Goal: Book appointment/travel/reservation: Book appointment/travel/reservation

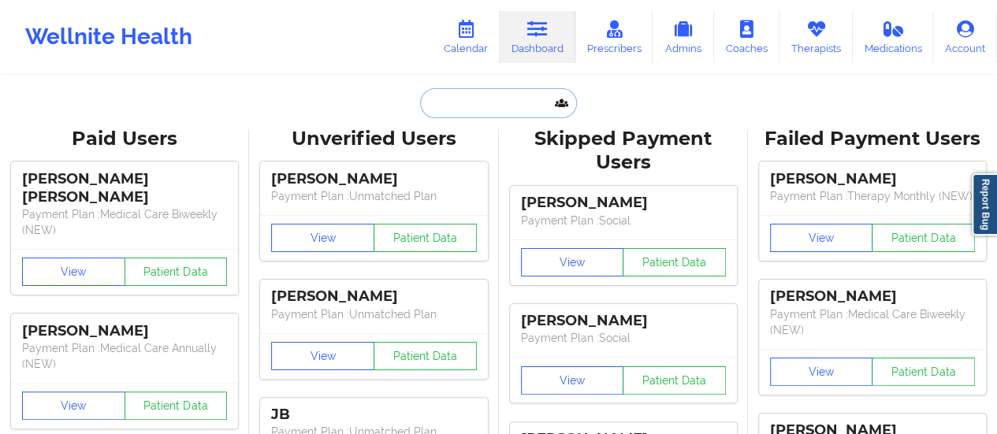
paste input "[PERSON_NAME][EMAIL_ADDRESS][PERSON_NAME][DOMAIN_NAME]"
click at [485, 101] on input "text" at bounding box center [498, 103] width 156 height 30
type input "[PERSON_NAME][EMAIL_ADDRESS][PERSON_NAME][DOMAIN_NAME]"
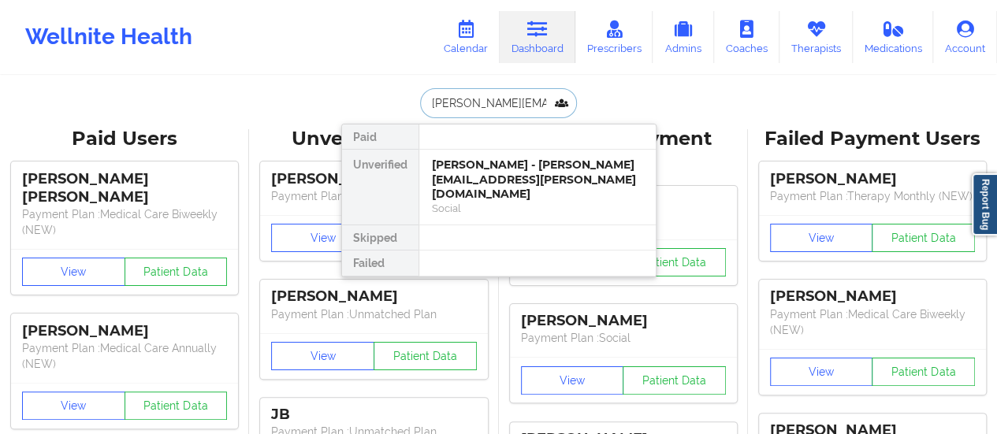
click at [469, 202] on div "Social" at bounding box center [537, 208] width 211 height 13
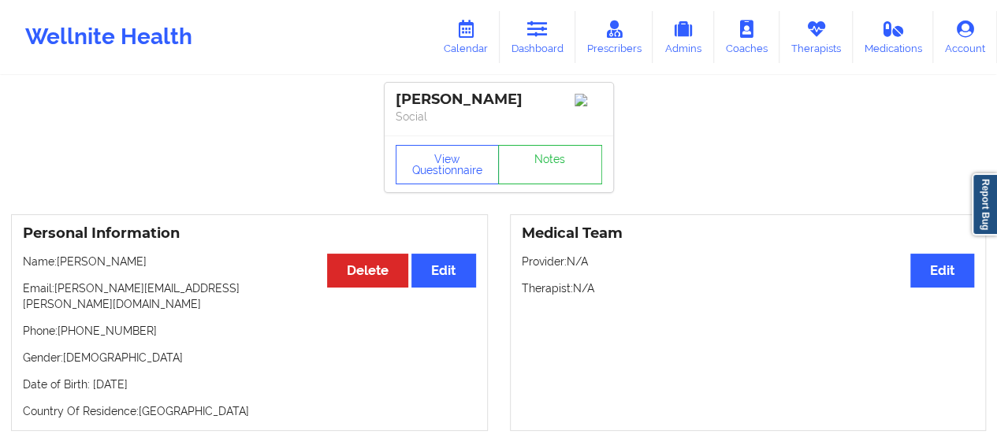
drag, startPoint x: 58, startPoint y: 266, endPoint x: 184, endPoint y: 259, distance: 126.3
click at [184, 259] on p "Name: [PERSON_NAME]" at bounding box center [249, 262] width 453 height 16
copy p "[PERSON_NAME]"
drag, startPoint x: 55, startPoint y: 293, endPoint x: 196, endPoint y: 283, distance: 140.7
click at [196, 283] on div "Personal Information Edit Delete Name: [PERSON_NAME] Email: [PERSON_NAME][EMAIL…" at bounding box center [249, 322] width 477 height 217
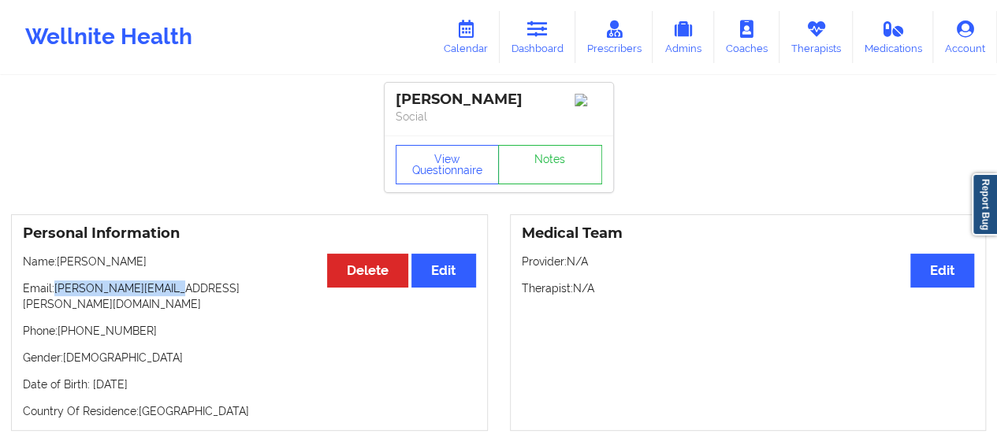
copy p "[PERSON_NAME][EMAIL_ADDRESS][PERSON_NAME][DOMAIN_NAME]"
drag, startPoint x: 140, startPoint y: 271, endPoint x: 60, endPoint y: 267, distance: 79.7
click at [60, 267] on p "Name: [PERSON_NAME]" at bounding box center [249, 262] width 453 height 16
copy p "[PERSON_NAME]"
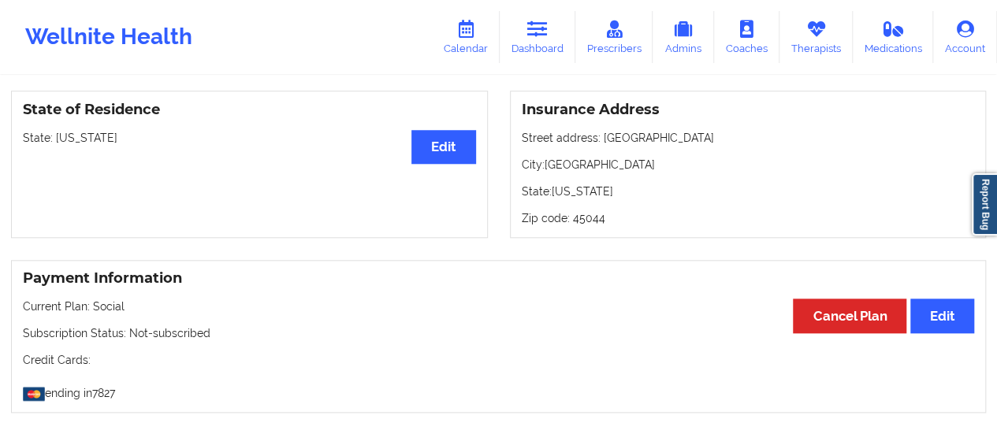
scroll to position [667, 0]
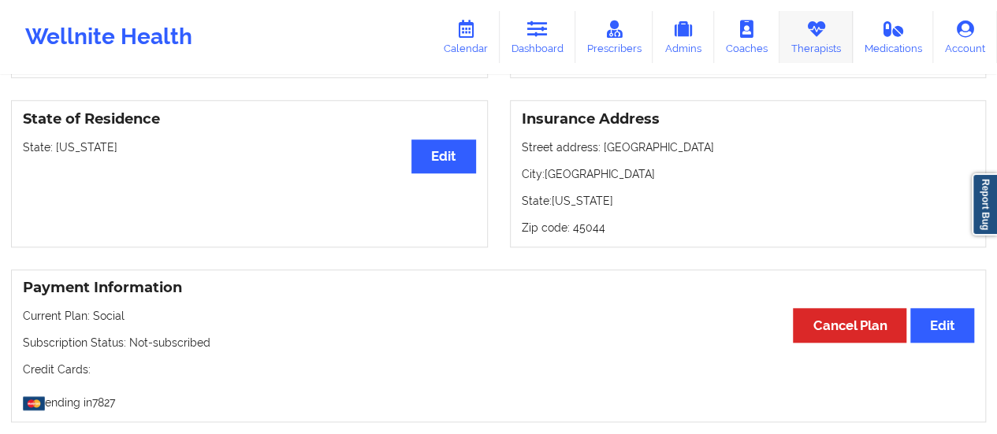
click at [839, 47] on link "Therapists" at bounding box center [816, 37] width 73 height 52
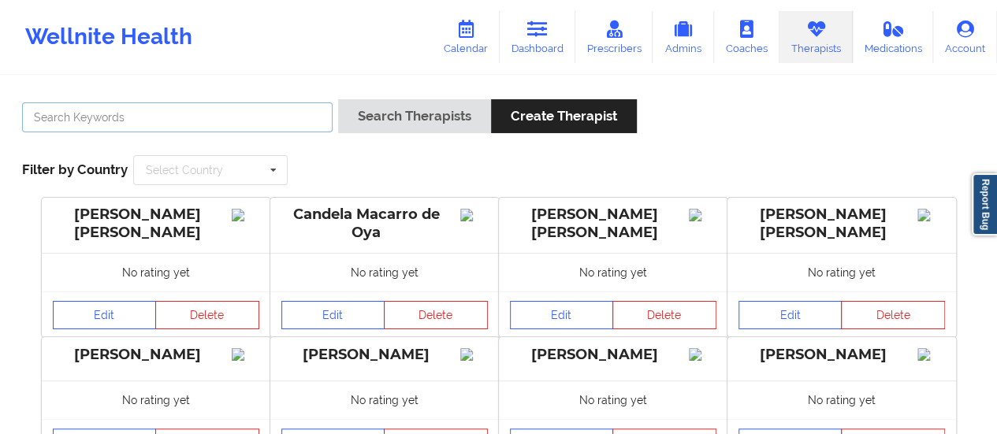
click at [285, 124] on input "text" at bounding box center [177, 117] width 311 height 30
type input "[PERSON_NAME]"
click at [338, 99] on button "Search Therapists" at bounding box center [414, 116] width 153 height 34
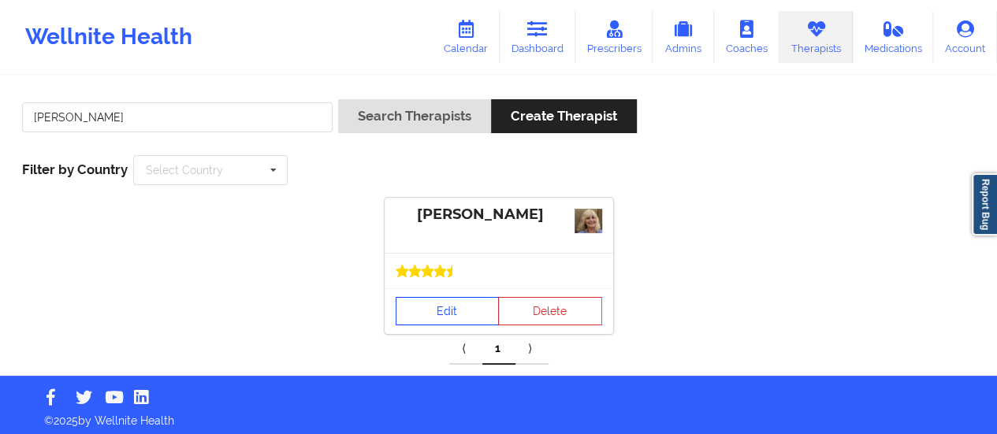
click at [399, 298] on link "Edit" at bounding box center [448, 311] width 104 height 28
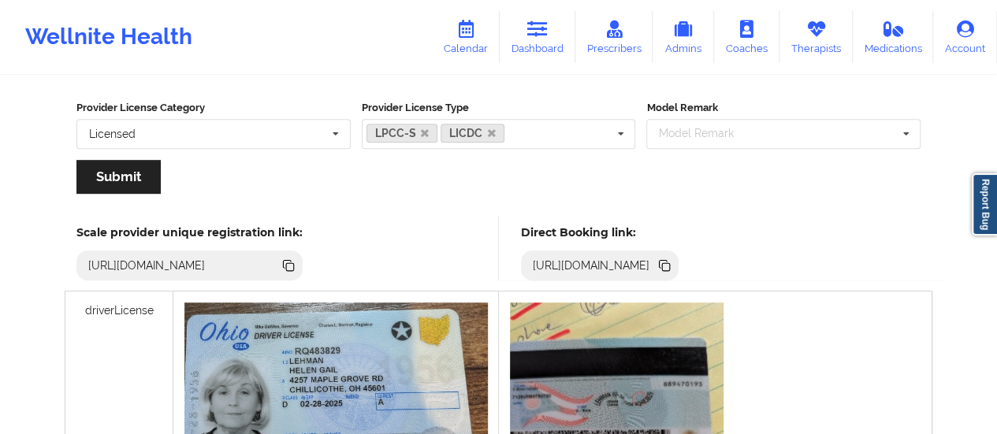
scroll to position [318, 0]
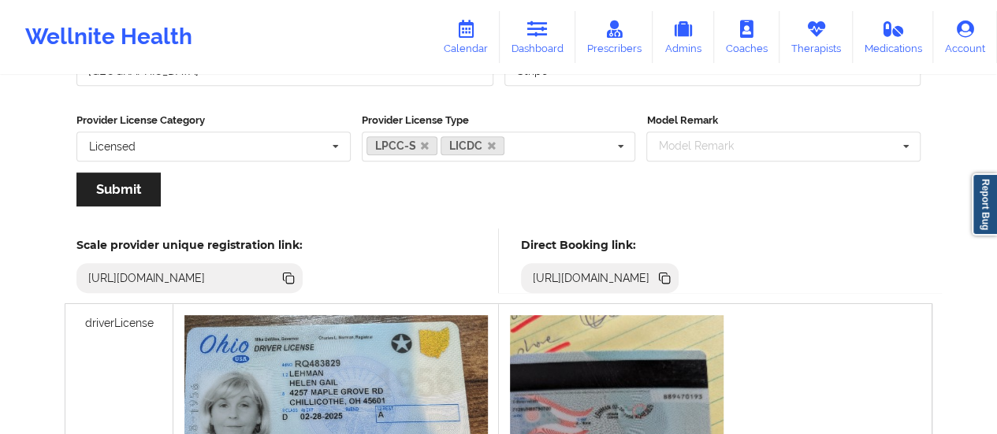
click at [670, 280] on icon at bounding box center [666, 280] width 8 height 8
click at [538, 44] on link "Dashboard" at bounding box center [538, 37] width 76 height 52
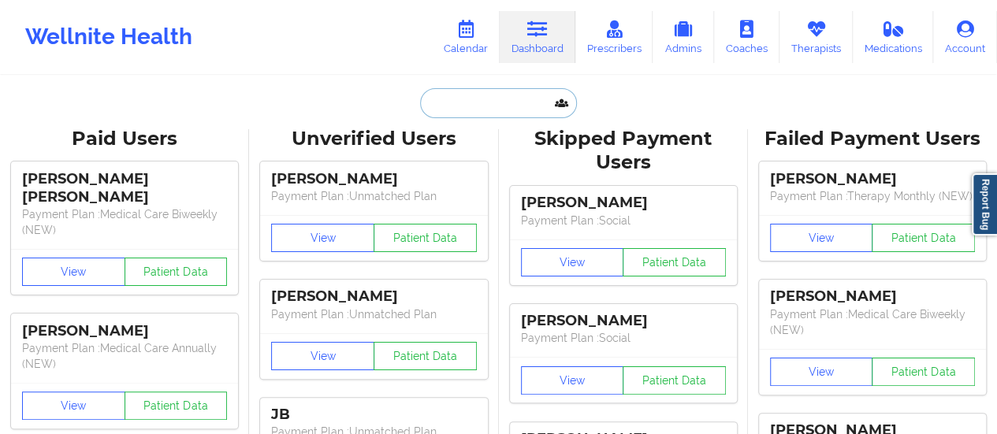
click at [484, 96] on input "text" at bounding box center [498, 103] width 156 height 30
paste input "[EMAIL_ADDRESS][DOMAIN_NAME]"
type input "[EMAIL_ADDRESS][DOMAIN_NAME]"
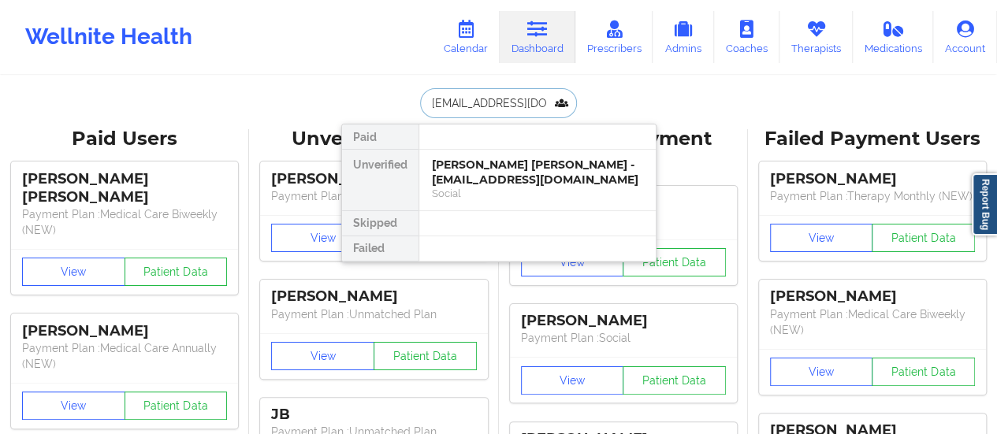
click at [473, 172] on div "[PERSON_NAME] [PERSON_NAME] - [EMAIL_ADDRESS][DOMAIN_NAME]" at bounding box center [537, 172] width 211 height 29
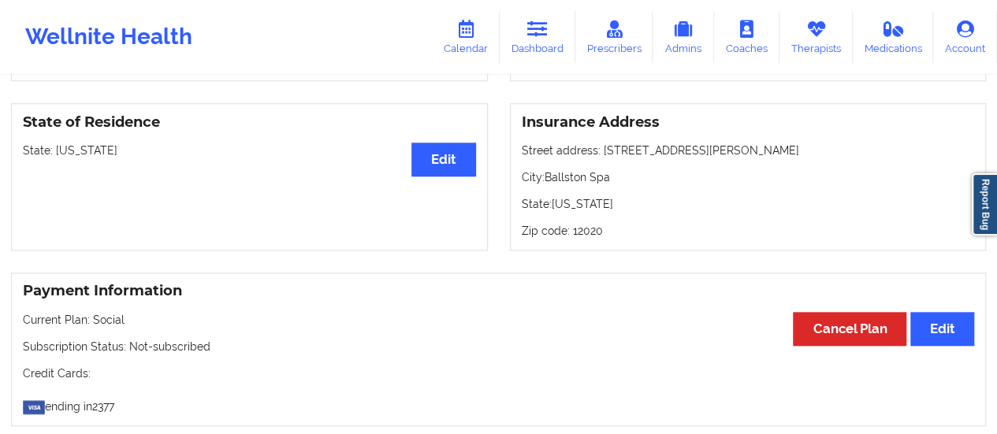
scroll to position [663, 0]
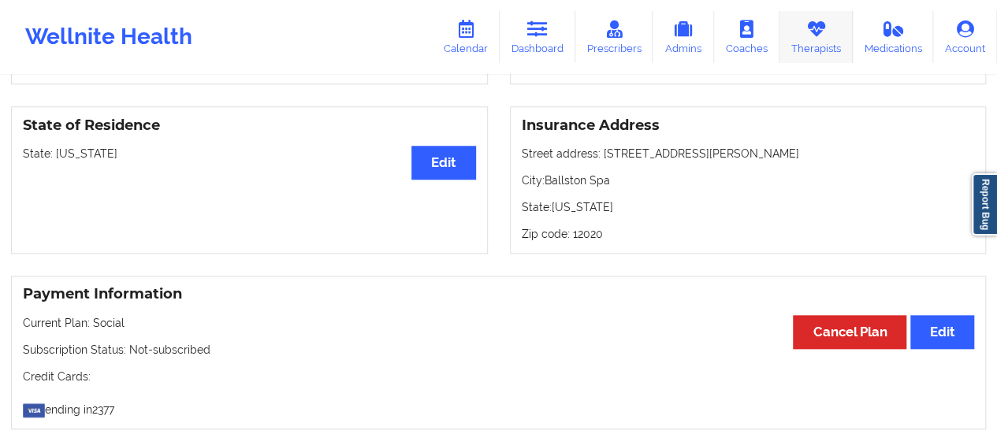
click at [835, 35] on link "Therapists" at bounding box center [816, 37] width 73 height 52
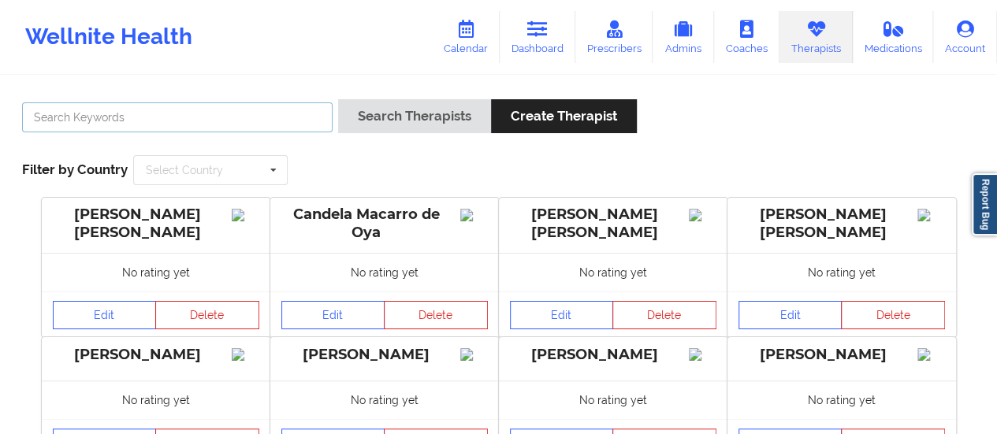
click at [306, 119] on input "text" at bounding box center [177, 117] width 311 height 30
type input "[PERSON_NAME]"
click at [338, 99] on button "Search Therapists" at bounding box center [414, 116] width 153 height 34
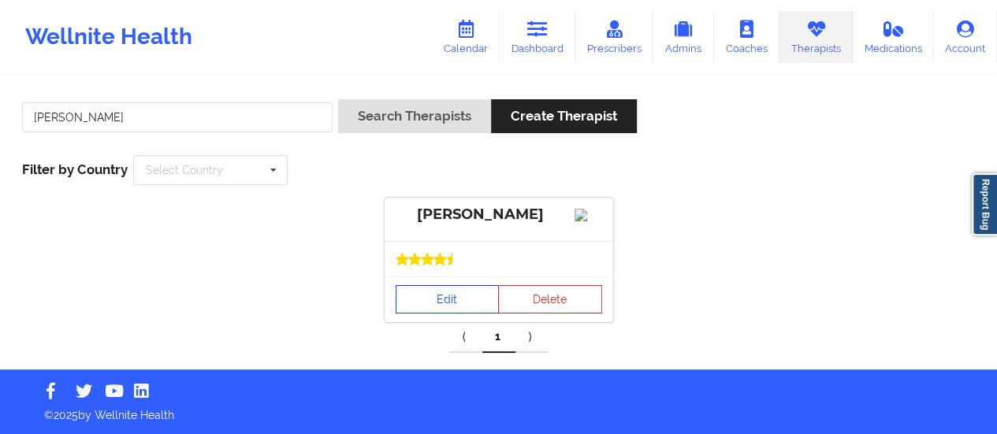
click at [427, 308] on link "Edit" at bounding box center [448, 299] width 104 height 28
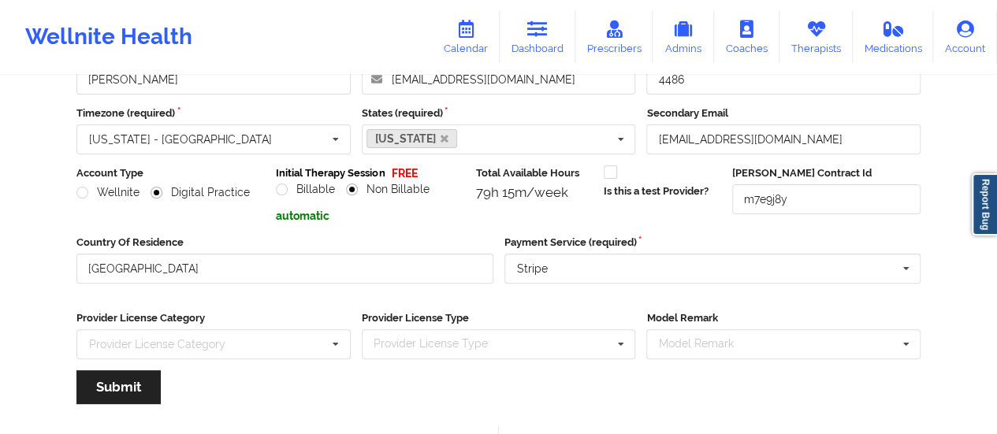
scroll to position [284, 0]
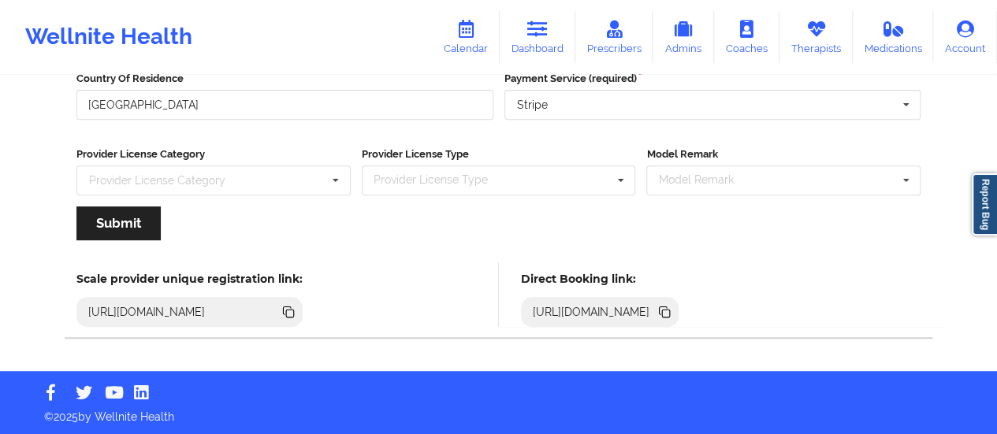
click at [668, 313] on icon at bounding box center [664, 311] width 8 height 8
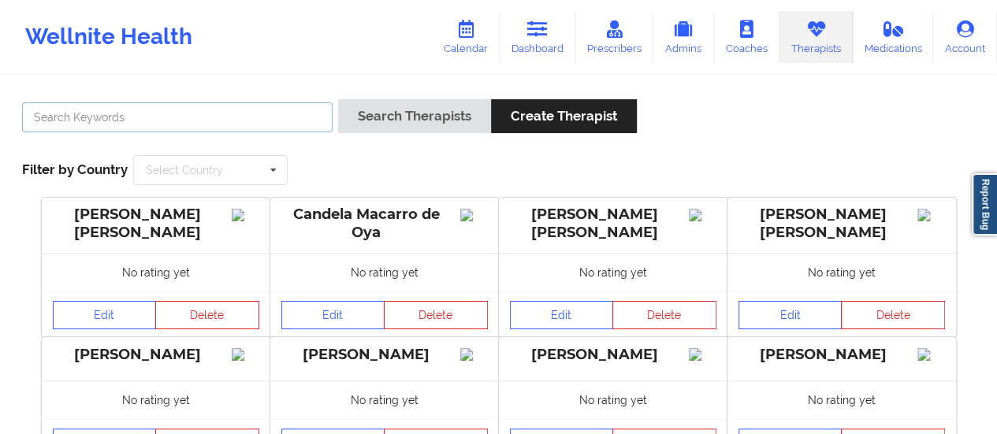
click at [194, 129] on input "text" at bounding box center [177, 117] width 311 height 30
type input "[PERSON_NAME]"
click at [338, 99] on button "Search Therapists" at bounding box center [414, 116] width 153 height 34
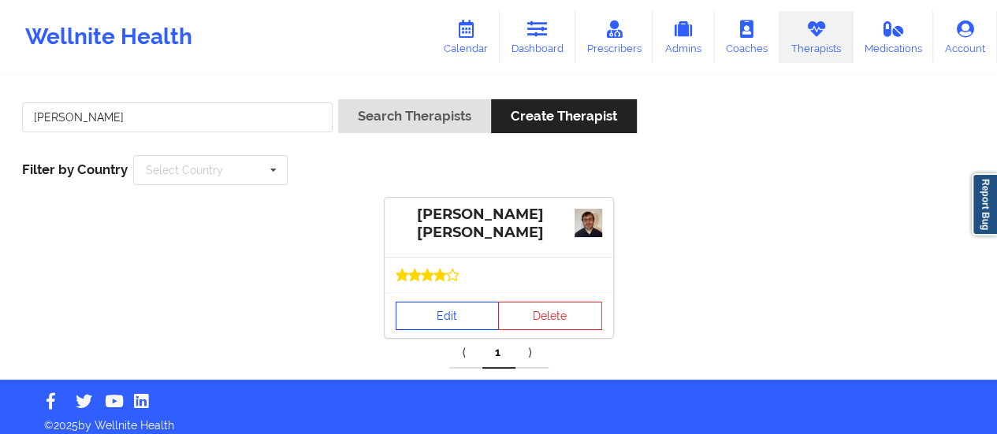
click at [434, 319] on link "Edit" at bounding box center [448, 316] width 104 height 28
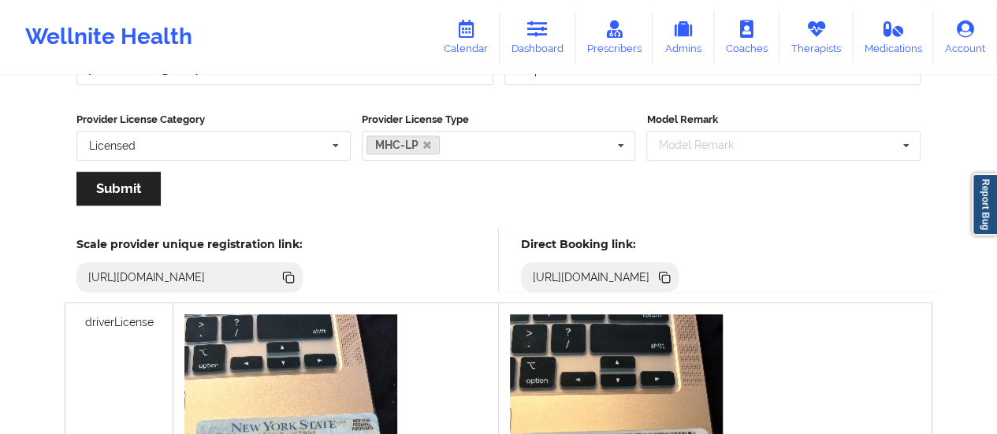
scroll to position [314, 0]
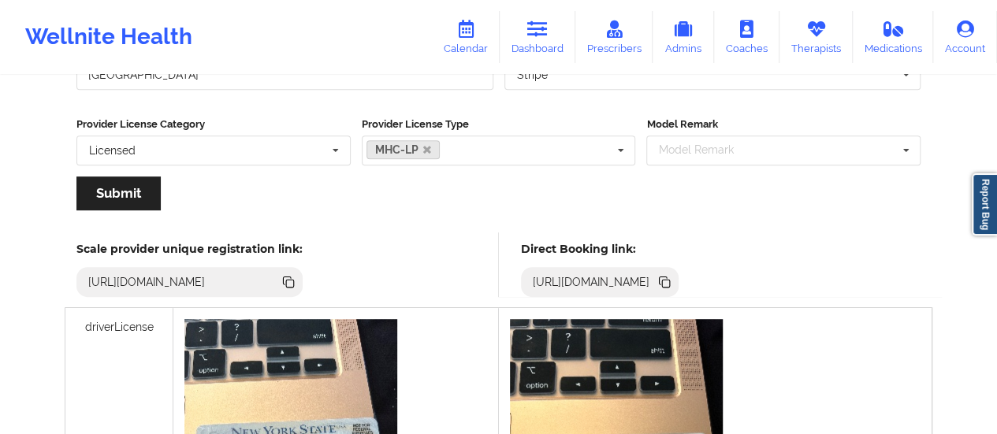
click at [673, 274] on icon at bounding box center [664, 282] width 17 height 17
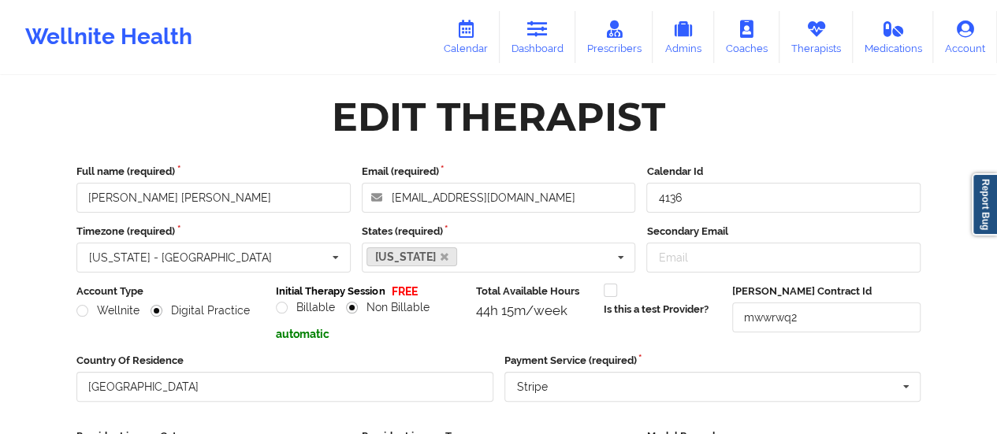
scroll to position [0, 0]
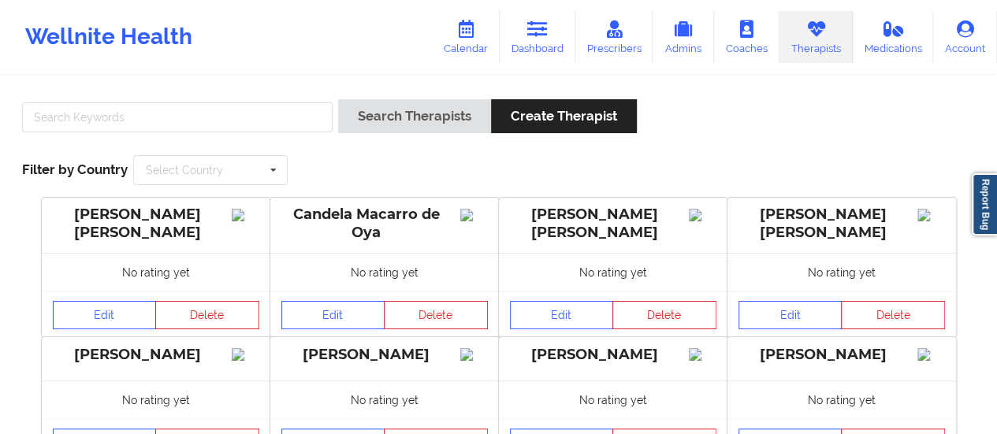
click at [273, 95] on div "Search Therapists Create Therapist Filter by Country Select Country [GEOGRAPHIC…" at bounding box center [498, 142] width 975 height 108
click at [270, 110] on input "text" at bounding box center [177, 117] width 311 height 30
type input "[PERSON_NAME]"
click at [338, 99] on button "Search Therapists" at bounding box center [414, 116] width 153 height 34
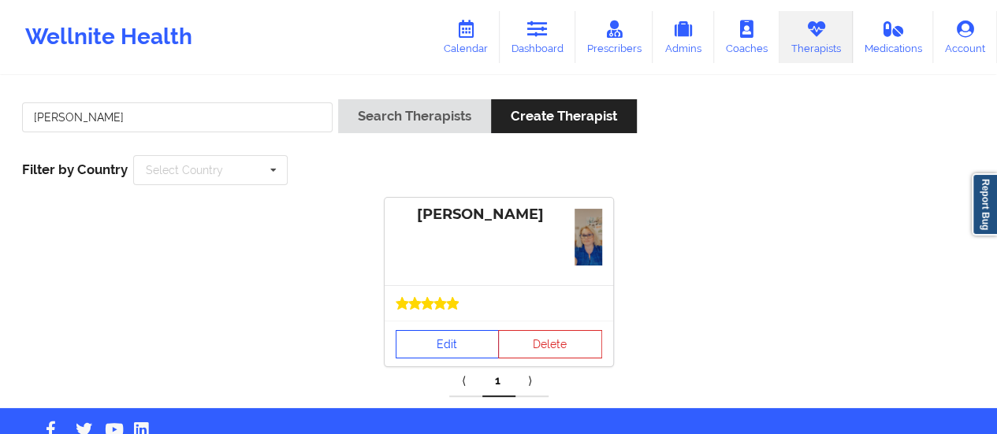
drag, startPoint x: 423, startPoint y: 307, endPoint x: 421, endPoint y: 340, distance: 33.2
click at [421, 340] on div "[PERSON_NAME] Edit Delete" at bounding box center [499, 282] width 229 height 169
click at [421, 340] on link "Edit" at bounding box center [448, 344] width 104 height 28
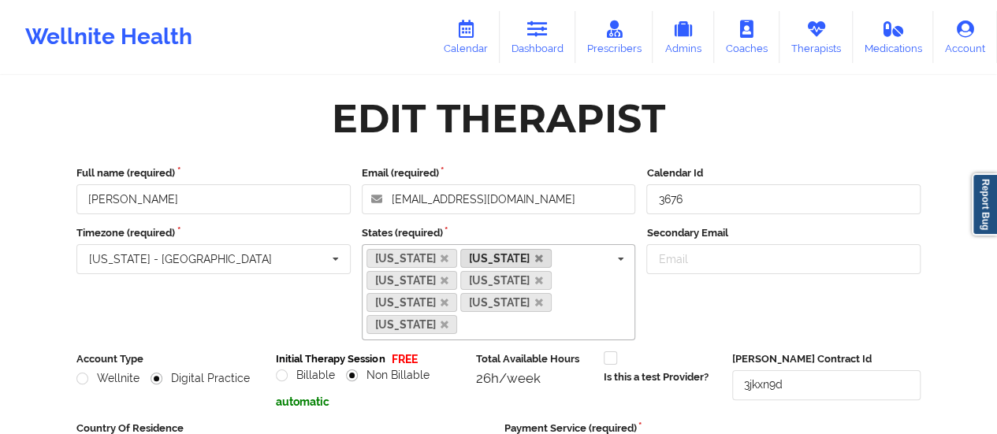
scroll to position [327, 0]
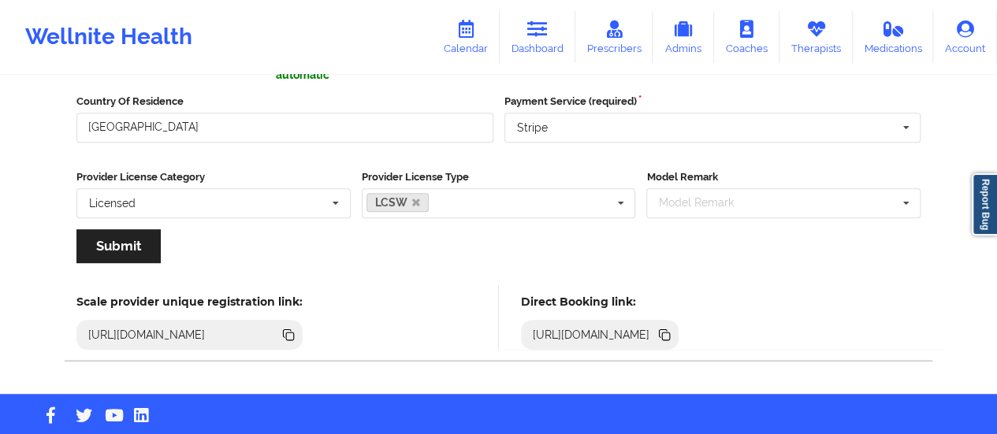
click at [668, 330] on icon at bounding box center [664, 334] width 8 height 8
click at [487, 47] on link "Calendar" at bounding box center [466, 37] width 68 height 52
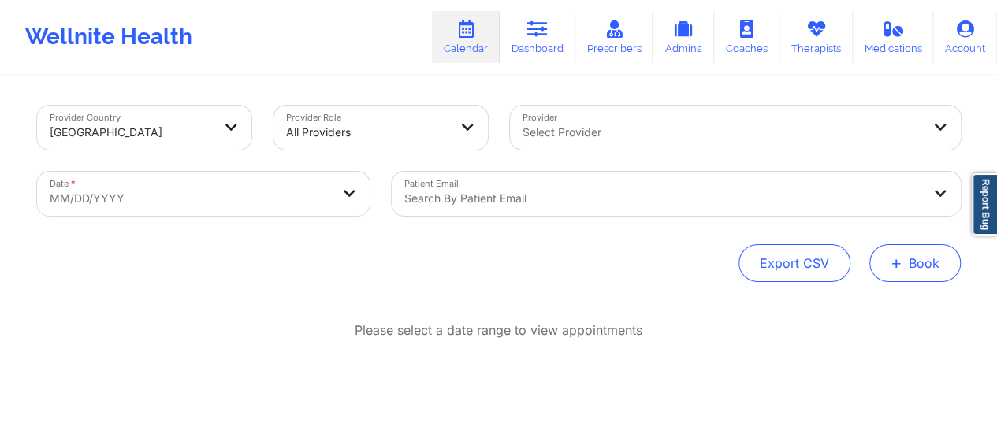
click at [927, 271] on button "+ Book" at bounding box center [915, 263] width 91 height 38
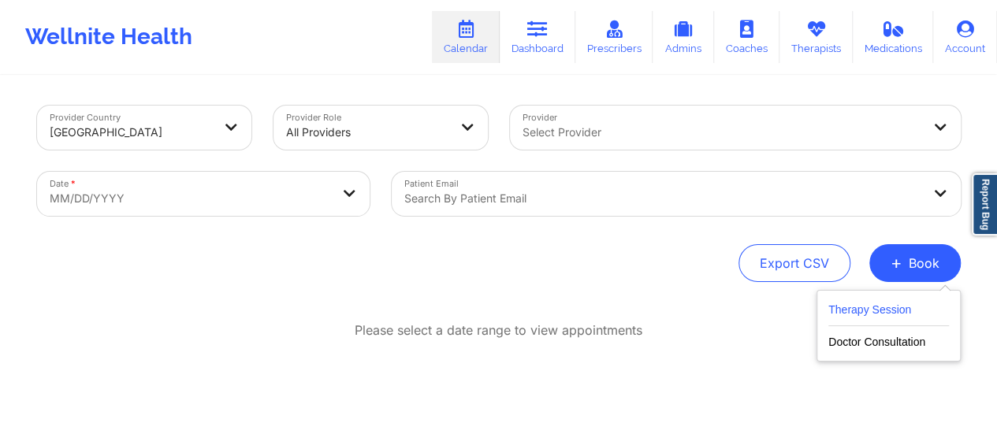
click at [874, 313] on button "Therapy Session" at bounding box center [889, 313] width 121 height 26
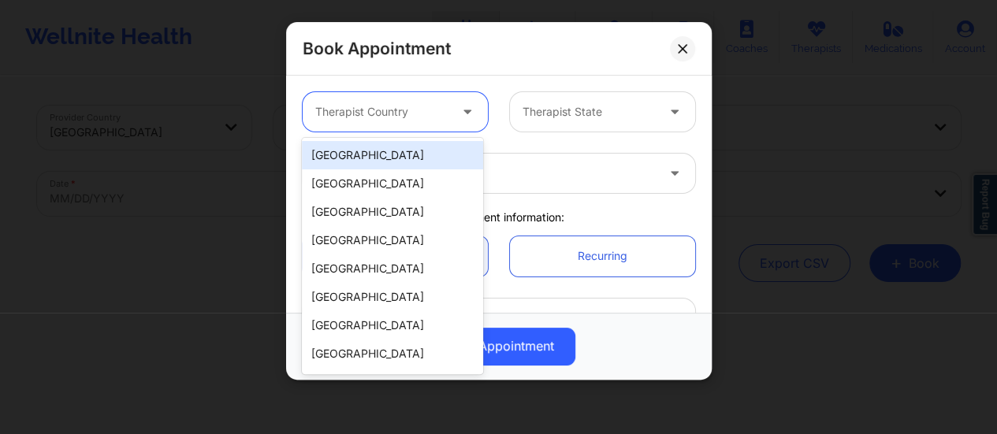
drag, startPoint x: 427, startPoint y: 109, endPoint x: 417, endPoint y: 166, distance: 58.3
click at [417, 166] on body "Wellnite Health Calendar Dashboard Prescribers Admins Coaches Therapists Medica…" at bounding box center [498, 217] width 997 height 434
click at [417, 166] on div "[GEOGRAPHIC_DATA]" at bounding box center [392, 155] width 181 height 28
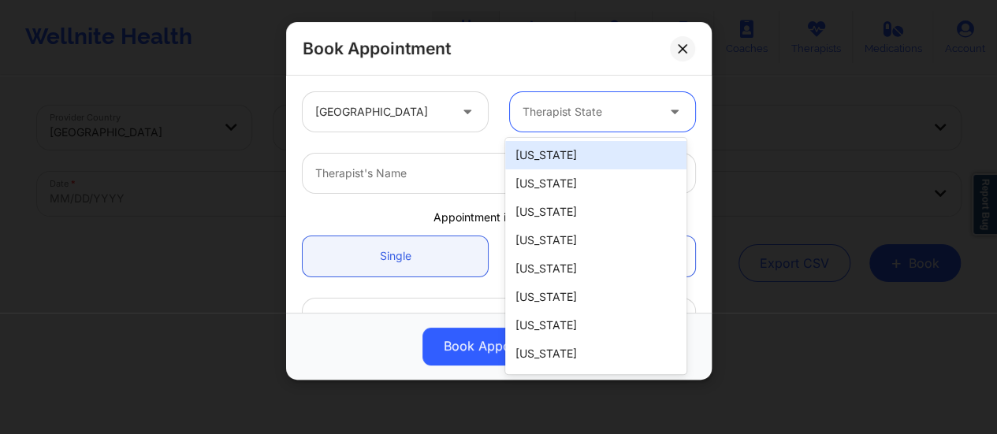
click at [548, 124] on div "Therapist State" at bounding box center [583, 111] width 147 height 39
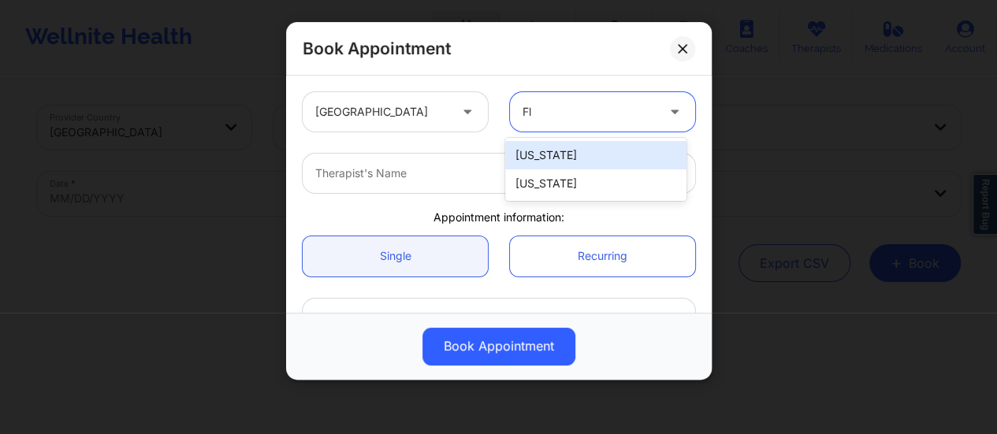
type input "Flo"
click at [560, 149] on div "[US_STATE]" at bounding box center [595, 155] width 181 height 28
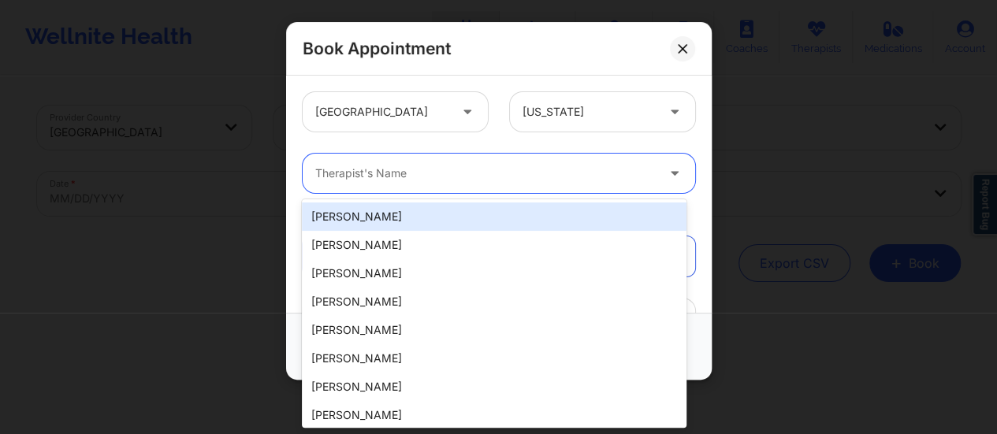
click at [514, 183] on div "Therapist's Name" at bounding box center [480, 173] width 355 height 39
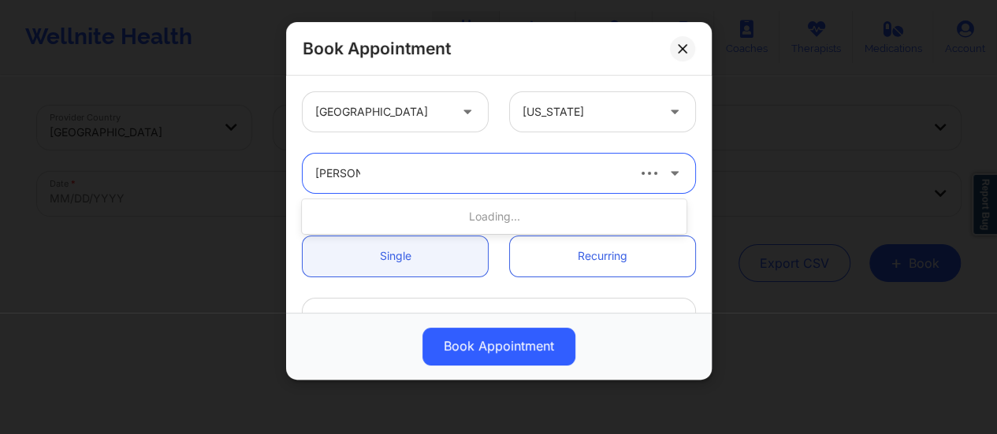
type input "[PERSON_NAME]"
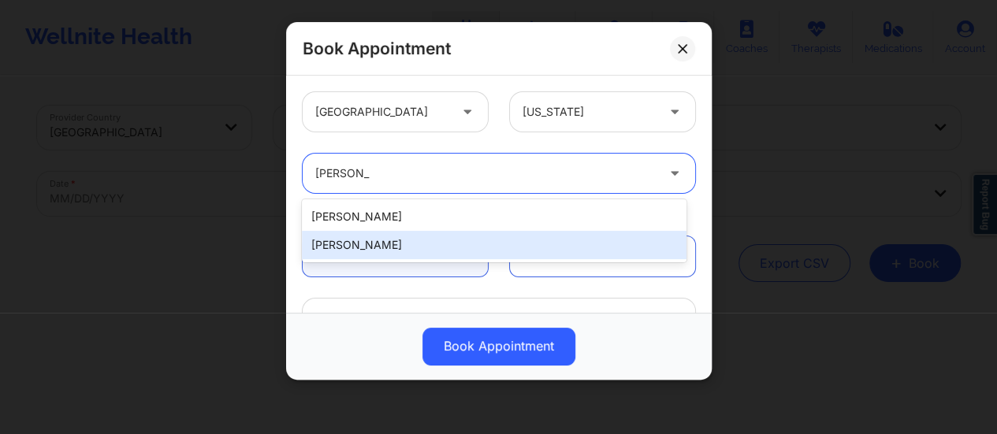
click at [462, 236] on div "[PERSON_NAME]" at bounding box center [494, 245] width 385 height 28
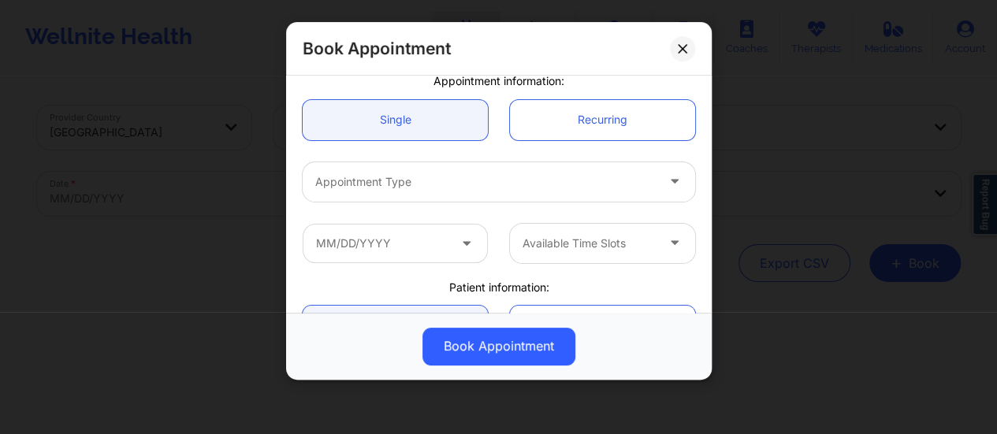
scroll to position [153, 0]
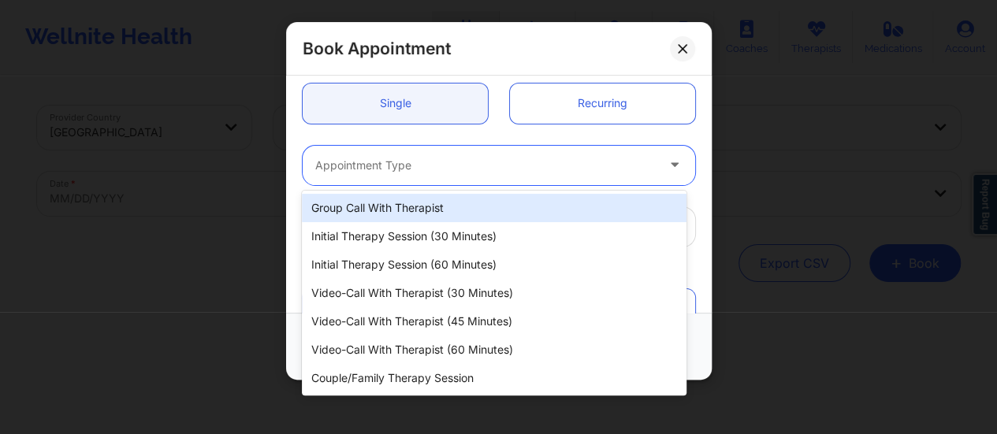
click at [435, 153] on div "Appointment Type" at bounding box center [480, 165] width 355 height 39
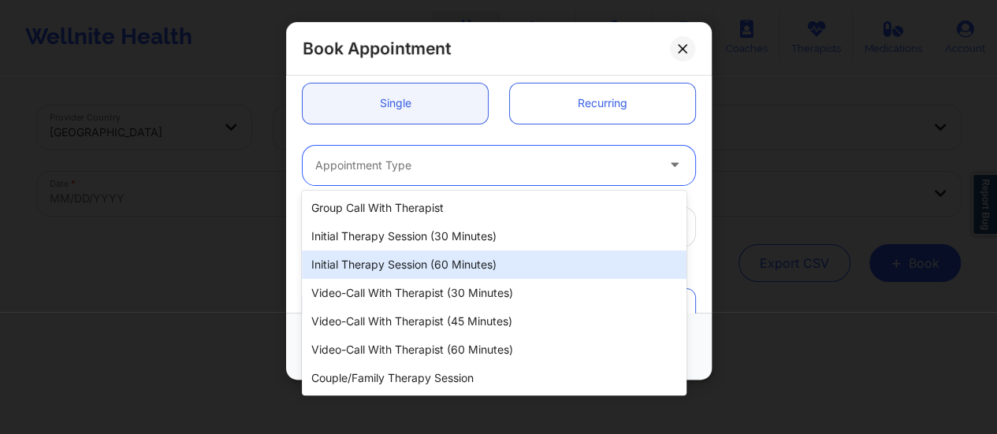
click at [489, 262] on div "Initial Therapy Session (60 minutes)" at bounding box center [494, 265] width 385 height 28
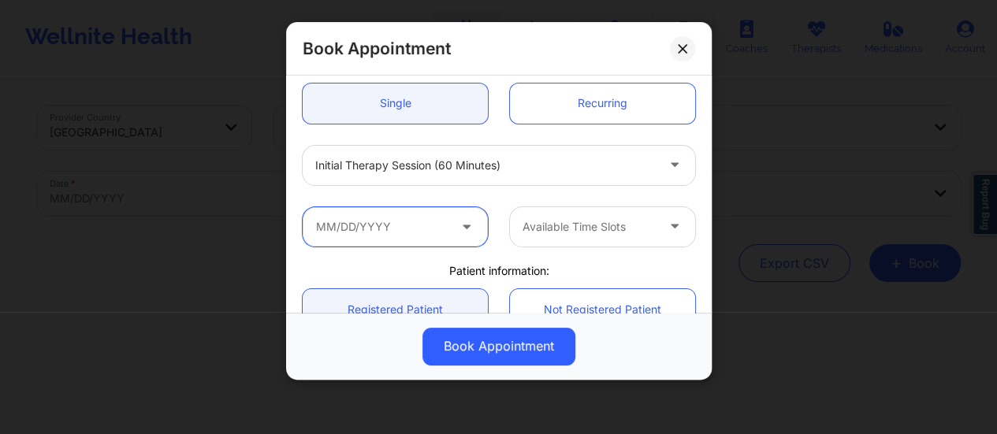
click at [426, 228] on input "text" at bounding box center [395, 226] width 185 height 39
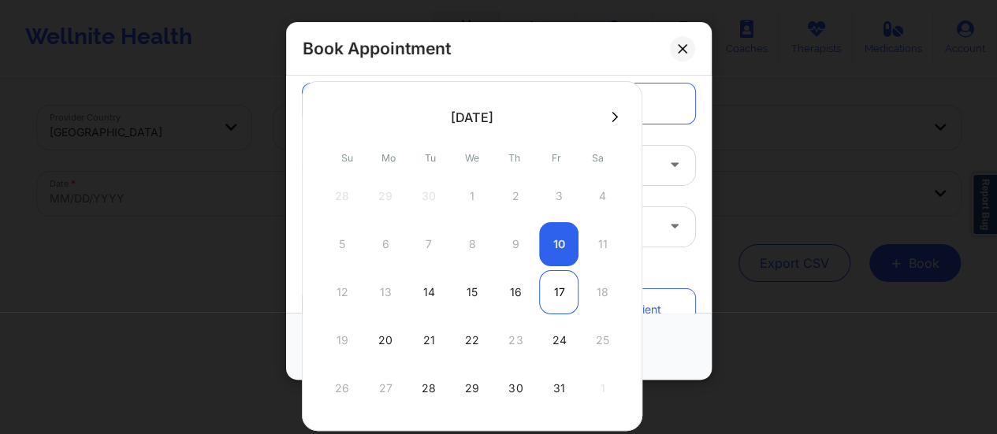
click at [543, 294] on div "17" at bounding box center [558, 292] width 39 height 44
type input "[DATE]"
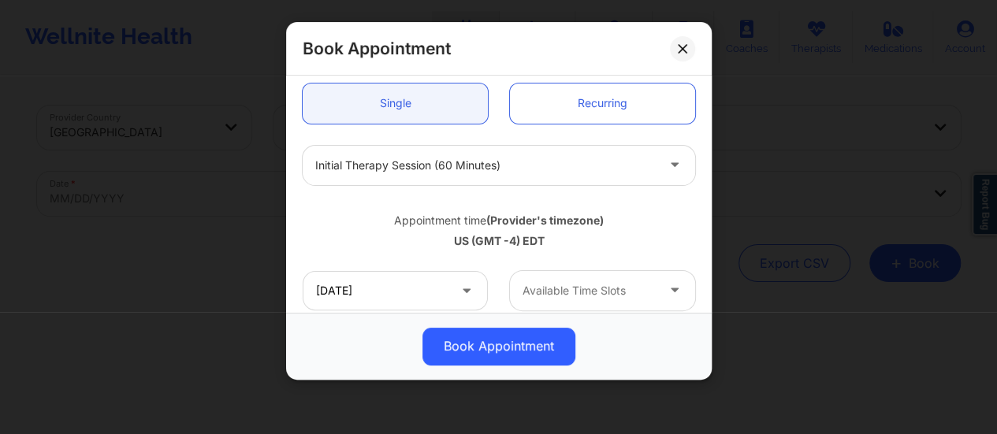
scroll to position [194, 0]
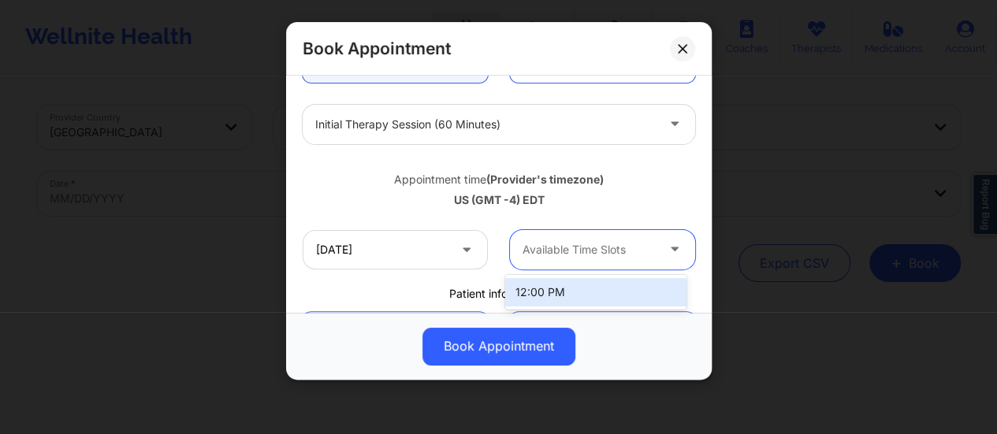
click at [572, 245] on div at bounding box center [589, 249] width 133 height 19
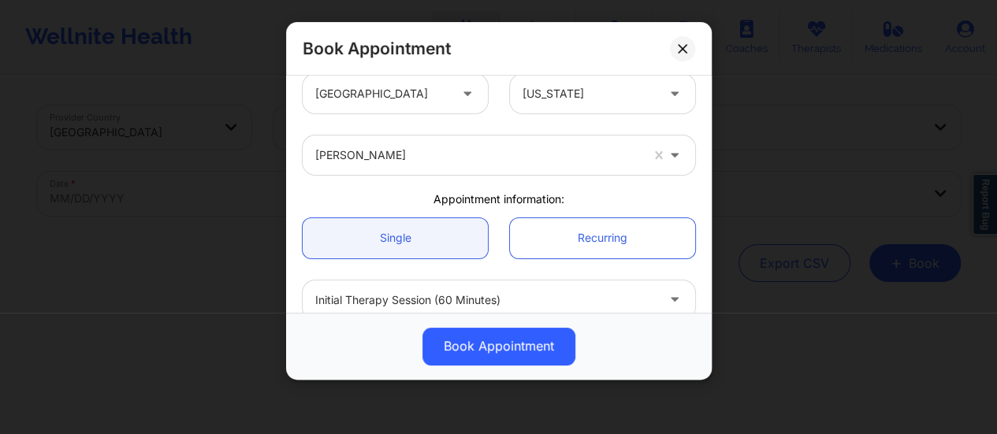
scroll to position [17, 0]
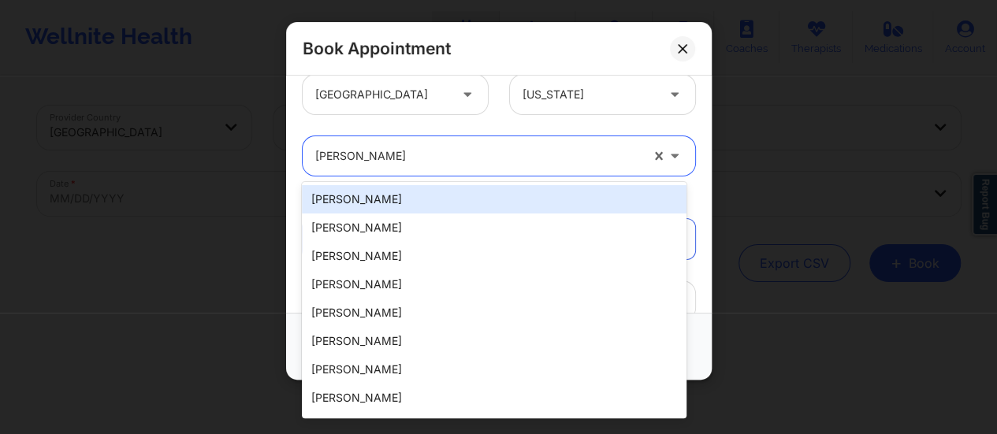
click at [468, 156] on div at bounding box center [477, 156] width 325 height 19
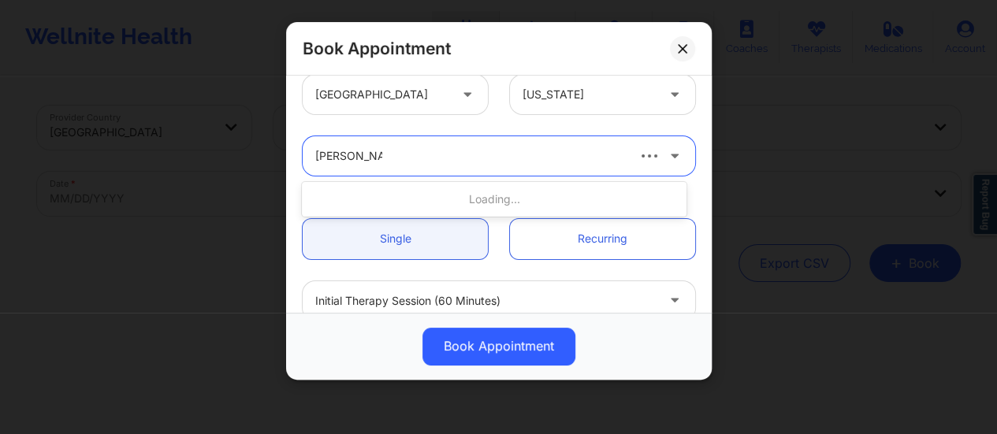
type input "[PERSON_NAME]"
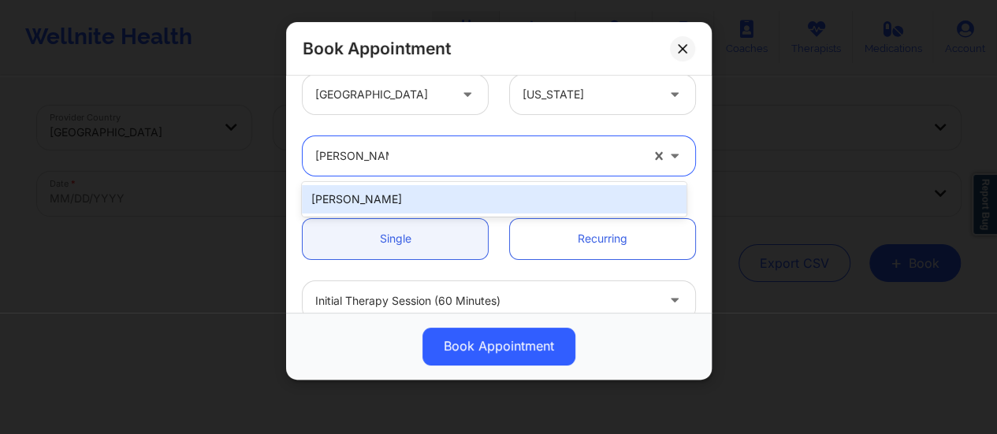
click at [504, 192] on div "[PERSON_NAME]" at bounding box center [494, 199] width 385 height 28
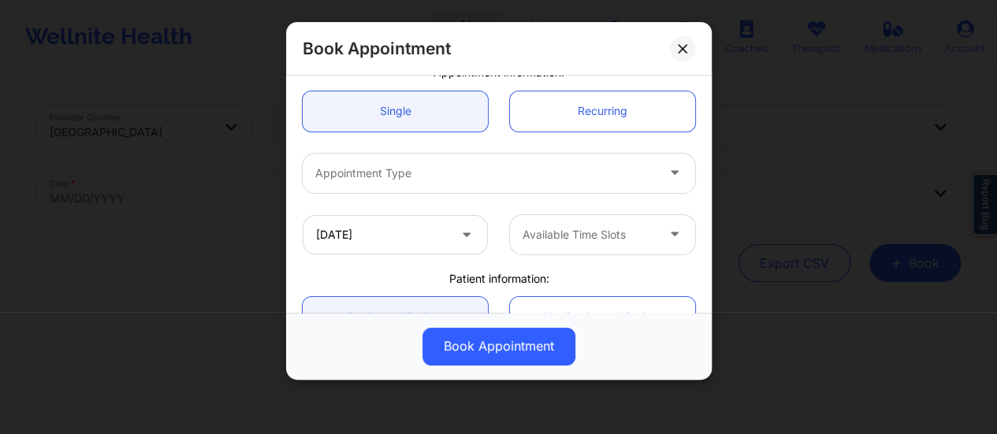
scroll to position [150, 0]
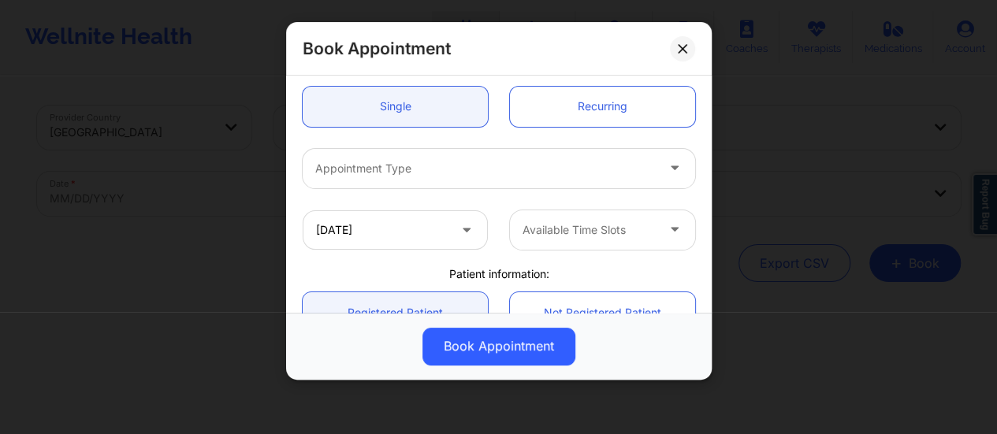
click at [461, 188] on div "Appointment Type" at bounding box center [499, 168] width 415 height 61
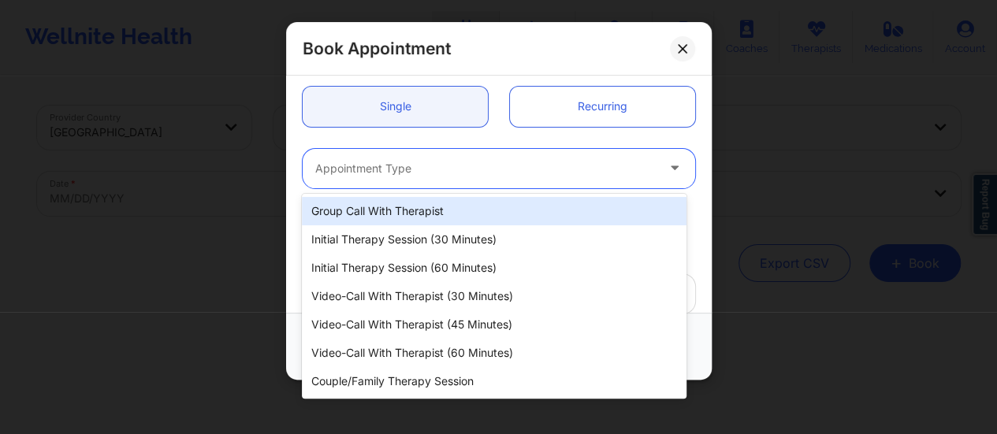
click at [448, 177] on div at bounding box center [485, 168] width 341 height 19
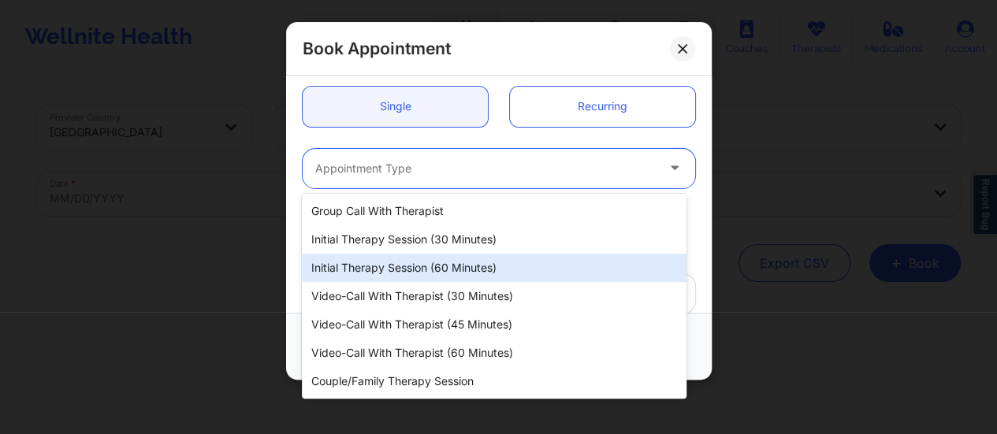
click at [468, 269] on div "Initial Therapy Session (60 minutes)" at bounding box center [494, 268] width 385 height 28
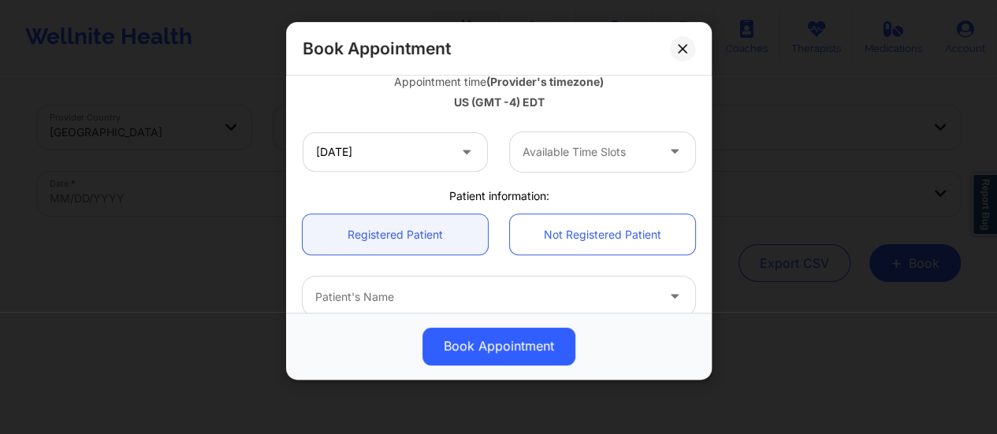
scroll to position [306, 0]
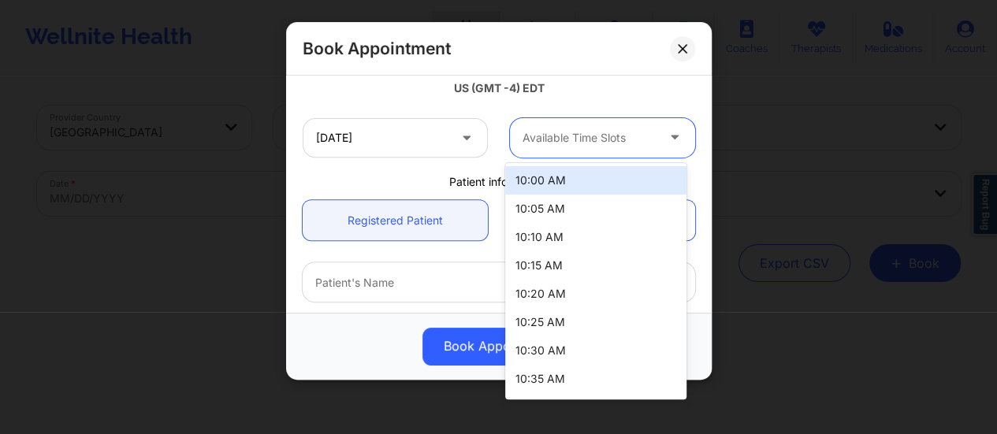
click at [561, 147] on div "Available Time Slots" at bounding box center [583, 137] width 147 height 39
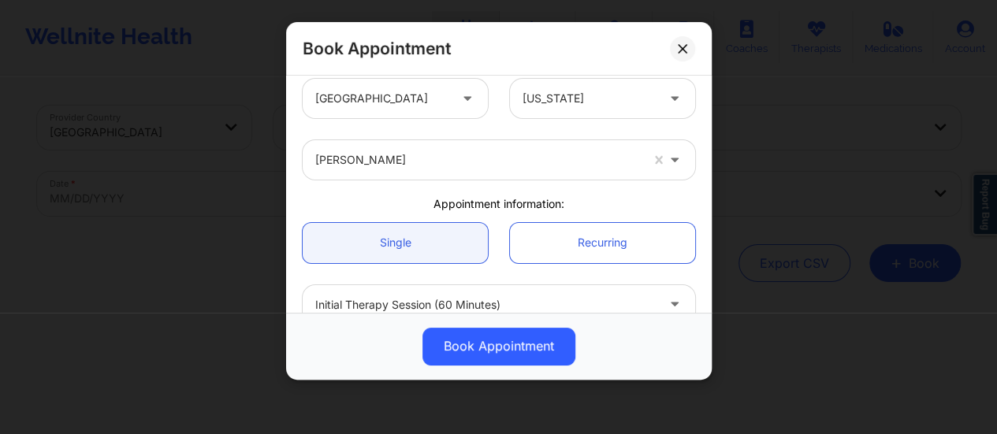
scroll to position [0, 0]
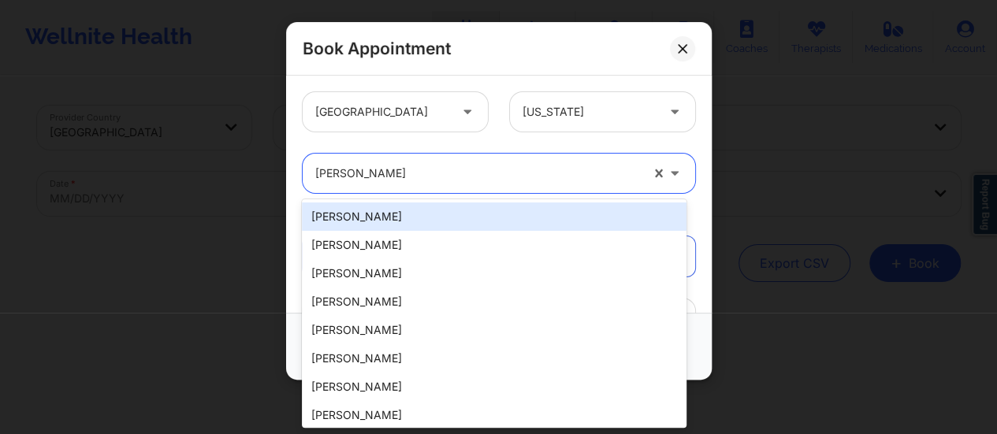
click at [465, 187] on div "[PERSON_NAME]" at bounding box center [477, 173] width 325 height 39
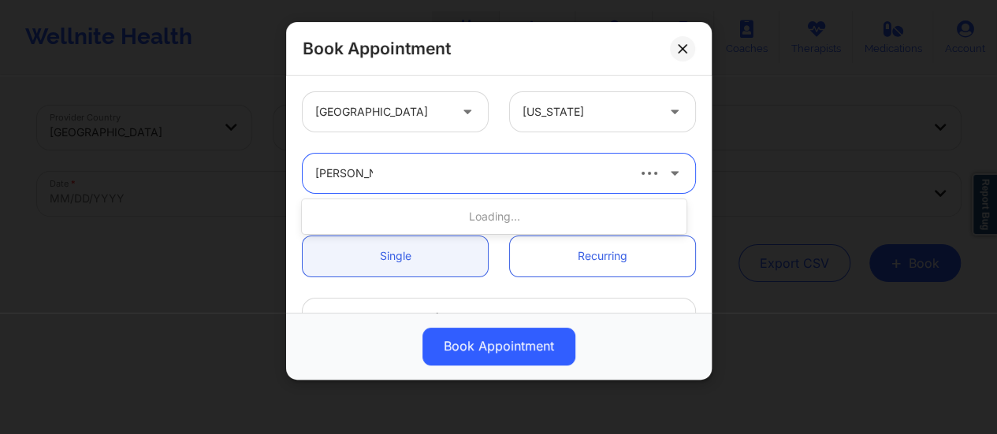
type input "[PERSON_NAME]"
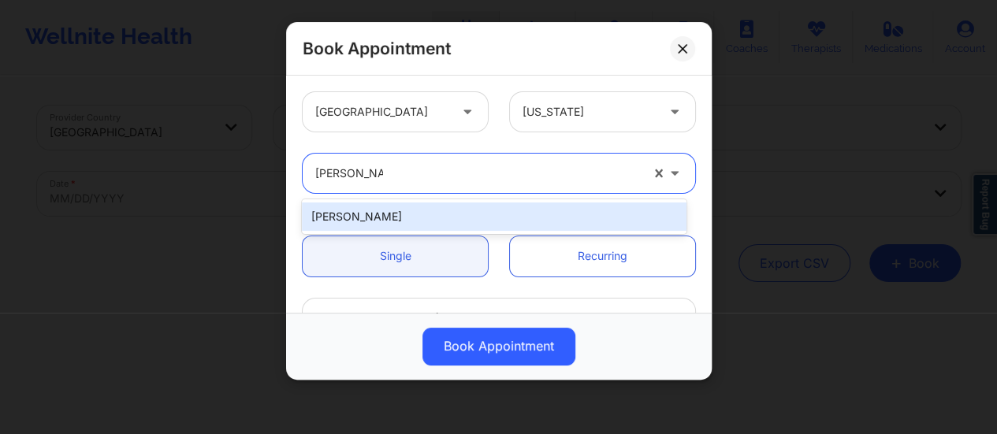
click at [484, 207] on div "[PERSON_NAME]" at bounding box center [494, 217] width 385 height 28
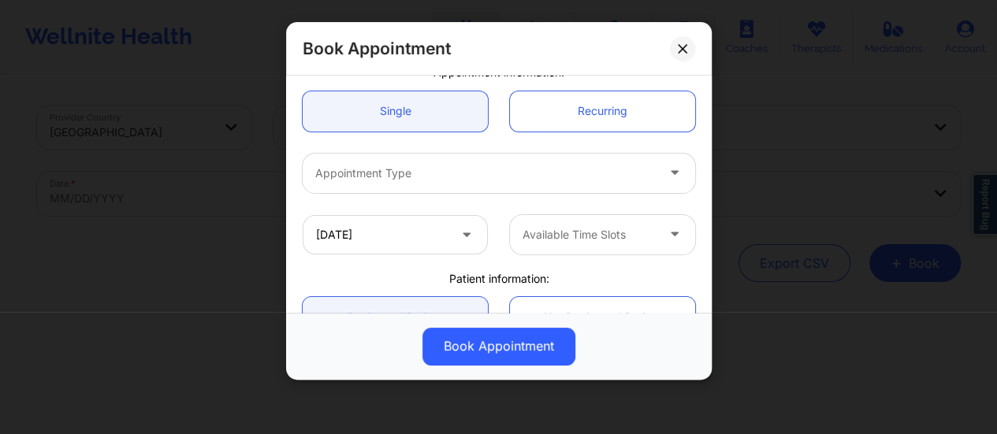
scroll to position [147, 0]
click at [472, 159] on div "Appointment Type" at bounding box center [480, 170] width 355 height 39
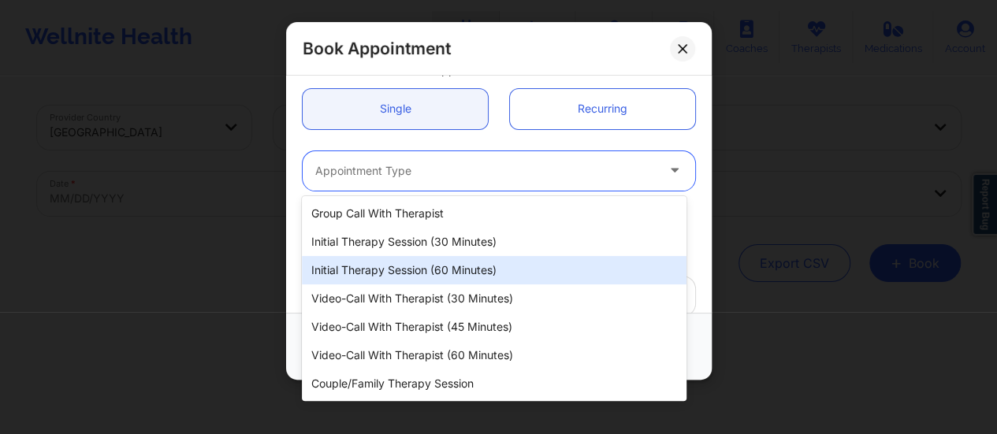
click at [469, 279] on div "Initial Therapy Session (60 minutes)" at bounding box center [494, 270] width 385 height 28
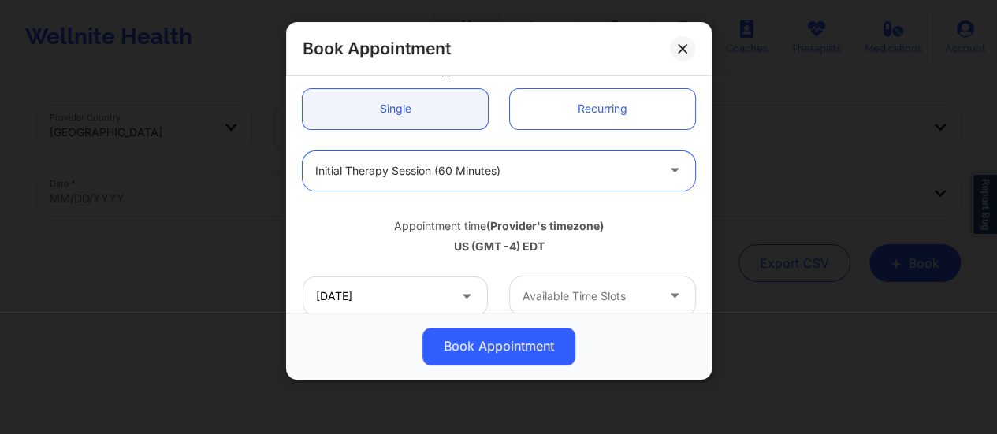
scroll to position [195, 0]
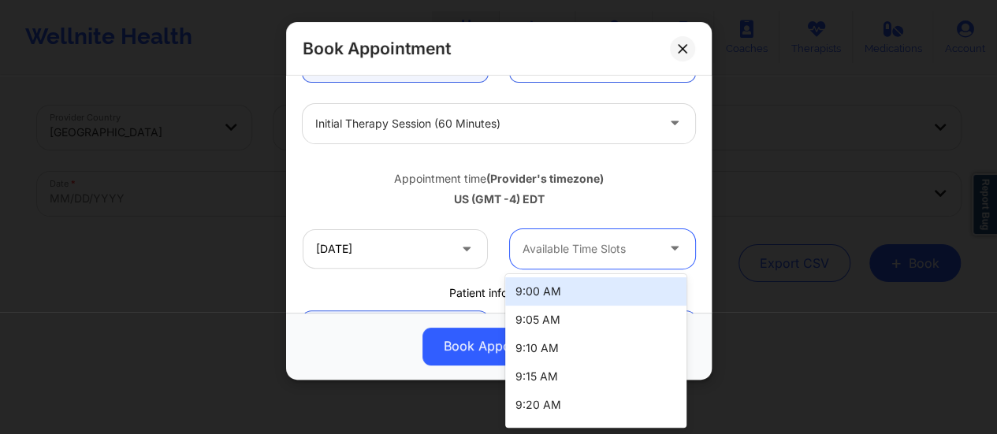
click at [546, 251] on div at bounding box center [589, 249] width 133 height 19
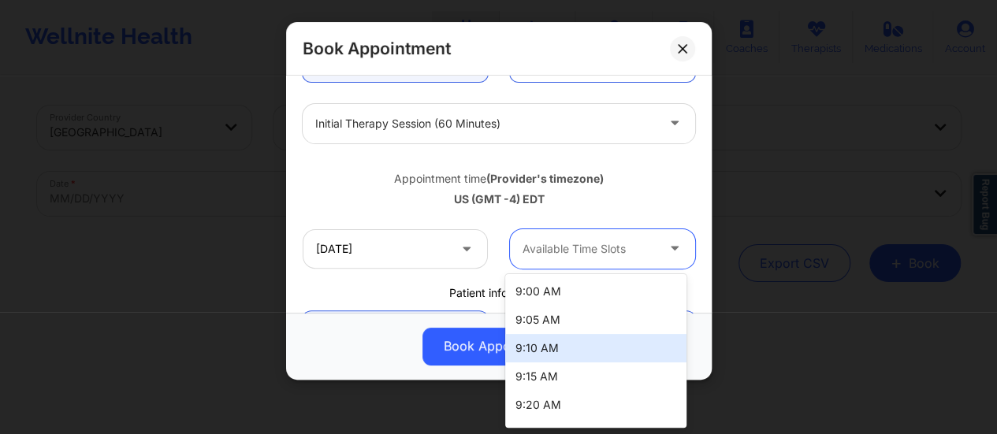
scroll to position [0, 0]
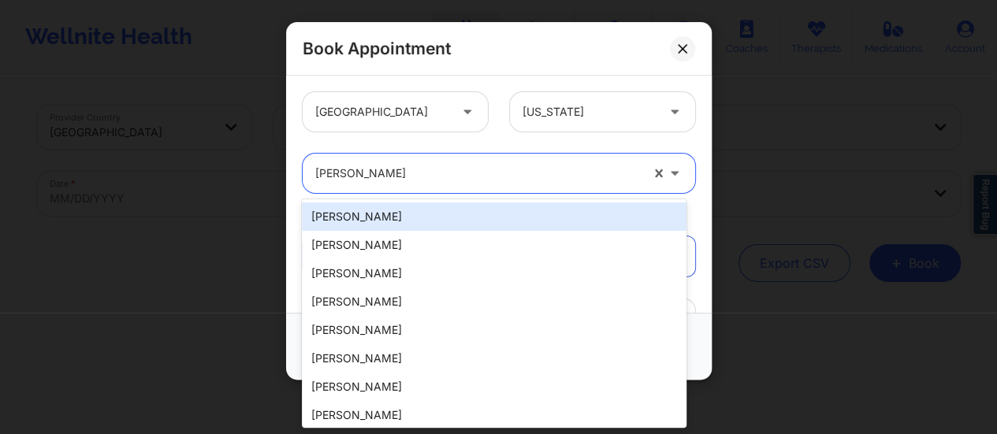
click at [389, 171] on div at bounding box center [477, 173] width 325 height 19
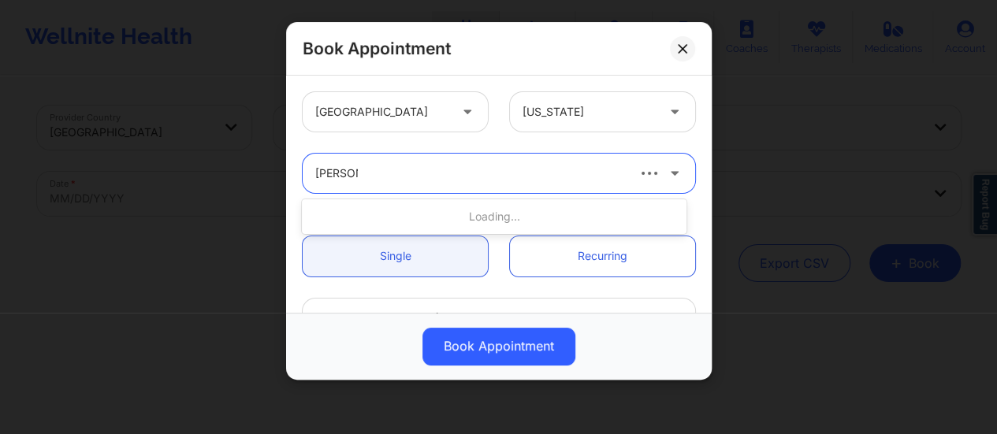
type input "[PERSON_NAME]"
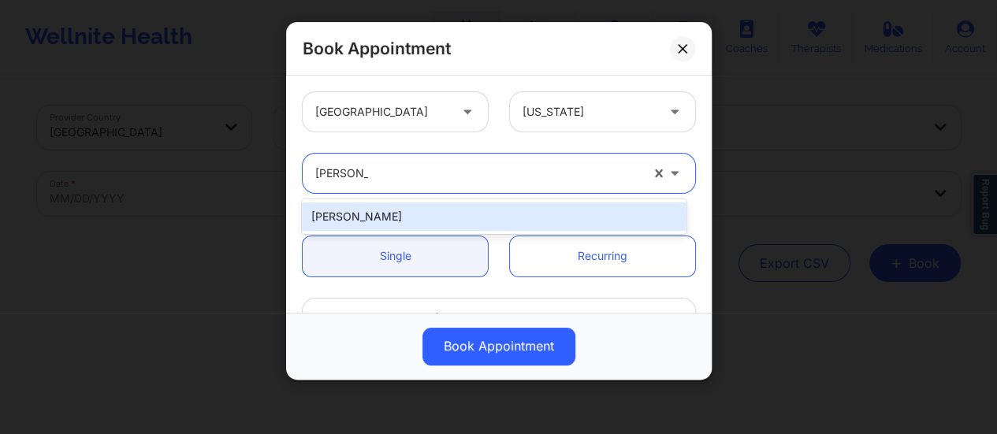
click at [449, 204] on div "[PERSON_NAME]" at bounding box center [494, 217] width 385 height 28
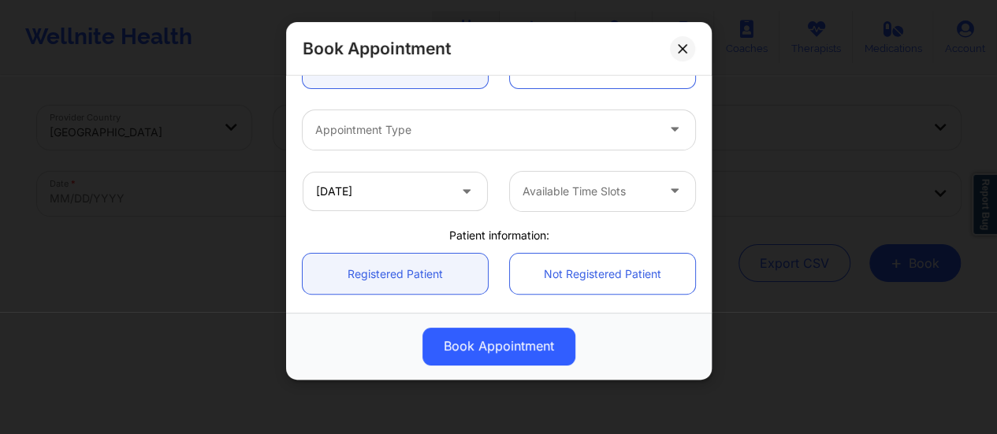
scroll to position [189, 0]
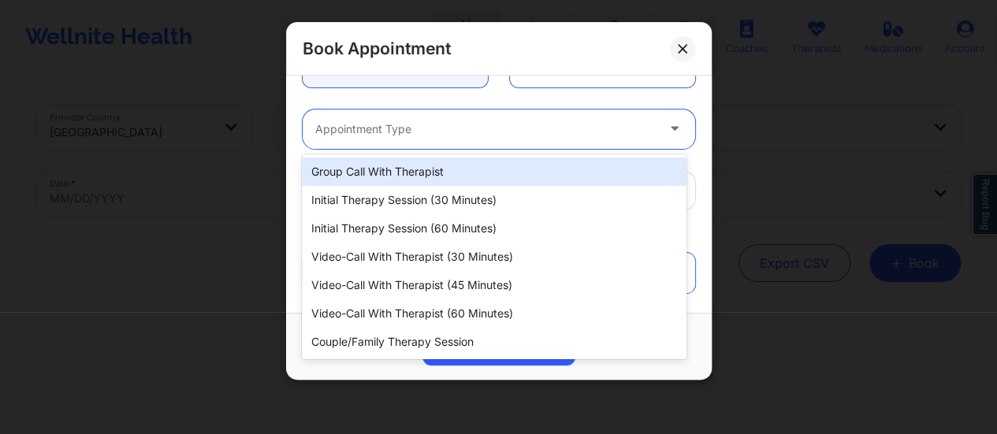
click at [460, 133] on div at bounding box center [485, 129] width 341 height 19
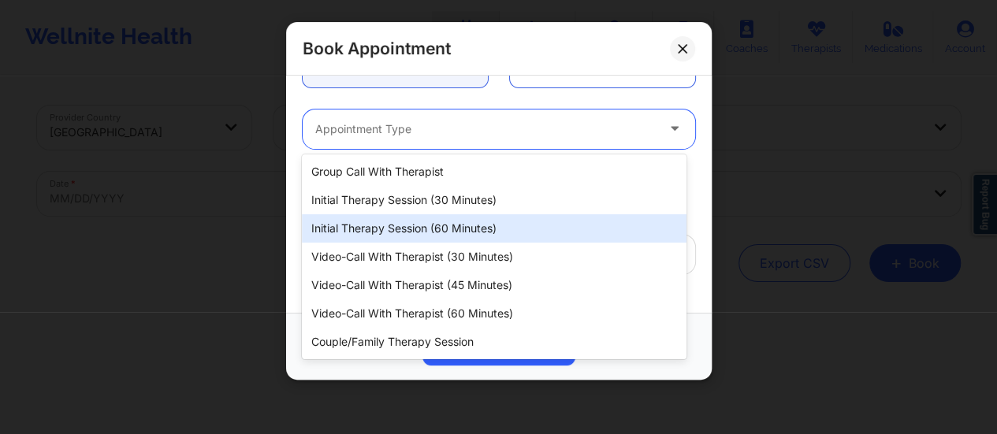
click at [441, 222] on div "Initial Therapy Session (60 minutes)" at bounding box center [494, 228] width 385 height 28
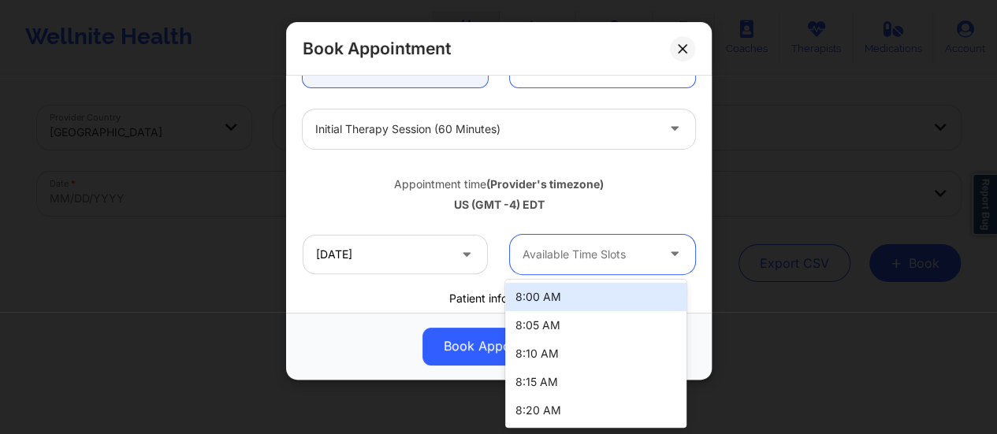
click at [592, 266] on div "Available Time Slots" at bounding box center [583, 254] width 147 height 39
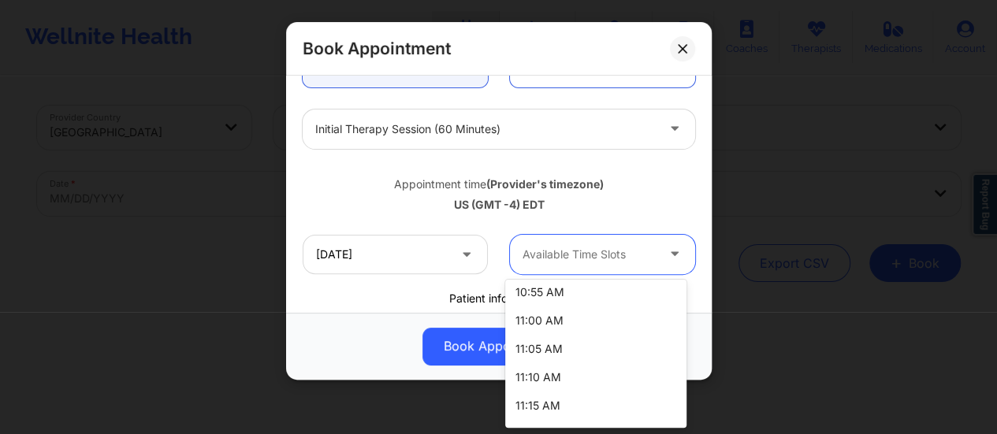
scroll to position [1072, 0]
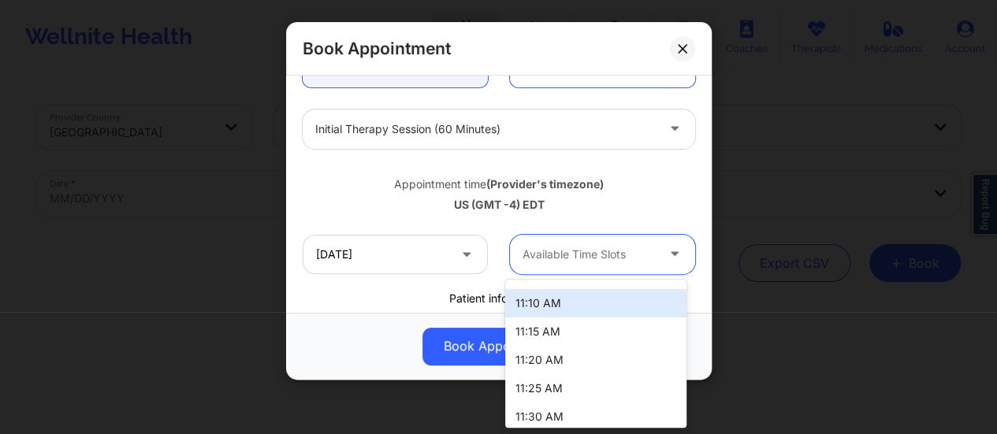
click at [580, 309] on div "11:10 AM" at bounding box center [595, 303] width 181 height 28
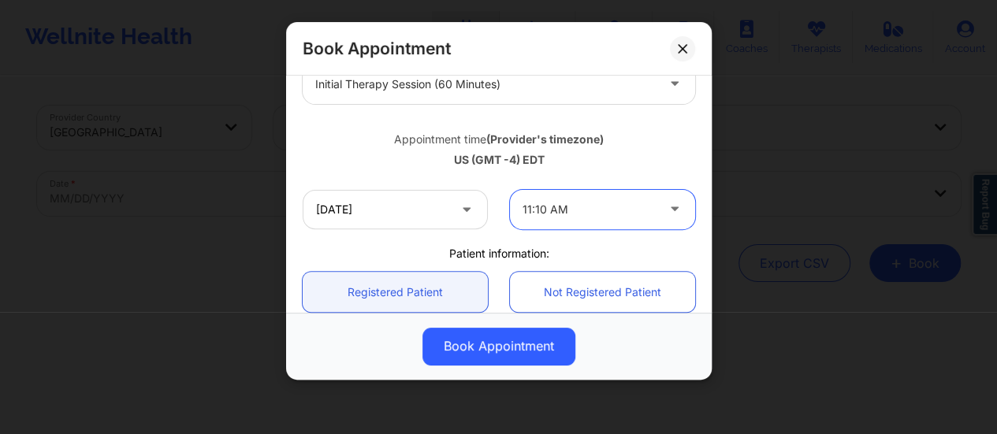
scroll to position [222, 0]
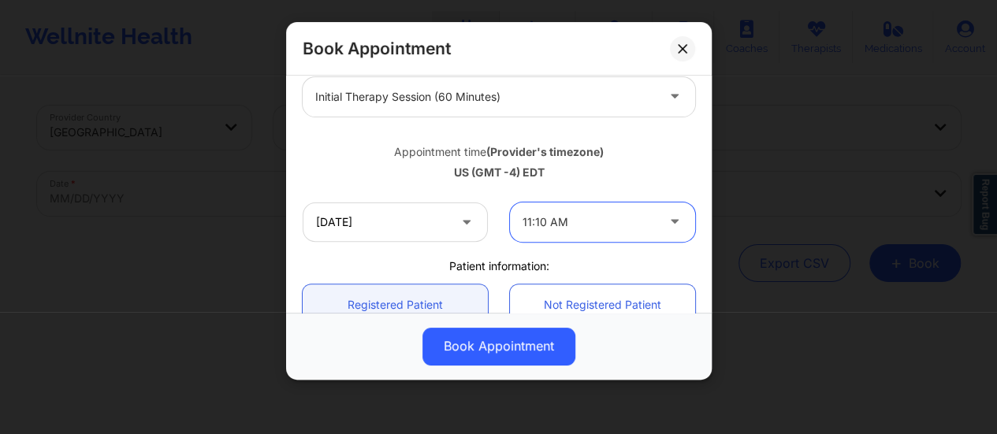
click at [594, 225] on div at bounding box center [589, 222] width 133 height 19
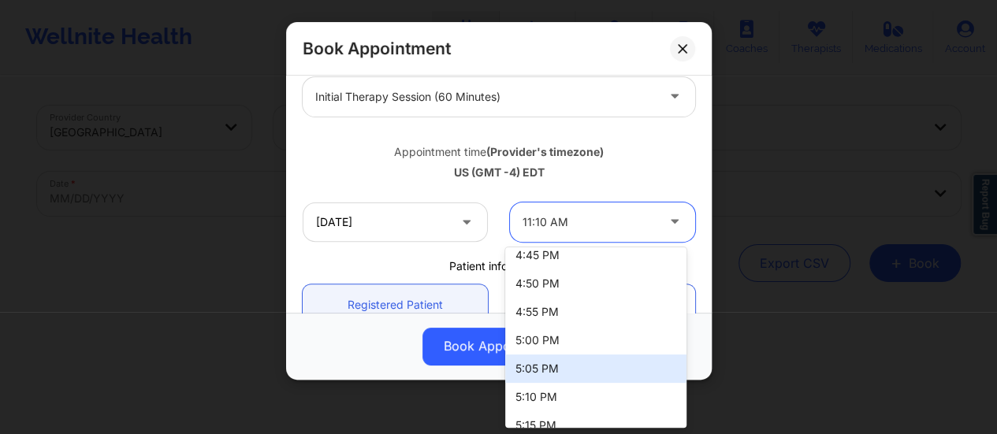
scroll to position [2336, 0]
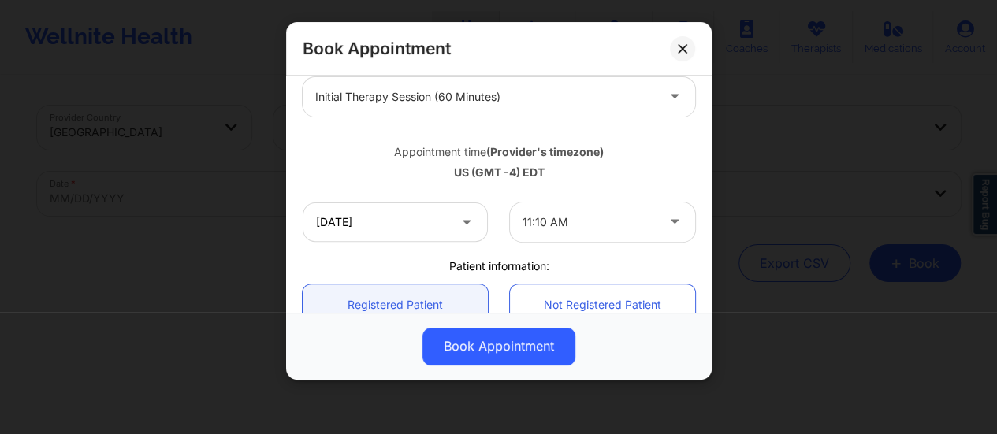
click at [668, 50] on div "Book Appointment" at bounding box center [499, 49] width 426 height 54
click at [672, 50] on button at bounding box center [682, 48] width 25 height 25
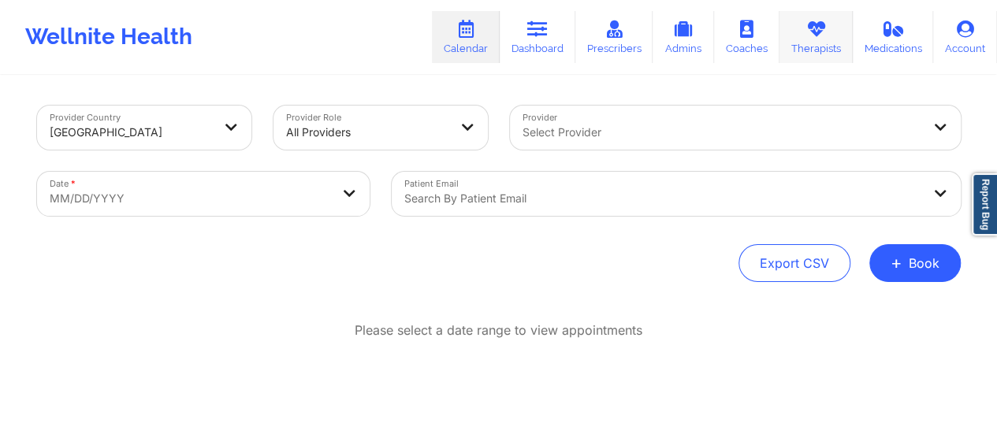
click at [807, 42] on link "Therapists" at bounding box center [816, 37] width 73 height 52
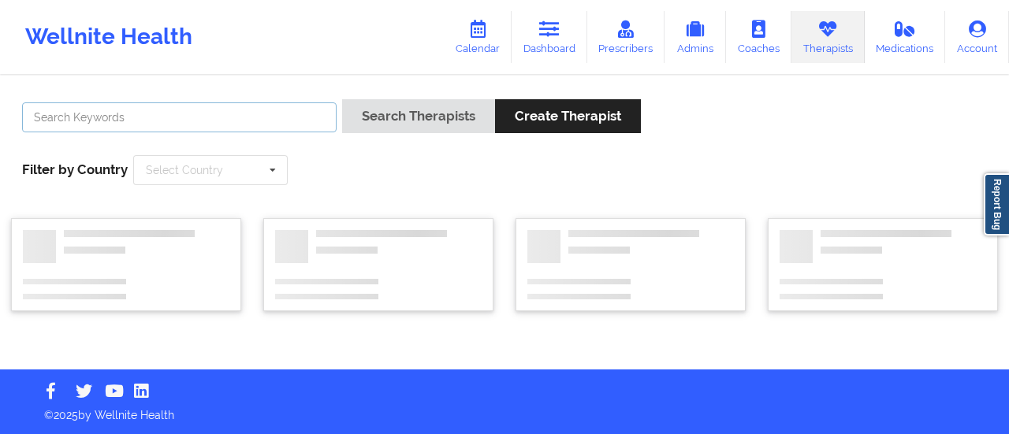
click at [266, 117] on input "text" at bounding box center [179, 117] width 315 height 30
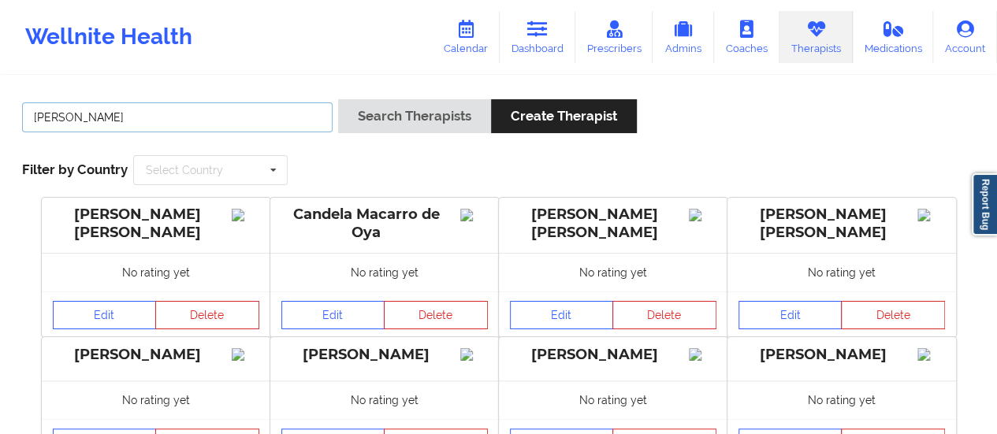
type input "[PERSON_NAME]"
click at [338, 99] on button "Search Therapists" at bounding box center [414, 116] width 153 height 34
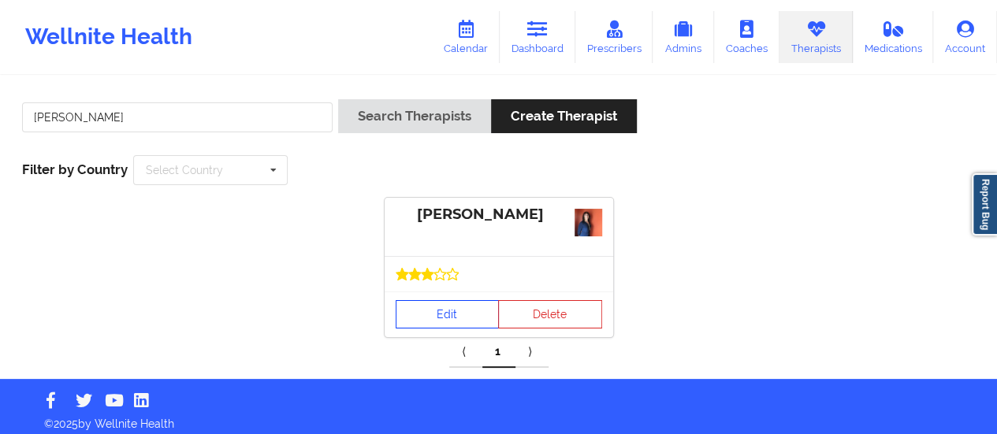
click at [432, 309] on link "Edit" at bounding box center [448, 314] width 104 height 28
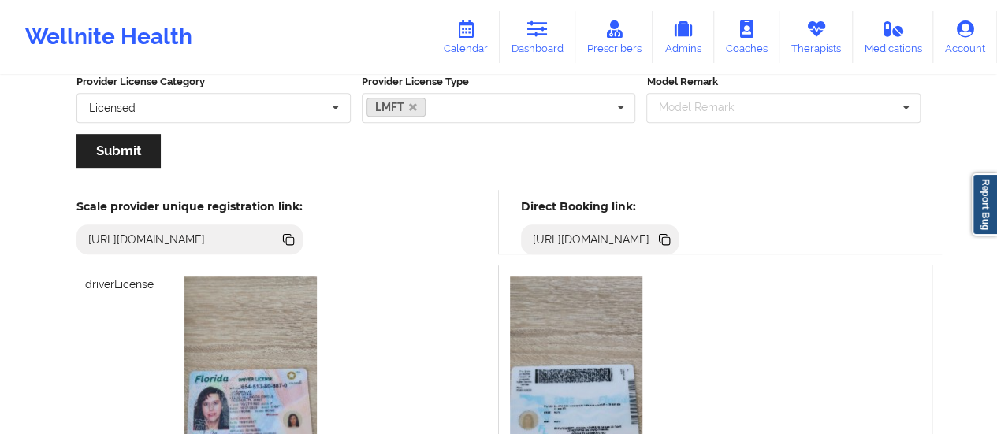
scroll to position [393, 0]
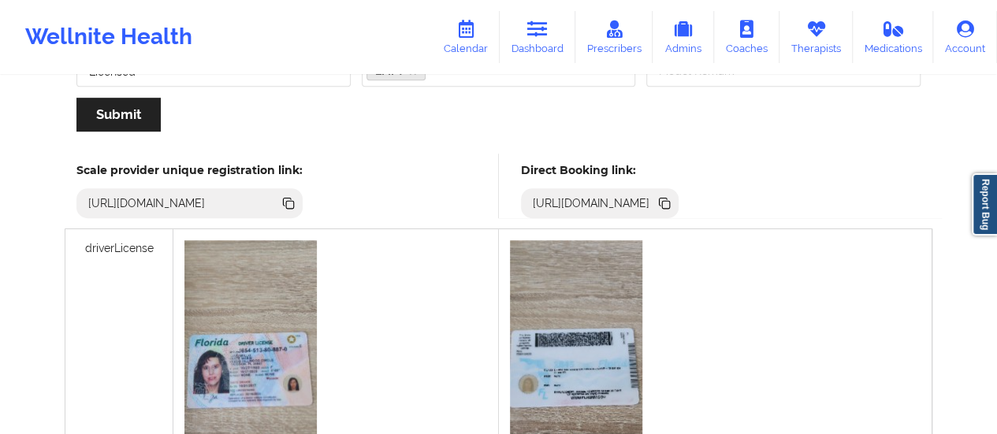
click at [673, 196] on icon at bounding box center [664, 203] width 17 height 17
click at [471, 37] on icon at bounding box center [466, 28] width 20 height 17
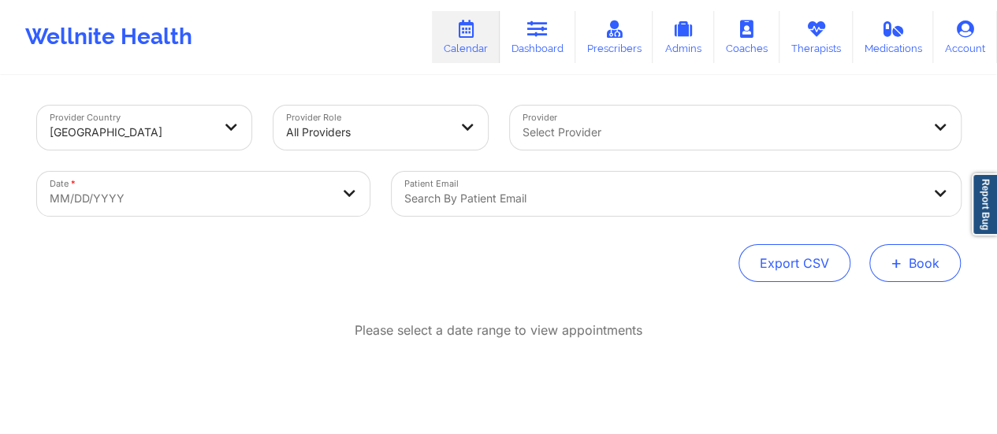
click at [945, 267] on button "+ Book" at bounding box center [915, 263] width 91 height 38
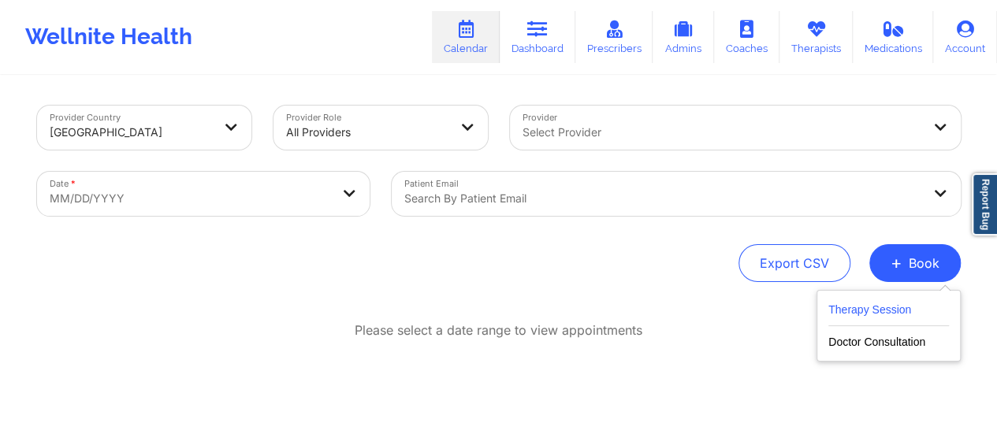
click at [844, 308] on button "Therapy Session" at bounding box center [889, 313] width 121 height 26
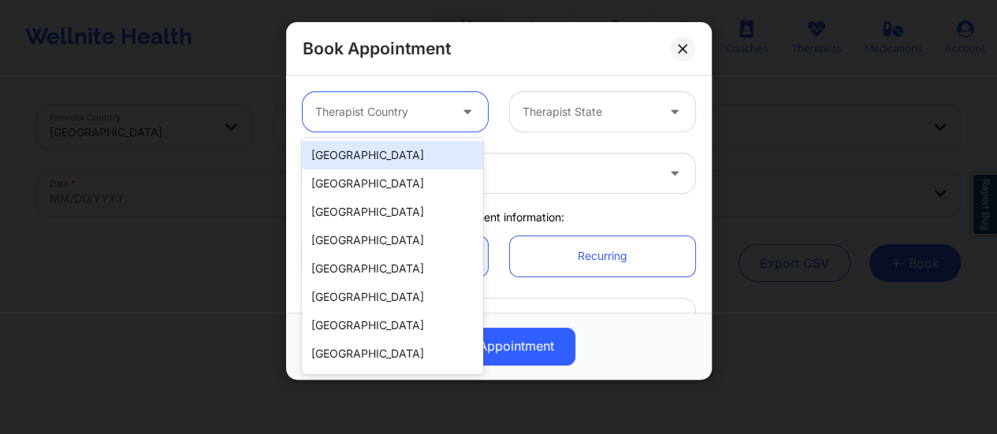
click at [388, 108] on div at bounding box center [381, 111] width 133 height 19
click at [356, 152] on div "[GEOGRAPHIC_DATA]" at bounding box center [392, 155] width 181 height 28
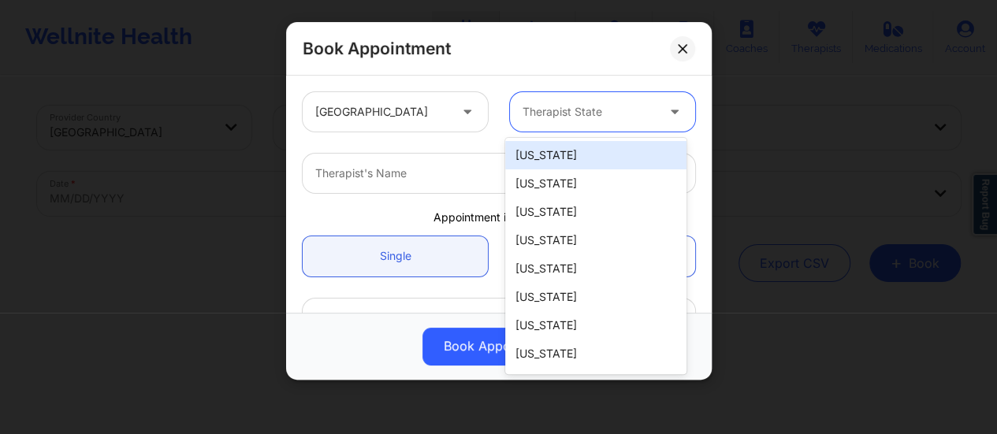
click at [609, 112] on div at bounding box center [589, 111] width 133 height 19
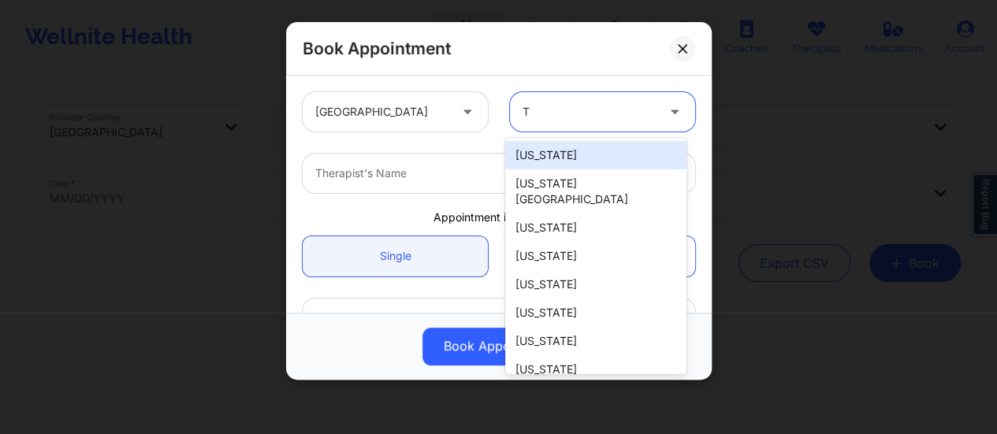
type input "Te"
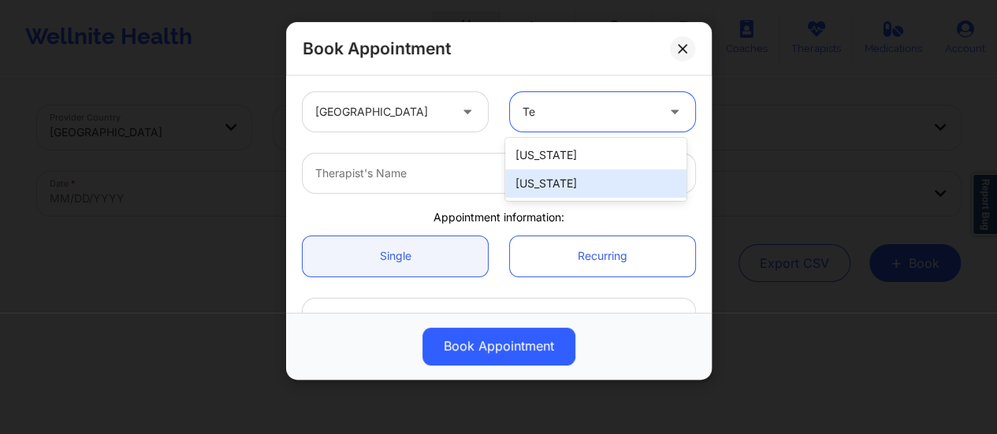
click at [579, 178] on div "[US_STATE]" at bounding box center [595, 184] width 181 height 28
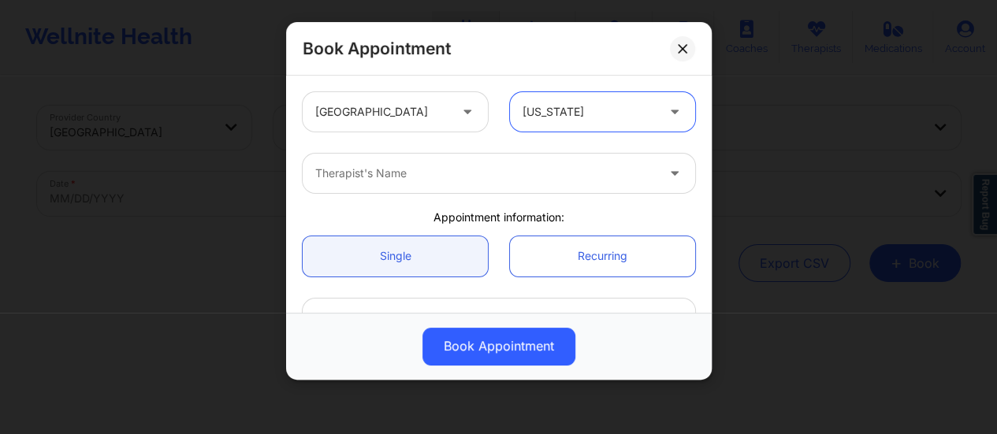
click at [470, 167] on div at bounding box center [485, 173] width 341 height 19
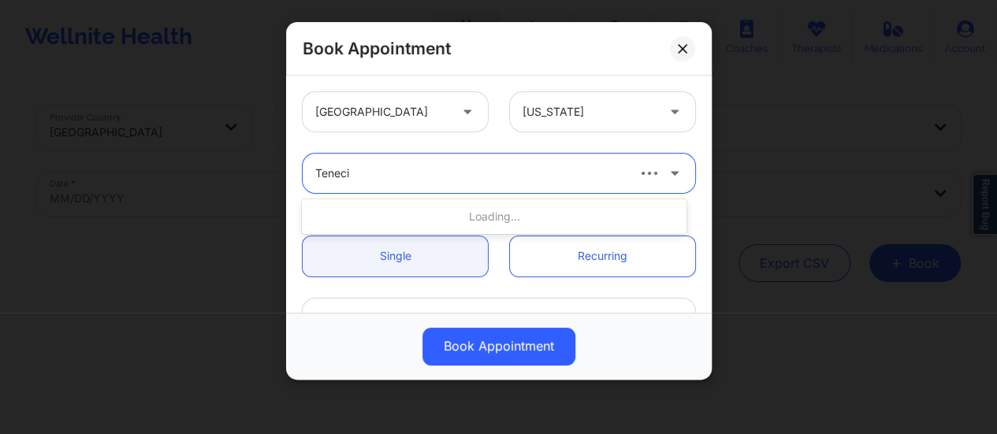
type input "[PERSON_NAME]"
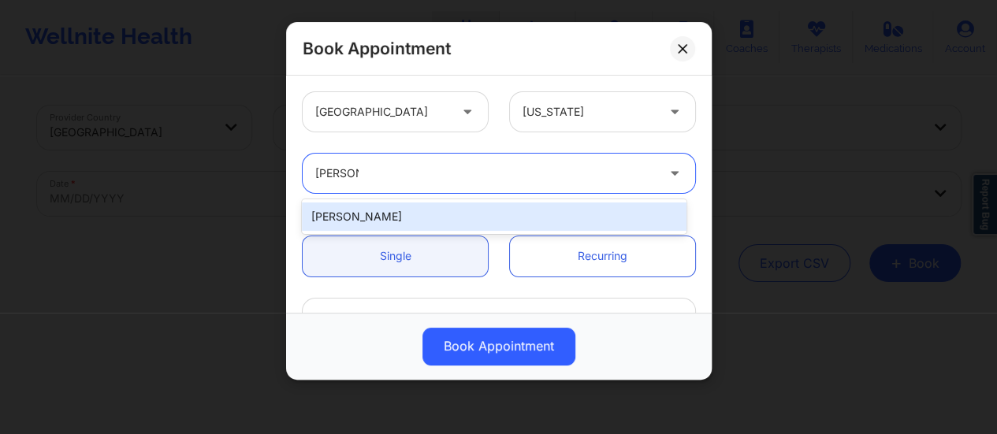
click at [457, 214] on div "[PERSON_NAME]" at bounding box center [494, 217] width 385 height 28
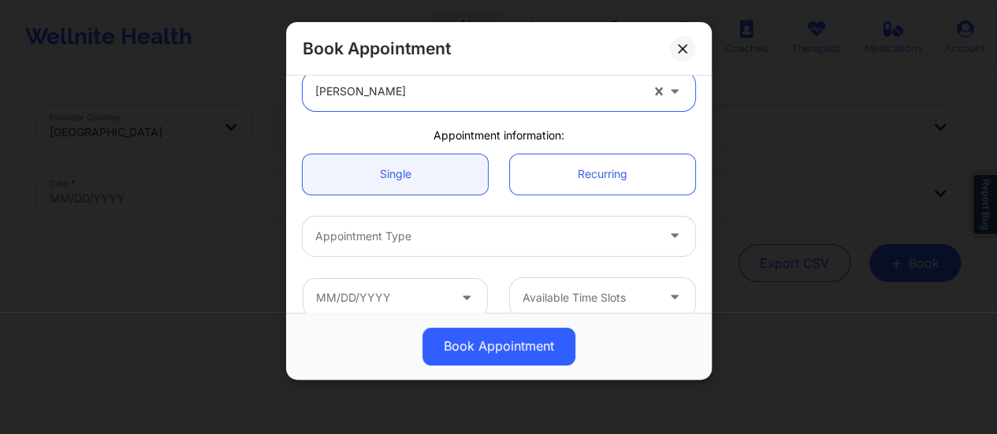
scroll to position [90, 0]
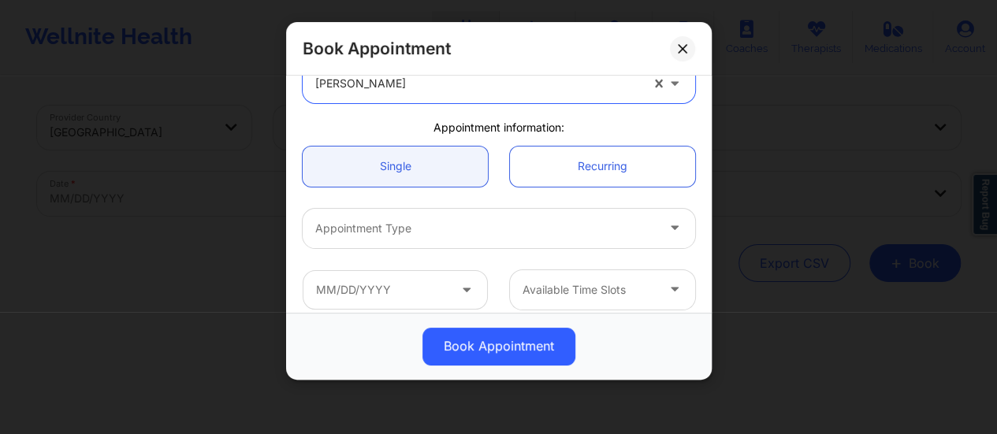
click at [446, 209] on div "Appointment Type" at bounding box center [480, 228] width 355 height 39
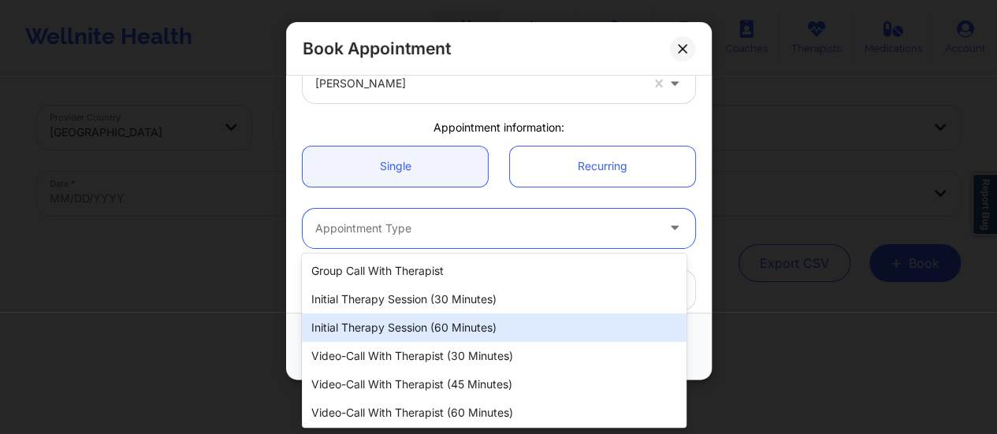
click at [443, 323] on div "Initial Therapy Session (60 minutes)" at bounding box center [494, 328] width 385 height 28
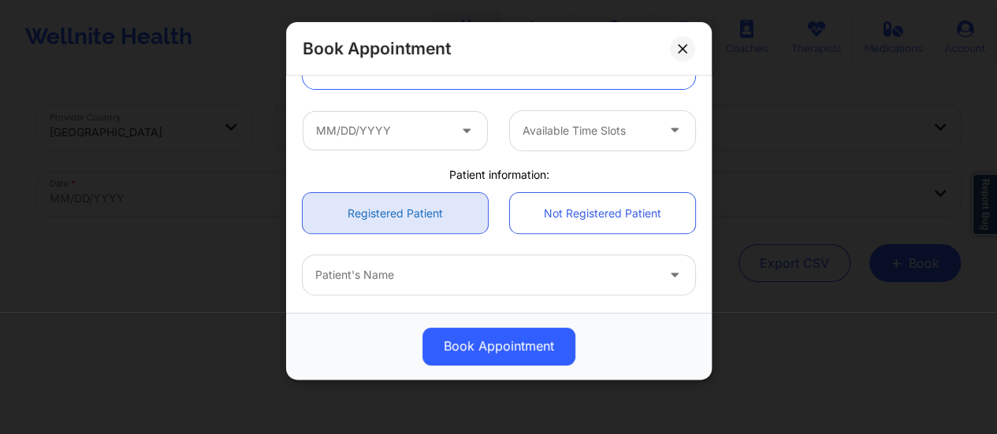
scroll to position [252, 0]
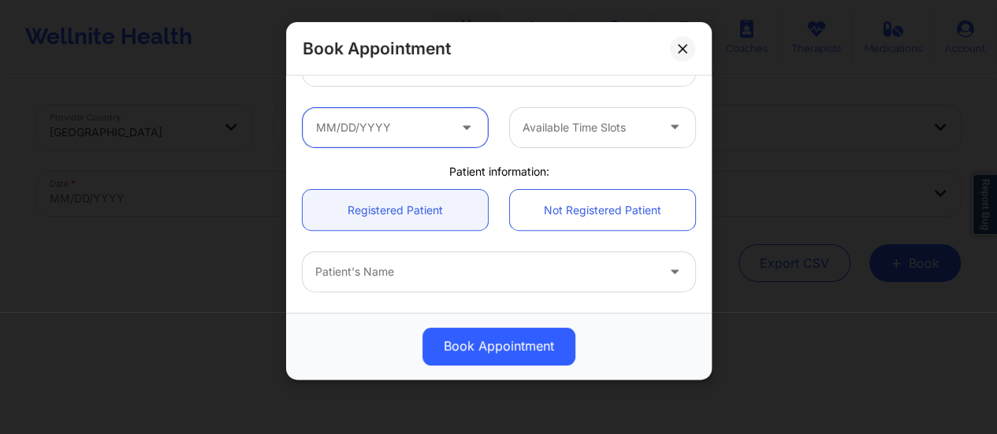
click at [403, 124] on input "text" at bounding box center [395, 127] width 185 height 39
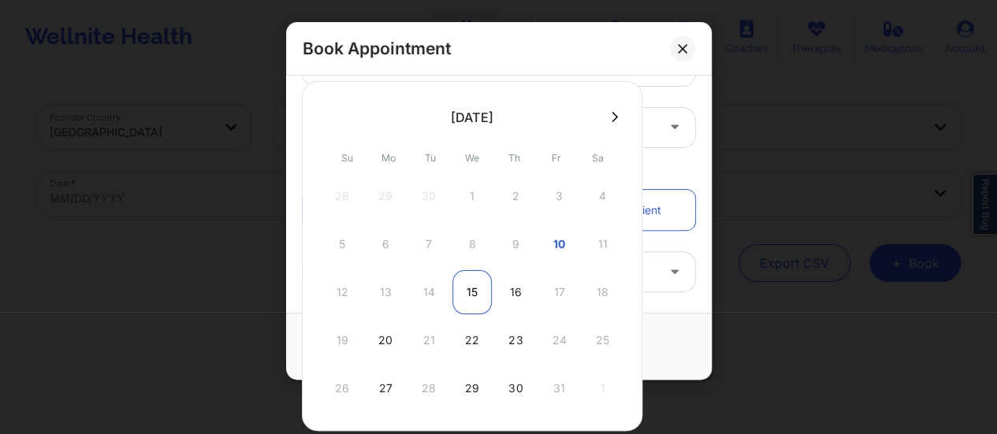
click at [469, 283] on div "15" at bounding box center [472, 292] width 39 height 44
type input "[DATE]"
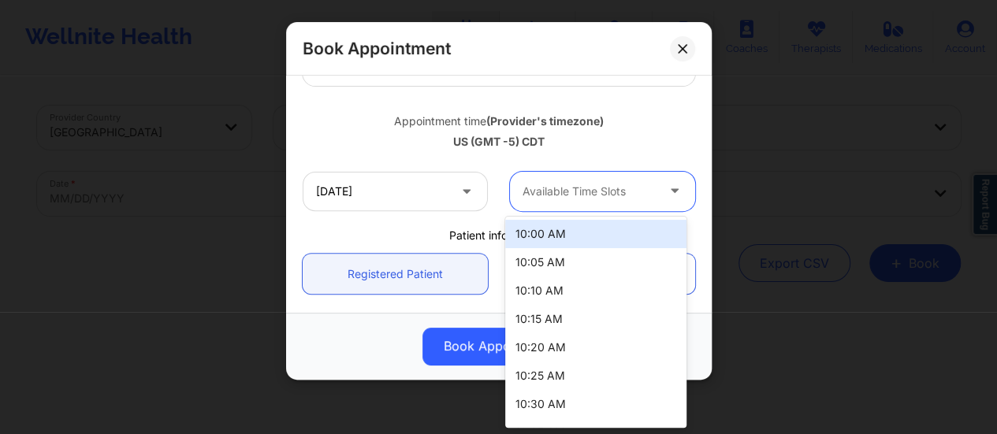
click at [588, 187] on div at bounding box center [589, 191] width 133 height 19
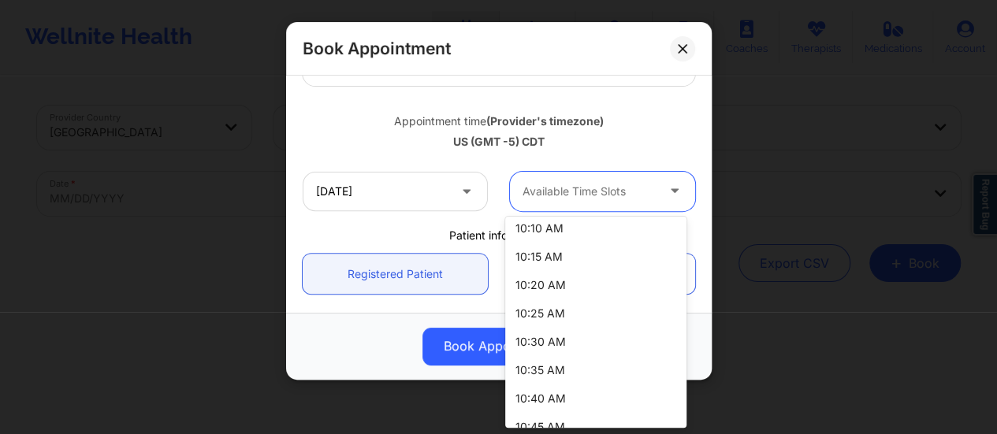
scroll to position [0, 0]
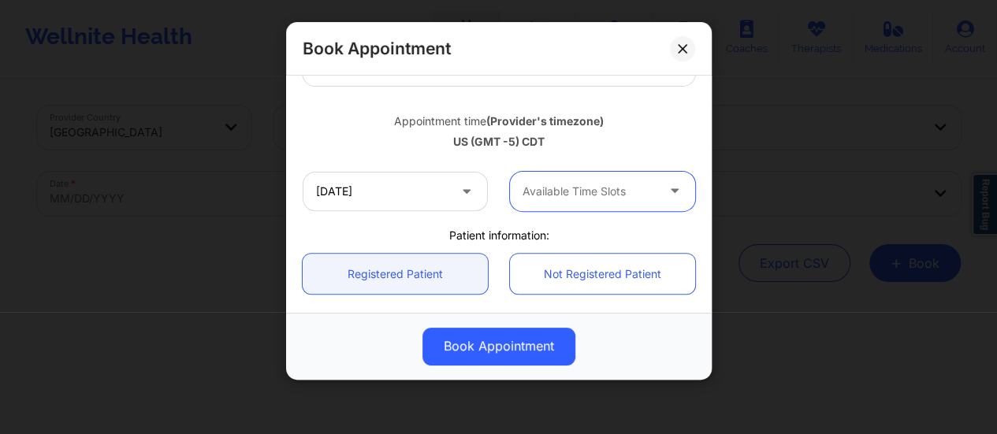
click at [645, 199] on div at bounding box center [589, 191] width 133 height 19
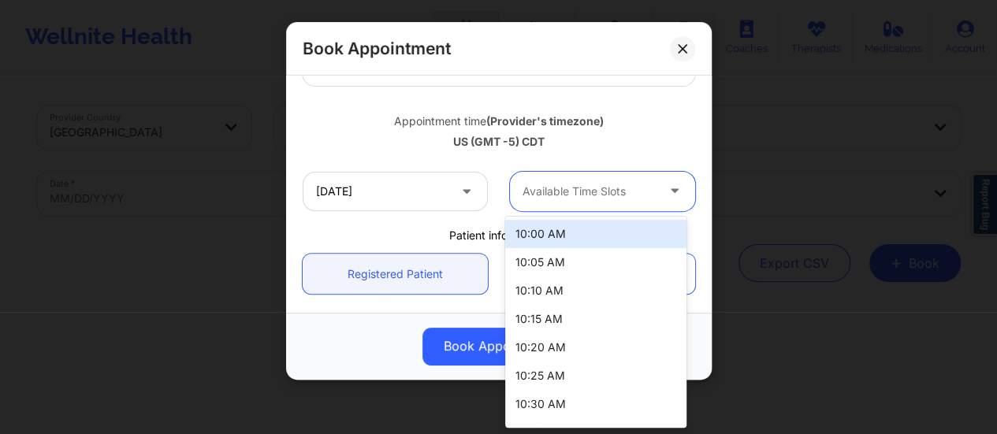
click at [577, 188] on div at bounding box center [589, 191] width 133 height 19
click at [544, 241] on div "10:00 AM" at bounding box center [595, 234] width 181 height 28
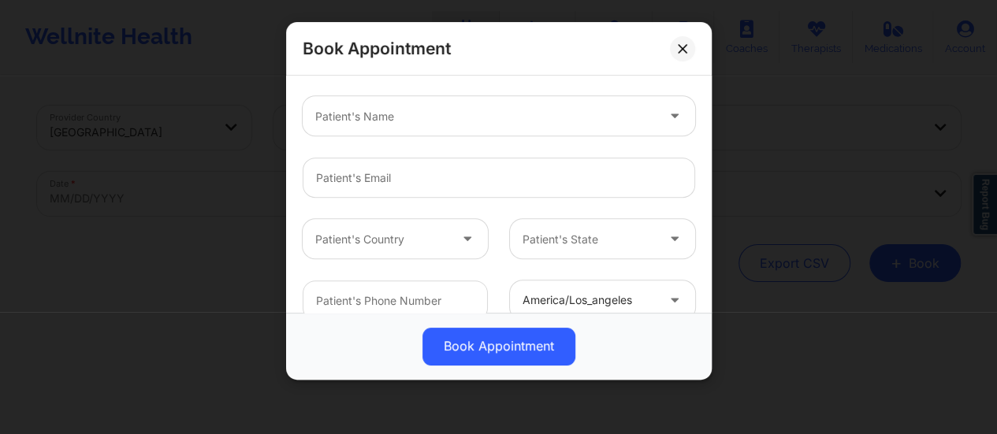
scroll to position [479, 0]
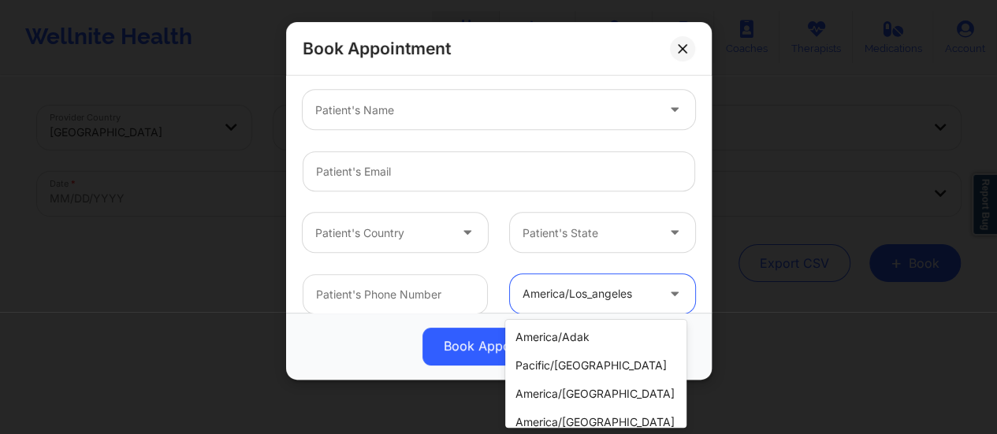
click at [581, 302] on div at bounding box center [589, 294] width 133 height 19
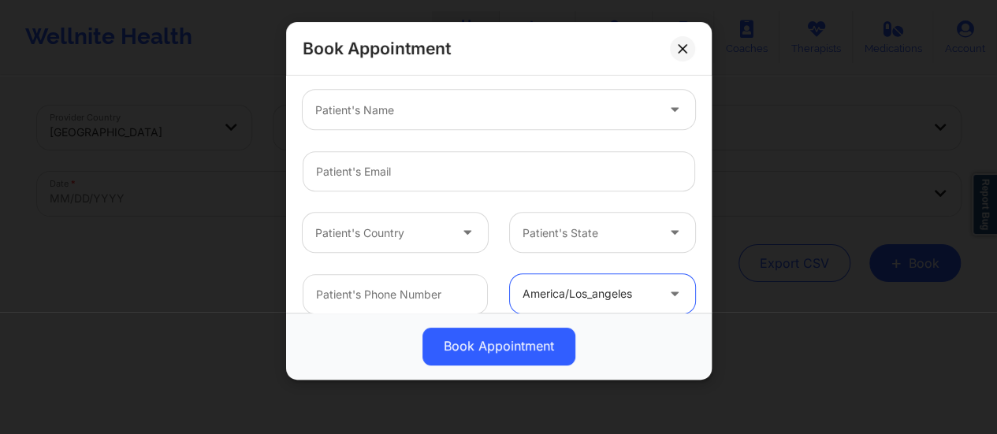
click at [581, 302] on div at bounding box center [589, 294] width 133 height 19
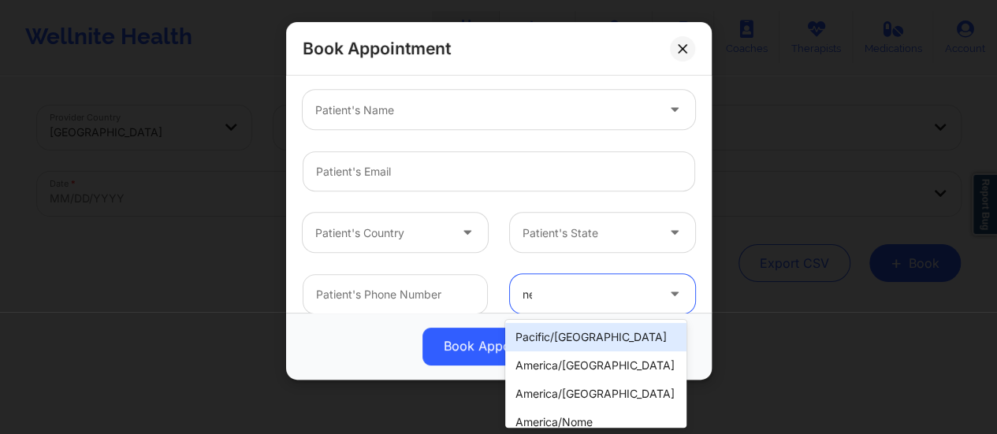
type input "new"
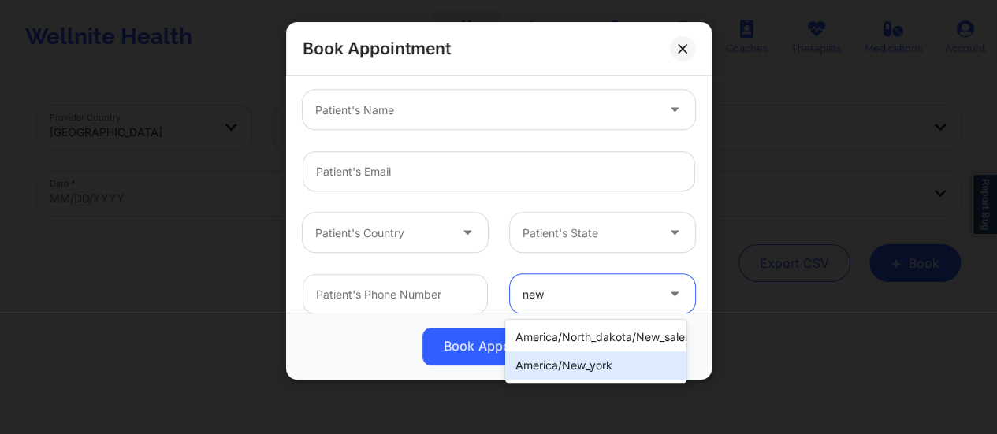
click at [587, 360] on div "america/new_york" at bounding box center [595, 366] width 181 height 28
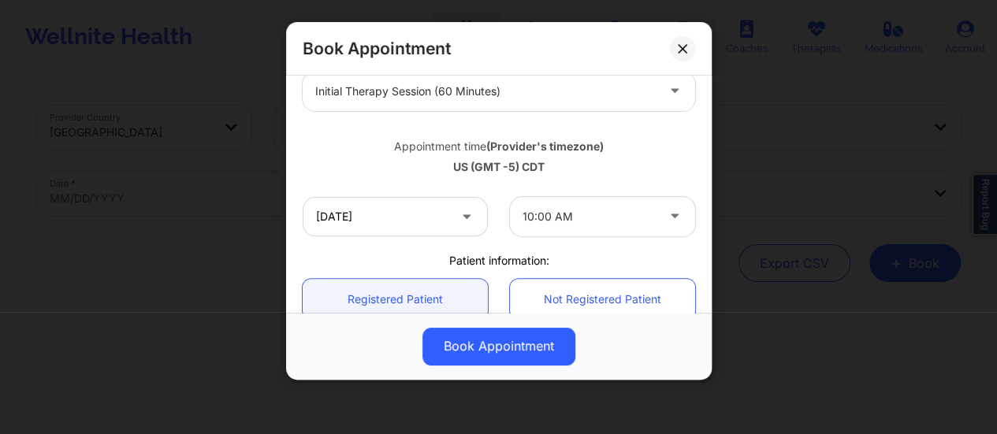
scroll to position [580, 0]
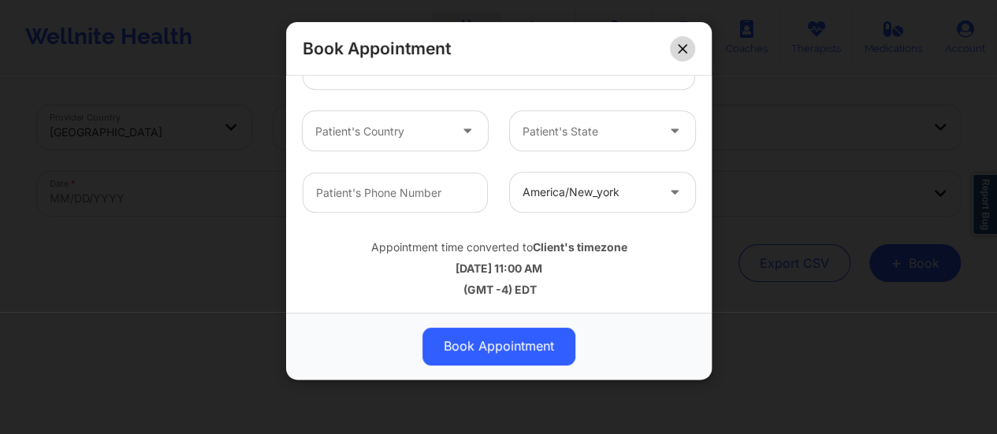
click at [673, 51] on button at bounding box center [682, 48] width 25 height 25
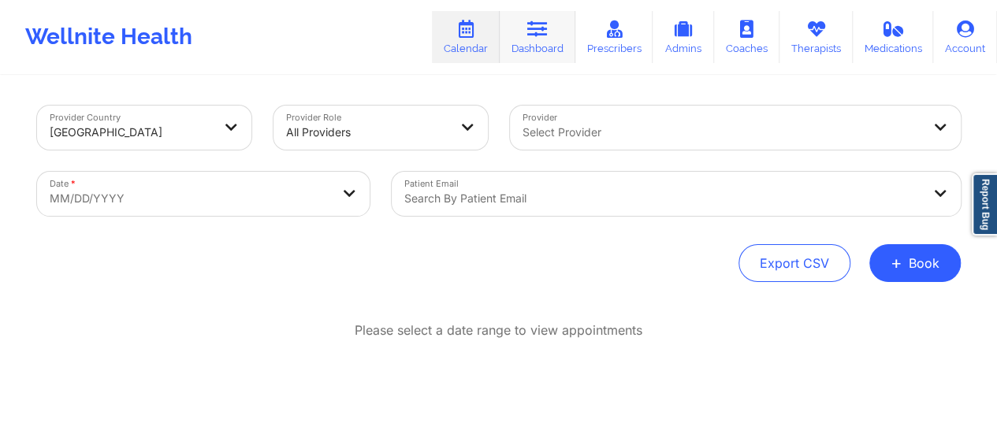
click at [540, 47] on link "Dashboard" at bounding box center [538, 37] width 76 height 52
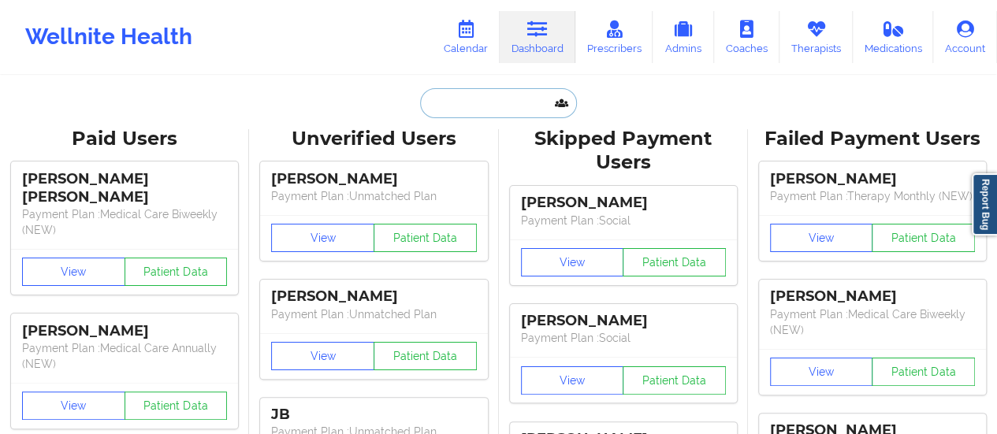
click at [475, 98] on input "text" at bounding box center [498, 103] width 156 height 30
type input "v"
paste input "[EMAIL_ADDRESS][DOMAIN_NAME]"
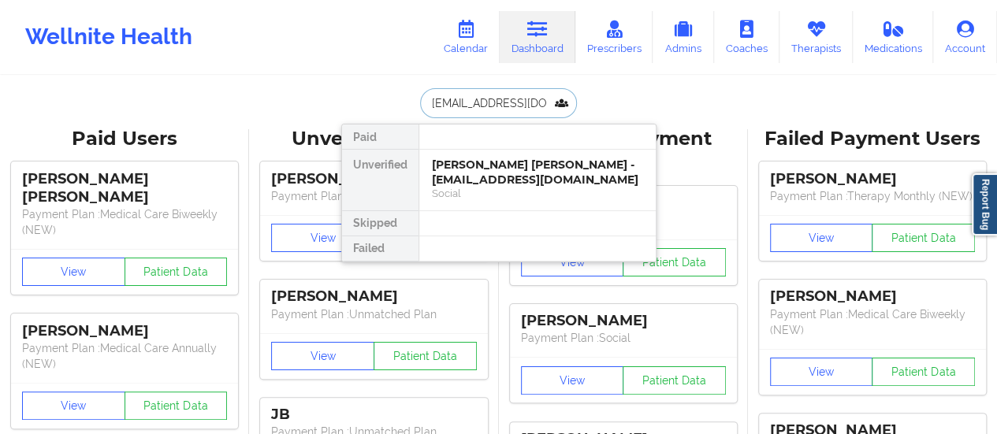
scroll to position [0, 46]
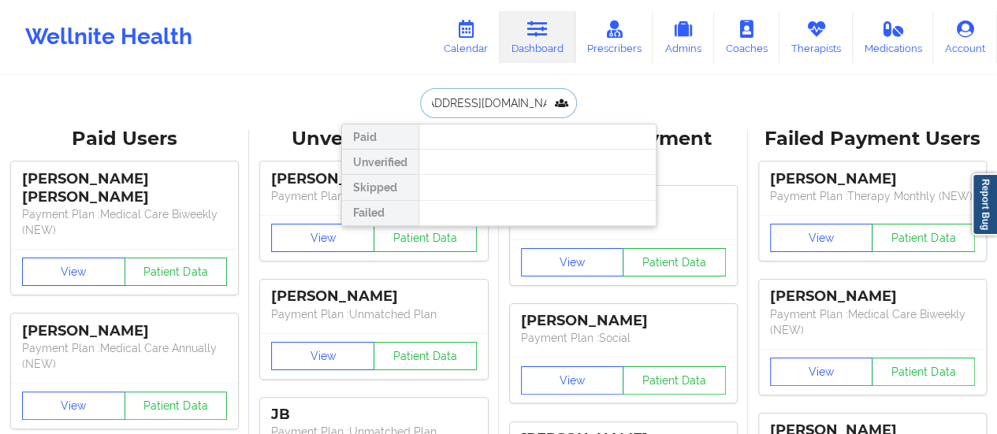
type input "[EMAIL_ADDRESS][DOMAIN_NAME]"
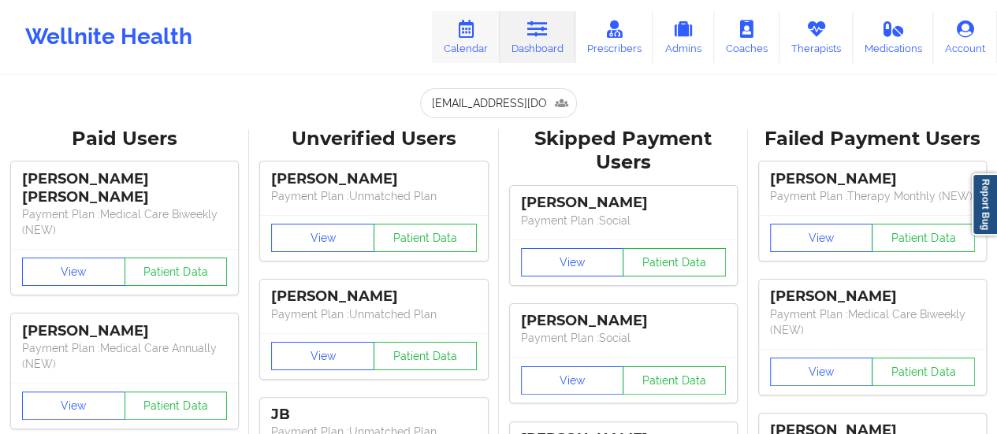
click at [457, 38] on link "Calendar" at bounding box center [466, 37] width 68 height 52
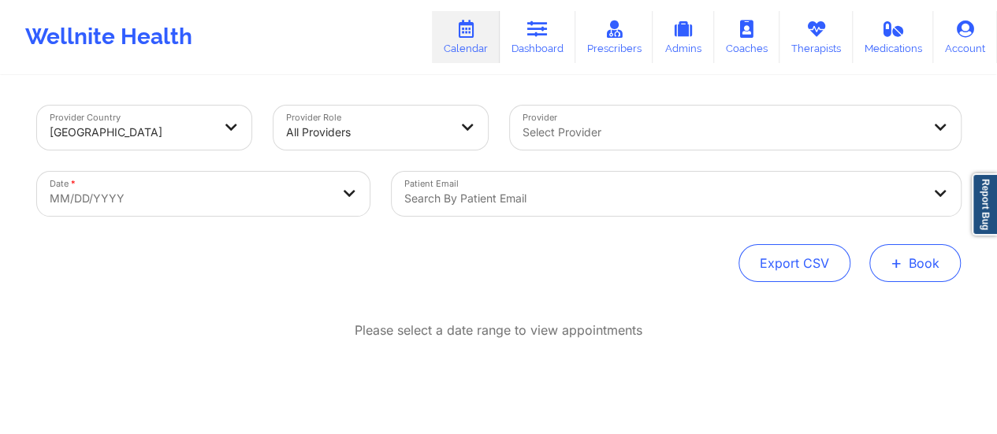
click at [875, 259] on button "+ Book" at bounding box center [915, 263] width 91 height 38
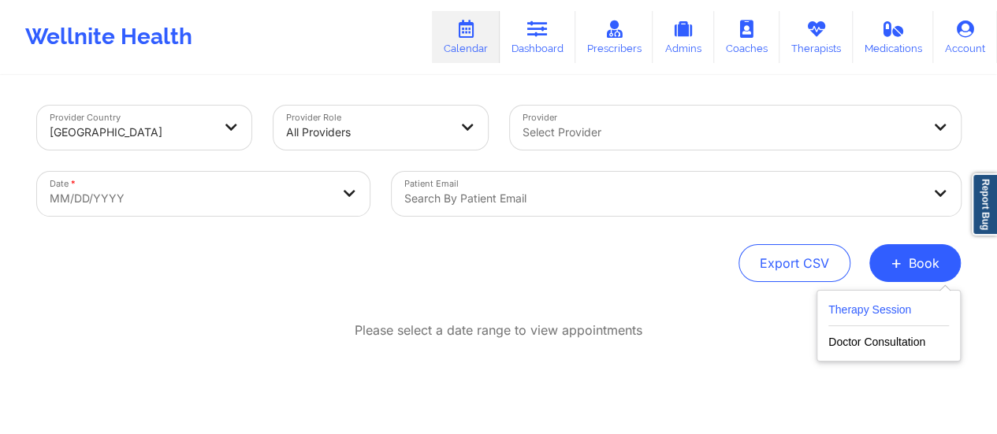
click at [865, 315] on button "Therapy Session" at bounding box center [889, 313] width 121 height 26
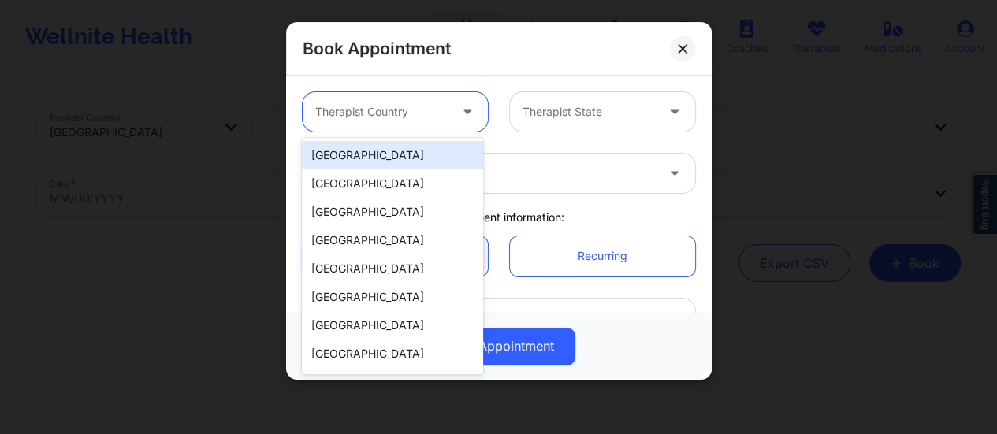
click at [464, 109] on icon at bounding box center [468, 108] width 16 height 13
click at [412, 152] on div "[GEOGRAPHIC_DATA]" at bounding box center [392, 155] width 181 height 28
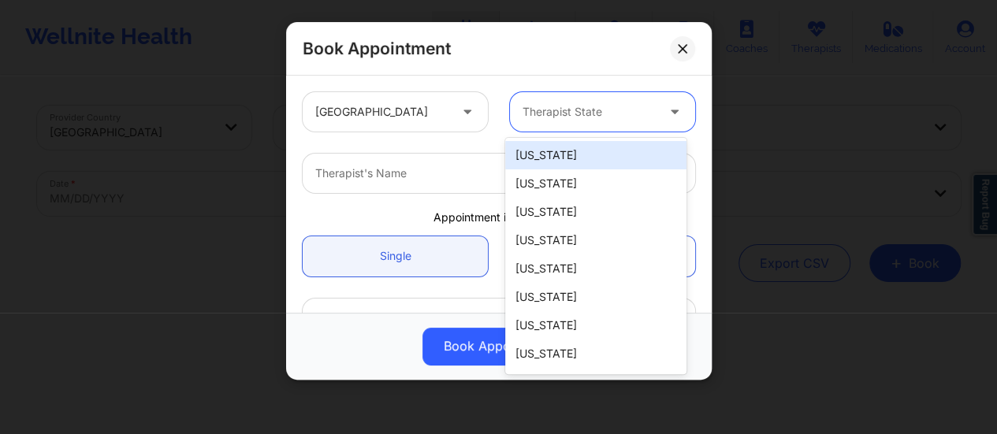
click at [520, 127] on div "Therapist State" at bounding box center [583, 111] width 147 height 39
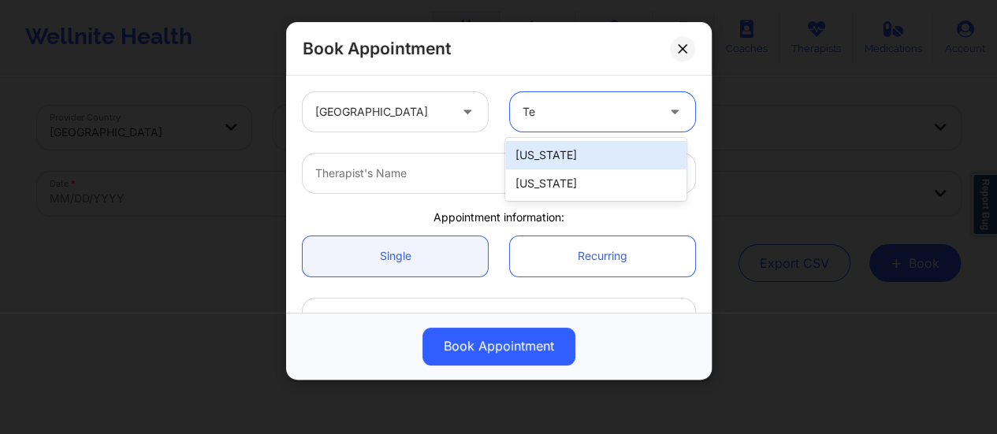
type input "Tex"
click at [532, 151] on div "[US_STATE]" at bounding box center [595, 155] width 181 height 28
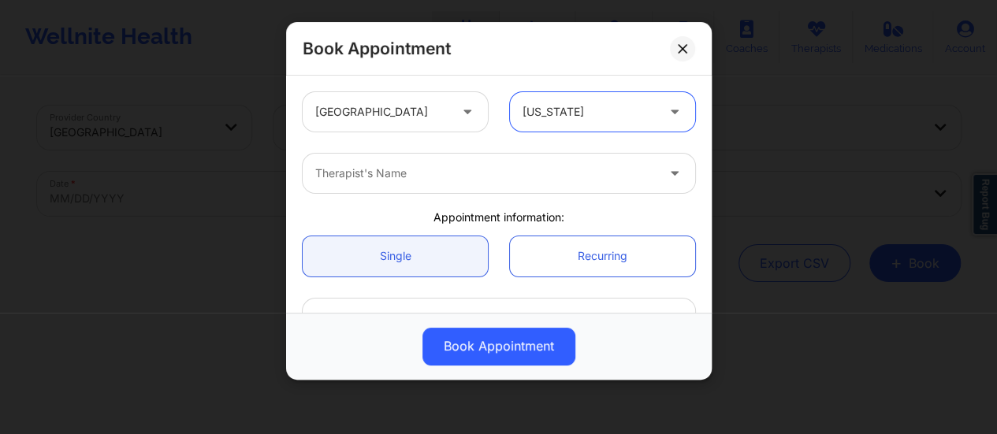
click at [501, 166] on div at bounding box center [485, 173] width 341 height 19
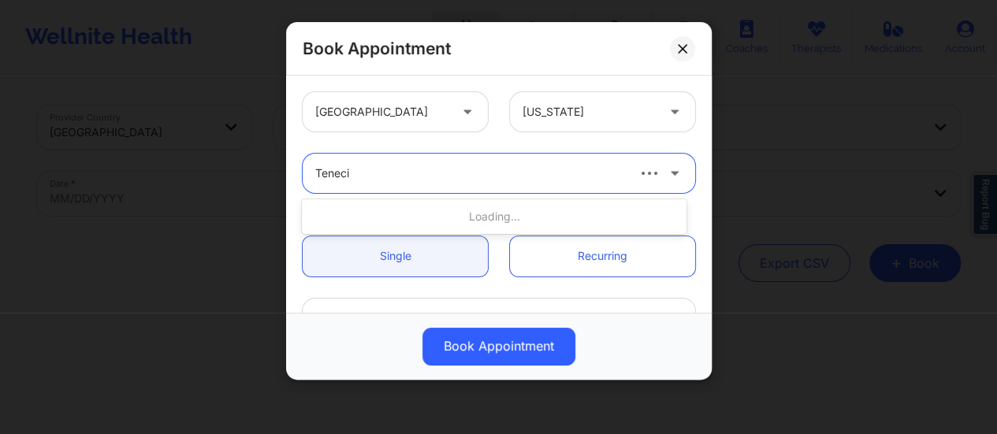
type input "[PERSON_NAME]"
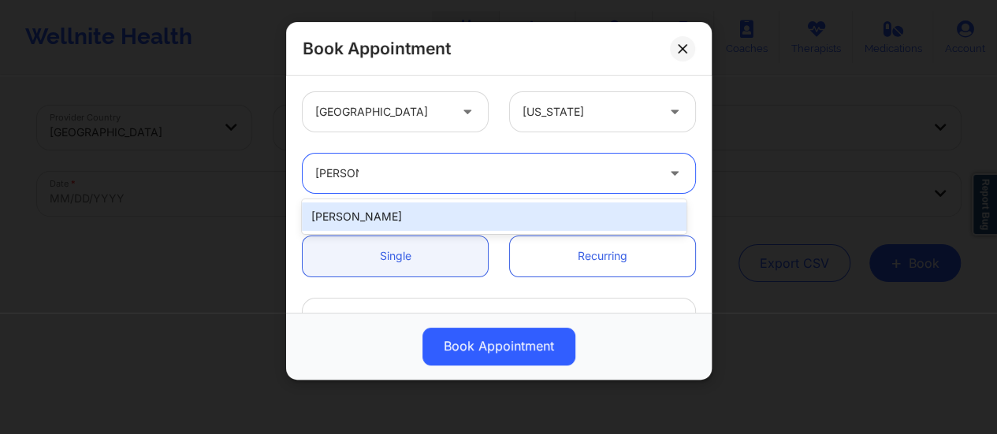
click at [468, 220] on div "[PERSON_NAME]" at bounding box center [494, 217] width 385 height 28
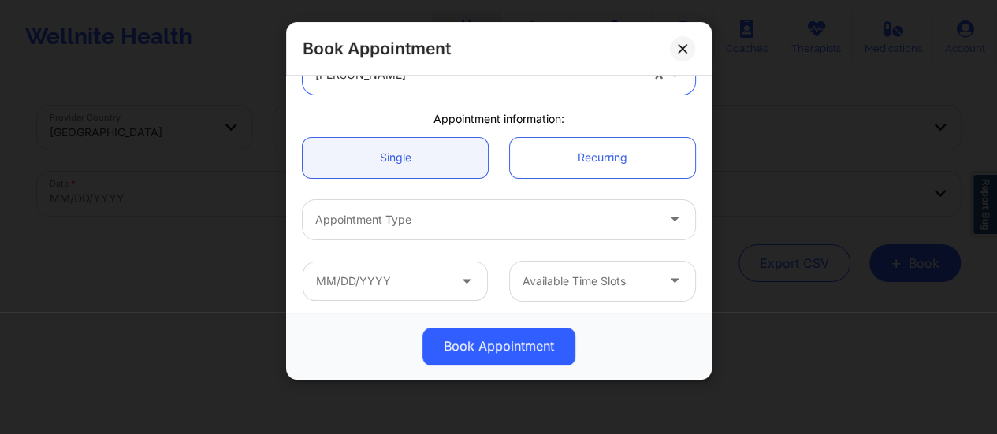
scroll to position [127, 0]
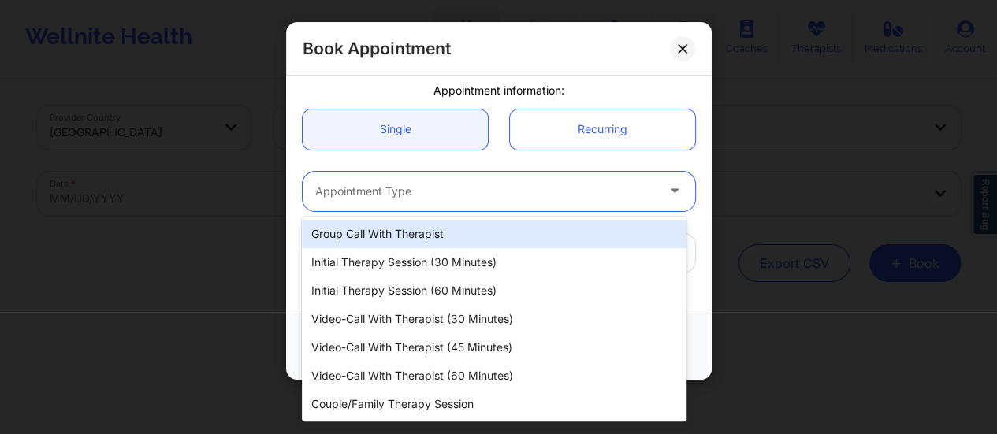
click at [459, 204] on div "Appointment Type" at bounding box center [480, 191] width 355 height 39
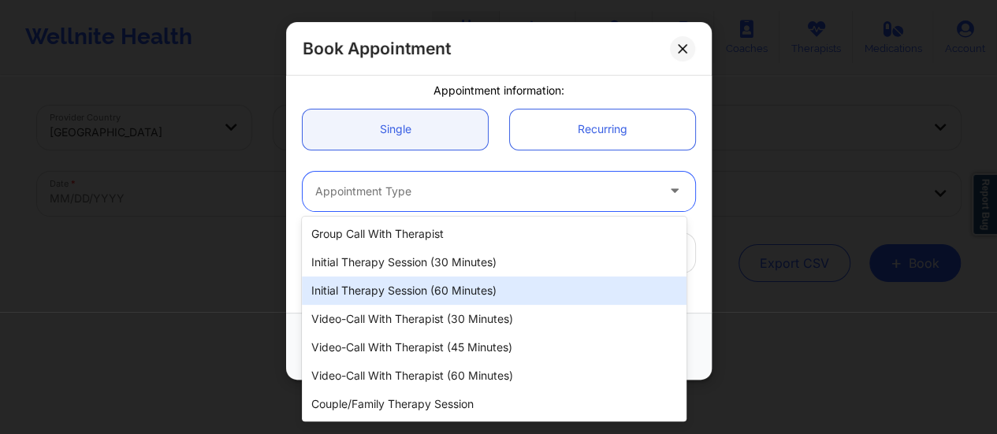
click at [481, 293] on div "Initial Therapy Session (60 minutes)" at bounding box center [494, 291] width 385 height 28
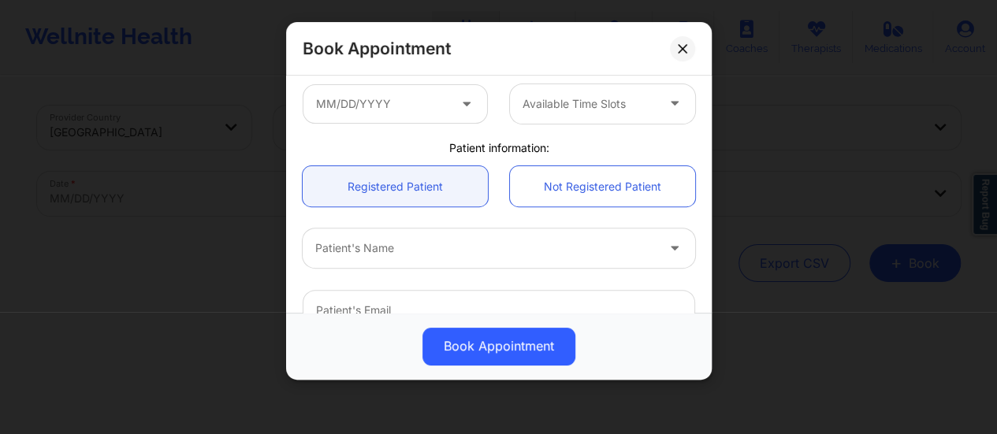
scroll to position [284, 0]
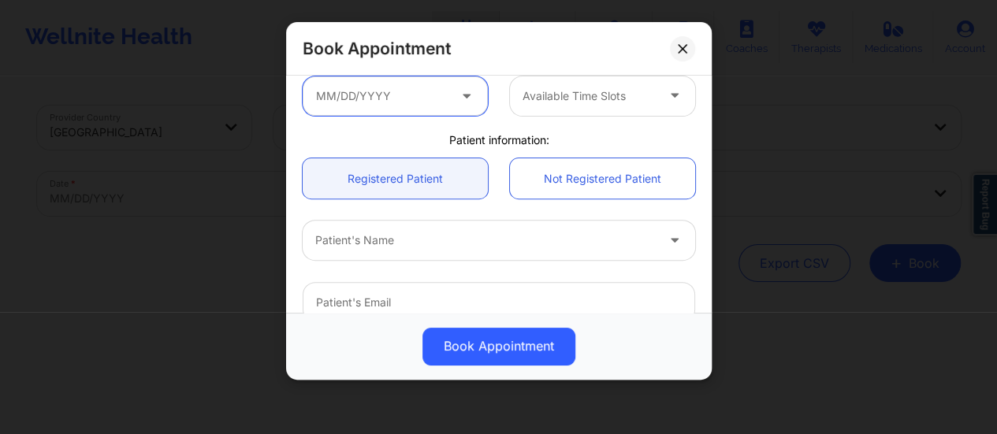
click at [438, 107] on input "text" at bounding box center [395, 95] width 185 height 39
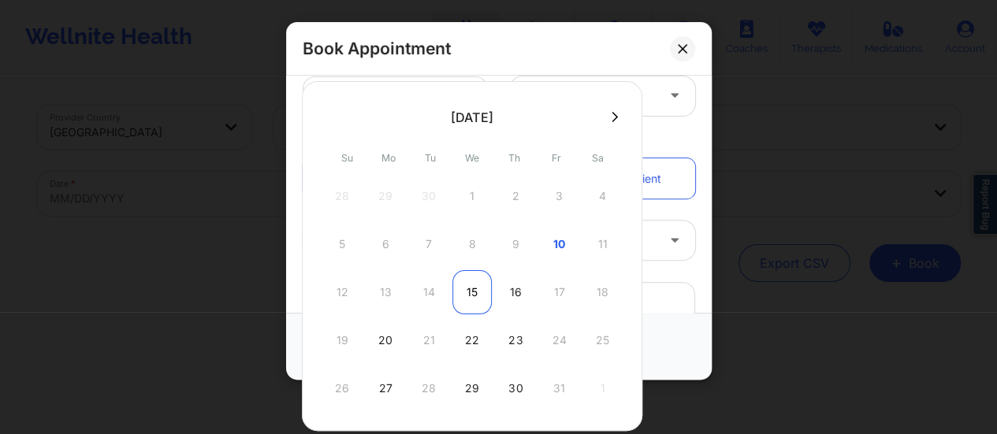
click at [470, 293] on div "15" at bounding box center [472, 292] width 39 height 44
type input "[DATE]"
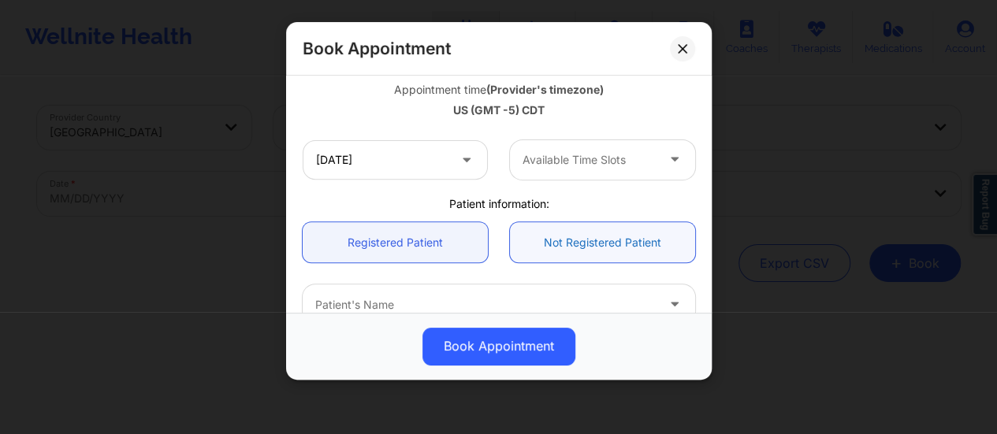
scroll to position [348, 0]
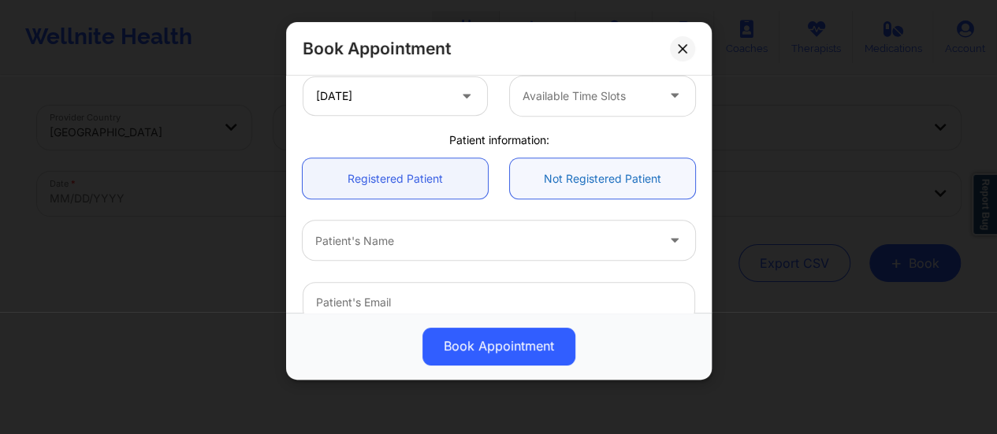
click at [551, 193] on link "Not Registered Patient" at bounding box center [602, 178] width 185 height 40
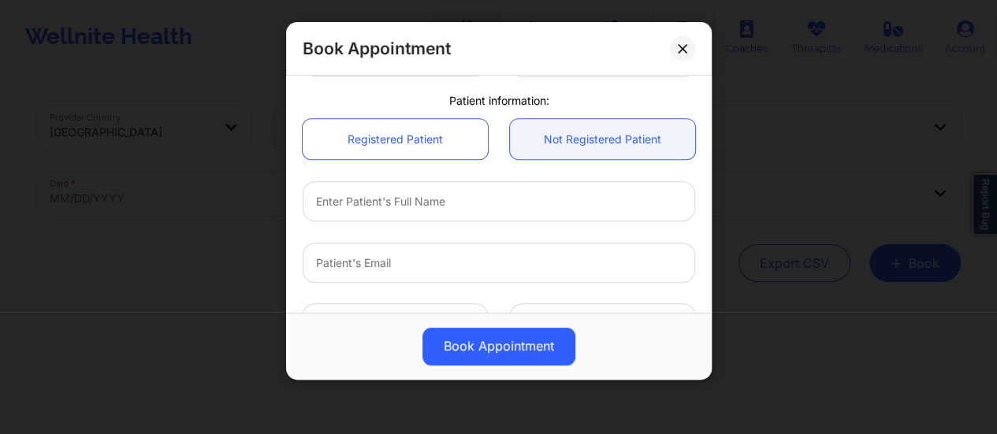
scroll to position [395, 0]
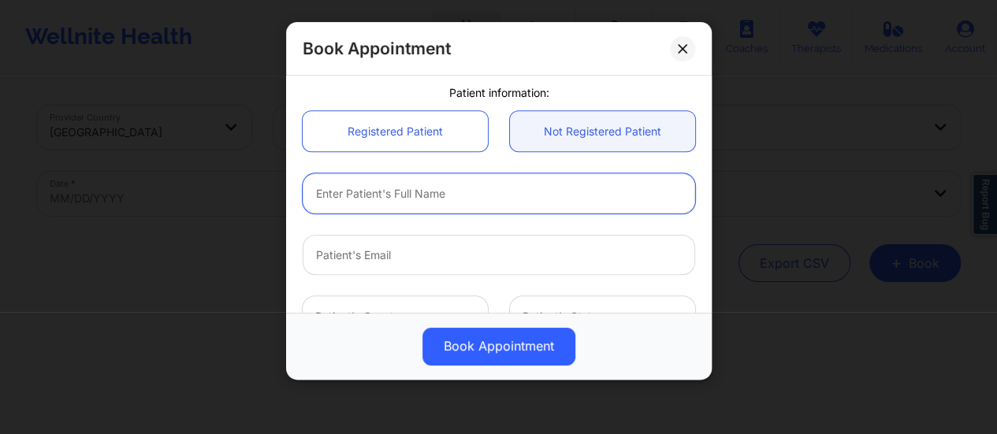
click at [470, 200] on input "text" at bounding box center [499, 193] width 393 height 40
paste input "[PERSON_NAME]"
type input "[PERSON_NAME]"
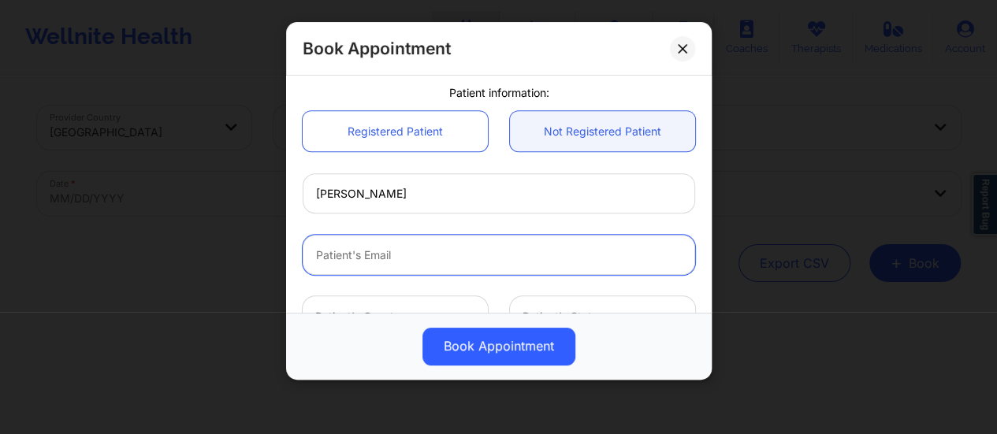
click at [449, 253] on input "Patient Email" at bounding box center [499, 255] width 393 height 40
paste input "[EMAIL_ADDRESS][DOMAIN_NAME]"
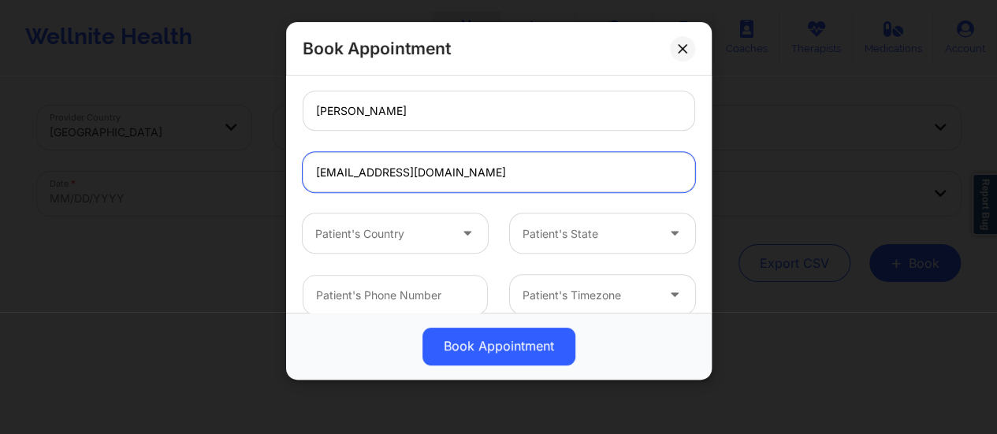
scroll to position [496, 0]
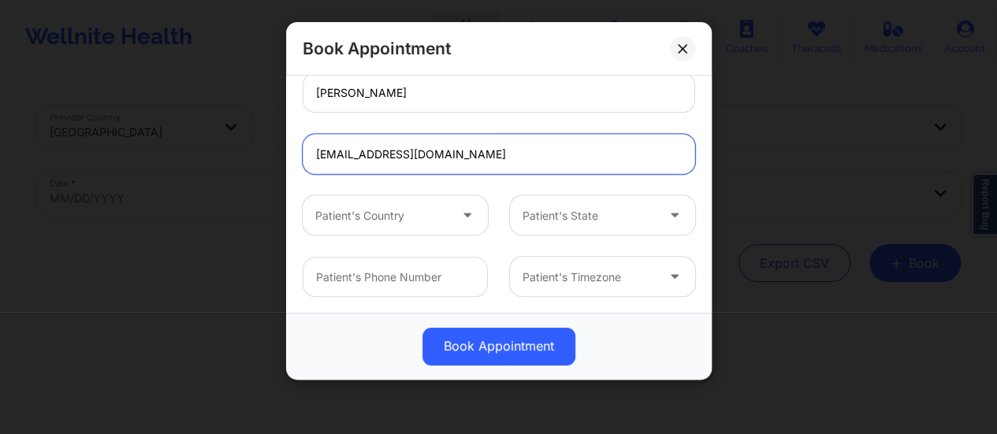
type input "[EMAIL_ADDRESS][DOMAIN_NAME]"
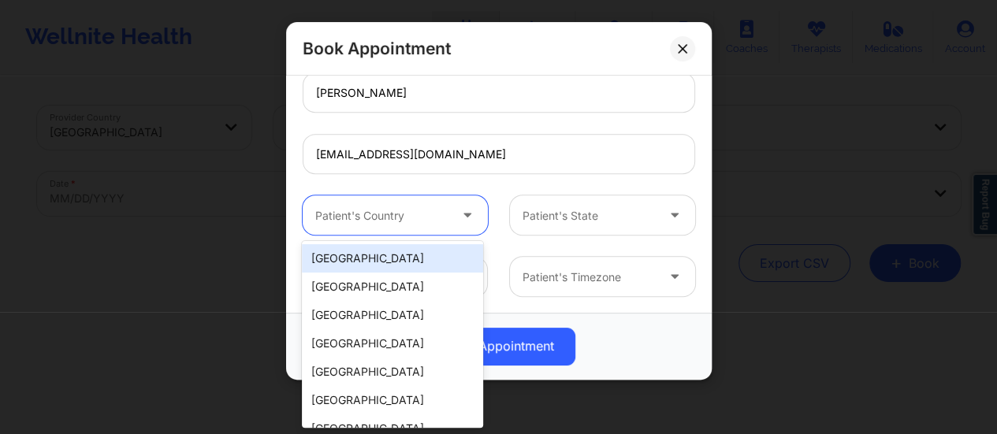
click at [413, 225] on div "Patient's Country" at bounding box center [376, 215] width 147 height 39
click at [381, 261] on div "[GEOGRAPHIC_DATA]" at bounding box center [392, 258] width 181 height 28
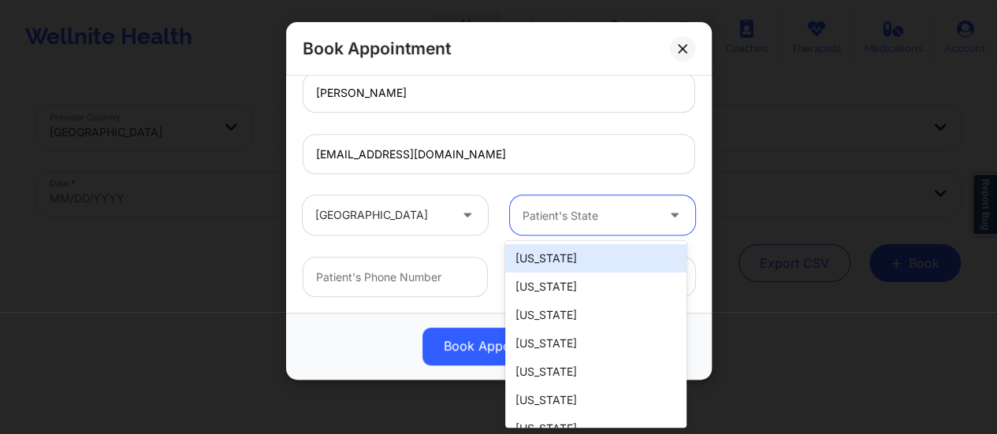
click at [562, 216] on div at bounding box center [589, 216] width 133 height 19
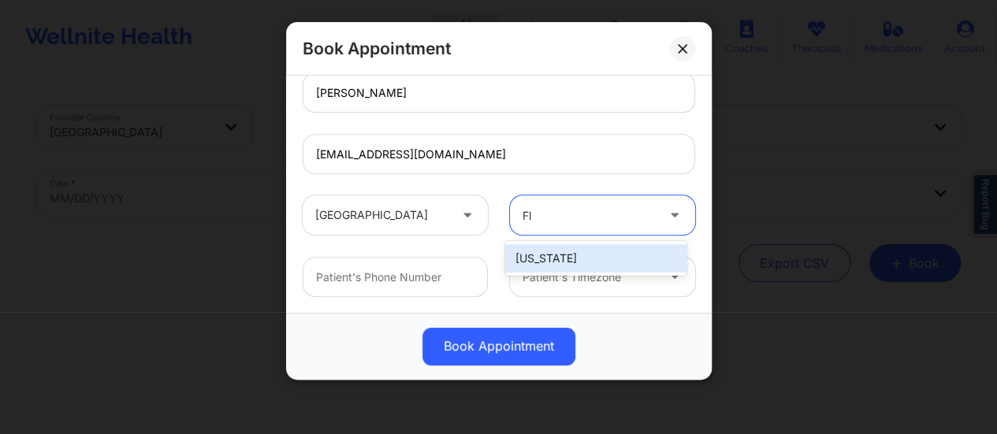
type input "Flo"
click at [574, 249] on div "[US_STATE]" at bounding box center [595, 258] width 181 height 28
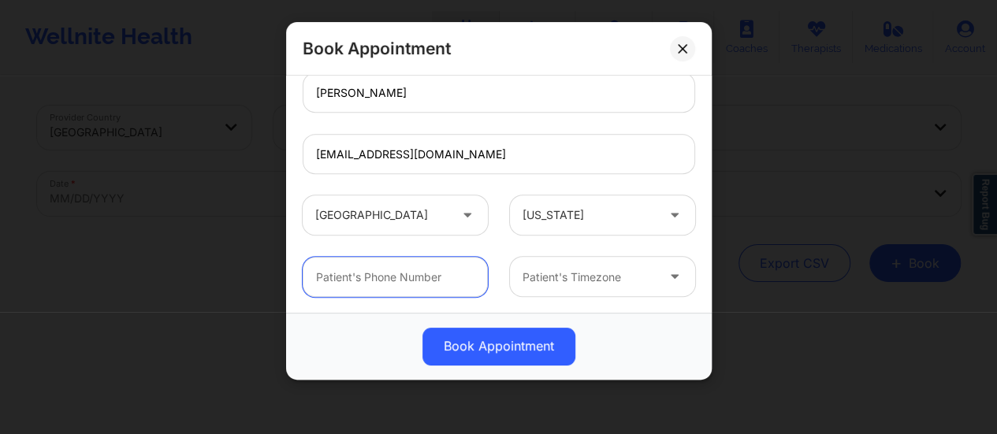
click at [469, 274] on input "text" at bounding box center [395, 277] width 185 height 40
paste input "[PHONE_NUMBER]"
type input "[PHONE_NUMBER]"
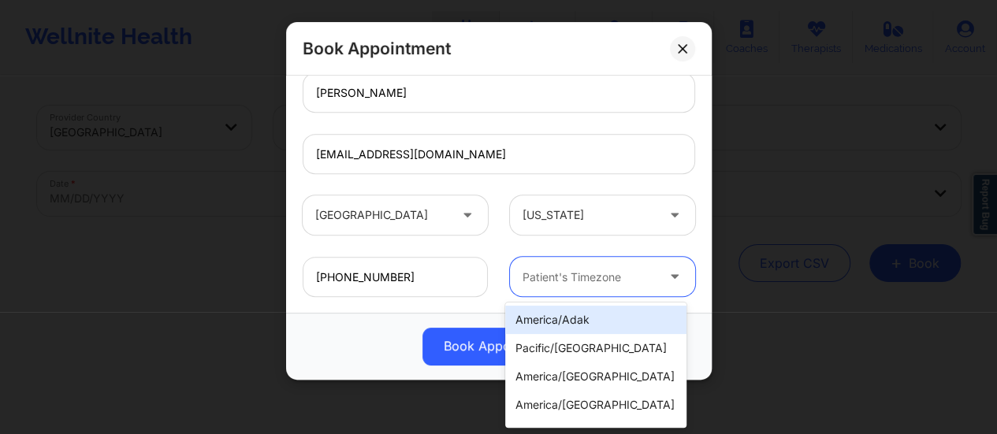
click at [606, 282] on div at bounding box center [589, 277] width 133 height 19
type input "new"
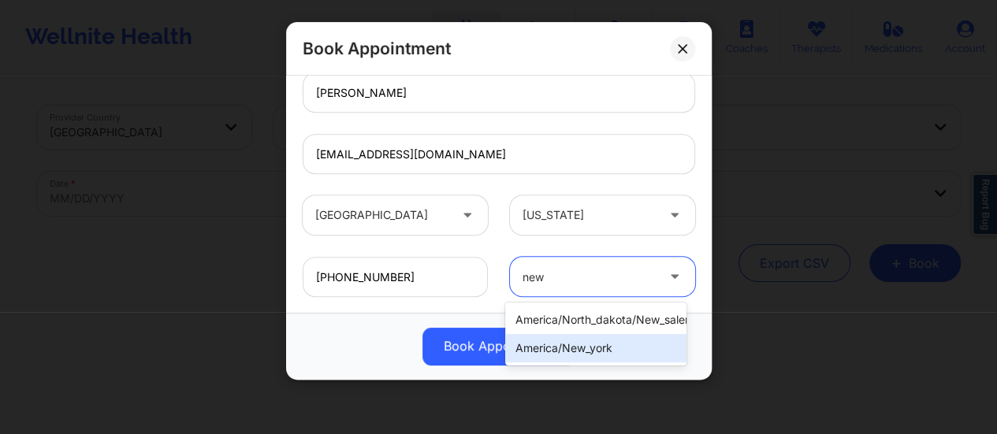
click at [613, 358] on div "america/new_york" at bounding box center [595, 348] width 181 height 28
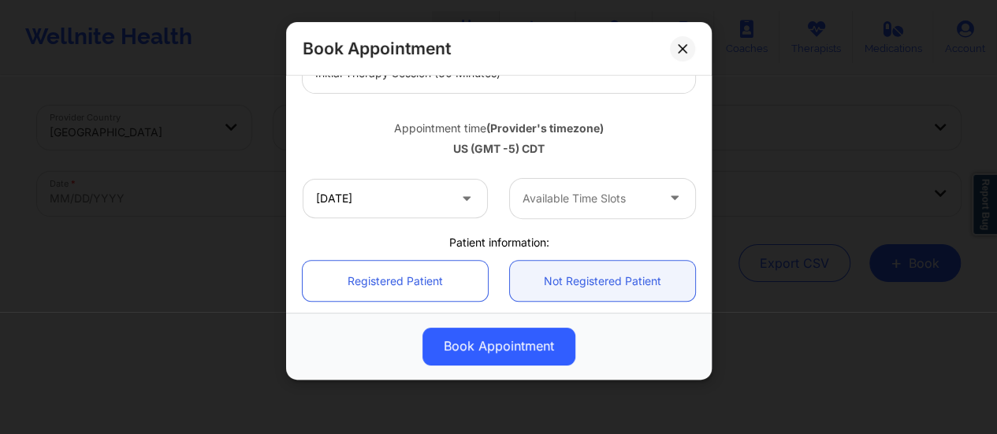
scroll to position [243, 0]
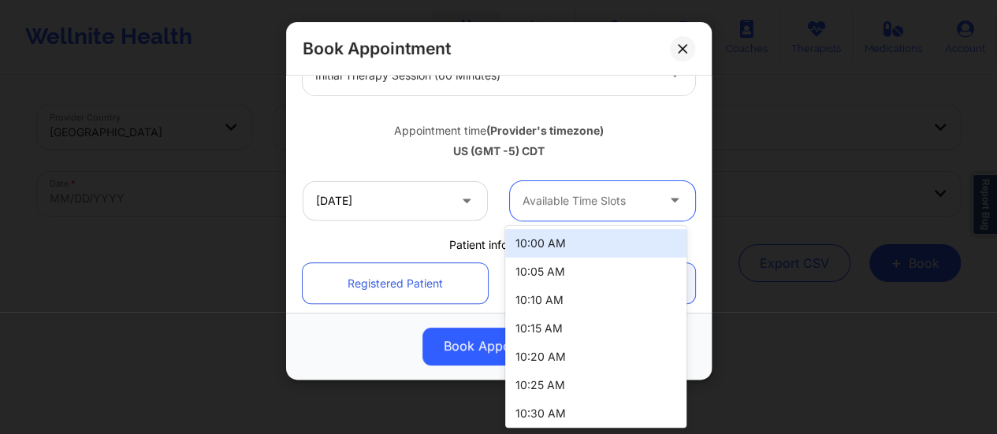
click at [562, 201] on div at bounding box center [589, 201] width 133 height 19
click at [560, 239] on div "10:00 AM" at bounding box center [595, 243] width 181 height 28
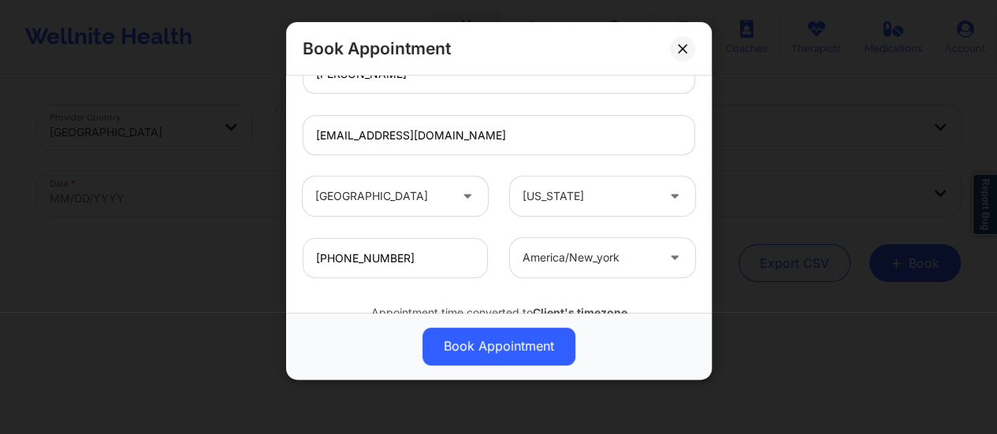
scroll to position [580, 0]
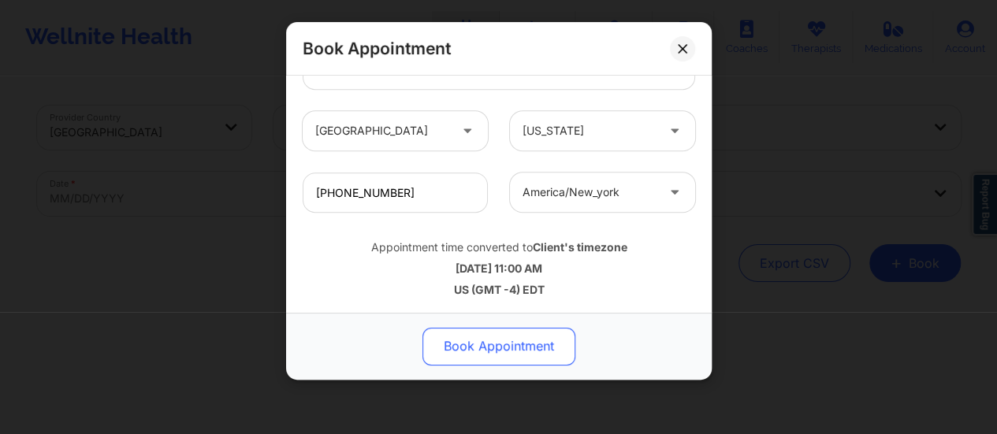
click at [509, 337] on button "Book Appointment" at bounding box center [499, 347] width 153 height 38
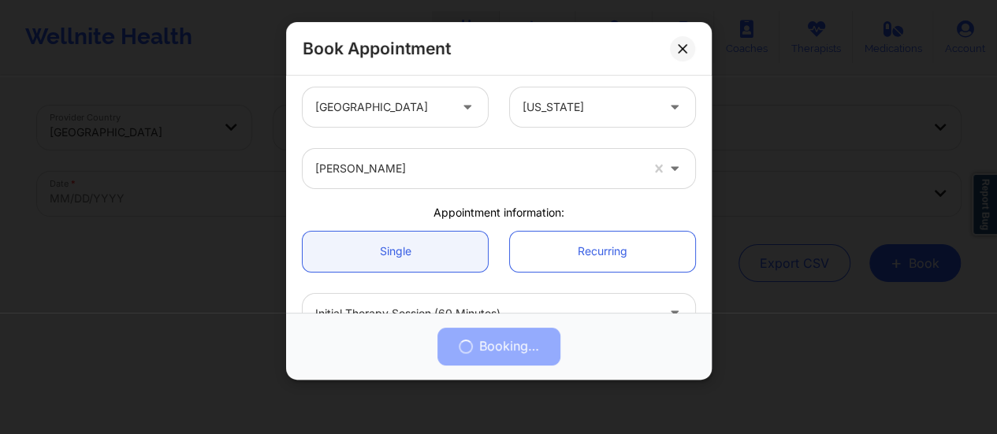
scroll to position [0, 0]
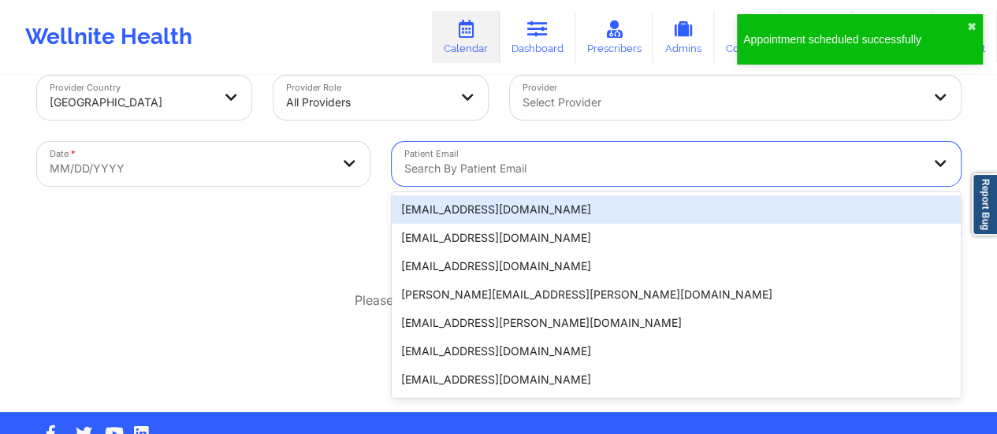
click at [538, 186] on div "20 results available. Use Up and Down to choose options, press Enter to select …" at bounding box center [676, 164] width 569 height 44
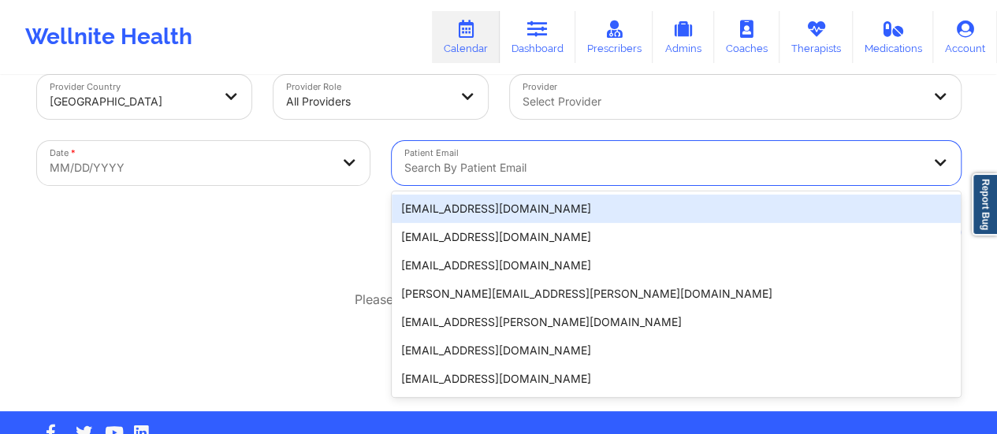
paste input "[EMAIL_ADDRESS][DOMAIN_NAME]"
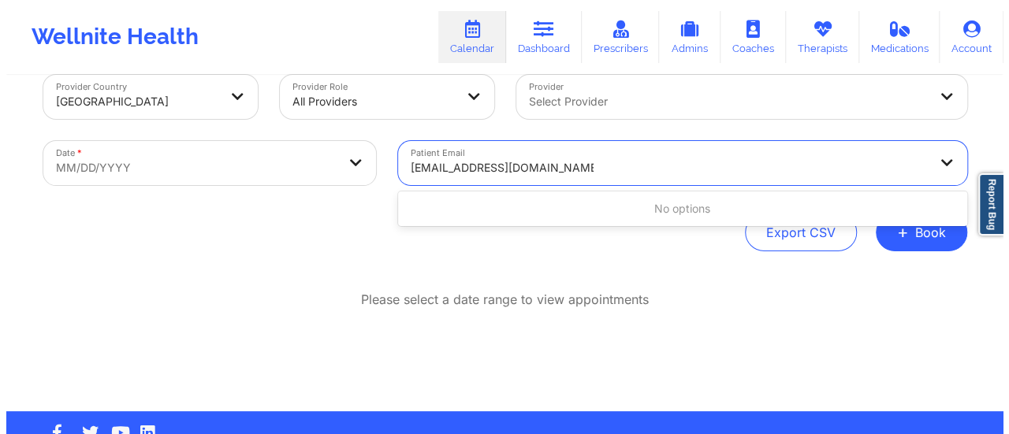
scroll to position [0, 0]
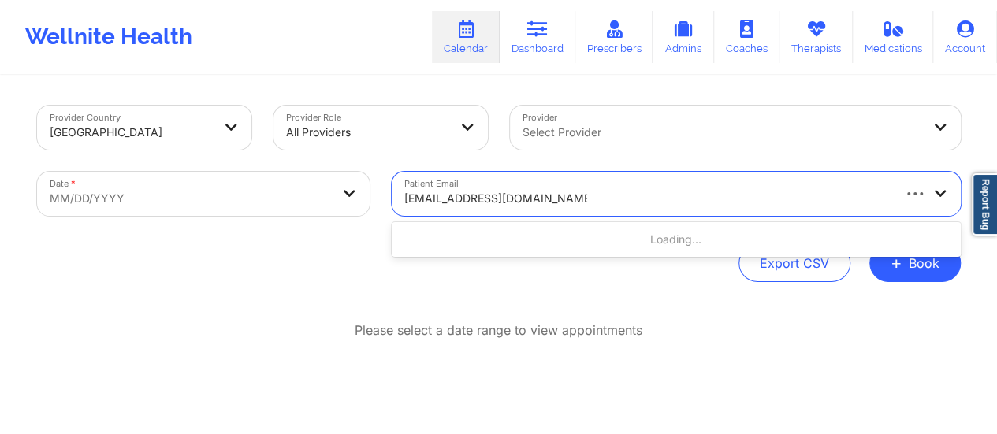
type input "[EMAIL_ADDRESS][DOMAIN_NAME]"
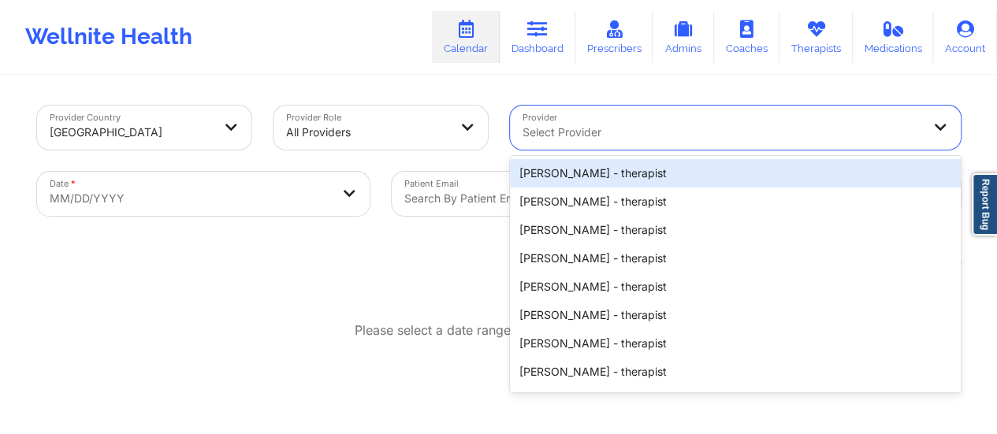
click at [567, 132] on div at bounding box center [722, 132] width 399 height 19
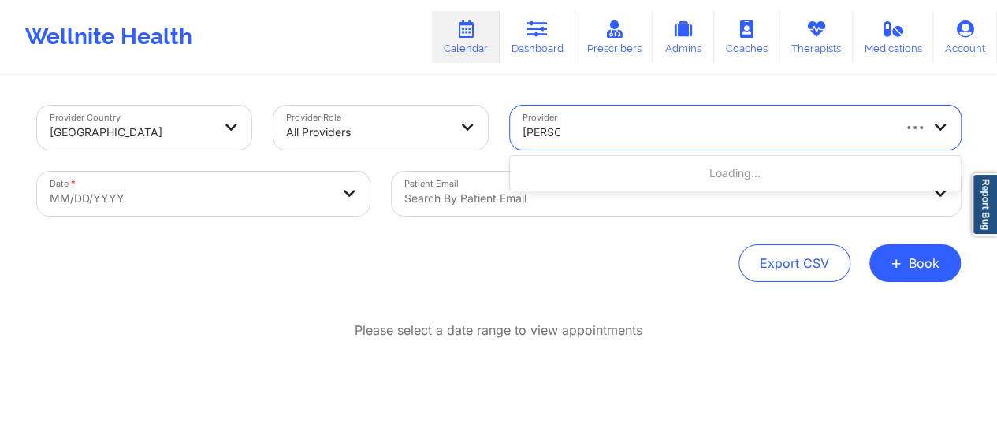
type input "[PERSON_NAME]"
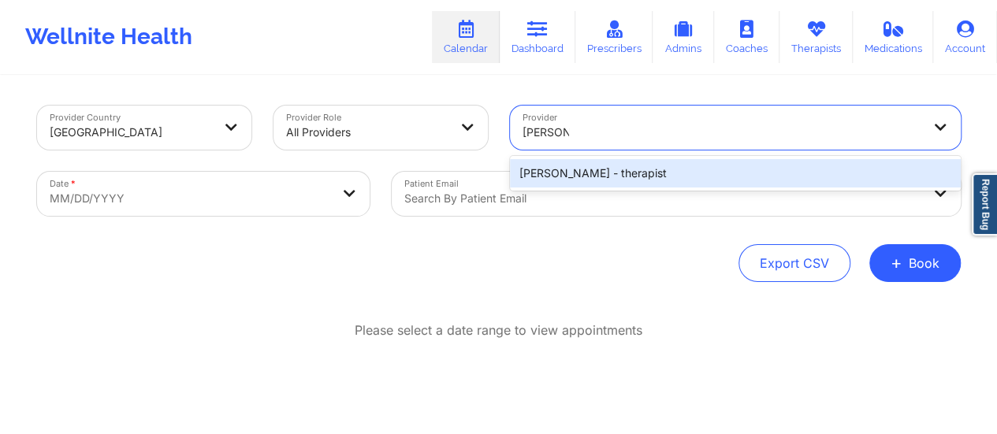
click at [623, 167] on div "[PERSON_NAME] - therapist" at bounding box center [735, 173] width 451 height 28
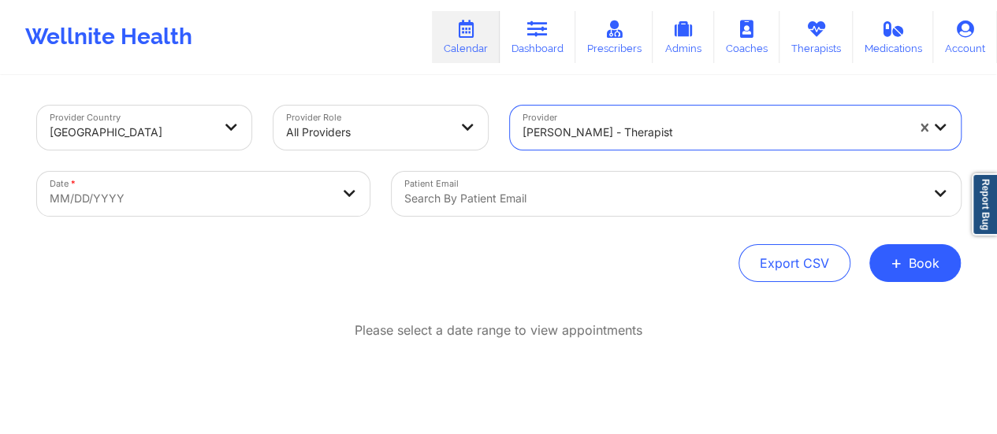
select select "2025-8"
select select "2025-9"
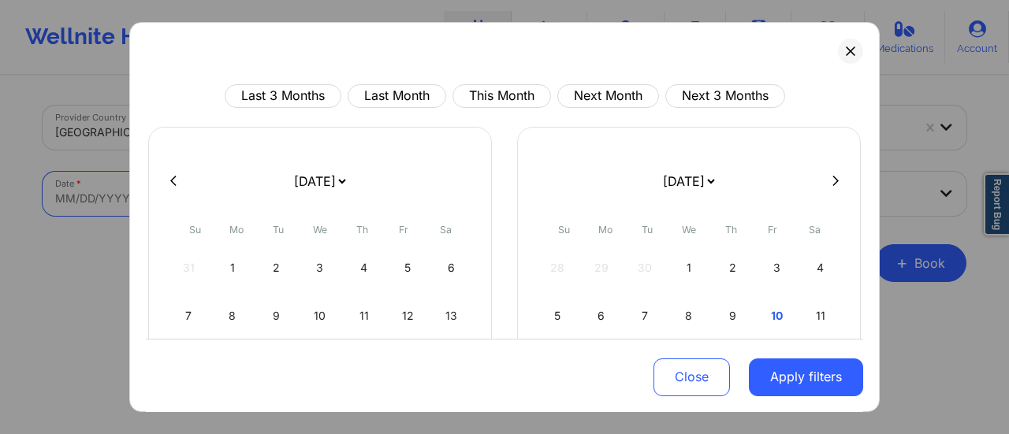
drag, startPoint x: 290, startPoint y: 214, endPoint x: 284, endPoint y: 200, distance: 15.5
click at [284, 200] on body "Wellnite Health Calendar Dashboard Prescribers Admins Coaches Therapists Medica…" at bounding box center [504, 217] width 1009 height 434
drag, startPoint x: 358, startPoint y: 185, endPoint x: 300, endPoint y: 121, distance: 86.6
click at [300, 121] on div "Last 3 Months Last Month This Month Next Month Next 3 Months [DATE] [DATE] [DAT…" at bounding box center [504, 345] width 717 height 523
select select "2025-9"
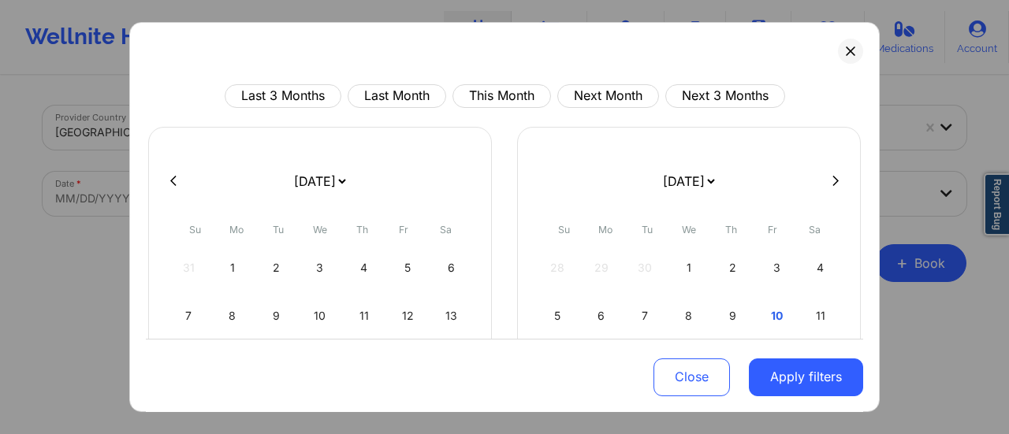
select select "2025-10"
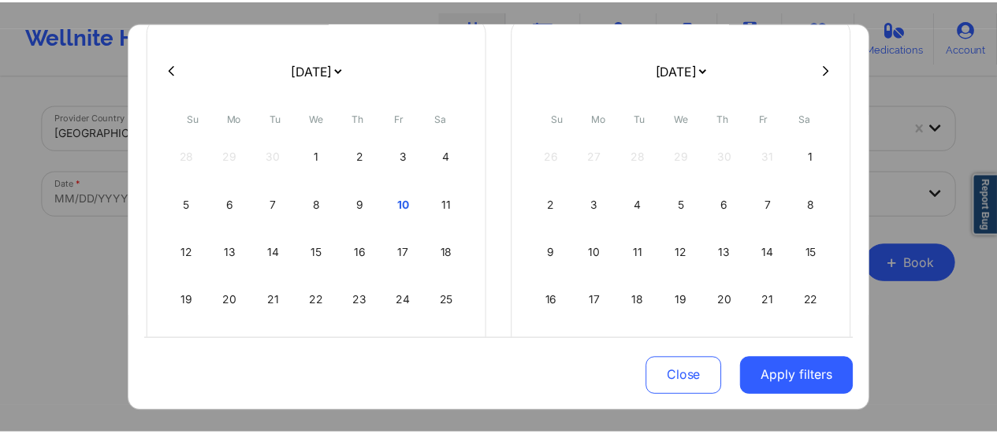
scroll to position [112, 0]
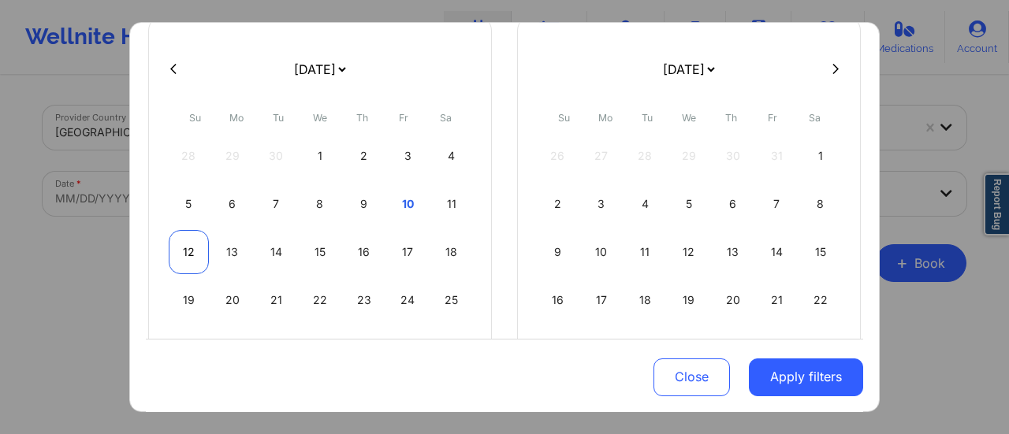
click at [181, 240] on div "12" at bounding box center [189, 252] width 40 height 44
select select "2025-9"
select select "2025-10"
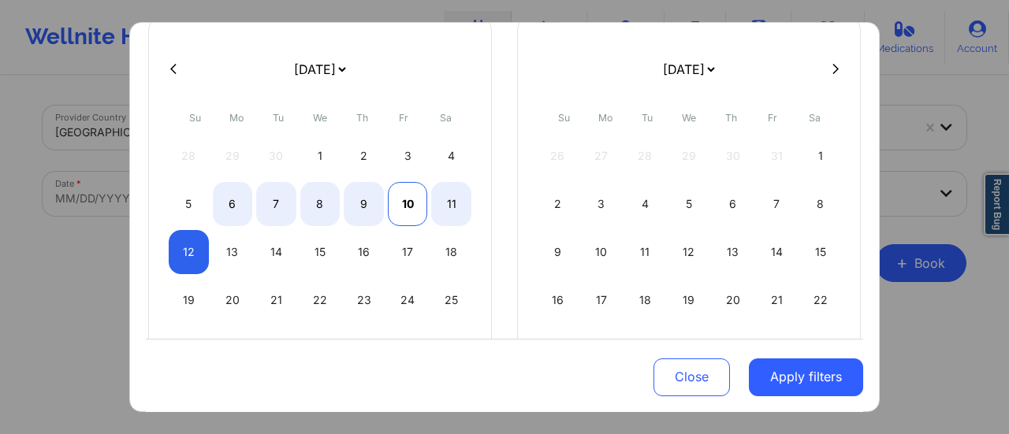
select select "2025-9"
select select "2025-10"
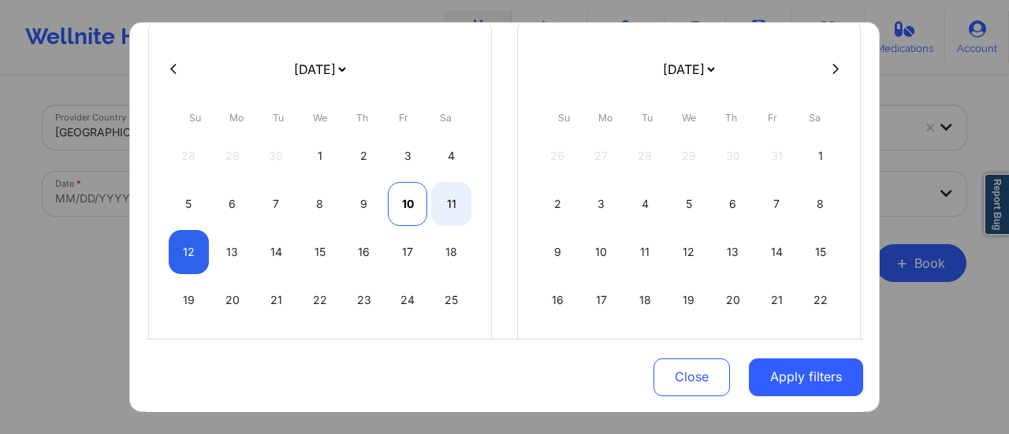
select select "2025-9"
select select "2025-10"
click at [401, 192] on div "10" at bounding box center [408, 204] width 40 height 44
select select "2025-9"
select select "2025-10"
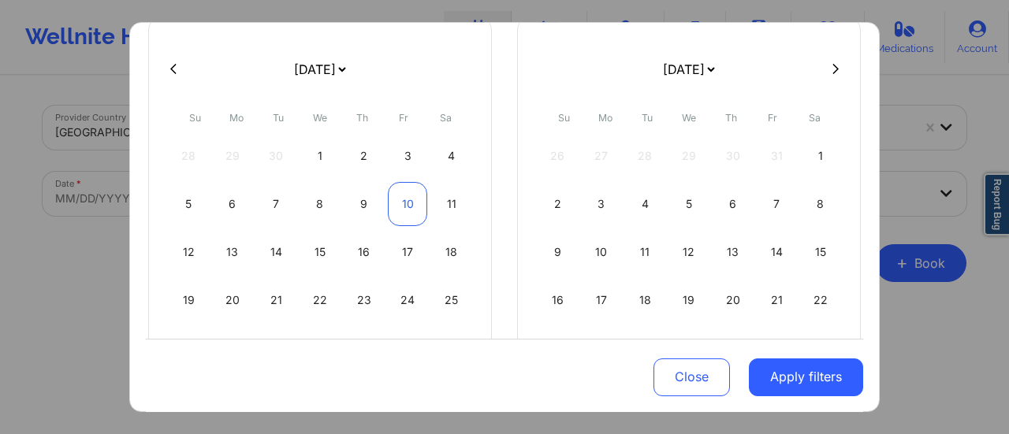
click at [401, 192] on div "10" at bounding box center [408, 204] width 40 height 44
select select "2025-9"
select select "2025-10"
click at [188, 255] on div "12" at bounding box center [189, 252] width 40 height 44
select select "2025-9"
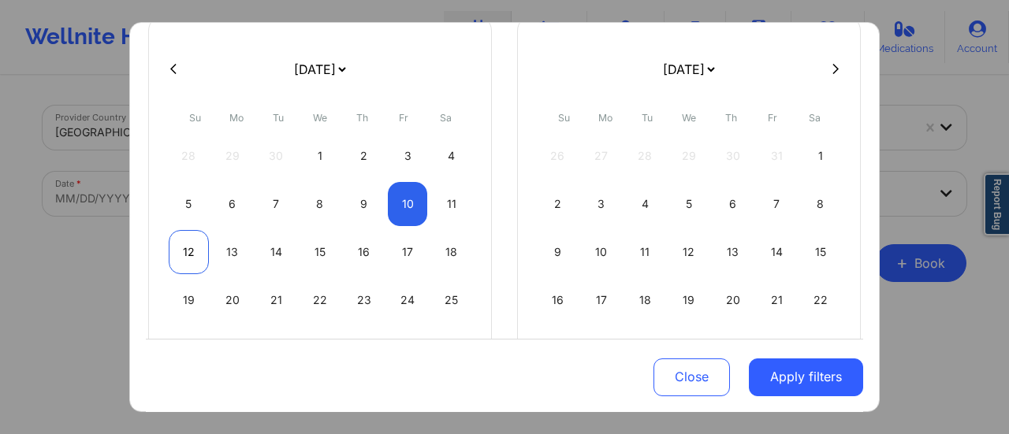
select select "2025-10"
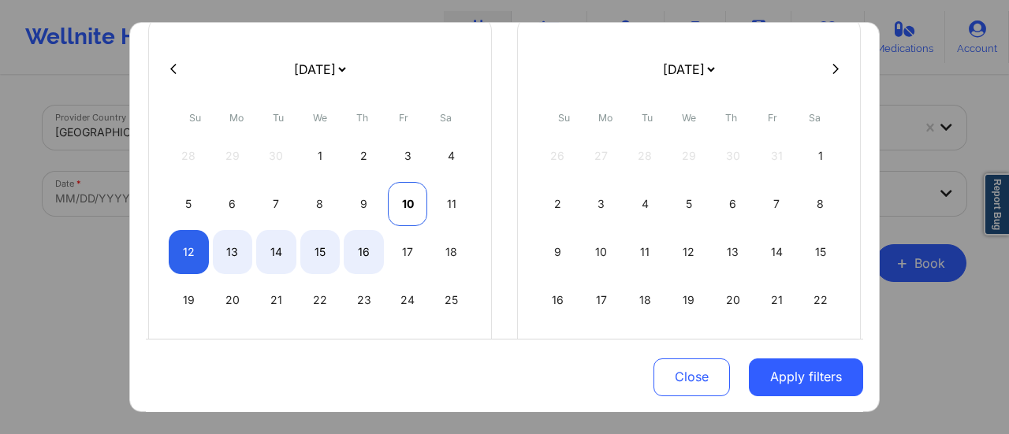
select select "2025-9"
select select "2025-10"
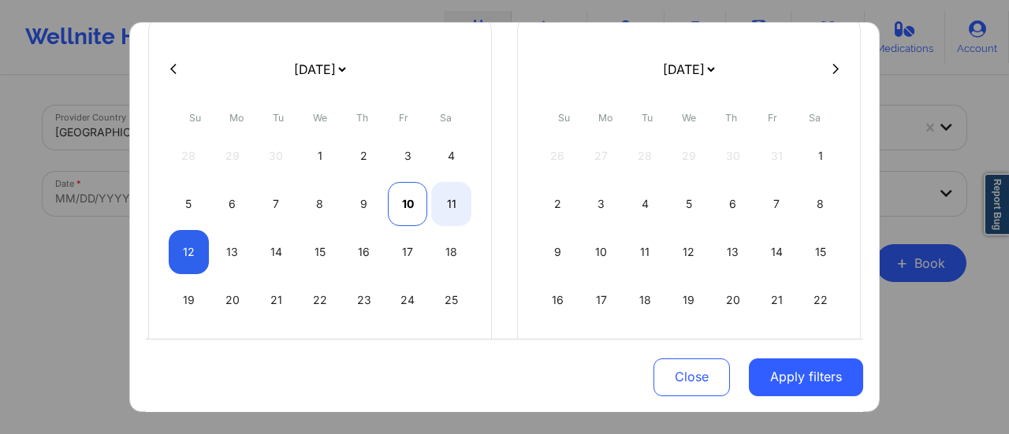
click at [412, 206] on div "10" at bounding box center [408, 204] width 40 height 44
select select "2025-9"
select select "2025-10"
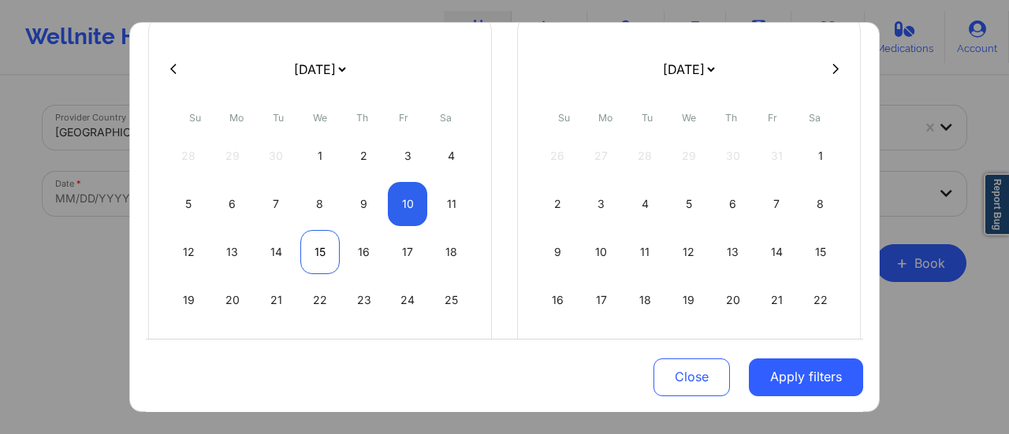
select select "2025-9"
select select "2025-10"
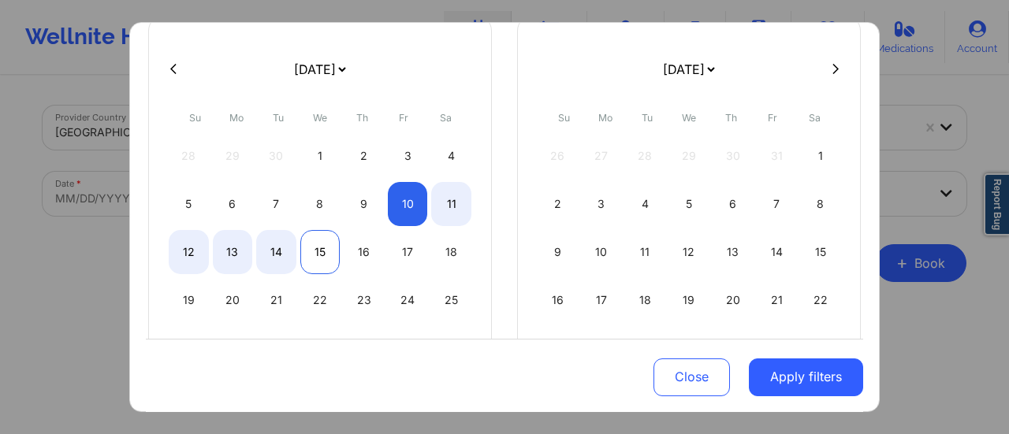
click at [317, 243] on div "15" at bounding box center [320, 252] width 40 height 44
select select "2025-9"
select select "2025-10"
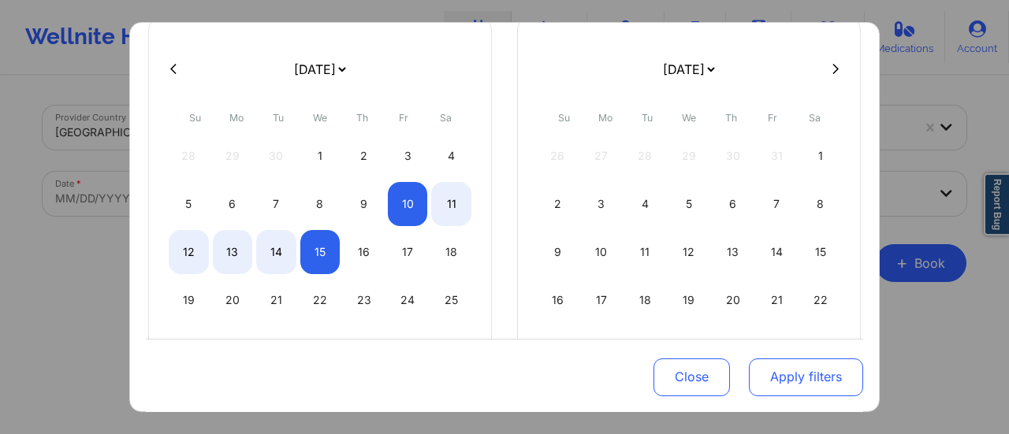
click at [773, 362] on button "Apply filters" at bounding box center [806, 377] width 114 height 38
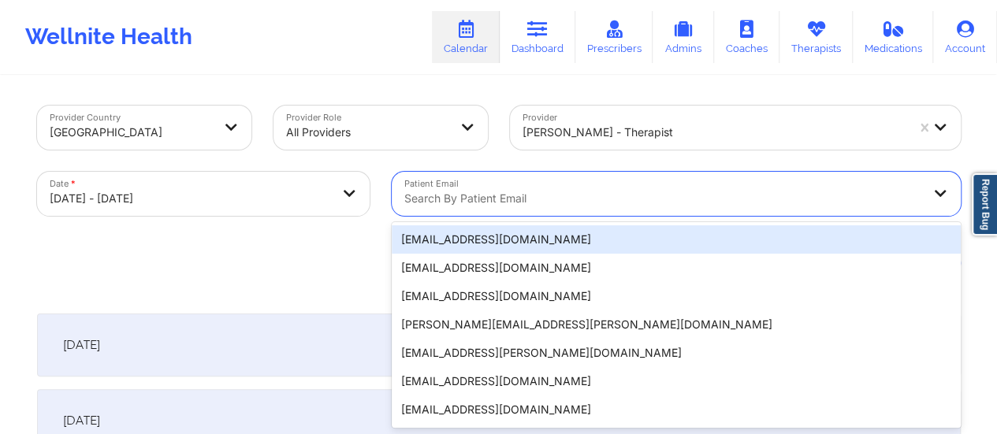
scroll to position [31, 0]
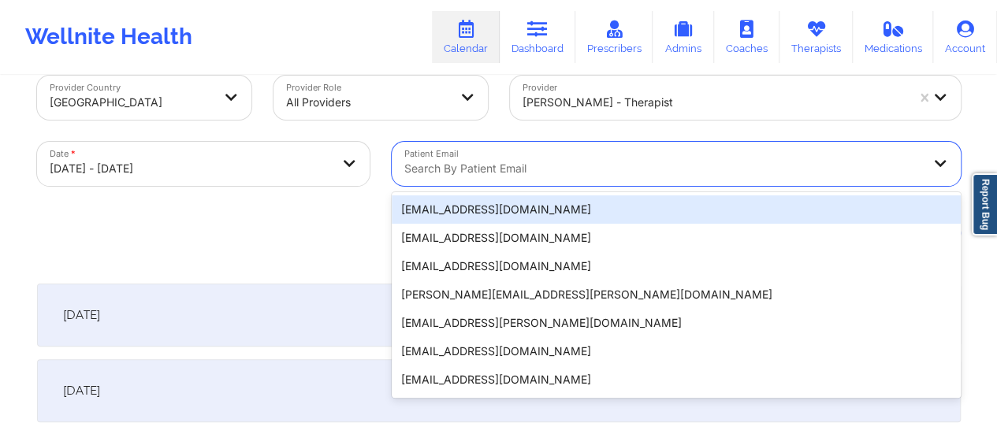
click at [547, 186] on div "20 results available. Use Up and Down to choose options, press Enter to select …" at bounding box center [676, 164] width 569 height 44
paste input "[EMAIL_ADDRESS][DOMAIN_NAME]"
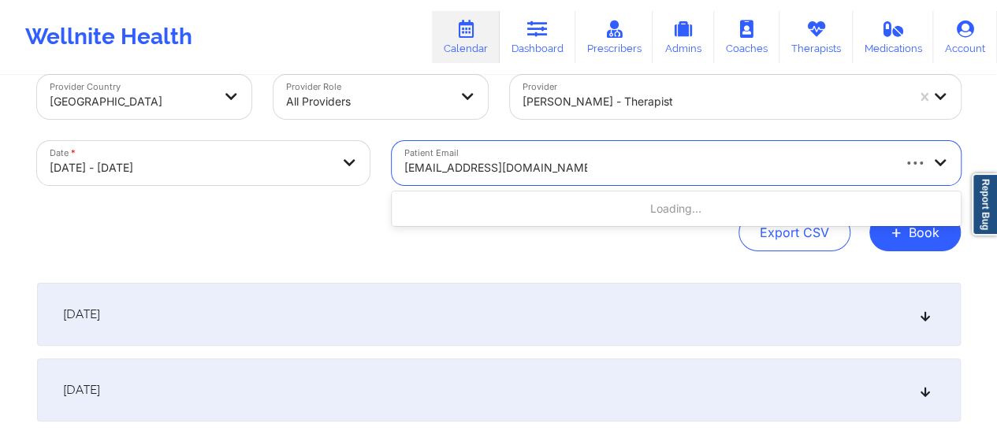
type input "[EMAIL_ADDRESS][DOMAIN_NAME]"
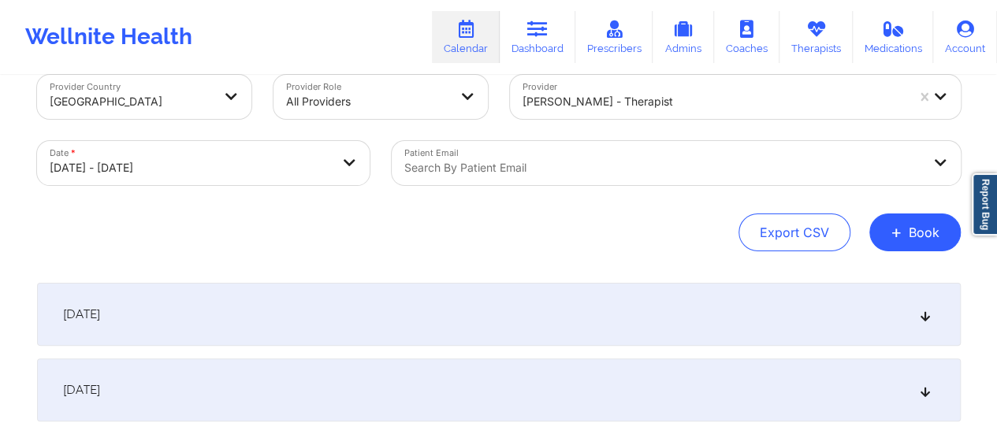
click at [310, 288] on div "[DATE]" at bounding box center [499, 314] width 924 height 63
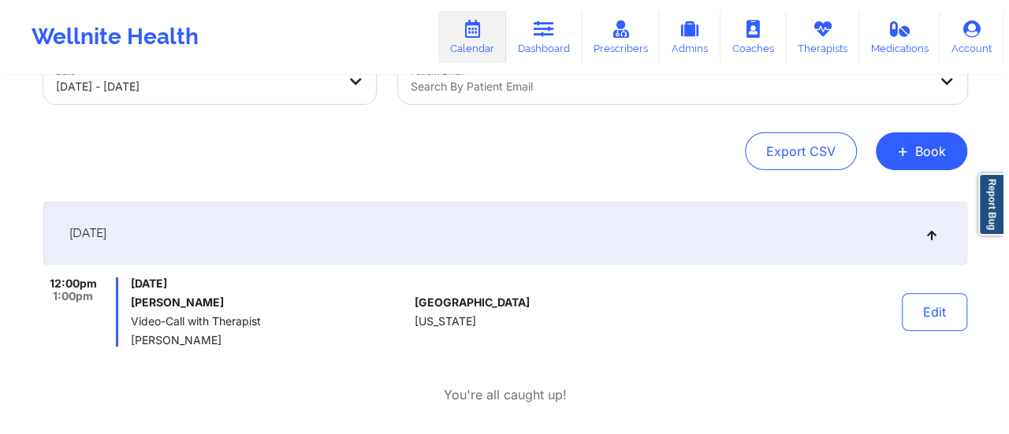
scroll to position [0, 0]
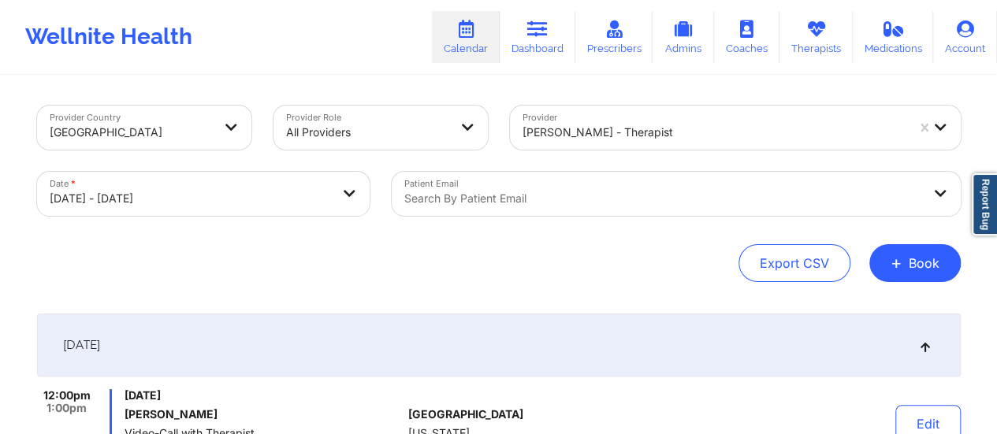
select select "2025-9"
select select "2025-10"
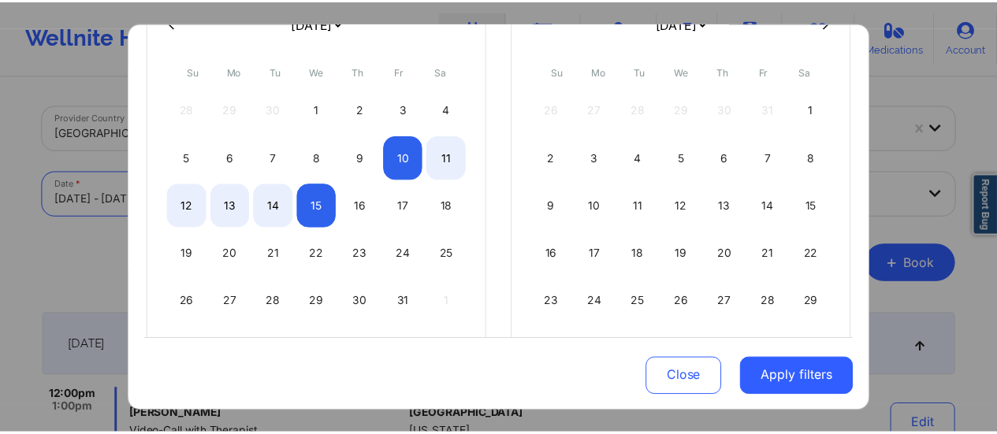
scroll to position [162, 0]
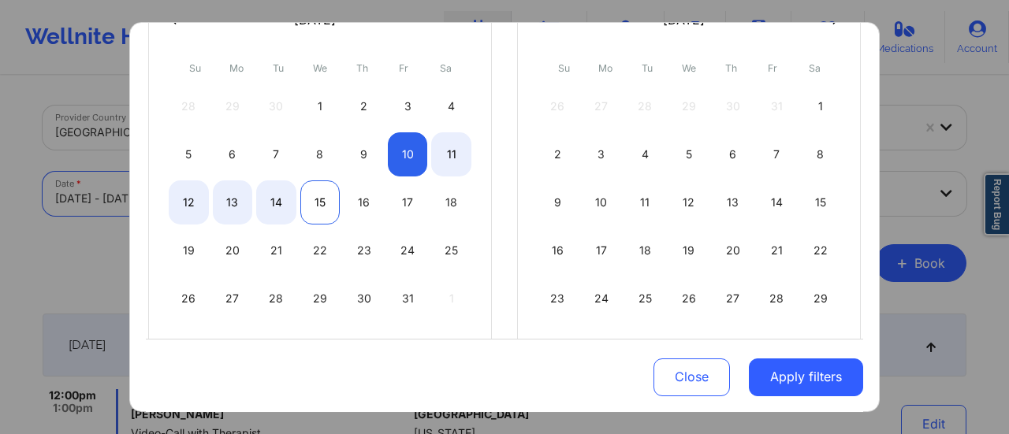
click at [323, 192] on div "15" at bounding box center [320, 203] width 40 height 44
select select "2025-9"
select select "2025-10"
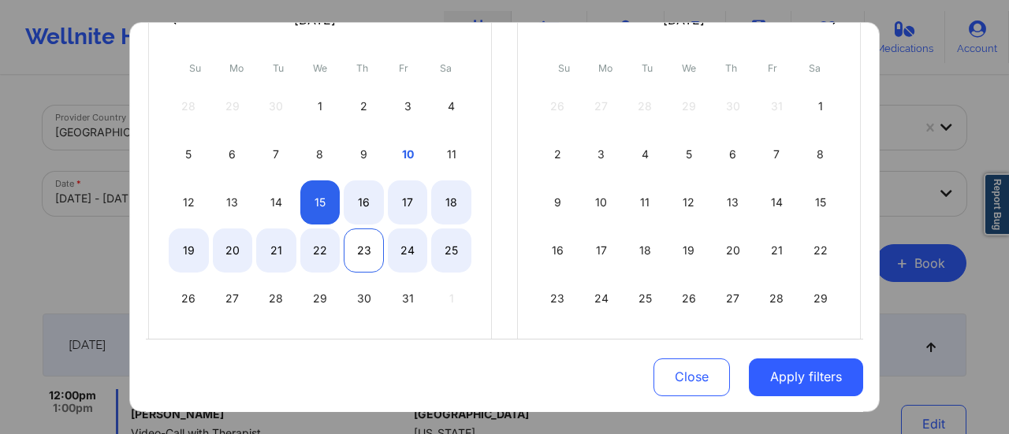
select select "2025-9"
select select "2025-10"
click at [356, 242] on div "23" at bounding box center [364, 251] width 40 height 44
select select "2025-9"
select select "2025-10"
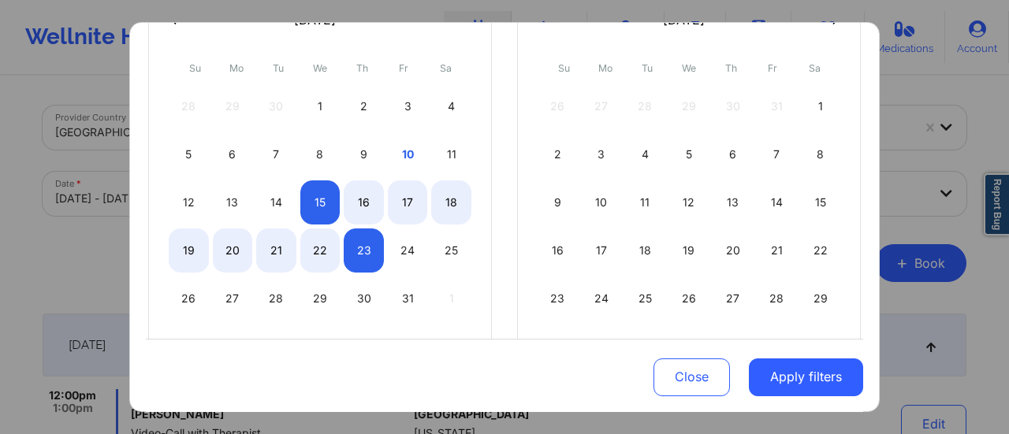
drag, startPoint x: 692, startPoint y: 414, endPoint x: 812, endPoint y: 384, distance: 123.5
click at [812, 384] on button "Apply filters" at bounding box center [806, 377] width 114 height 38
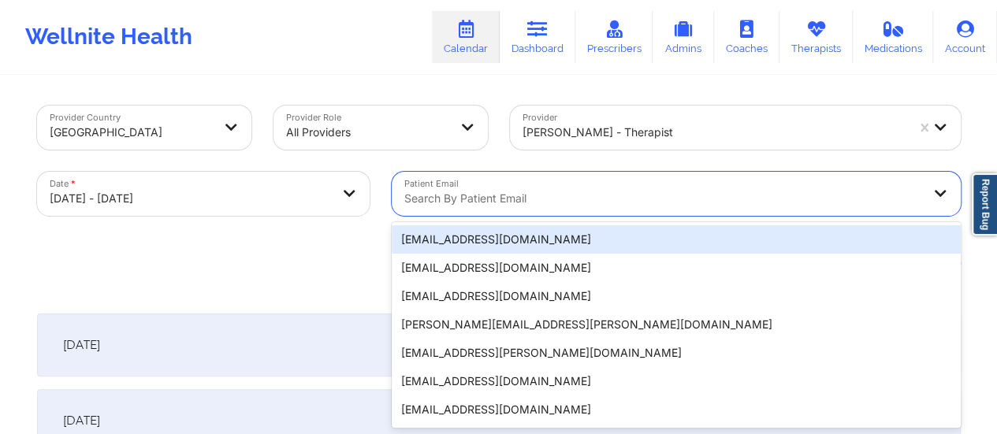
scroll to position [31, 0]
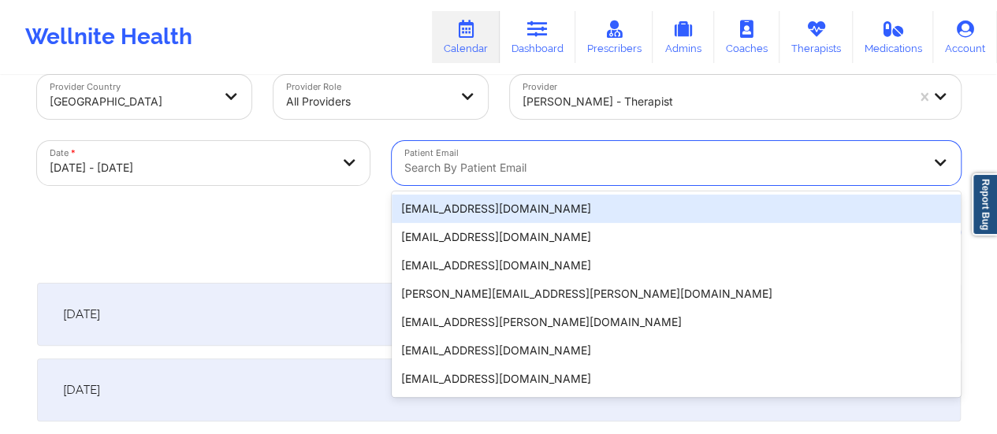
click at [571, 185] on div "20 results available. Use Up and Down to choose options, press Enter to select …" at bounding box center [676, 163] width 569 height 44
paste input "[EMAIL_ADDRESS][DOMAIN_NAME]"
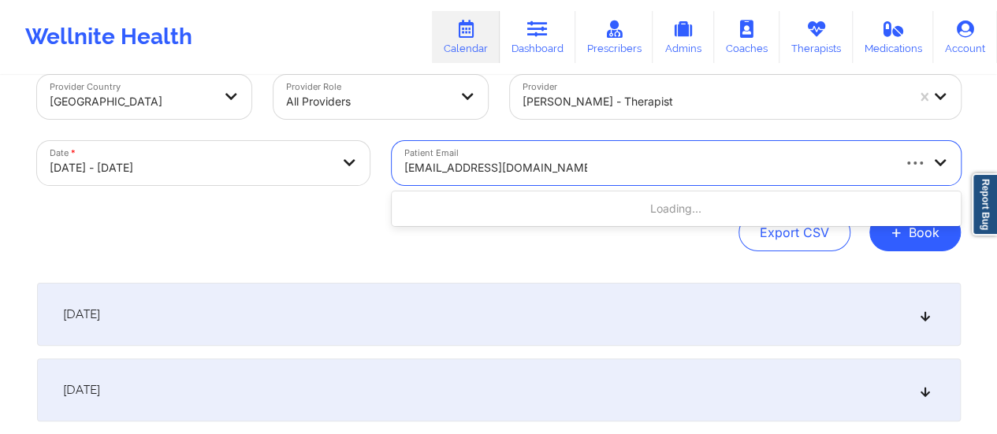
click at [524, 211] on div "Loading..." at bounding box center [676, 209] width 569 height 28
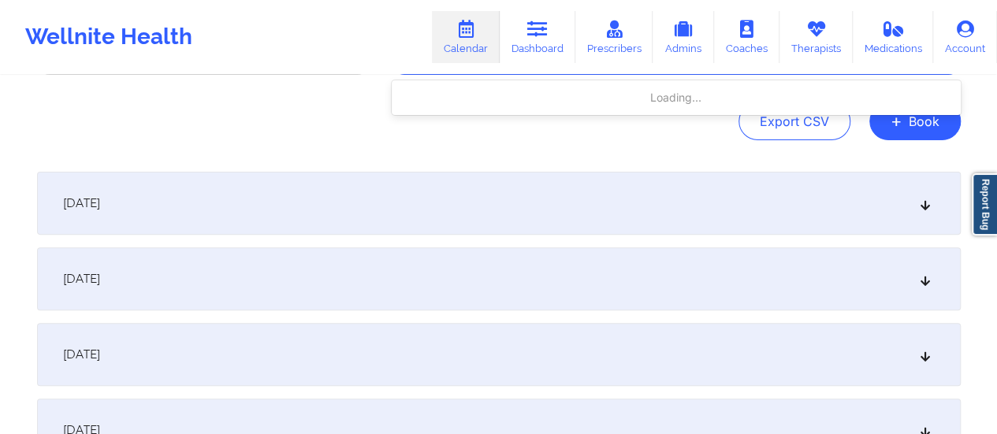
scroll to position [147, 0]
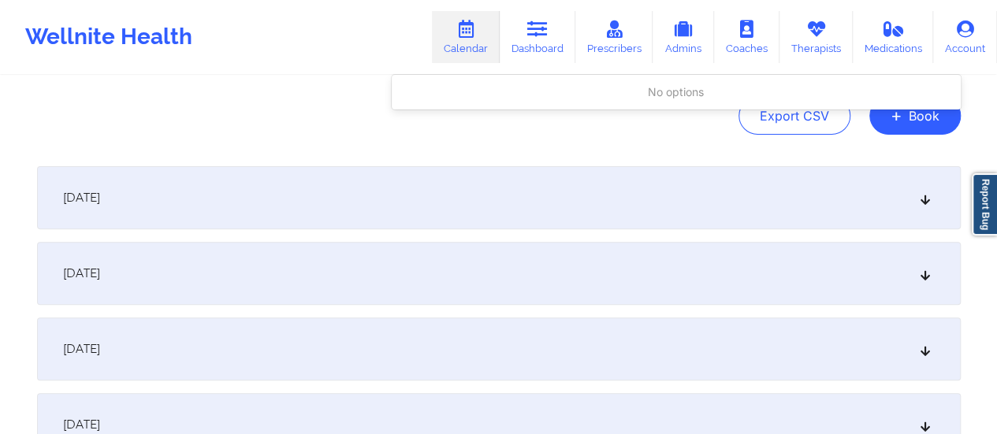
type input "[EMAIL_ADDRESS][DOMAIN_NAME]"
click at [240, 172] on div "[DATE]" at bounding box center [499, 197] width 924 height 63
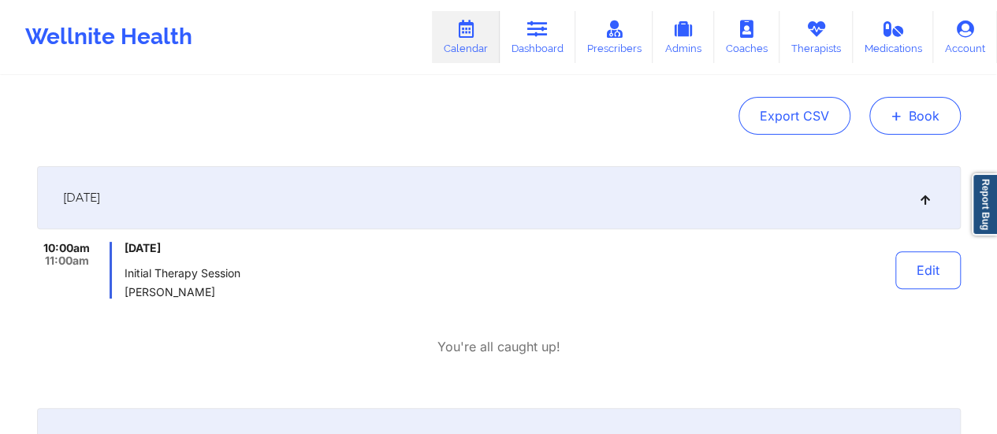
click at [890, 116] on button "+ Book" at bounding box center [915, 116] width 91 height 38
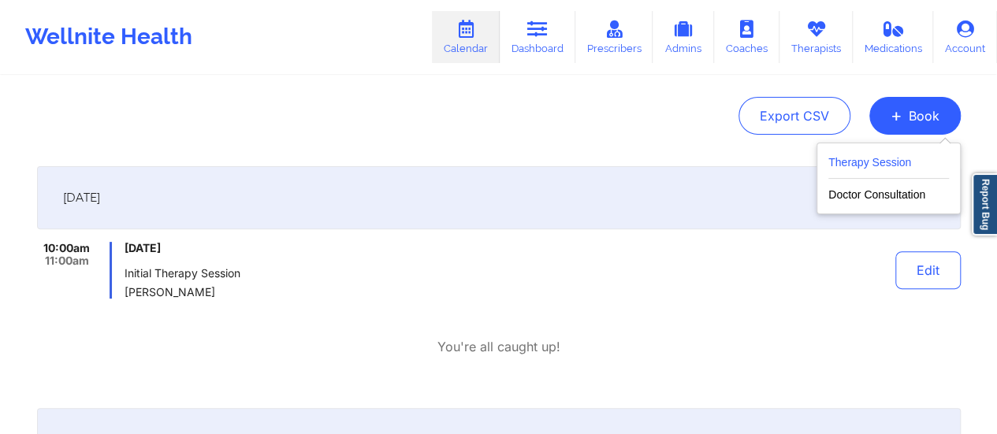
click at [855, 154] on div "Therapy Session Doctor Consultation" at bounding box center [889, 179] width 144 height 72
click at [855, 154] on button "Therapy Session" at bounding box center [889, 166] width 121 height 26
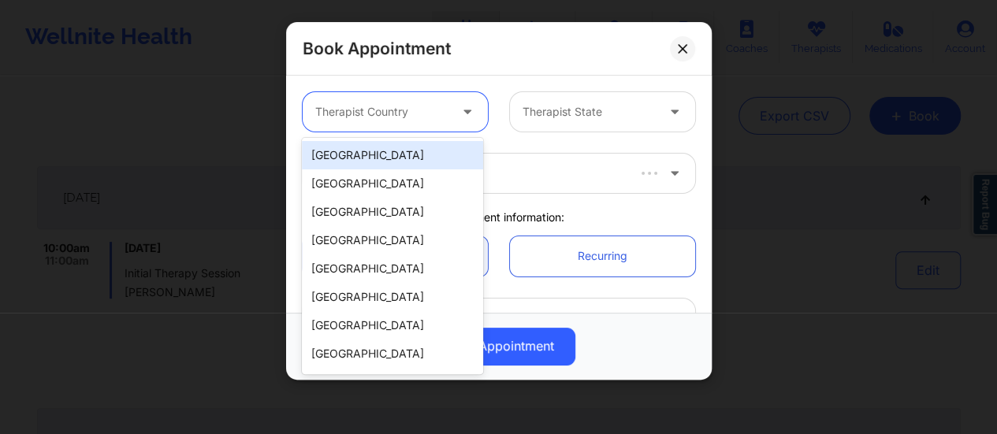
click at [412, 115] on div at bounding box center [381, 111] width 133 height 19
click at [375, 158] on div "[GEOGRAPHIC_DATA]" at bounding box center [392, 155] width 181 height 28
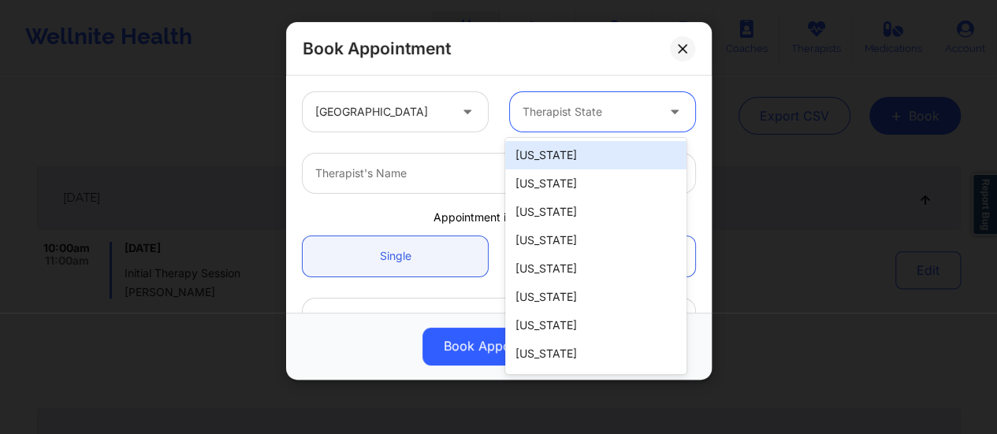
click at [587, 103] on div at bounding box center [589, 111] width 133 height 19
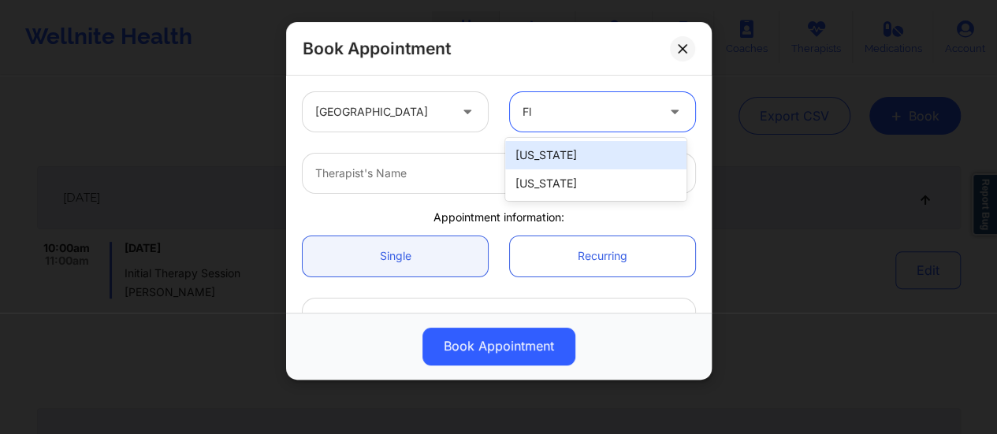
type input "Flo"
click at [587, 143] on div "[US_STATE]" at bounding box center [595, 155] width 181 height 28
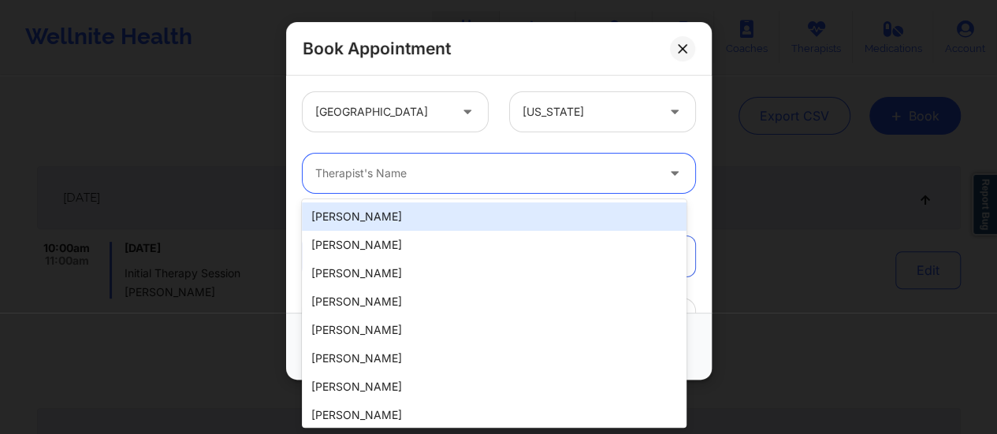
click at [519, 181] on div at bounding box center [485, 173] width 341 height 19
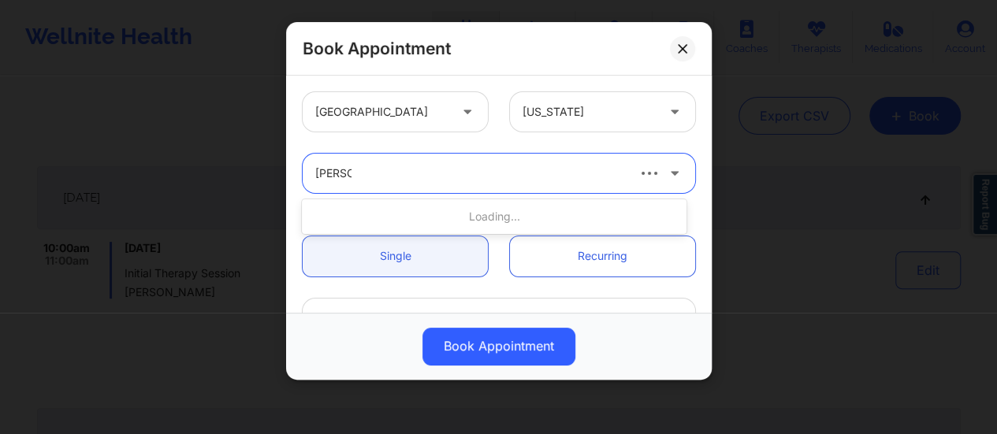
type input "[PERSON_NAME]"
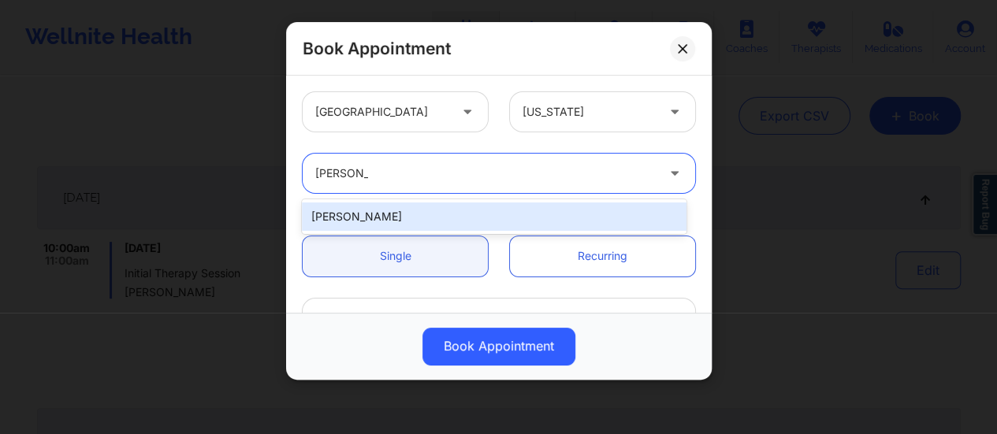
click at [474, 214] on div "[PERSON_NAME]" at bounding box center [494, 217] width 385 height 28
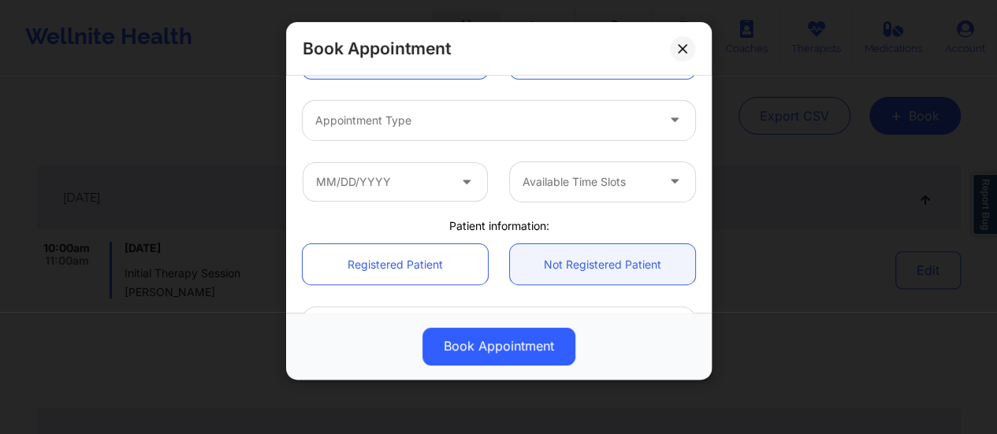
scroll to position [199, 0]
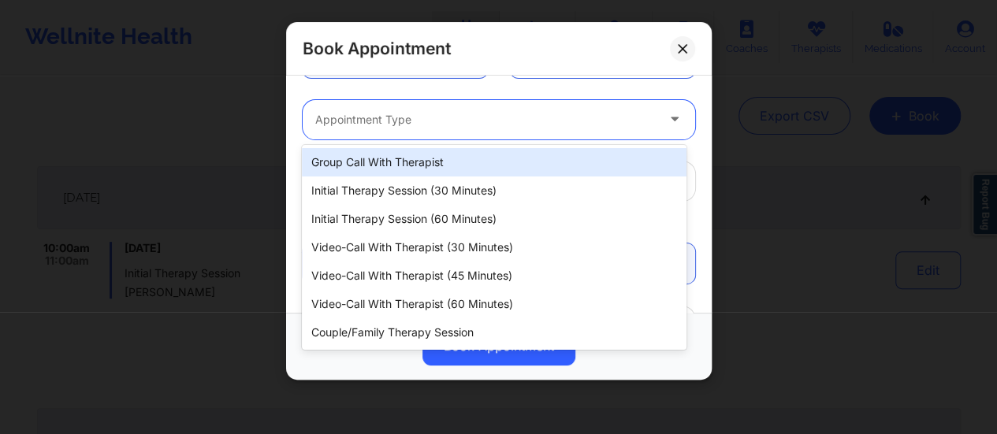
click at [444, 132] on div "Appointment Type" at bounding box center [480, 119] width 355 height 39
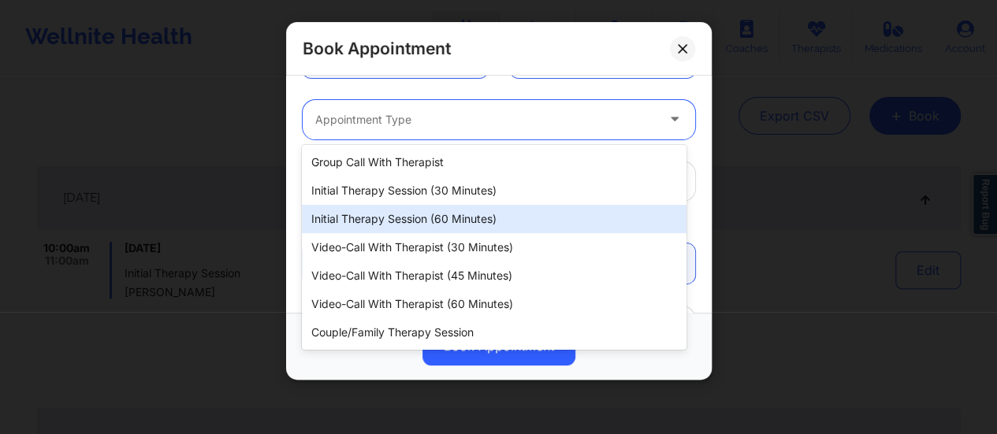
click at [427, 222] on div "Initial Therapy Session (60 minutes)" at bounding box center [494, 219] width 385 height 28
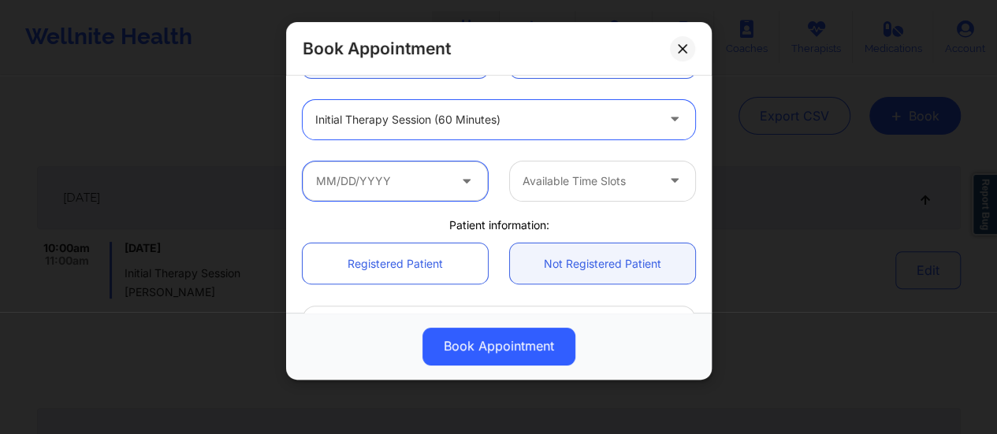
click at [405, 188] on input "text" at bounding box center [395, 181] width 185 height 39
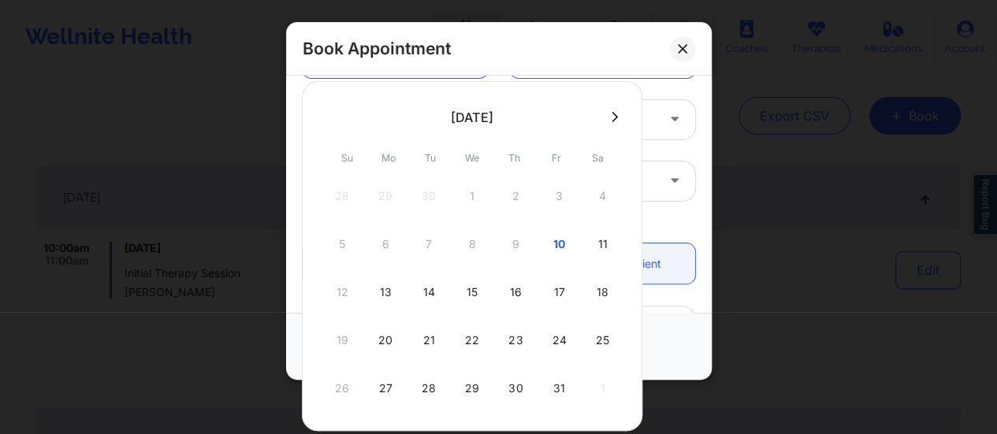
click at [553, 288] on div "17" at bounding box center [558, 292] width 39 height 44
type input "[DATE]"
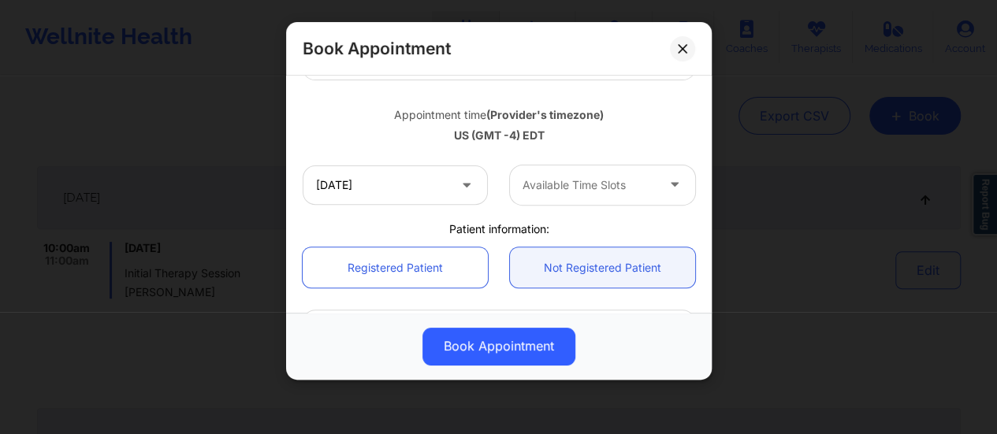
scroll to position [259, 0]
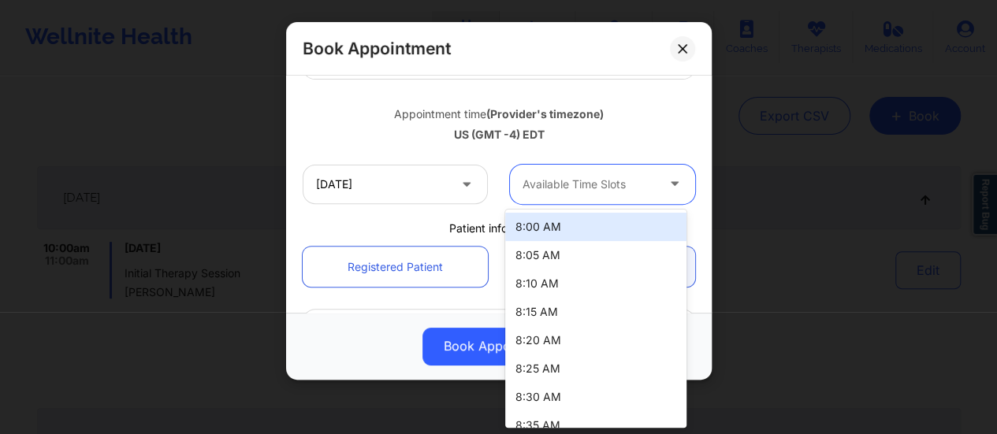
click at [579, 191] on div at bounding box center [589, 184] width 133 height 19
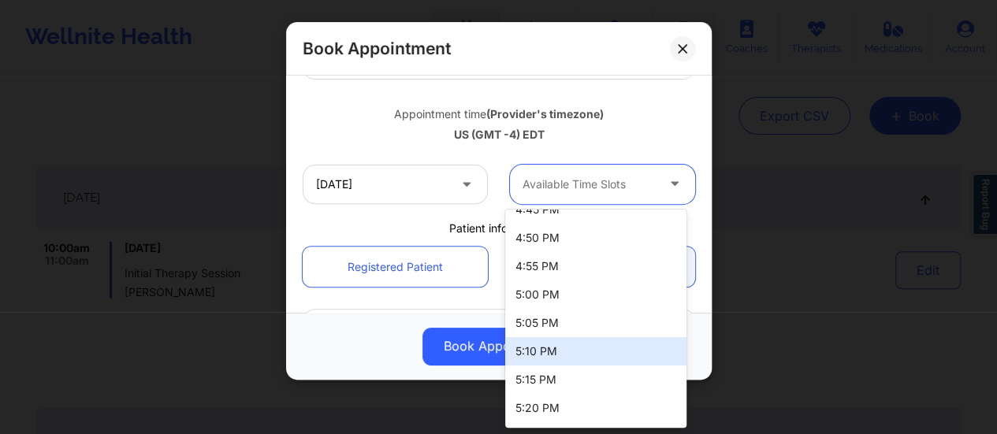
scroll to position [2343, 0]
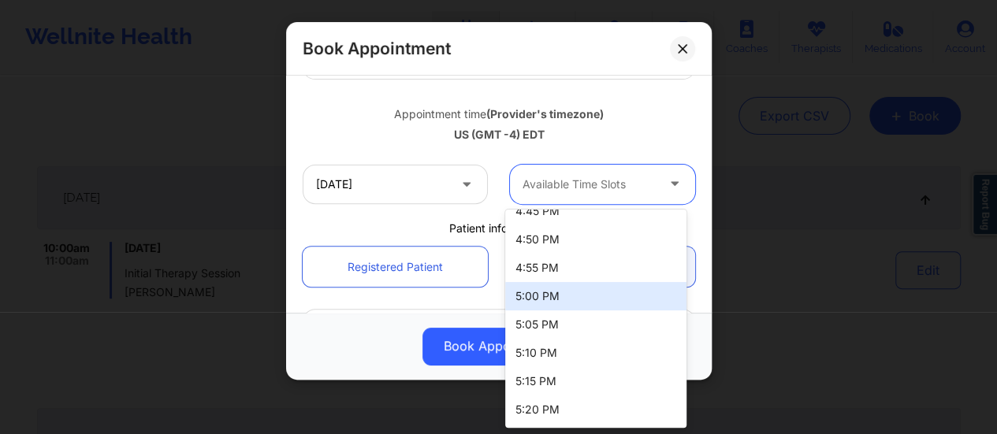
click at [539, 288] on div "5:00 PM" at bounding box center [595, 296] width 181 height 28
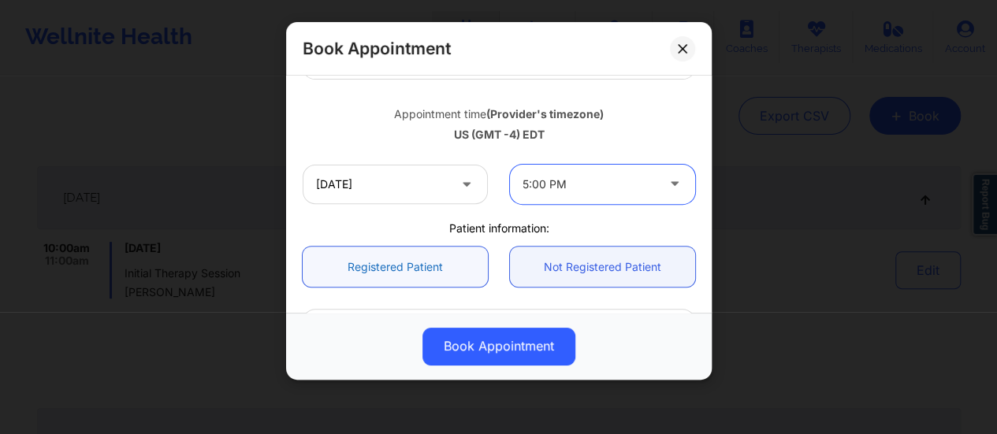
click at [430, 261] on link "Registered Patient" at bounding box center [395, 267] width 185 height 40
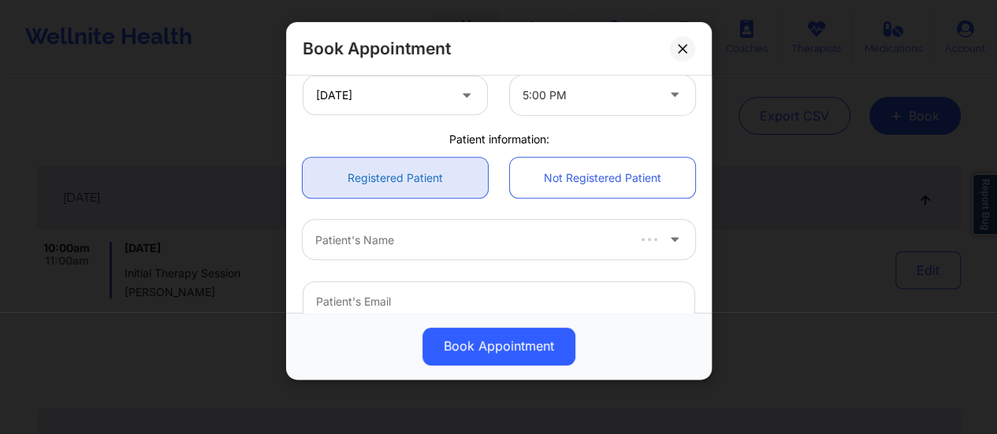
scroll to position [352, 0]
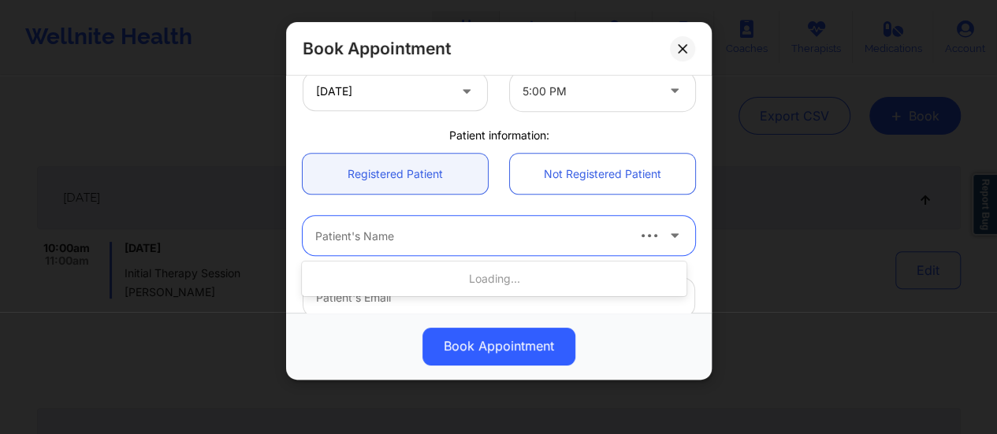
click at [409, 235] on div at bounding box center [469, 236] width 309 height 19
type input "[PERSON_NAME]"
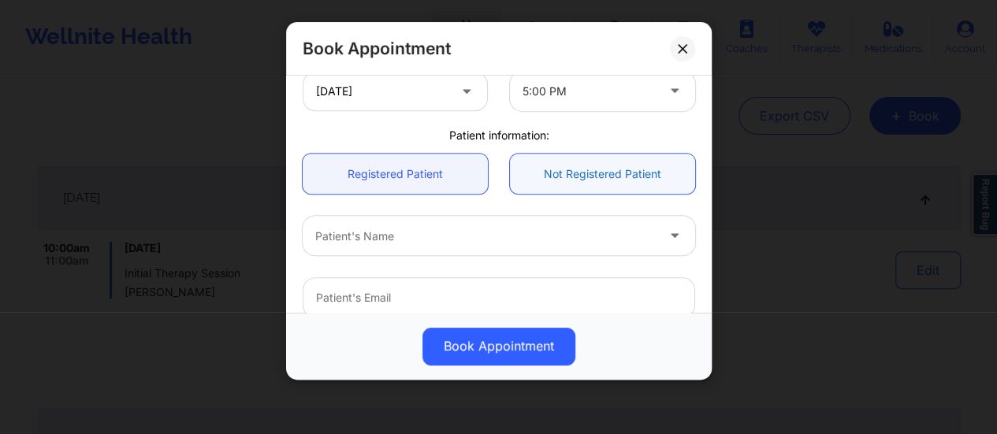
click at [547, 173] on link "Not Registered Patient" at bounding box center [602, 174] width 185 height 40
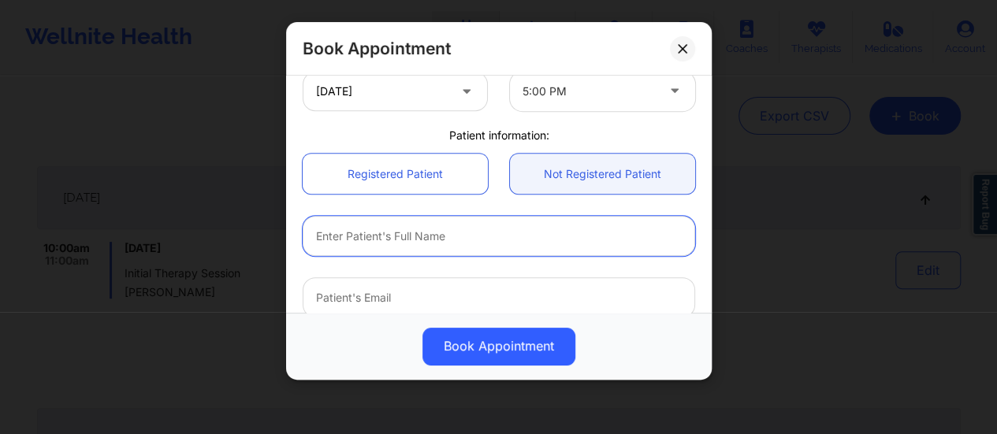
click at [415, 240] on input "text" at bounding box center [499, 236] width 393 height 40
type input "[PERSON_NAME]"
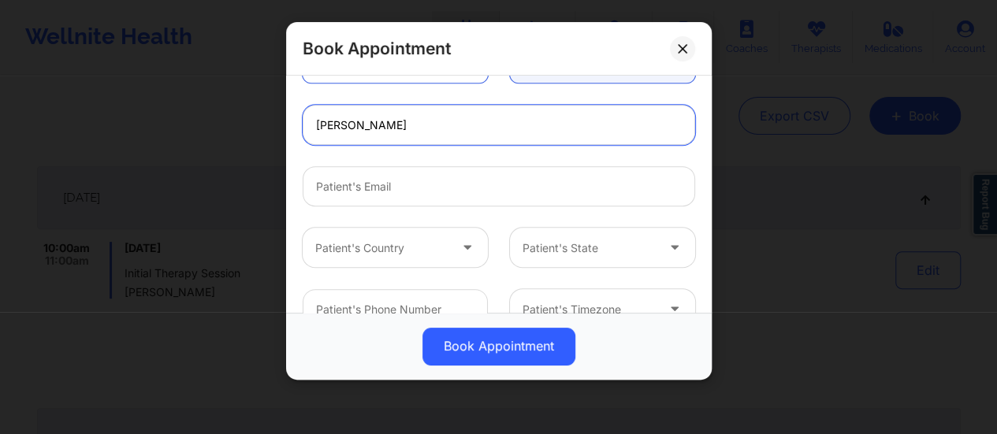
scroll to position [465, 0]
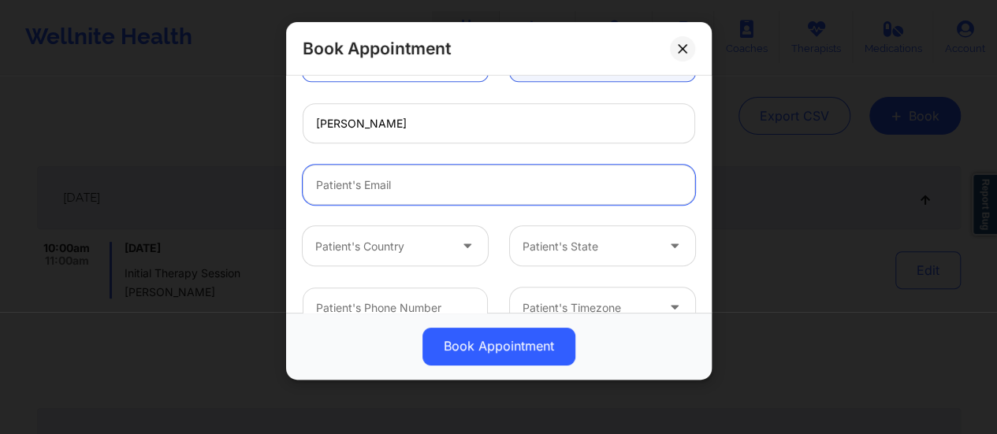
click at [411, 185] on input "Patient Email" at bounding box center [499, 185] width 393 height 40
paste input "[EMAIL_ADDRESS][DOMAIN_NAME]"
type input "[EMAIL_ADDRESS][DOMAIN_NAME]"
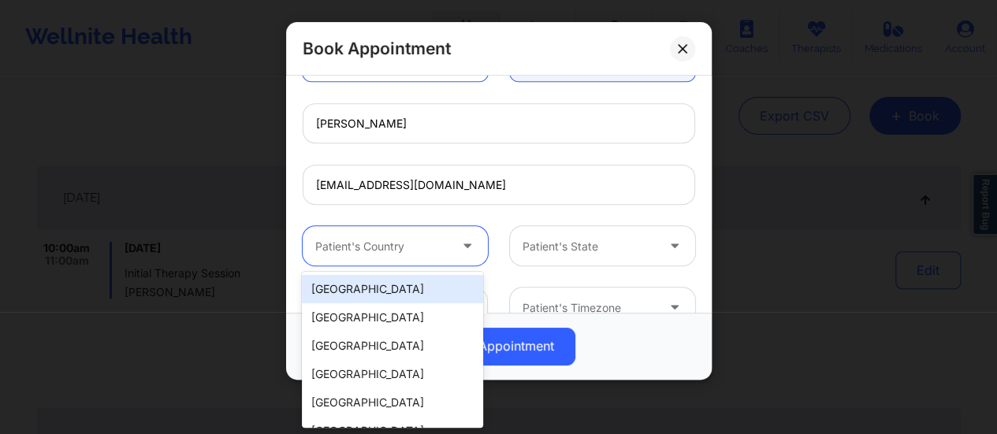
click at [366, 251] on div at bounding box center [381, 246] width 133 height 19
click at [371, 291] on div "[GEOGRAPHIC_DATA]" at bounding box center [392, 289] width 181 height 28
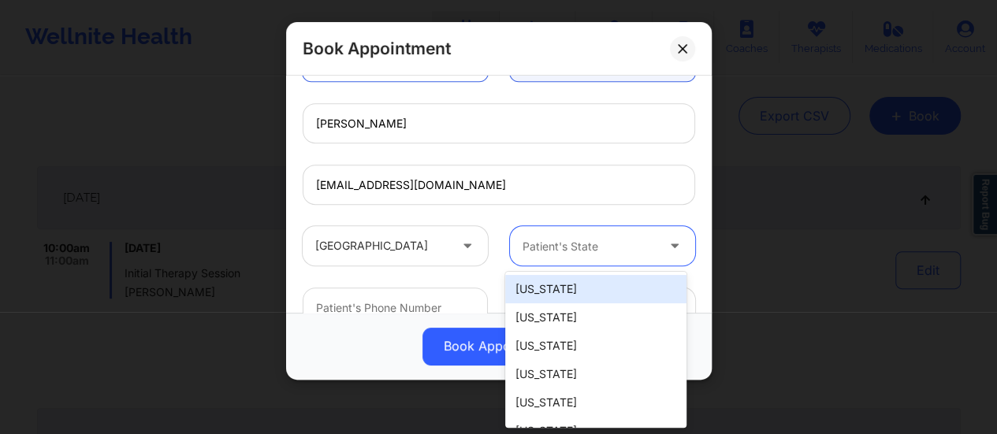
click at [570, 246] on div at bounding box center [589, 246] width 133 height 19
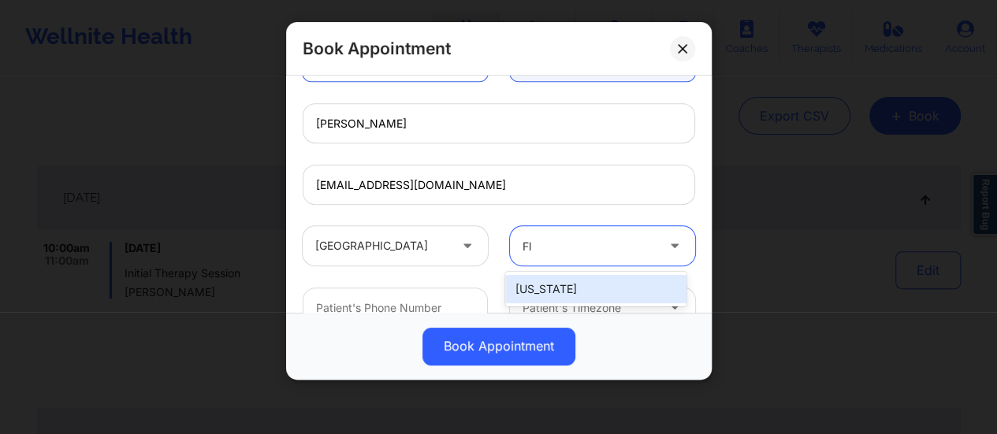
type input "Flo"
click at [569, 294] on div "[US_STATE]" at bounding box center [595, 289] width 181 height 28
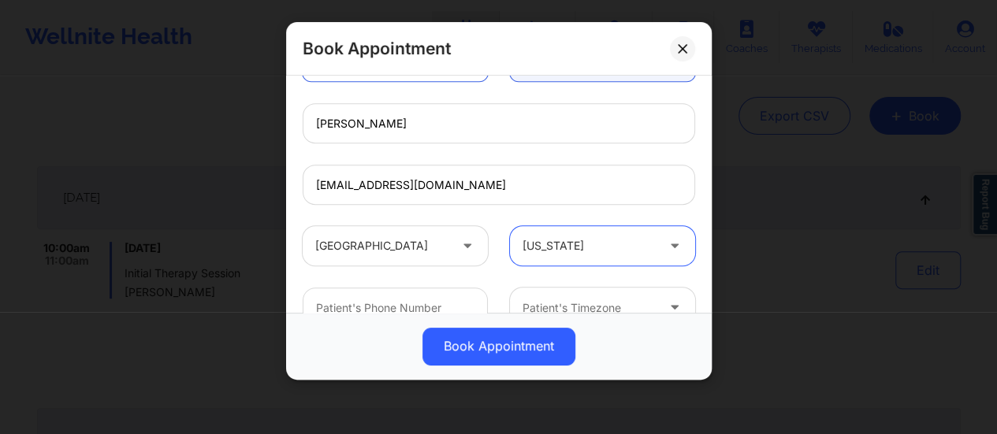
scroll to position [496, 0]
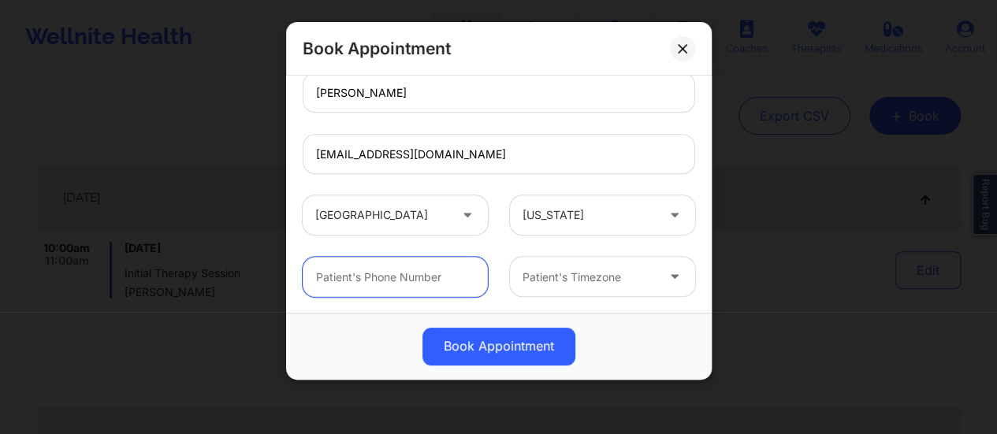
click at [412, 275] on input "text" at bounding box center [395, 277] width 185 height 40
paste input "[PHONE_NUMBER]"
type input "[PHONE_NUMBER]"
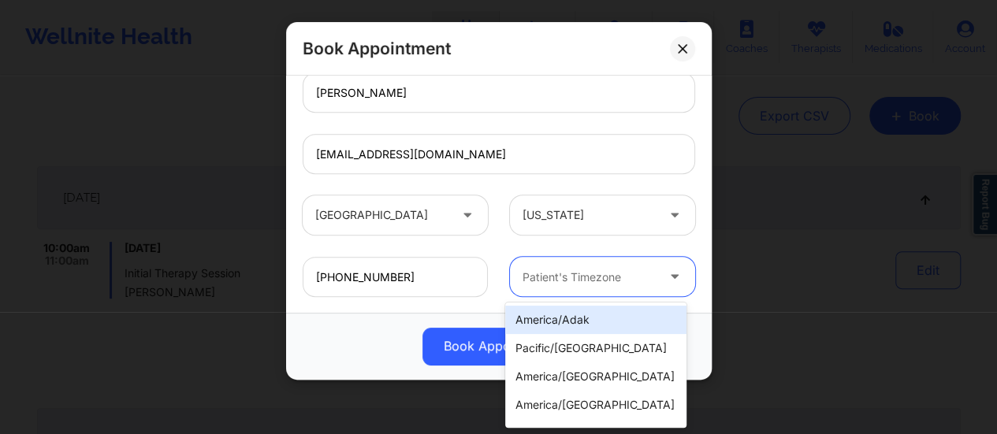
click at [563, 289] on div "Patient's Timezone" at bounding box center [583, 276] width 147 height 39
type input "new"
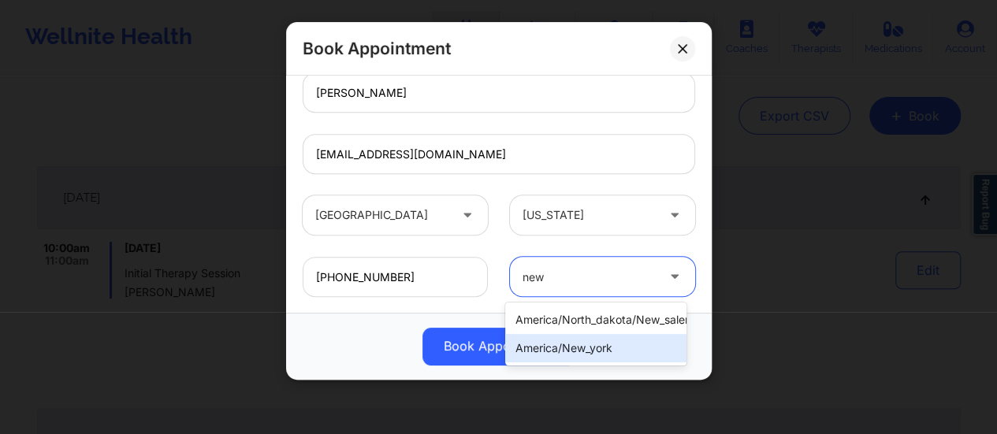
click at [613, 345] on div "america/new_york" at bounding box center [595, 348] width 181 height 28
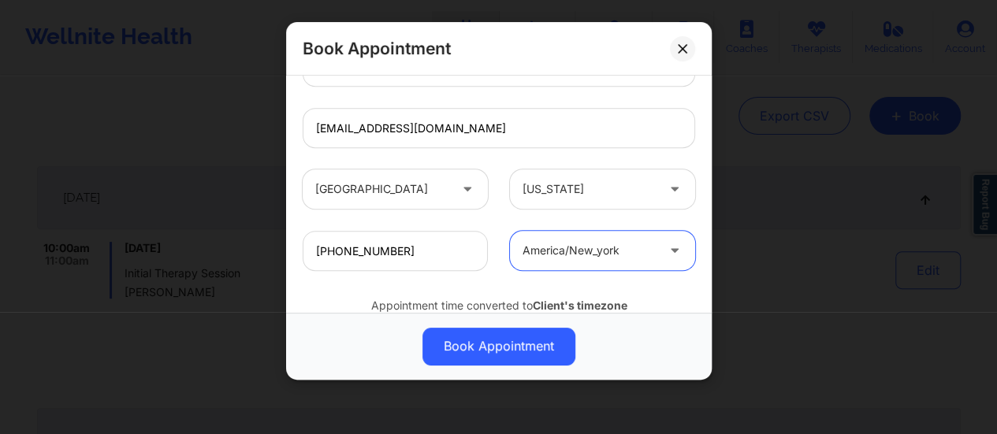
scroll to position [580, 0]
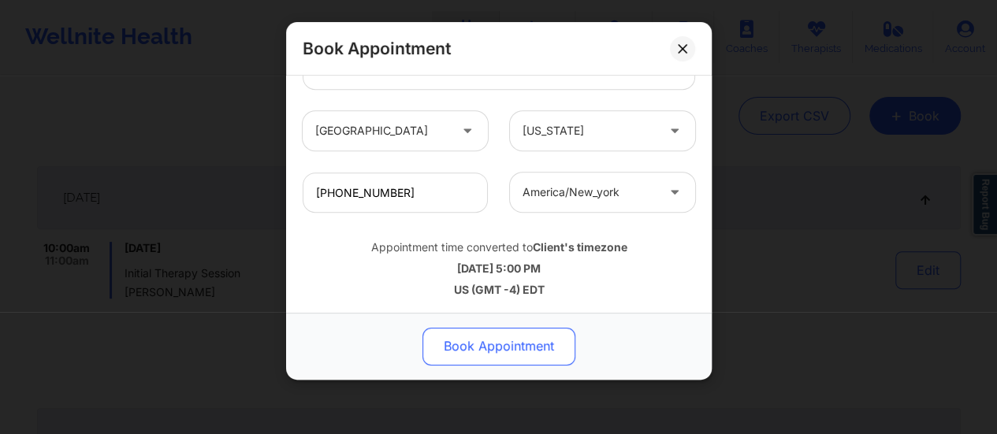
click at [503, 340] on button "Book Appointment" at bounding box center [499, 347] width 153 height 38
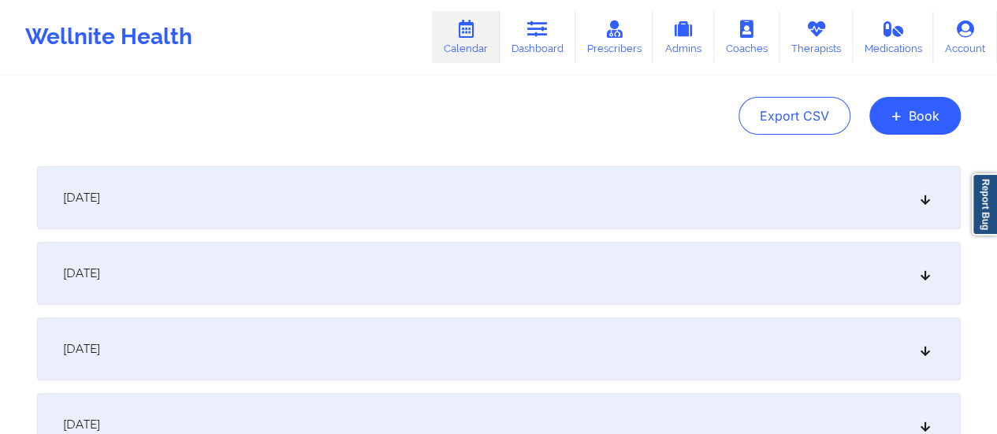
click at [296, 195] on div "[DATE]" at bounding box center [499, 197] width 924 height 63
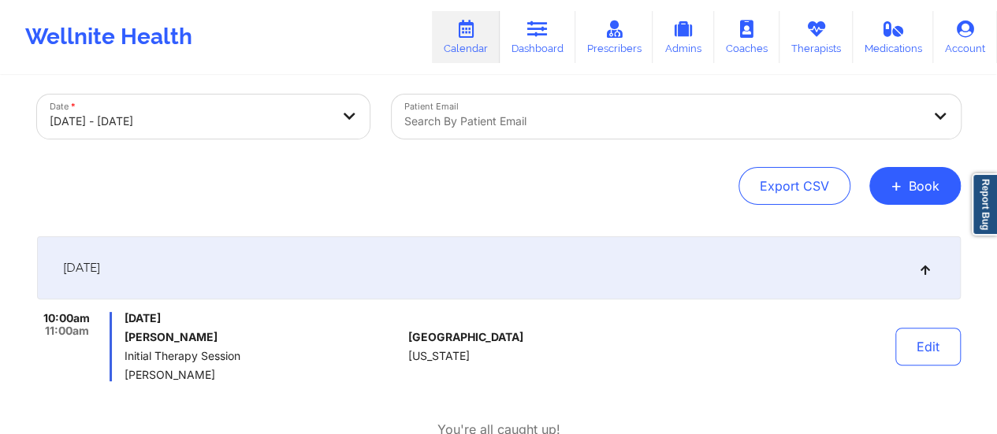
scroll to position [0, 0]
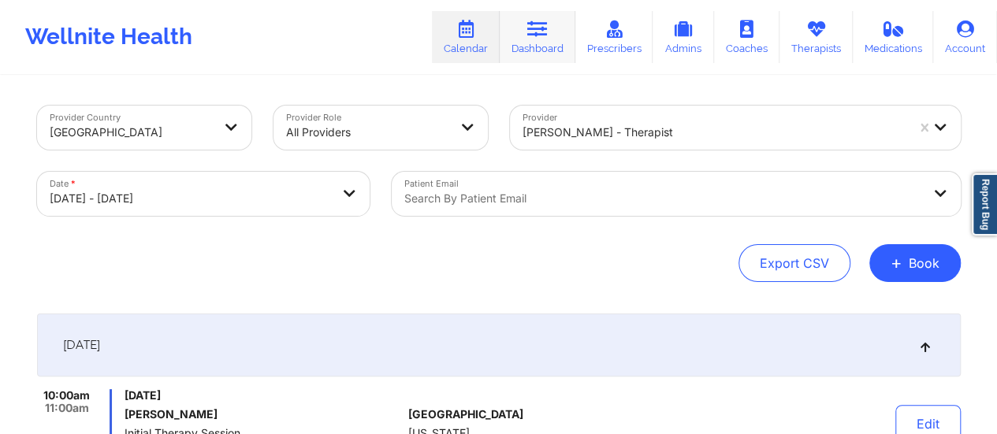
click at [531, 39] on link "Dashboard" at bounding box center [538, 37] width 76 height 52
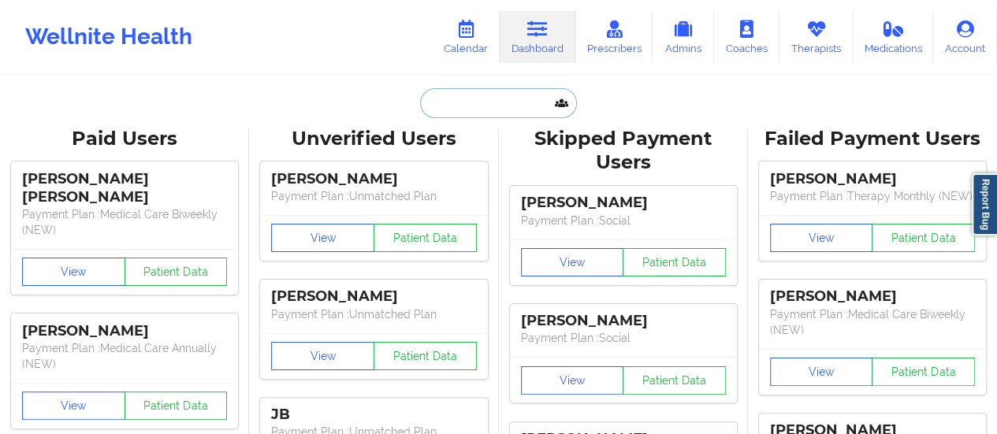
click at [490, 93] on input "text" at bounding box center [498, 103] width 156 height 30
paste input "[EMAIL_ADDRESS][DOMAIN_NAME]"
type input "[EMAIL_ADDRESS][DOMAIN_NAME]"
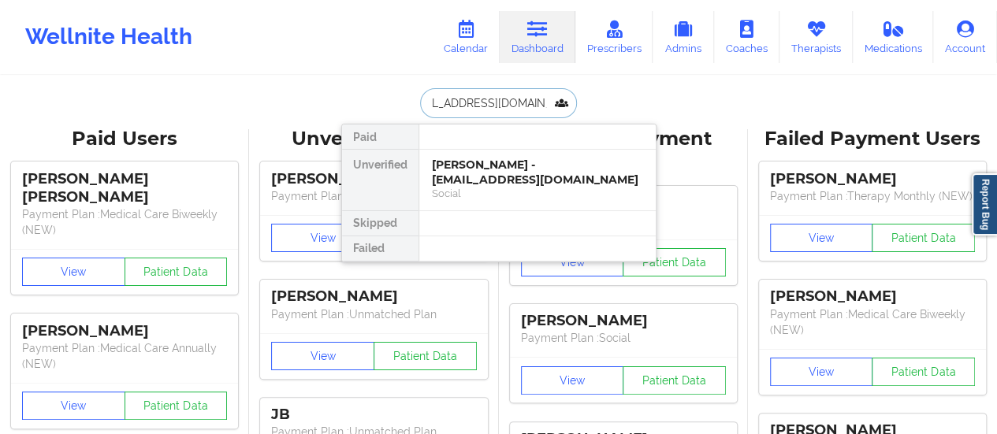
click at [498, 181] on div "[PERSON_NAME] - [EMAIL_ADDRESS][DOMAIN_NAME]" at bounding box center [537, 172] width 211 height 29
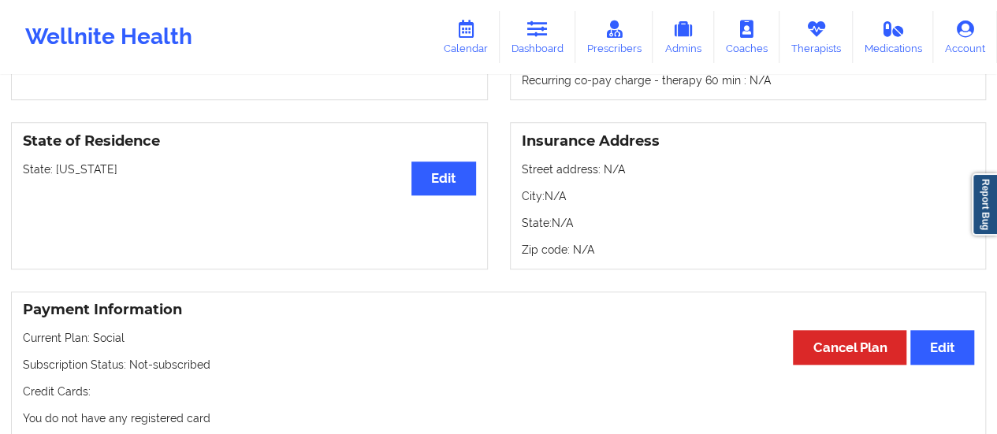
scroll to position [620, 0]
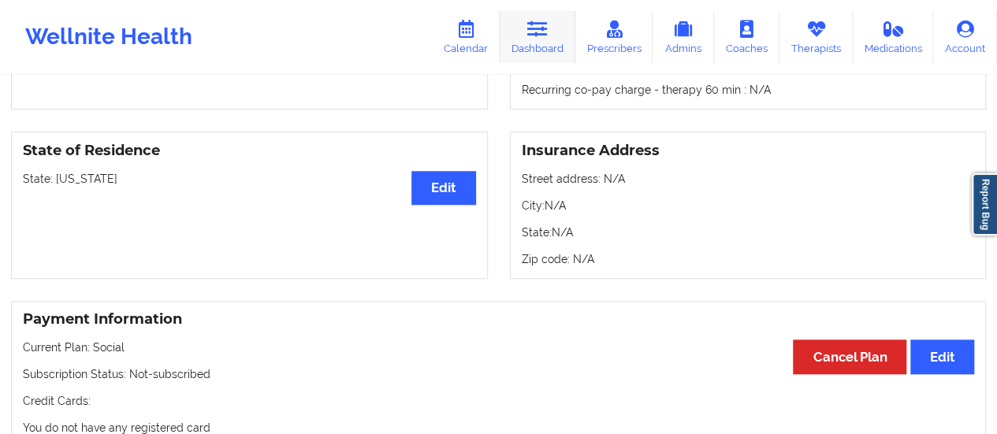
click at [543, 43] on link "Dashboard" at bounding box center [538, 37] width 76 height 52
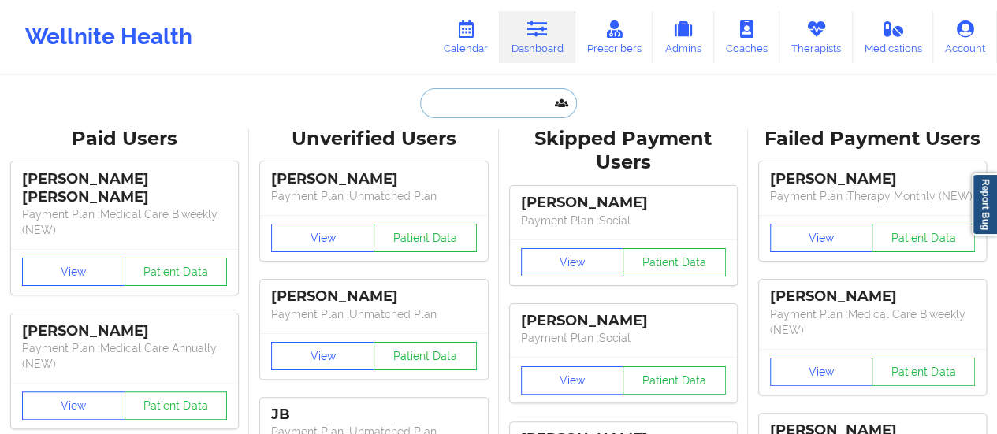
click at [484, 107] on input "text" at bounding box center [498, 103] width 156 height 30
paste input "[EMAIL_ADDRESS][DOMAIN_NAME]"
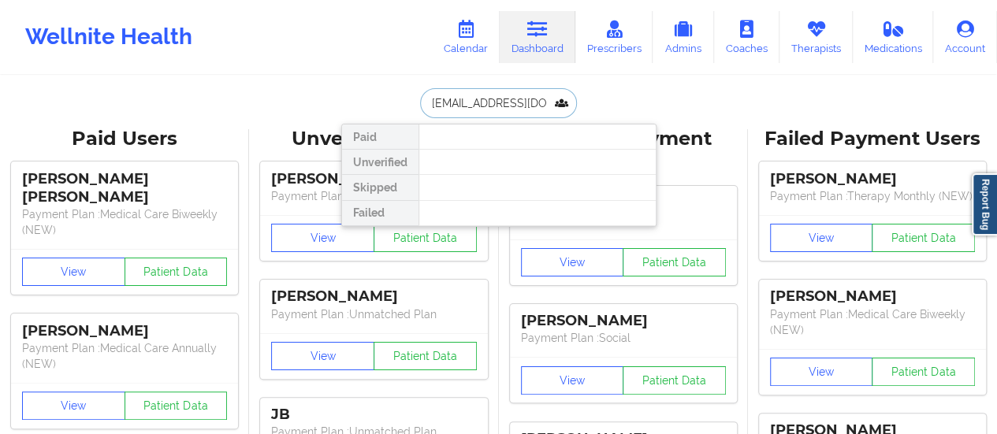
click at [486, 95] on input "[EMAIL_ADDRESS][DOMAIN_NAME]" at bounding box center [498, 103] width 156 height 30
paste input "ptainkellywright"
type input "[EMAIL_ADDRESS][DOMAIN_NAME]"
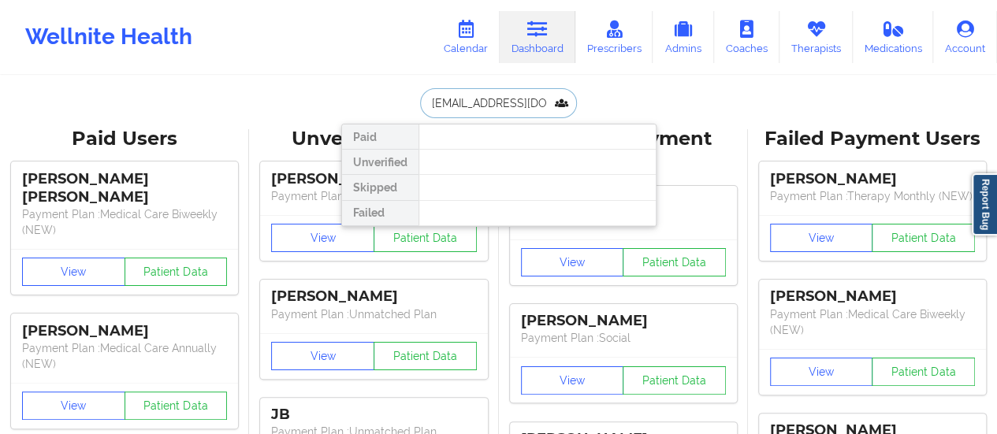
scroll to position [0, 29]
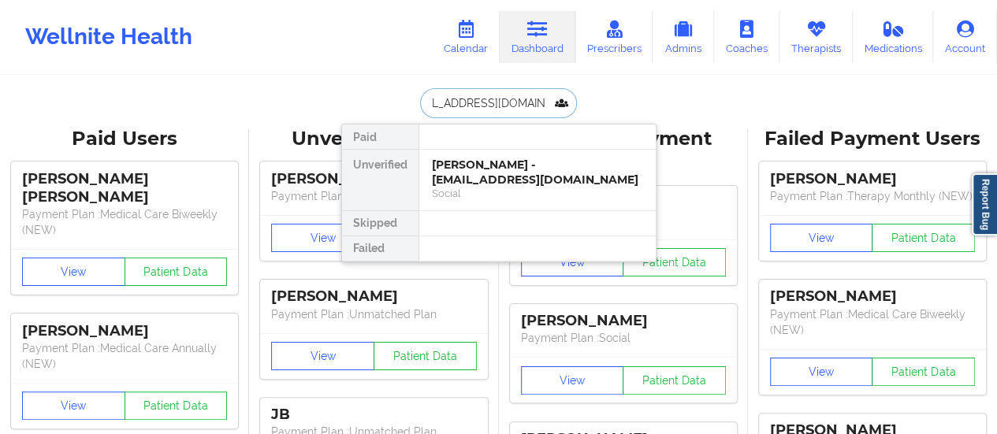
click at [494, 158] on div "[PERSON_NAME] - [EMAIL_ADDRESS][DOMAIN_NAME]" at bounding box center [537, 172] width 211 height 29
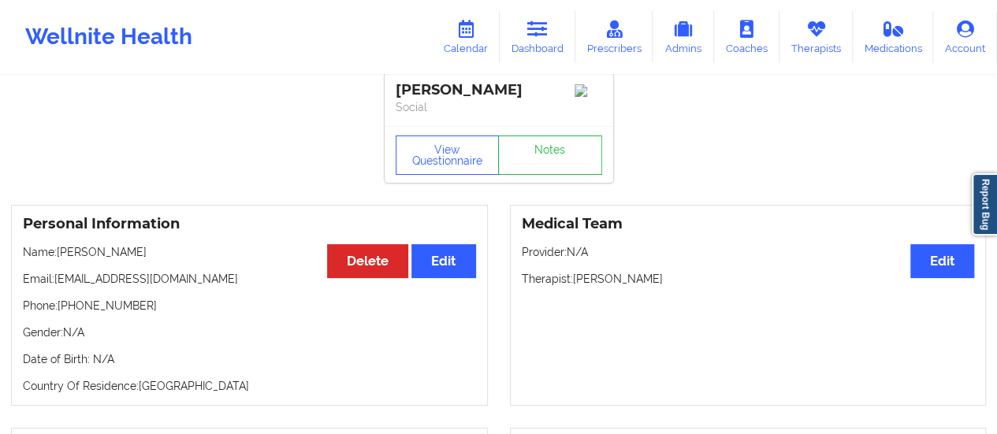
scroll to position [9, 0]
click at [814, 35] on icon at bounding box center [816, 28] width 20 height 17
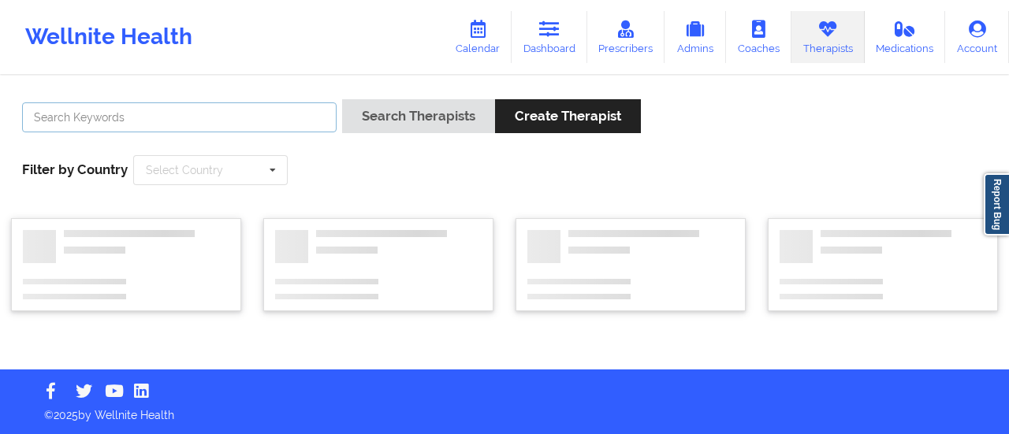
click at [273, 128] on input "text" at bounding box center [179, 117] width 315 height 30
type input "[PERSON_NAME]"
click at [342, 99] on button "Search Therapists" at bounding box center [418, 116] width 153 height 34
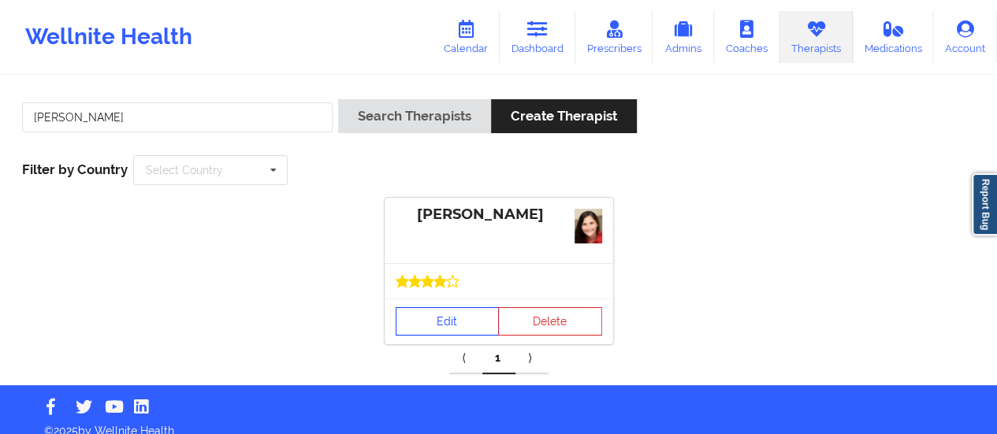
click at [427, 321] on link "Edit" at bounding box center [448, 321] width 104 height 28
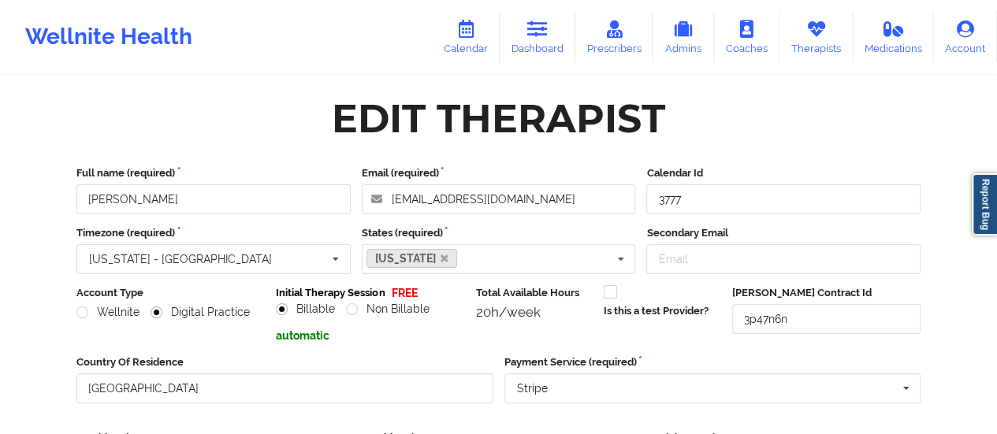
scroll to position [284, 0]
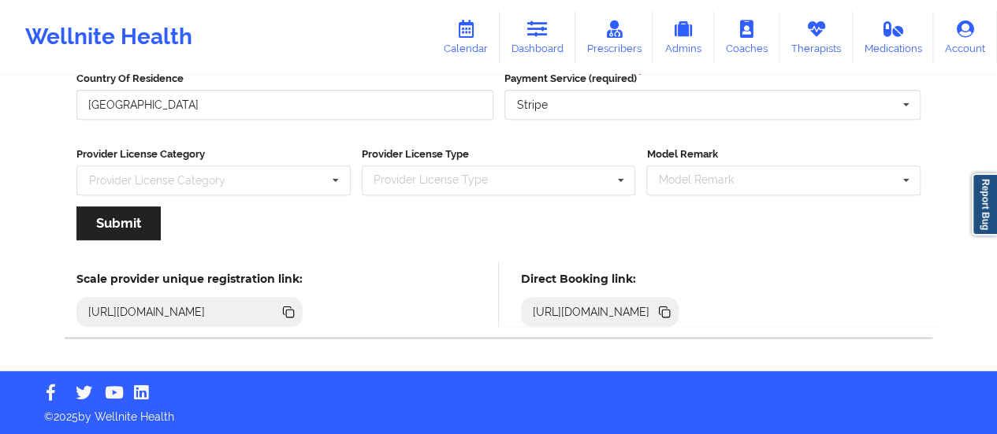
click at [670, 311] on icon at bounding box center [666, 314] width 8 height 8
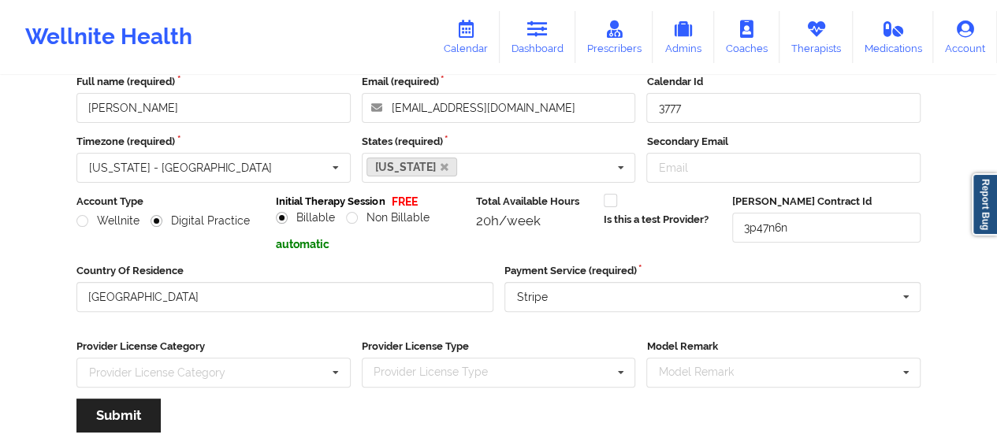
scroll to position [0, 0]
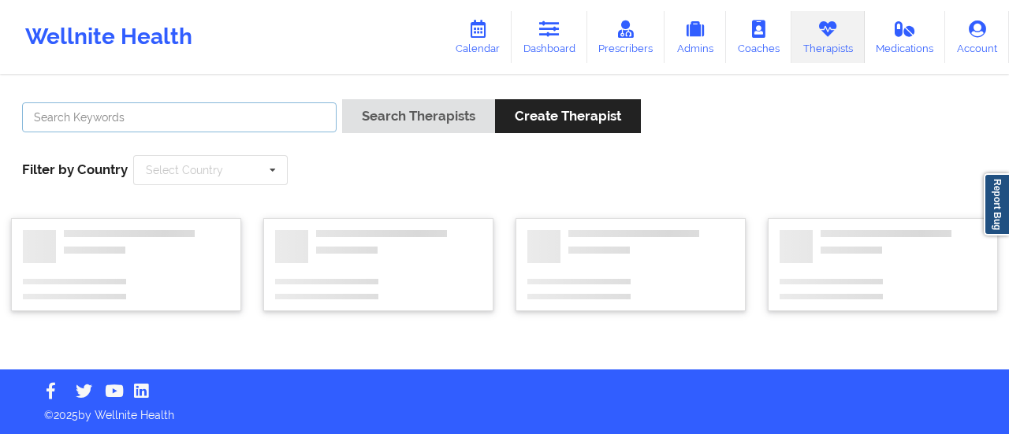
click at [207, 120] on input "text" at bounding box center [179, 117] width 315 height 30
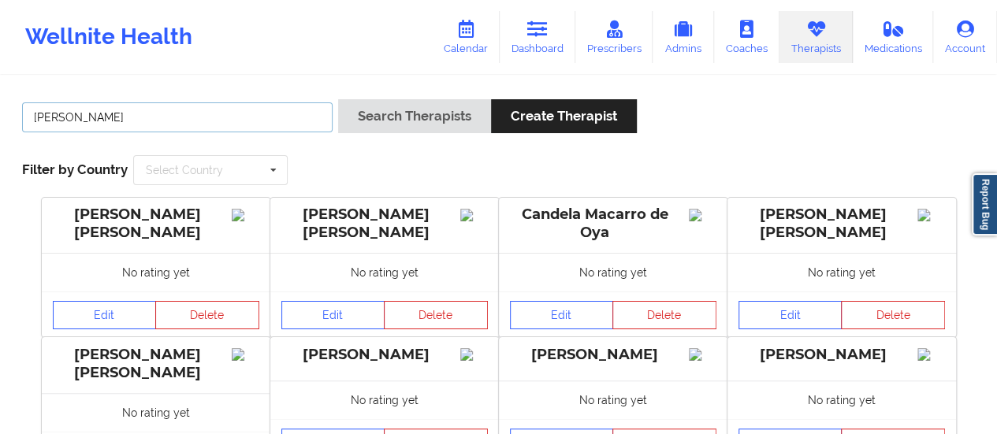
type input "[PERSON_NAME]"
click at [338, 99] on button "Search Therapists" at bounding box center [414, 116] width 153 height 34
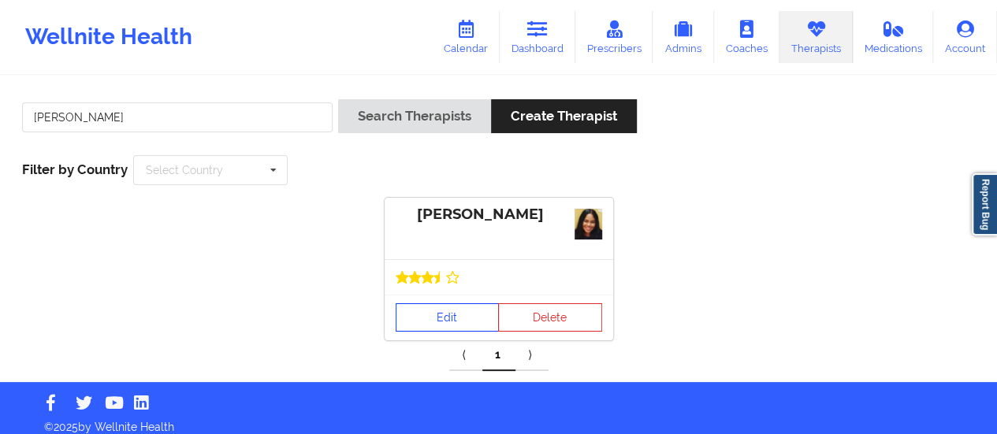
click at [421, 322] on link "Edit" at bounding box center [448, 318] width 104 height 28
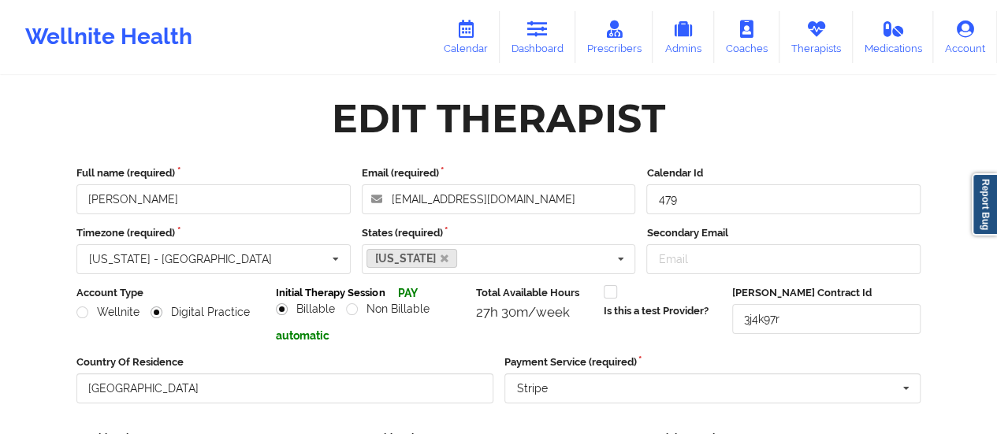
scroll to position [284, 0]
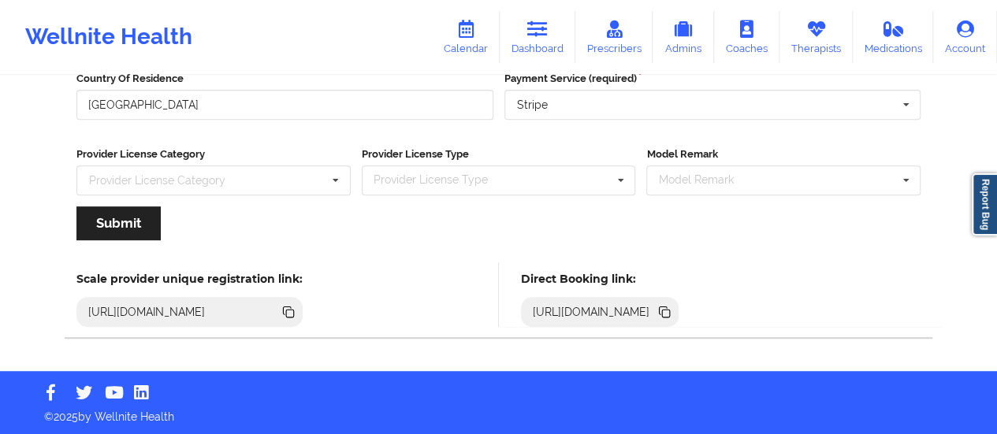
click at [668, 307] on icon at bounding box center [664, 311] width 8 height 8
click at [530, 32] on icon at bounding box center [537, 28] width 20 height 17
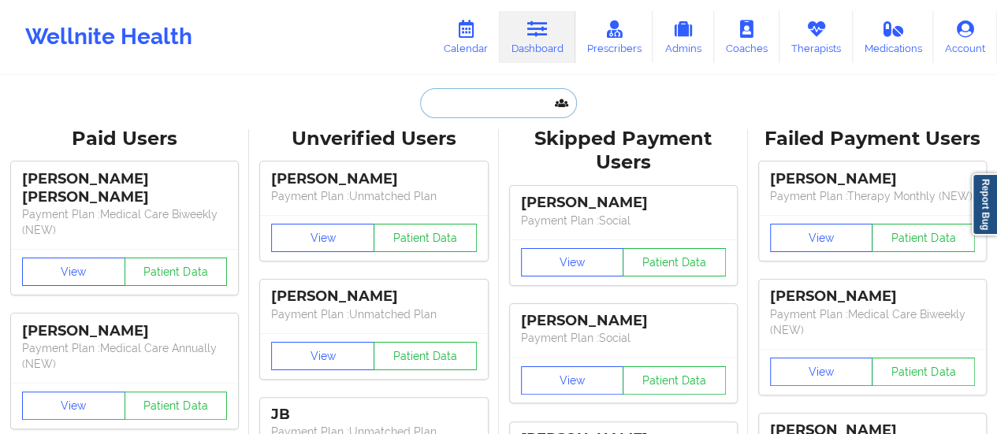
click at [490, 115] on input "text" at bounding box center [498, 103] width 156 height 30
paste input "[PERSON_NAME][EMAIL_ADDRESS][PERSON_NAME][DOMAIN_NAME]"
type input "[PERSON_NAME][EMAIL_ADDRESS][PERSON_NAME][DOMAIN_NAME]"
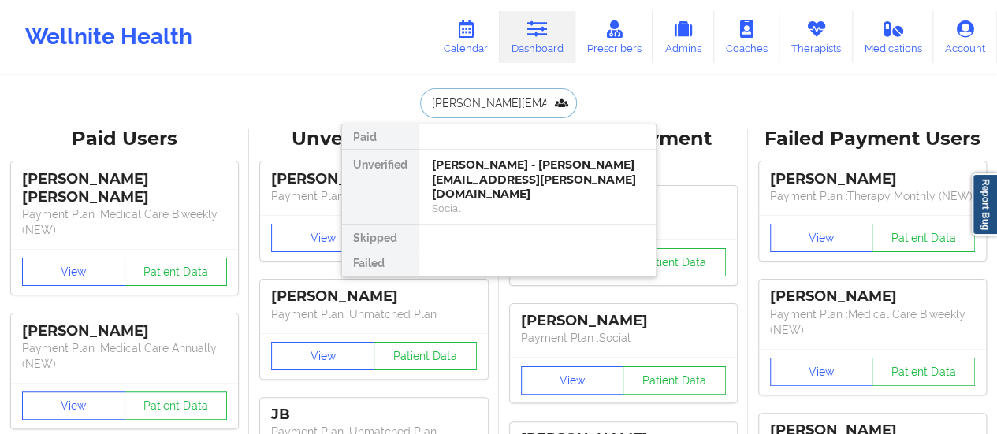
click at [483, 176] on div "[PERSON_NAME] - [PERSON_NAME][EMAIL_ADDRESS][PERSON_NAME][DOMAIN_NAME]" at bounding box center [537, 180] width 211 height 44
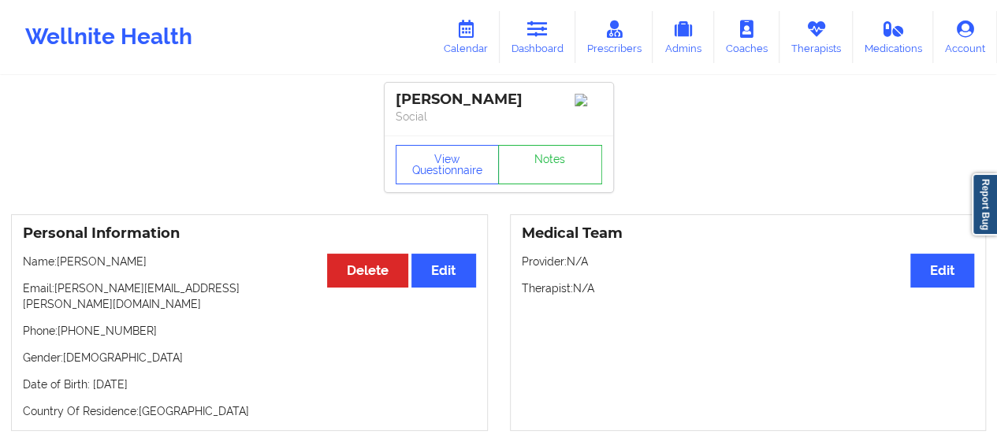
drag, startPoint x: 59, startPoint y: 266, endPoint x: 159, endPoint y: 265, distance: 100.1
click at [159, 265] on p "Name: [PERSON_NAME]" at bounding box center [249, 262] width 453 height 16
copy p "[PERSON_NAME]"
click at [453, 37] on link "Calendar" at bounding box center [466, 37] width 68 height 52
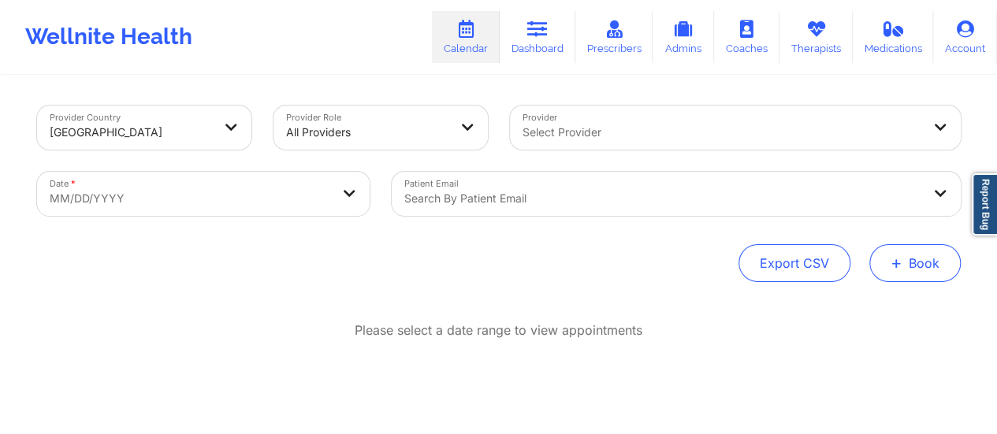
click at [887, 263] on button "+ Book" at bounding box center [915, 263] width 91 height 38
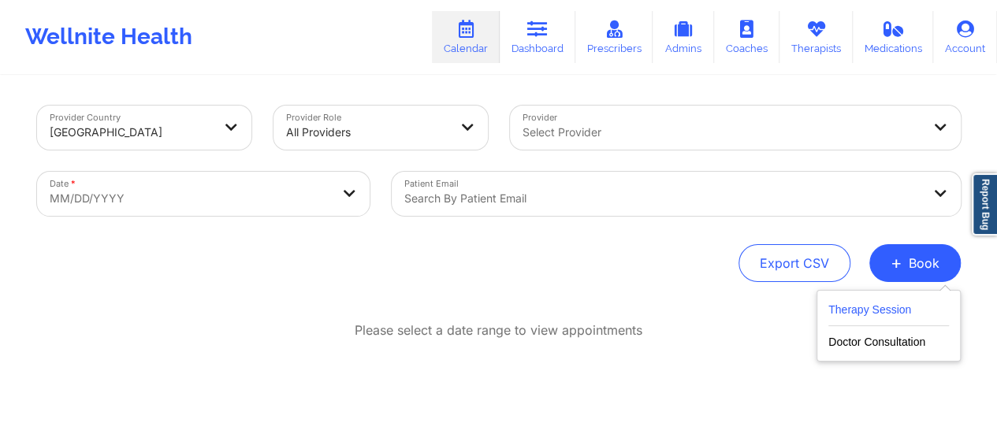
click at [858, 308] on button "Therapy Session" at bounding box center [889, 313] width 121 height 26
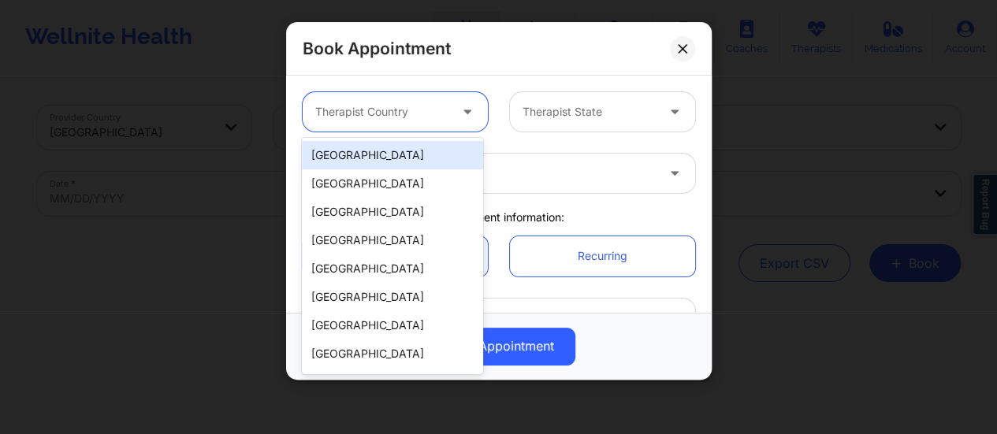
click at [467, 116] on icon at bounding box center [468, 108] width 16 height 13
click at [375, 158] on div "[GEOGRAPHIC_DATA]" at bounding box center [392, 155] width 181 height 28
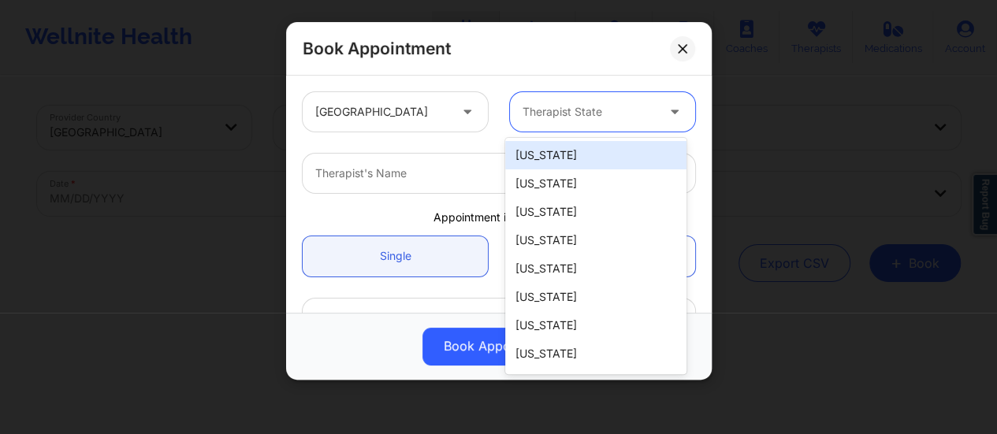
click at [600, 106] on div at bounding box center [589, 111] width 133 height 19
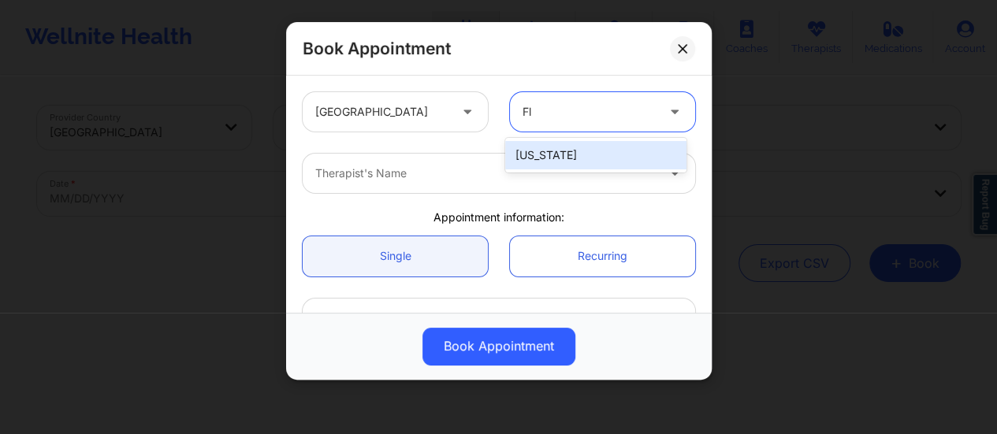
type input "F"
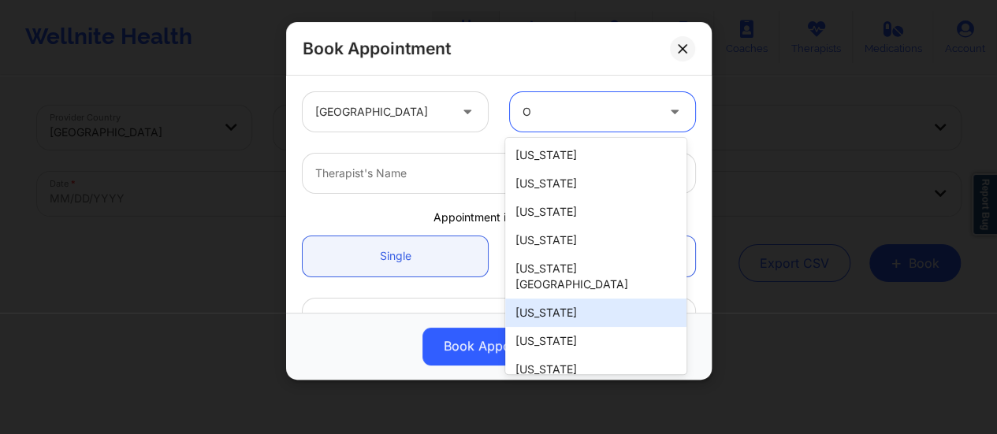
type input "Oh"
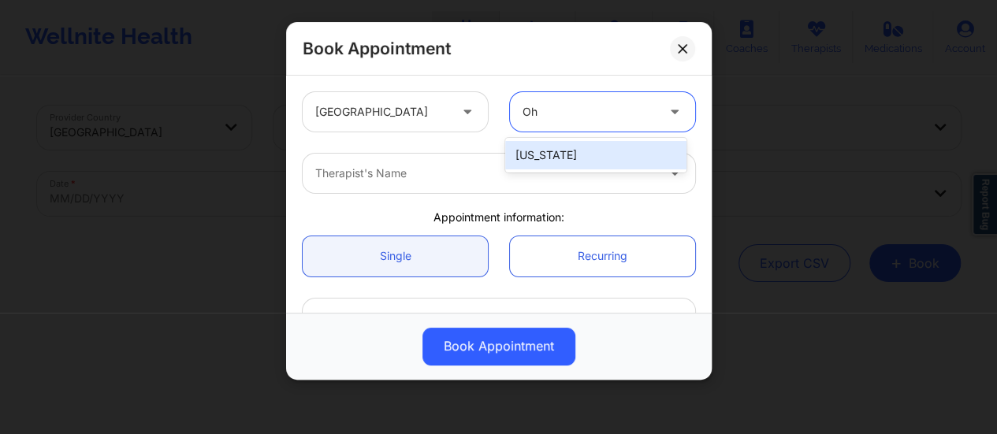
click at [585, 155] on div "[US_STATE]" at bounding box center [595, 155] width 181 height 28
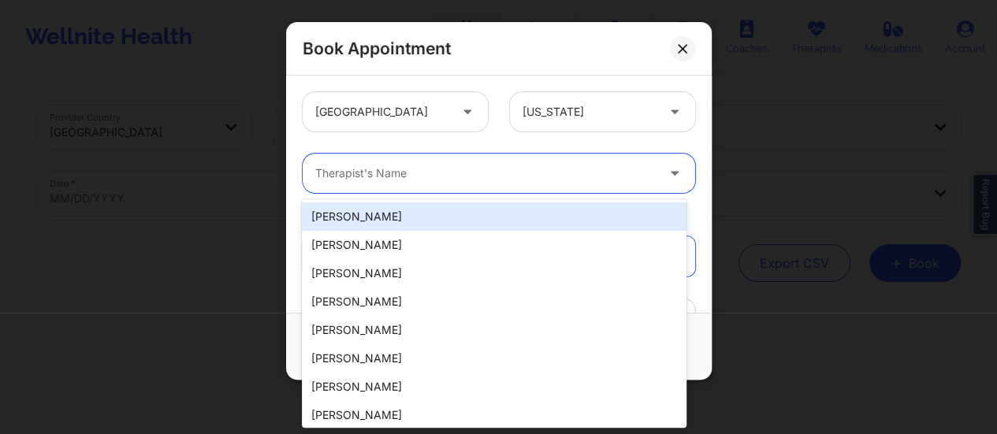
click at [448, 176] on div at bounding box center [485, 173] width 341 height 19
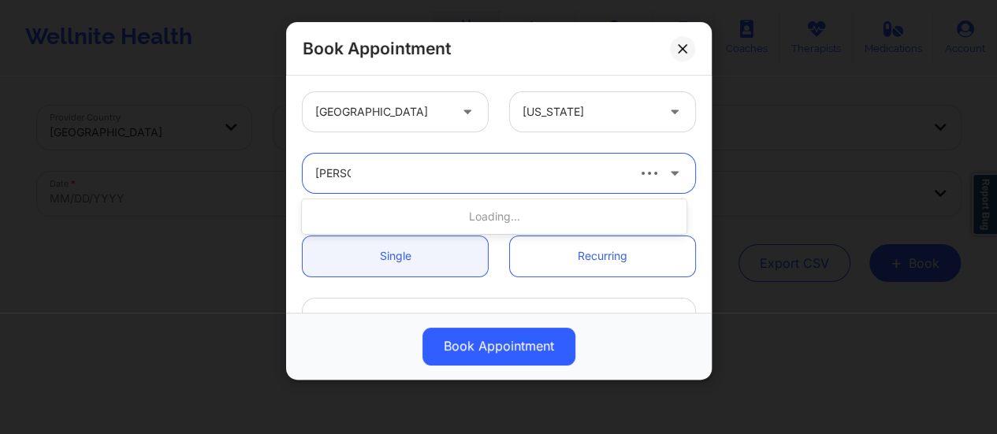
type input "[PERSON_NAME]"
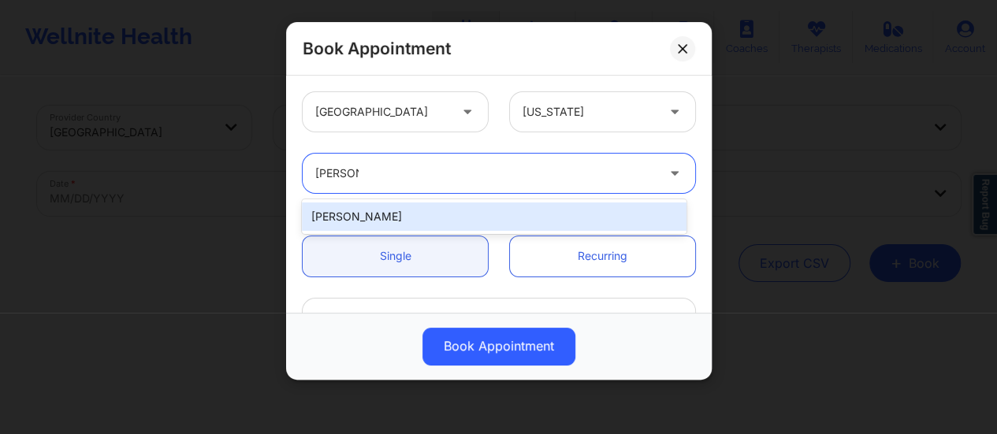
click at [432, 211] on div "[PERSON_NAME]" at bounding box center [494, 217] width 385 height 28
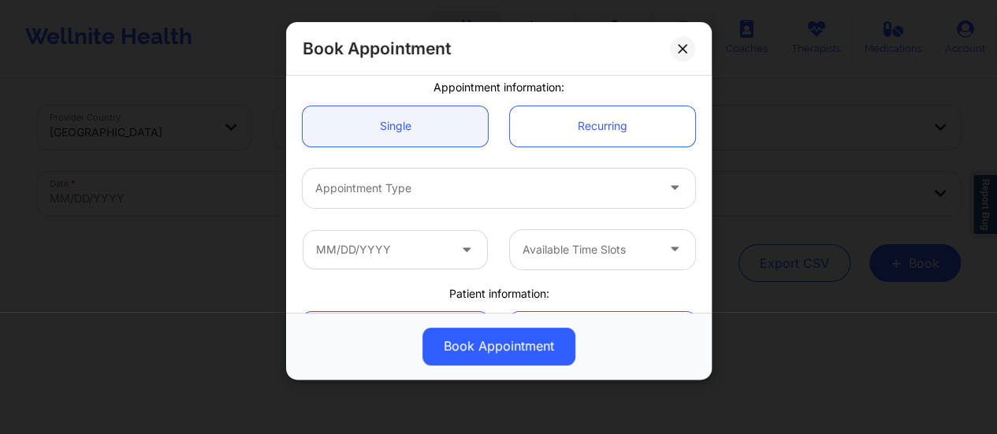
scroll to position [134, 0]
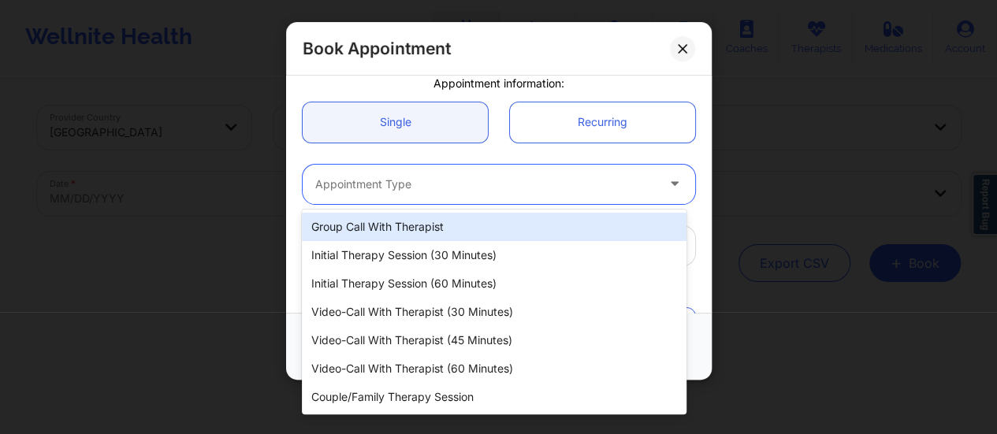
click at [418, 192] on div at bounding box center [485, 184] width 341 height 19
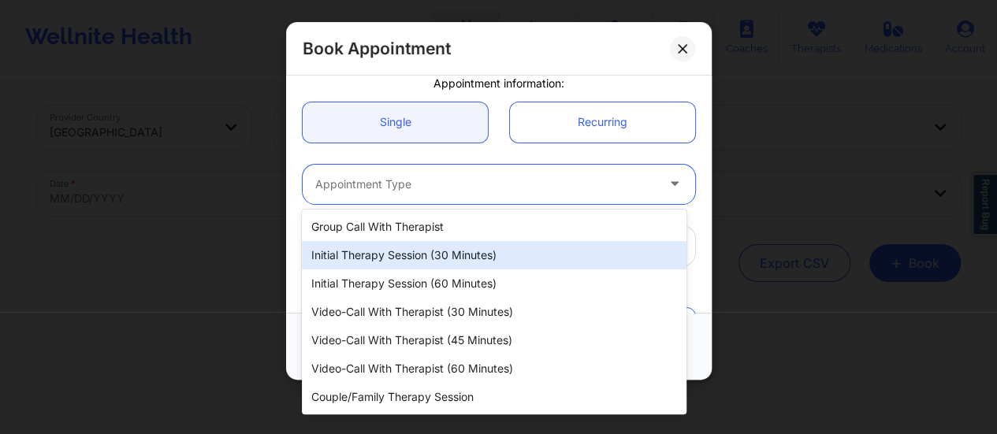
click at [458, 261] on div "Initial Therapy Session (30 minutes)" at bounding box center [494, 255] width 385 height 28
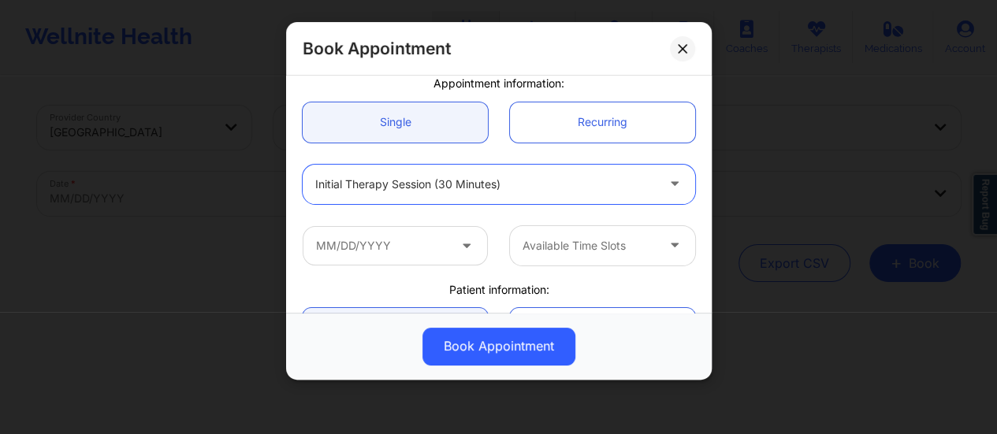
scroll to position [213, 0]
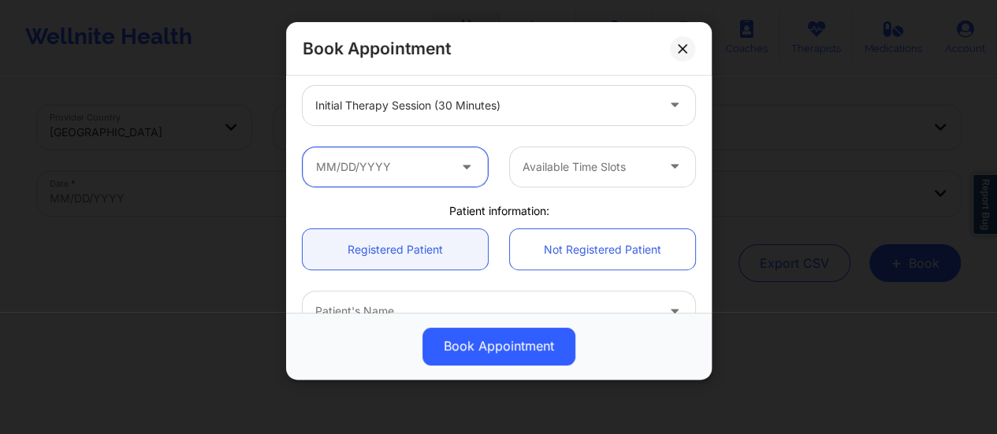
click at [416, 156] on input "text" at bounding box center [395, 166] width 185 height 39
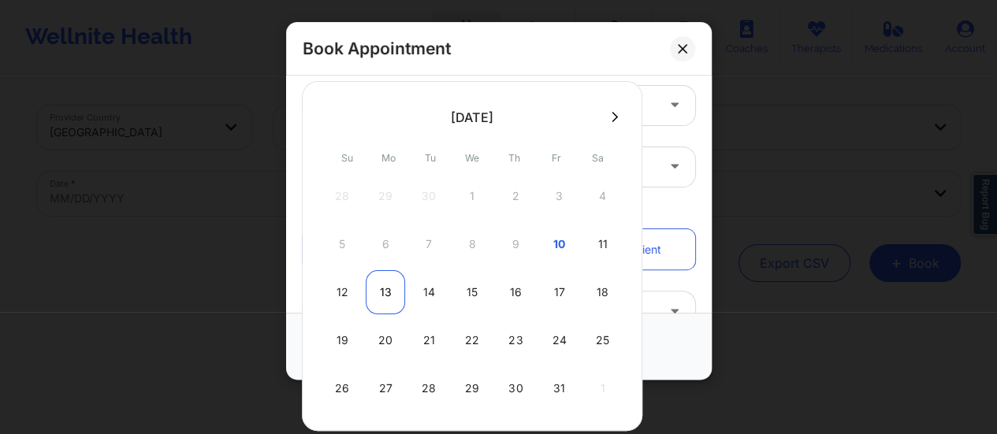
click at [389, 297] on div "13" at bounding box center [385, 292] width 39 height 44
type input "[DATE]"
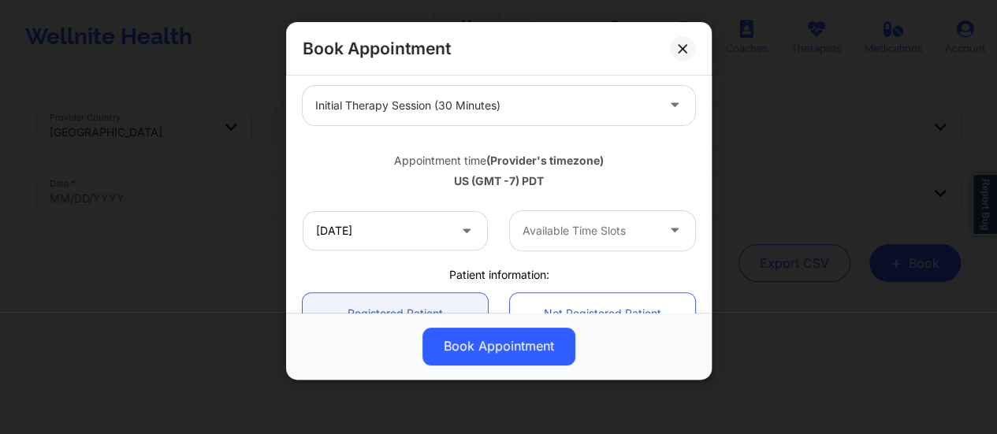
click at [647, 240] on div "Available Time Slots" at bounding box center [583, 230] width 147 height 39
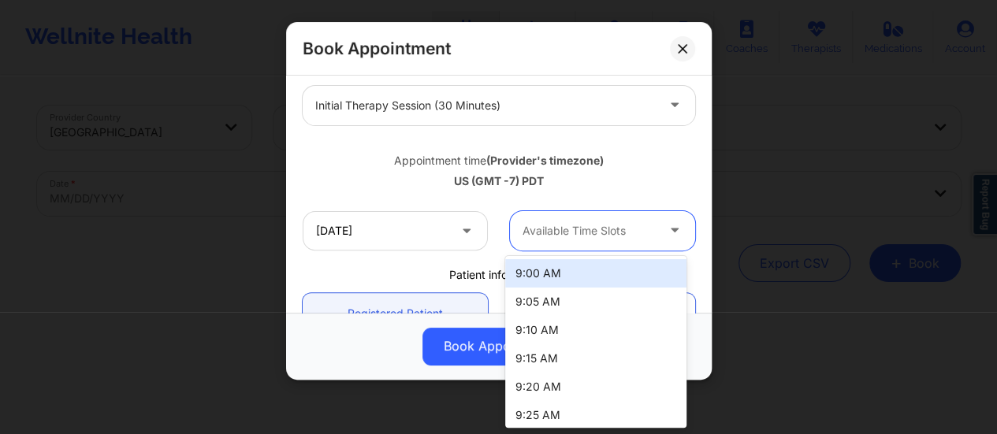
click at [577, 279] on div "9:00 AM" at bounding box center [595, 273] width 181 height 28
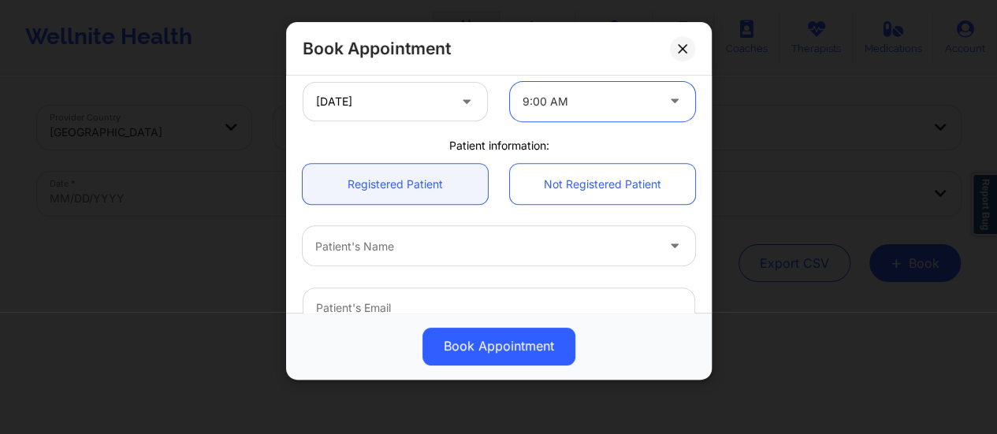
scroll to position [389, 0]
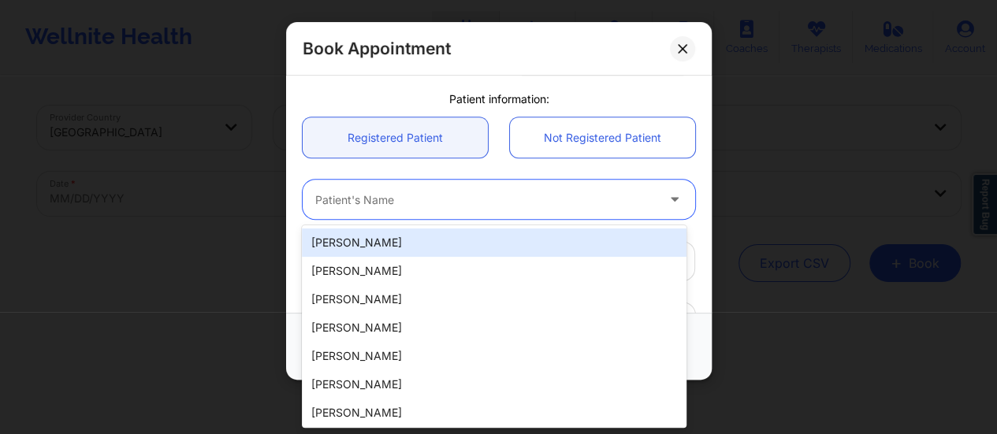
click at [440, 195] on div at bounding box center [485, 200] width 341 height 19
paste input "[PERSON_NAME]"
type input "[PERSON_NAME]"
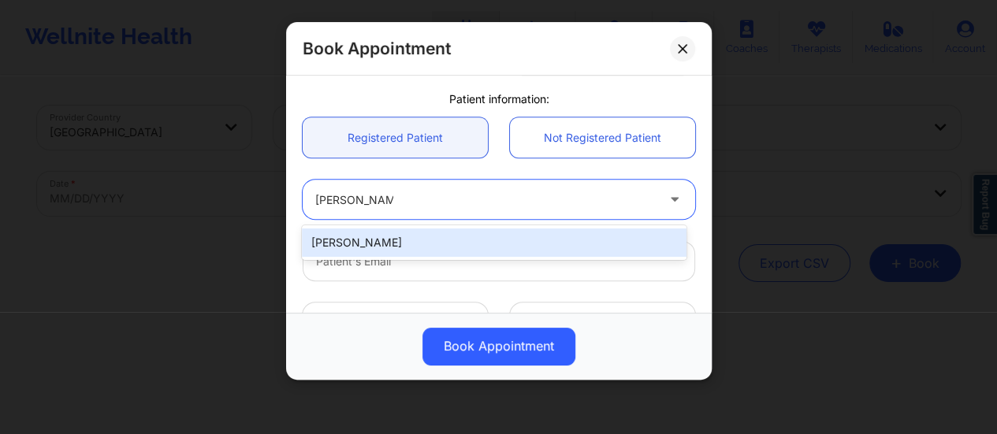
click at [451, 235] on div "[PERSON_NAME]" at bounding box center [494, 243] width 385 height 28
type input "[PERSON_NAME][EMAIL_ADDRESS][PERSON_NAME][DOMAIN_NAME]"
type input "[PHONE_NUMBER]"
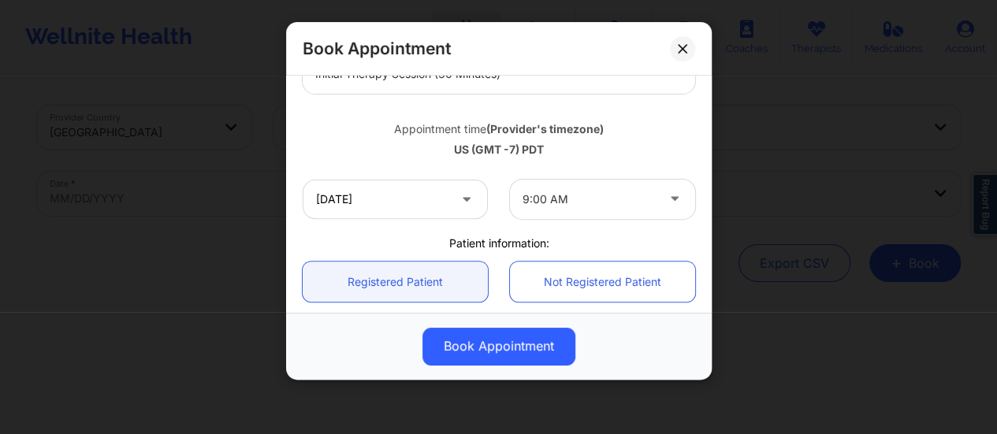
scroll to position [248, 0]
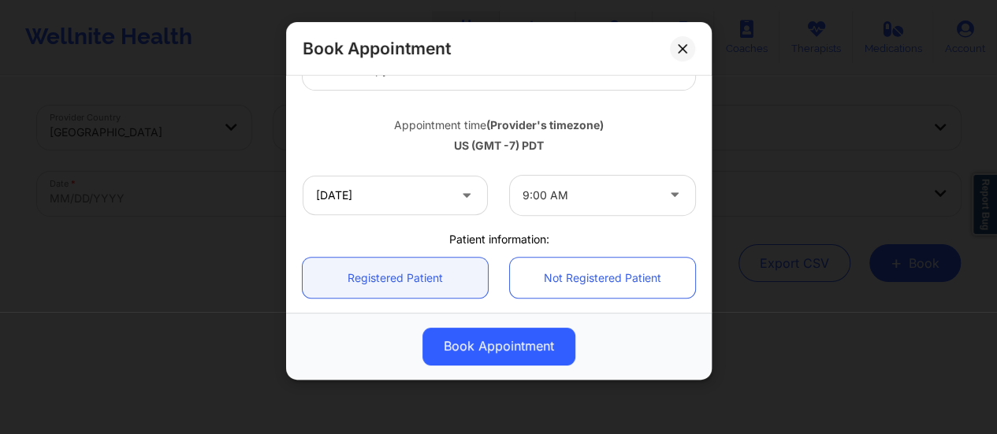
click at [564, 187] on div at bounding box center [589, 195] width 133 height 19
click at [691, 39] on button at bounding box center [682, 48] width 25 height 25
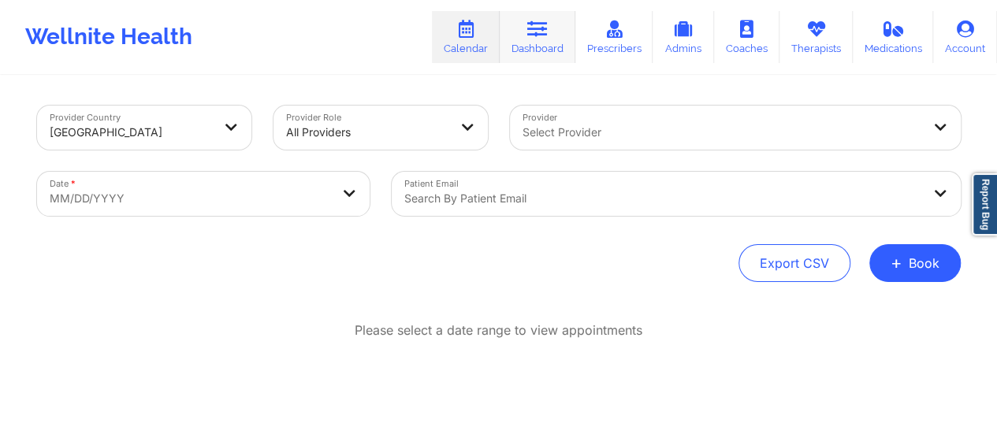
click at [539, 36] on icon at bounding box center [537, 28] width 20 height 17
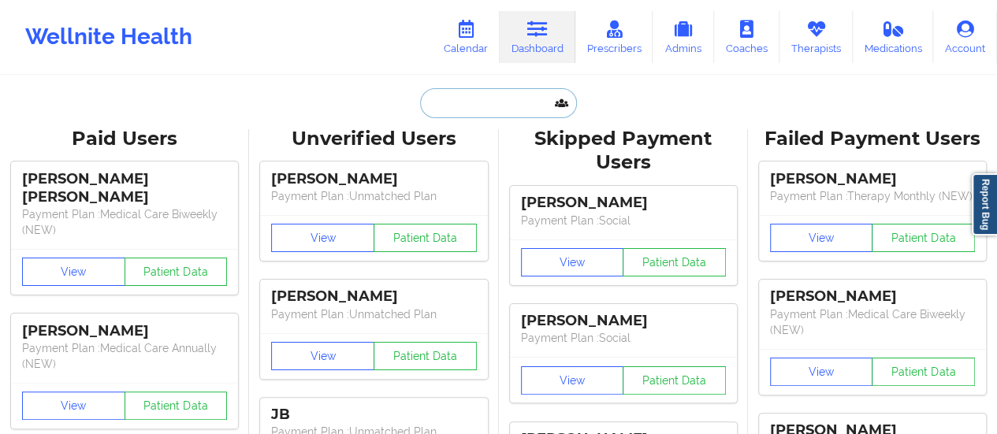
click at [491, 106] on input "text" at bounding box center [498, 103] width 156 height 30
paste input "[EMAIL_ADDRESS][DOMAIN_NAME]"
type input "[EMAIL_ADDRESS][DOMAIN_NAME]"
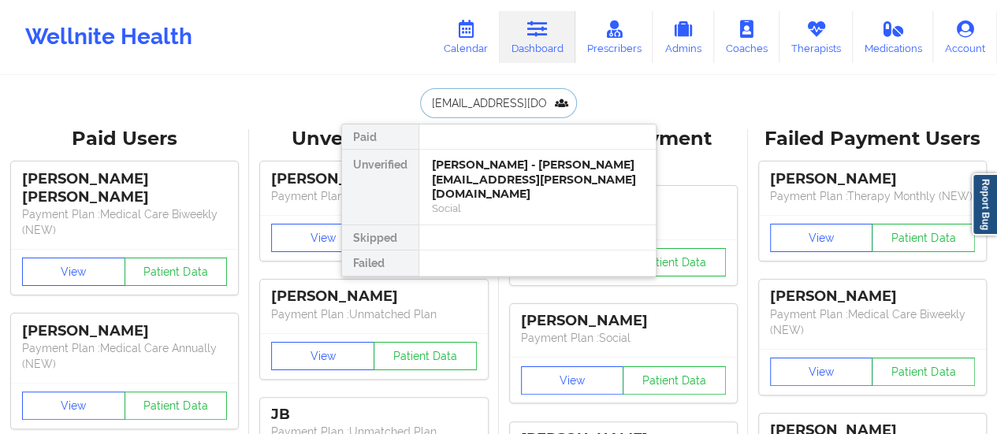
scroll to position [0, 29]
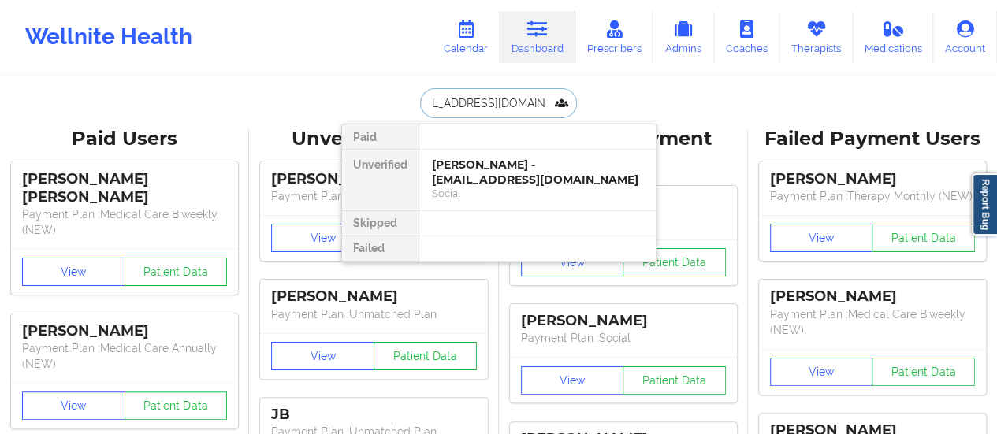
click at [471, 166] on div "[PERSON_NAME] - [EMAIL_ADDRESS][DOMAIN_NAME]" at bounding box center [537, 172] width 211 height 29
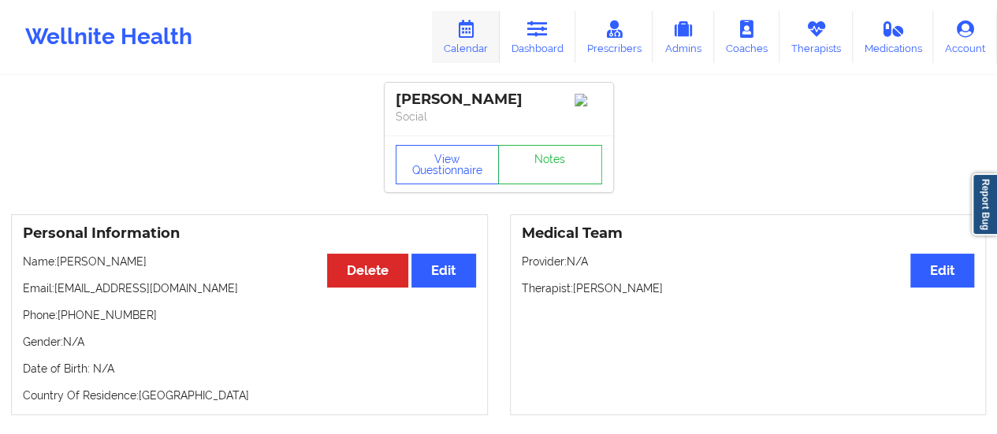
click at [471, 39] on link "Calendar" at bounding box center [466, 37] width 68 height 52
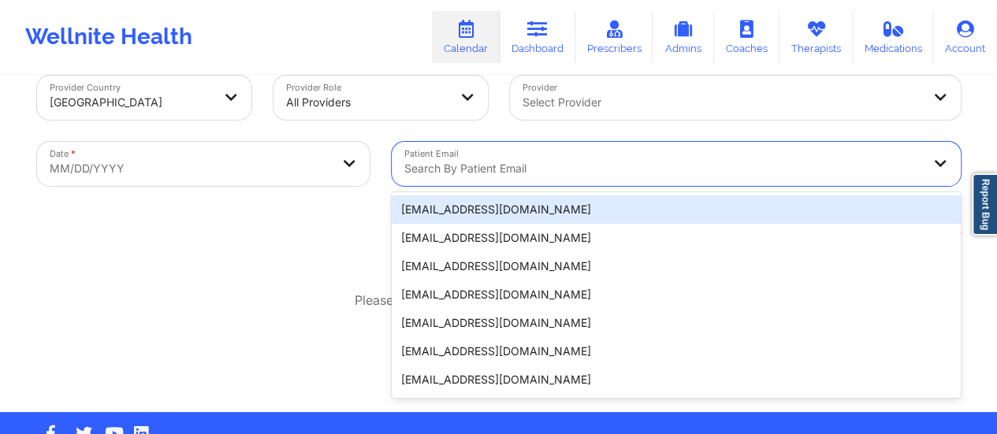
click at [557, 186] on div "20 results available. Use Up and Down to choose options, press Enter to select …" at bounding box center [676, 164] width 569 height 44
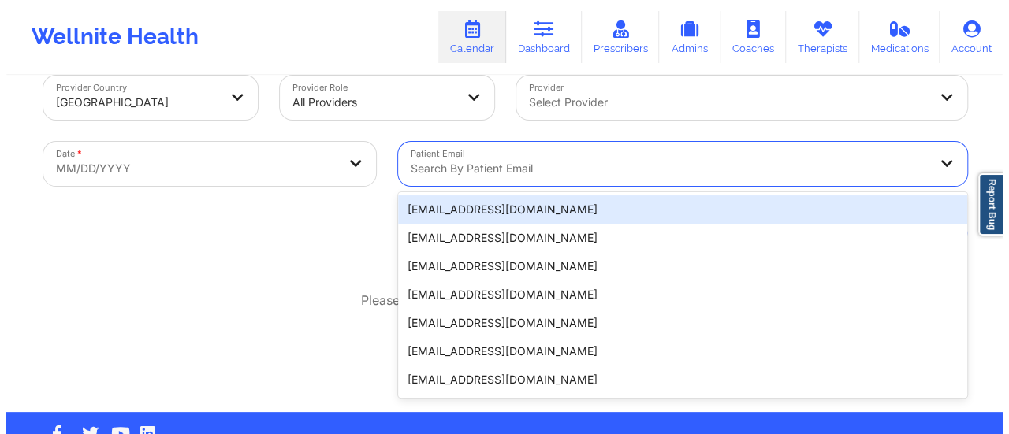
scroll to position [31, 0]
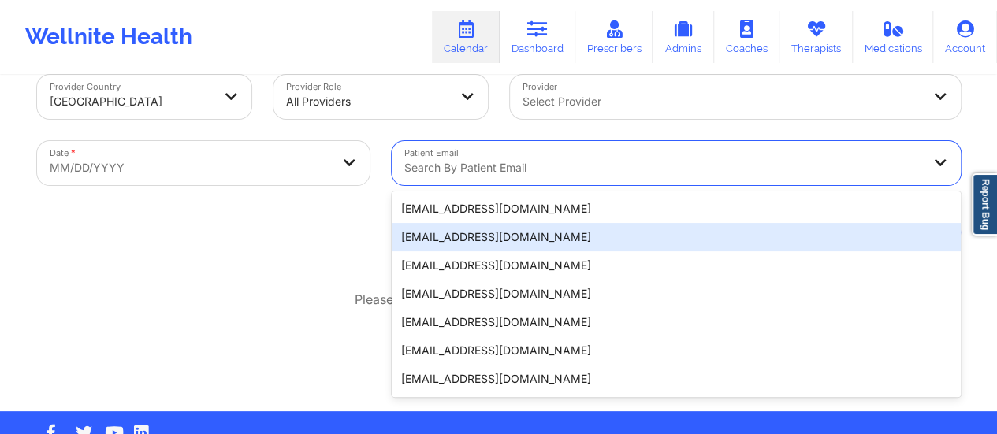
paste input "[EMAIL_ADDRESS][DOMAIN_NAME]"
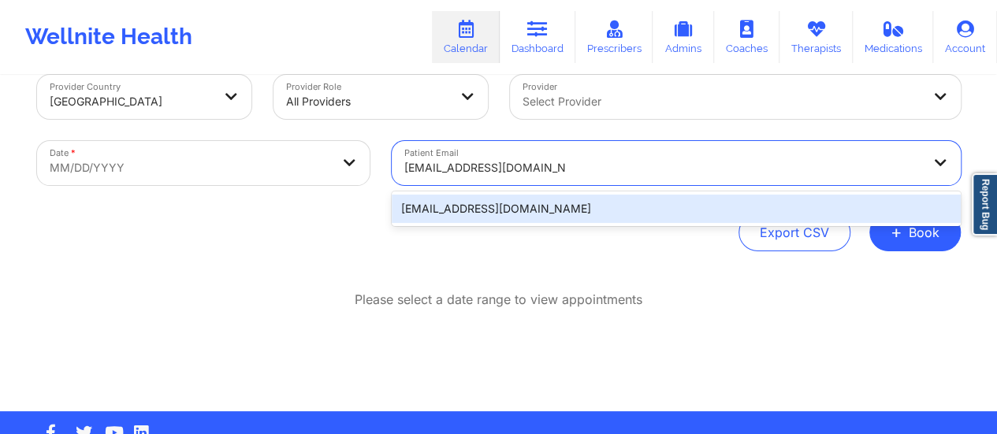
type input "[EMAIL_ADDRESS][DOMAIN_NAME]"
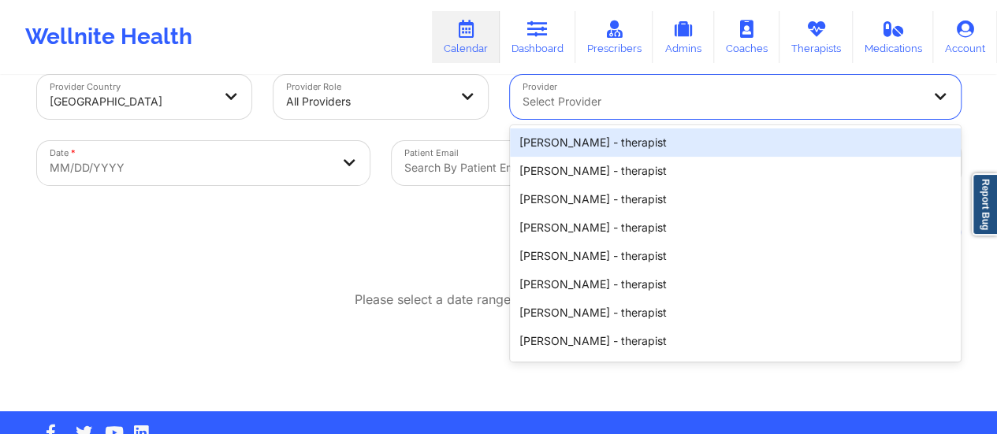
click at [602, 96] on div at bounding box center [722, 101] width 399 height 19
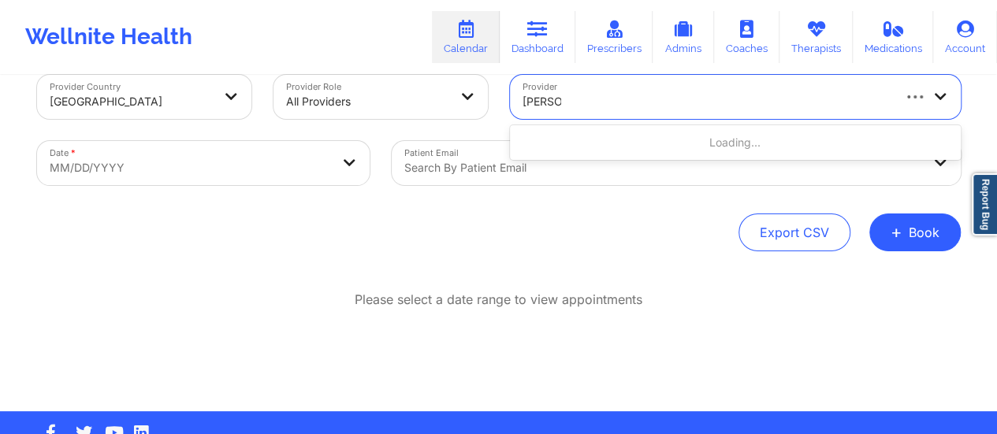
type input "[PERSON_NAME]"
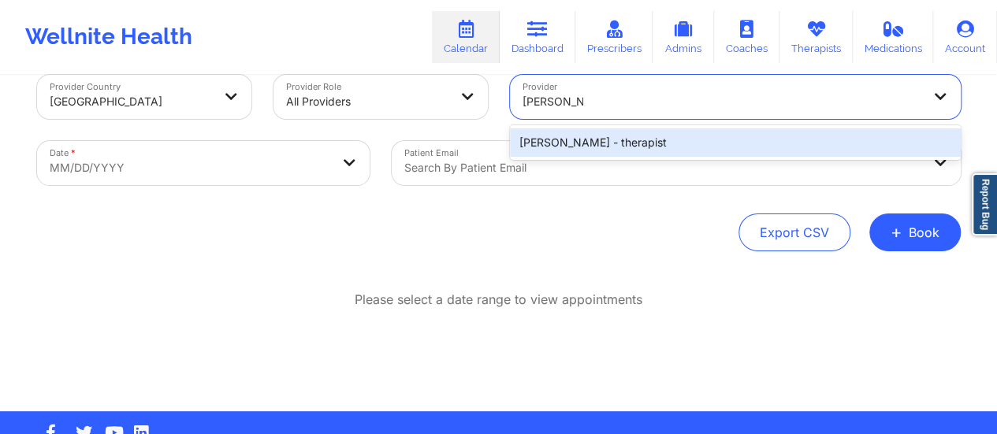
click at [617, 140] on div "[PERSON_NAME] - therapist" at bounding box center [735, 143] width 451 height 28
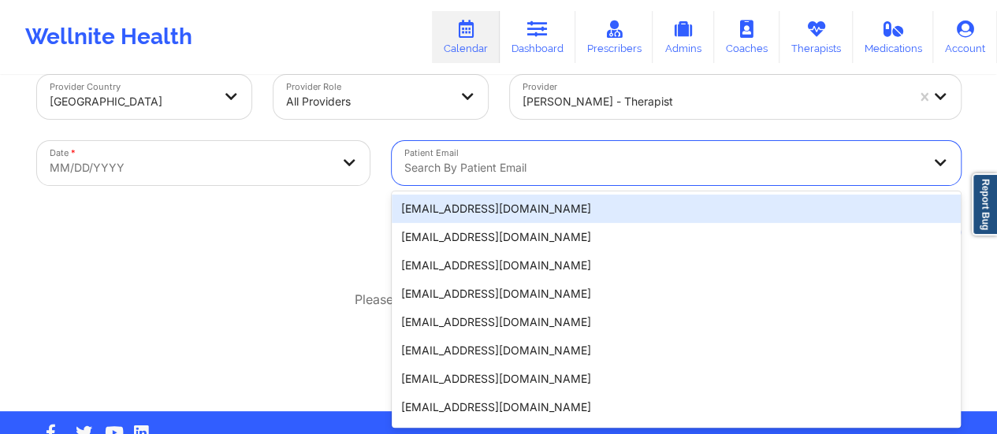
click at [473, 166] on div at bounding box center [662, 167] width 517 height 19
paste input "[EMAIL_ADDRESS][DOMAIN_NAME]"
type input "[EMAIL_ADDRESS][DOMAIN_NAME]"
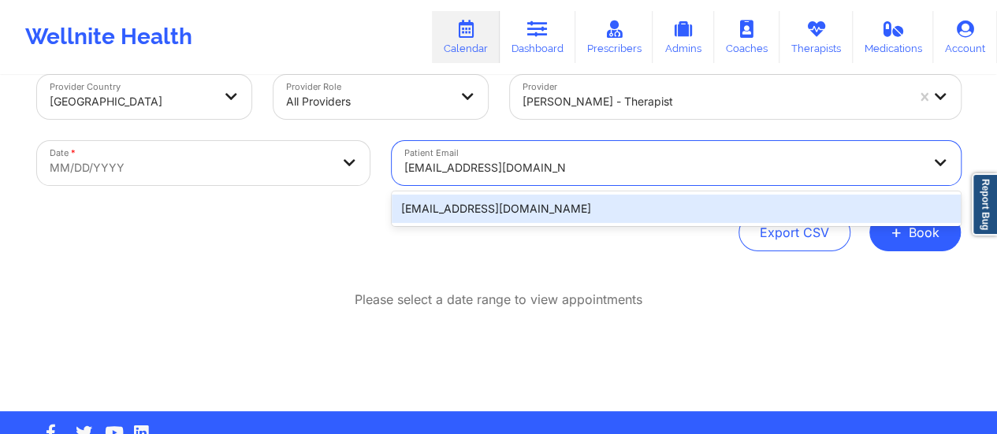
click at [498, 207] on div "[EMAIL_ADDRESS][DOMAIN_NAME]" at bounding box center [676, 209] width 569 height 28
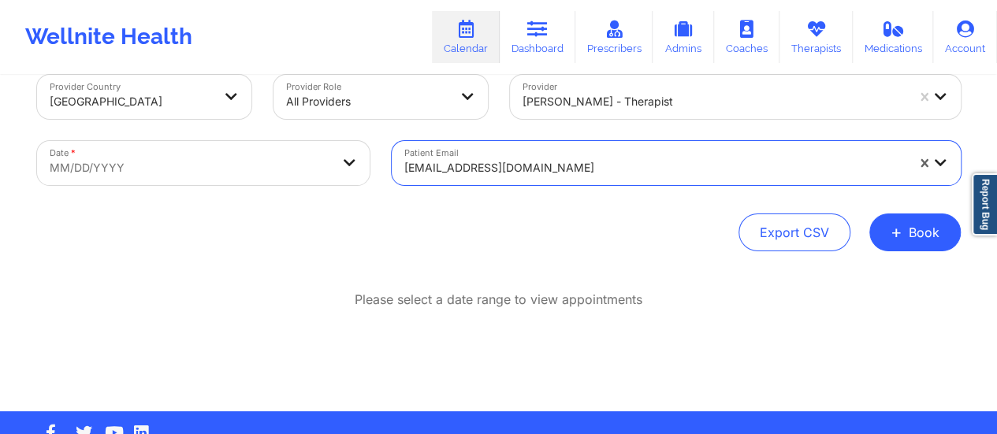
click at [246, 158] on body "Wellnite Health Calendar Dashboard Prescribers Admins Coaches Therapists Medica…" at bounding box center [498, 186] width 997 height 434
select select "2025-8"
select select "2025-9"
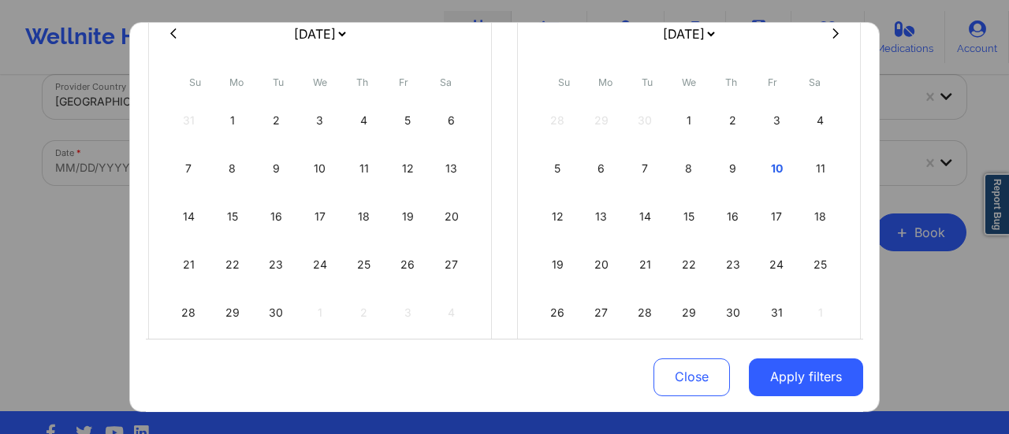
click at [322, 45] on select "[DATE] [DATE] [DATE] [DATE] [DATE] [DATE] [DATE] [DATE] [DATE] [DATE] [DATE] [D…" at bounding box center [320, 34] width 58 height 44
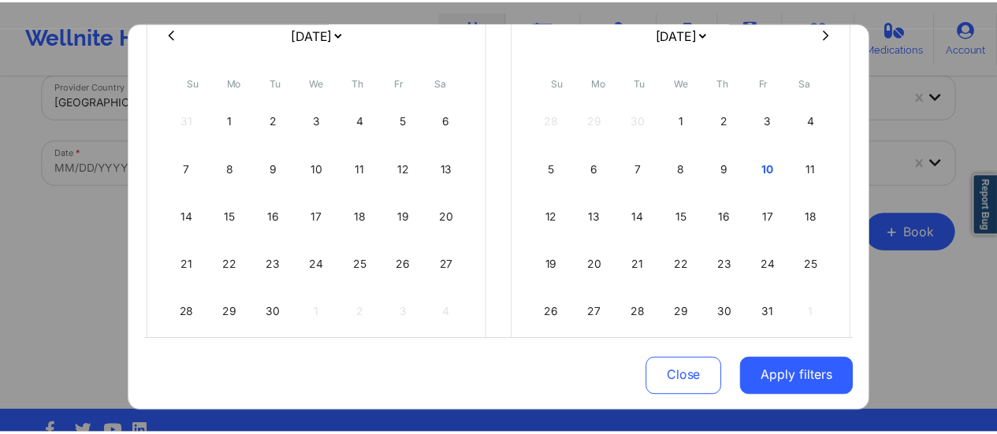
scroll to position [136, 0]
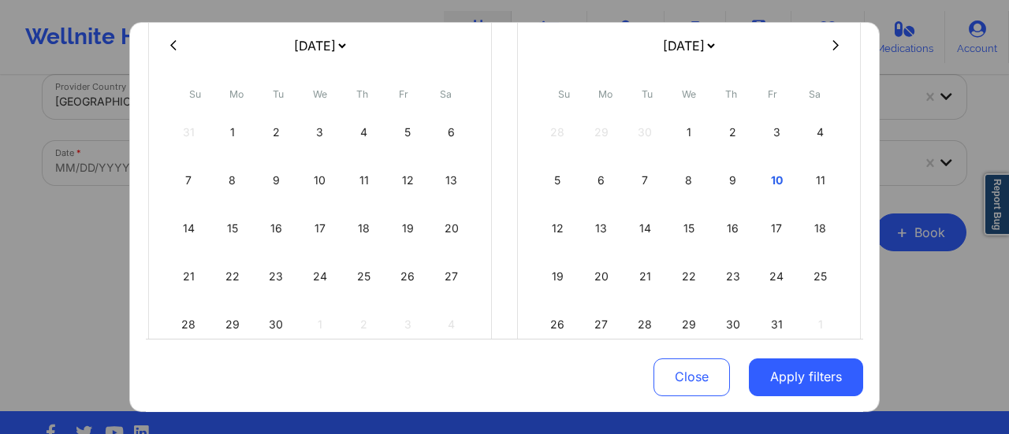
select select "2025-9"
select select "2025-10"
click at [399, 174] on div "10" at bounding box center [408, 180] width 40 height 44
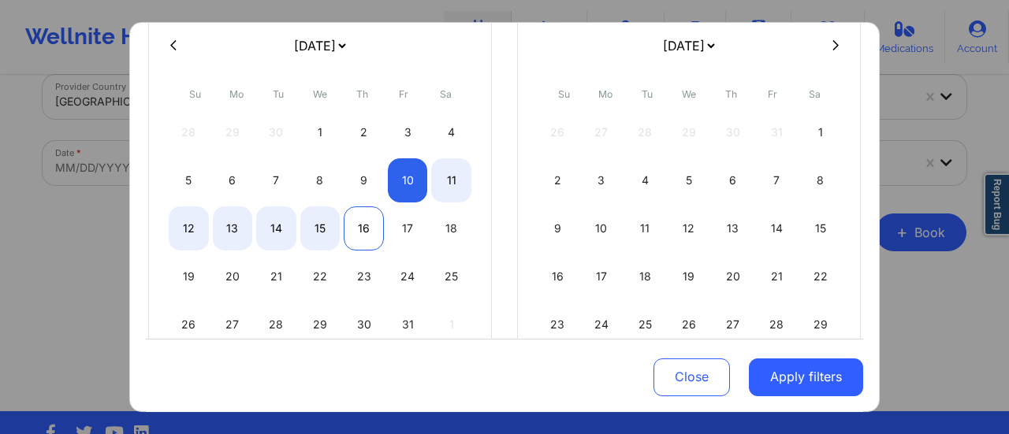
select select "2025-9"
select select "2025-10"
click at [347, 220] on div "16" at bounding box center [364, 229] width 40 height 44
select select "2025-9"
select select "2025-10"
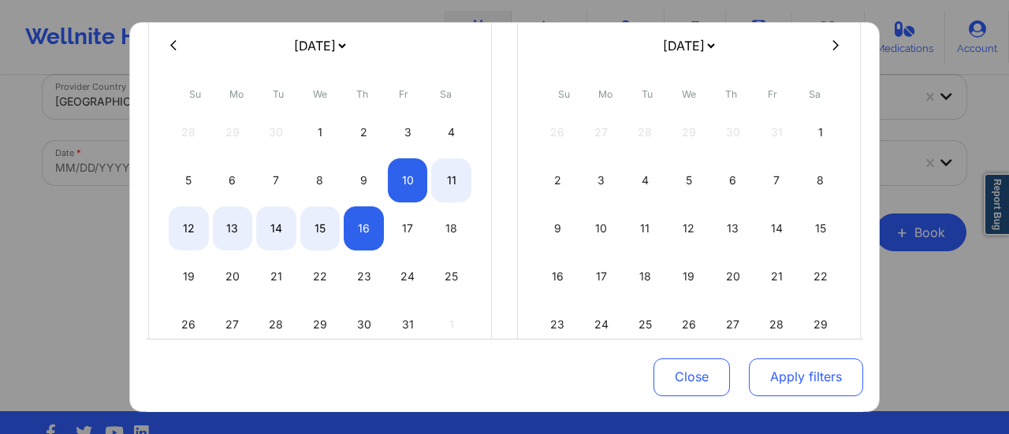
click at [766, 370] on button "Apply filters" at bounding box center [806, 377] width 114 height 38
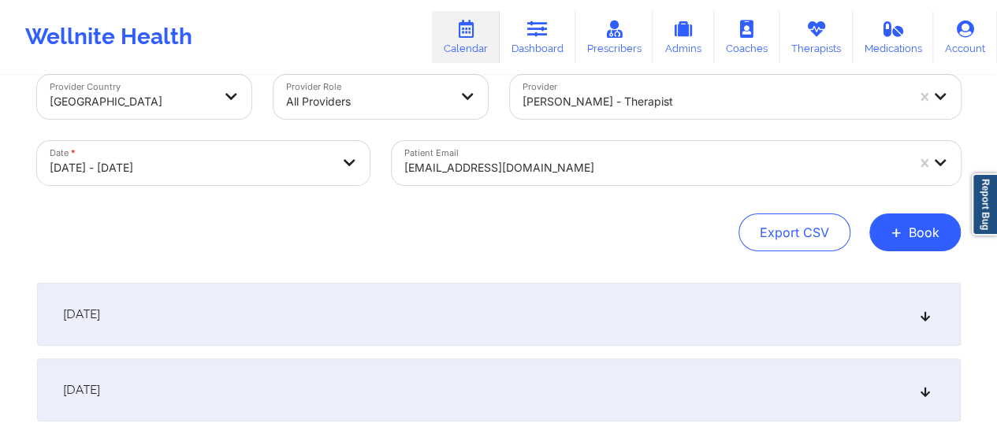
click at [369, 333] on div "[DATE]" at bounding box center [499, 314] width 924 height 63
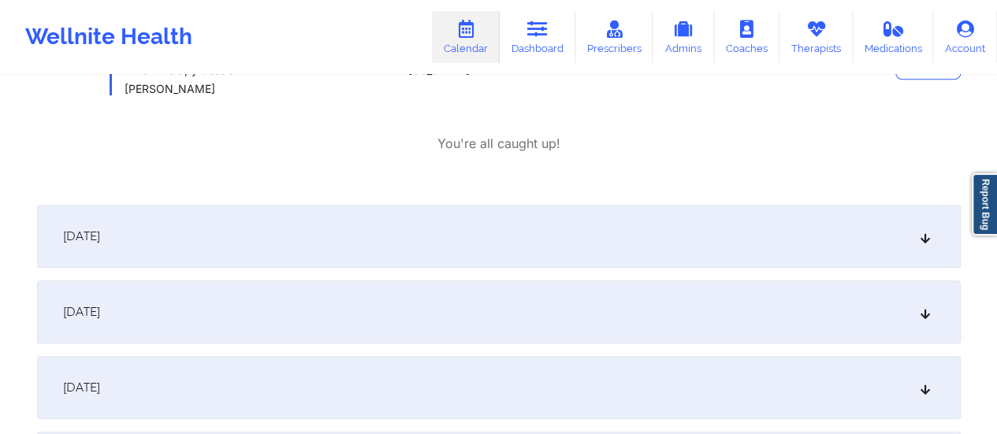
click at [369, 333] on div "[DATE]" at bounding box center [499, 312] width 924 height 63
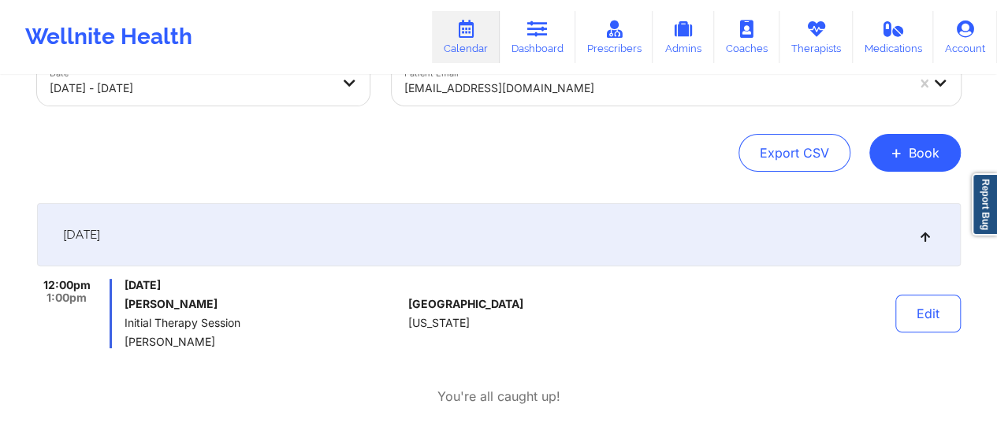
scroll to position [110, 0]
click at [929, 314] on button "Edit" at bounding box center [928, 315] width 65 height 38
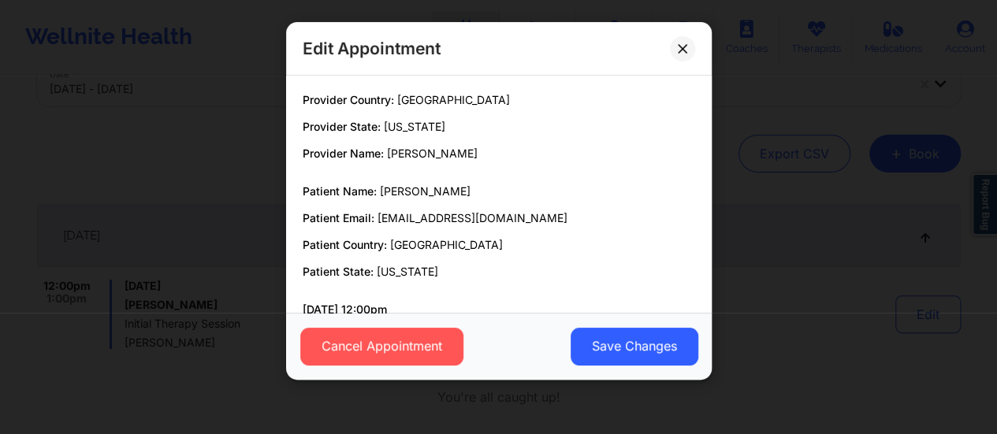
scroll to position [120, 0]
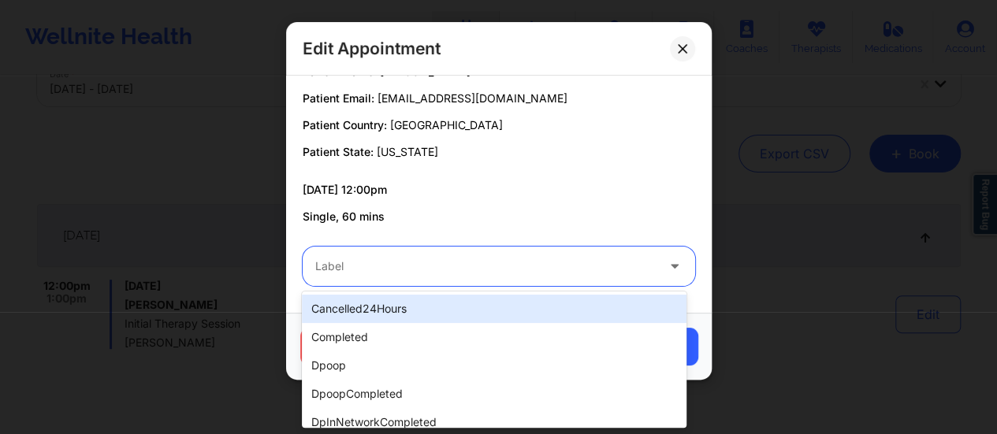
click at [430, 247] on div "Label" at bounding box center [480, 266] width 355 height 39
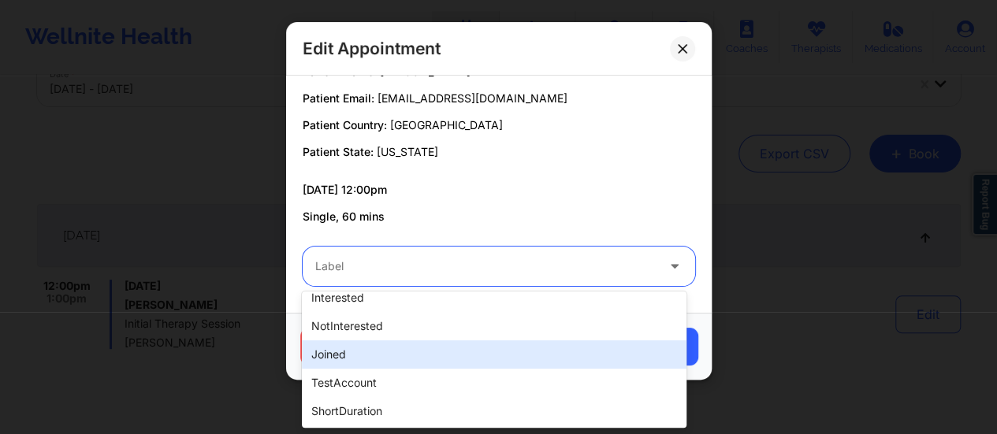
scroll to position [0, 0]
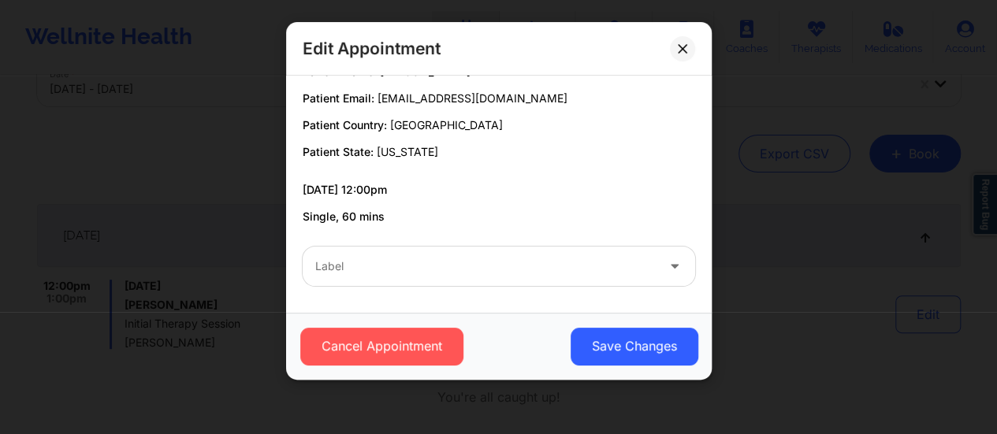
click at [451, 201] on div "[DATE] 12:00pm Single, 60 mins" at bounding box center [499, 203] width 393 height 43
click at [397, 326] on div "Cancel Appointment Save Changes" at bounding box center [499, 346] width 426 height 67
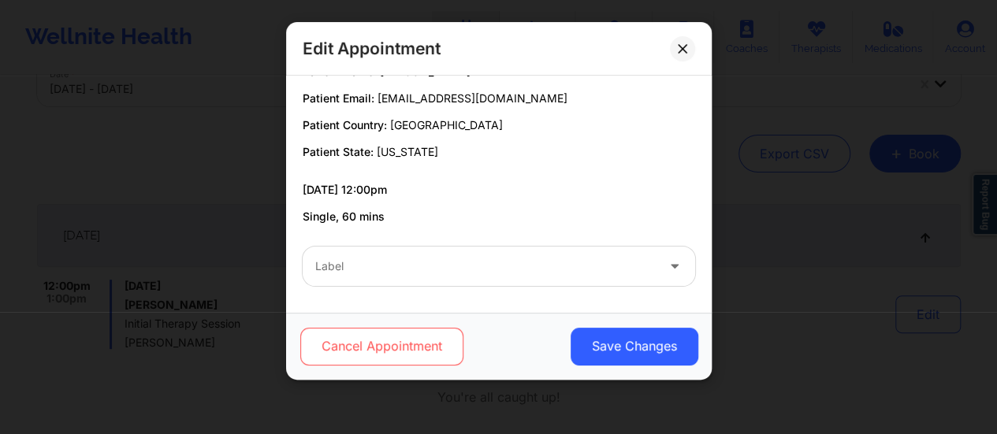
click at [397, 335] on button "Cancel Appointment" at bounding box center [381, 347] width 163 height 38
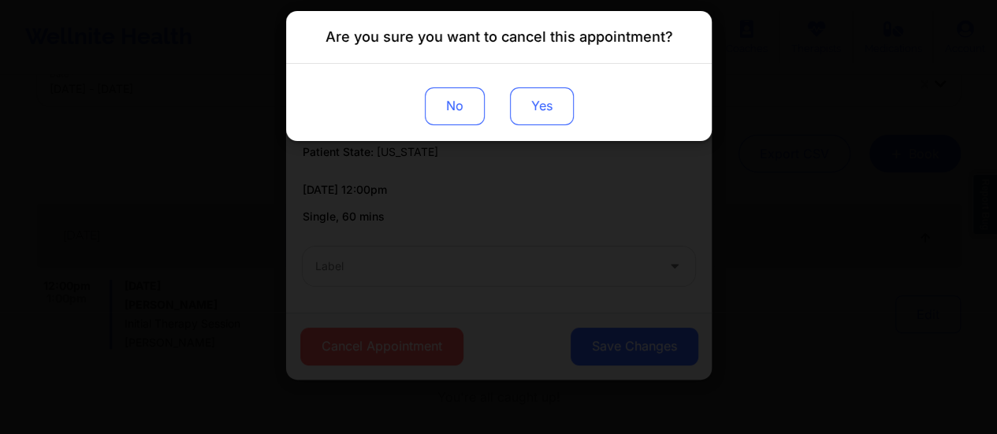
drag, startPoint x: 559, startPoint y: 76, endPoint x: 549, endPoint y: 108, distance: 33.2
click at [549, 108] on div "No Yes" at bounding box center [499, 102] width 426 height 77
click at [549, 108] on button "Yes" at bounding box center [541, 107] width 64 height 38
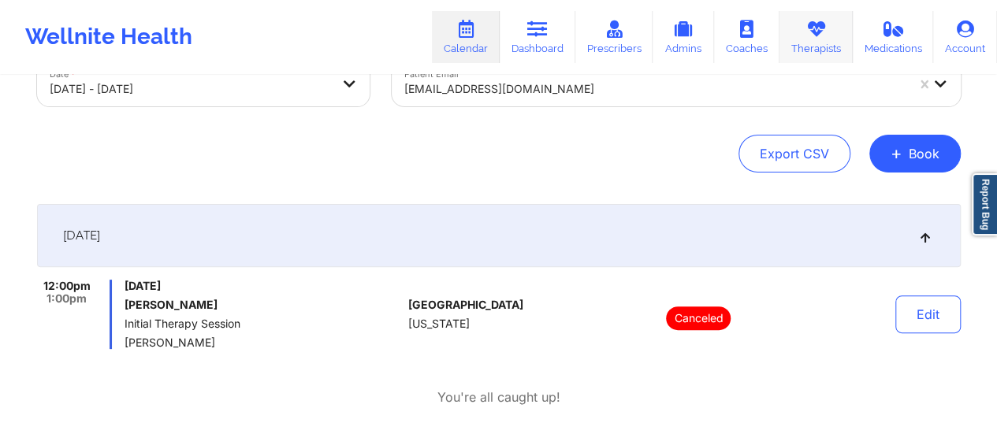
click at [809, 42] on link "Therapists" at bounding box center [816, 37] width 73 height 52
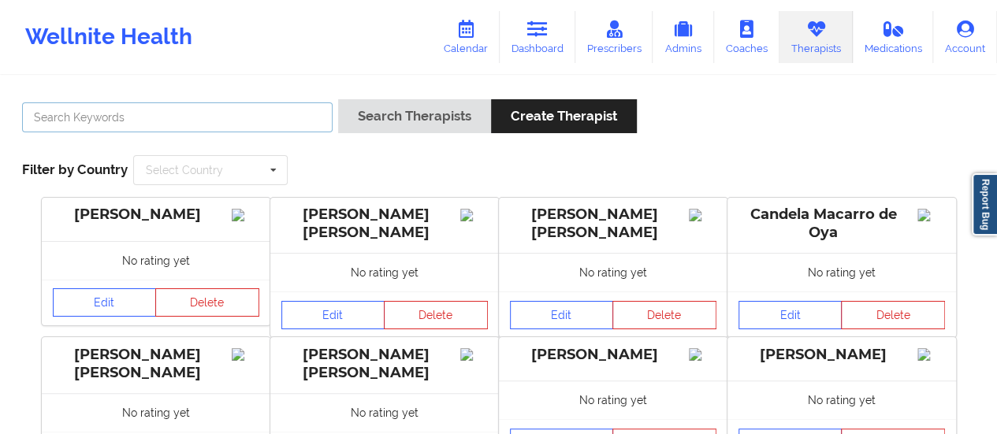
click at [252, 120] on input "text" at bounding box center [177, 117] width 311 height 30
type input "[PERSON_NAME]"
click at [338, 99] on button "Search Therapists" at bounding box center [414, 116] width 153 height 34
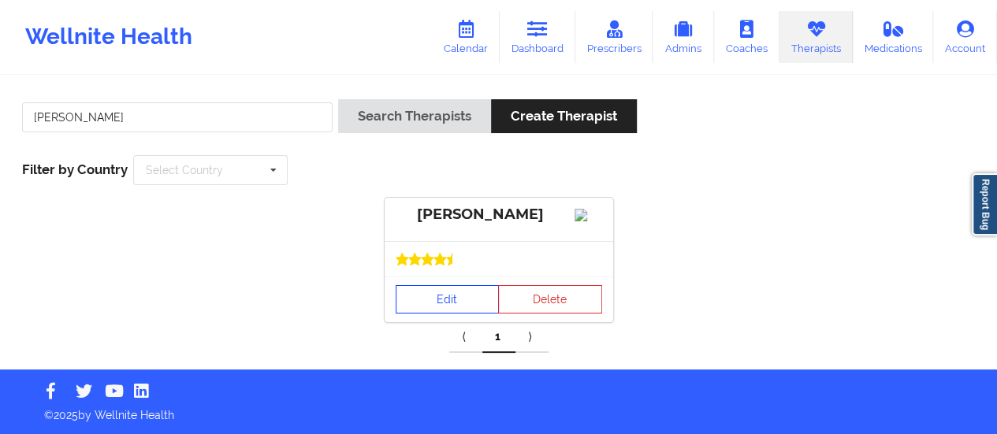
click at [443, 314] on link "Edit" at bounding box center [448, 299] width 104 height 28
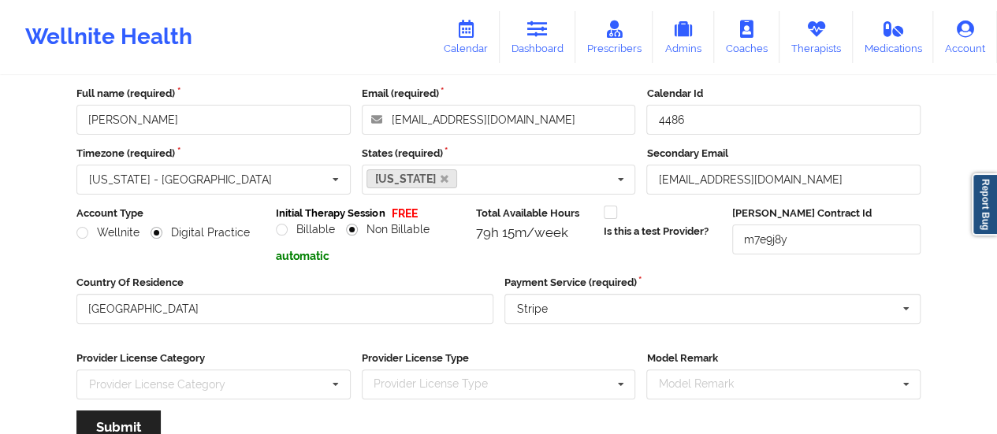
scroll to position [284, 0]
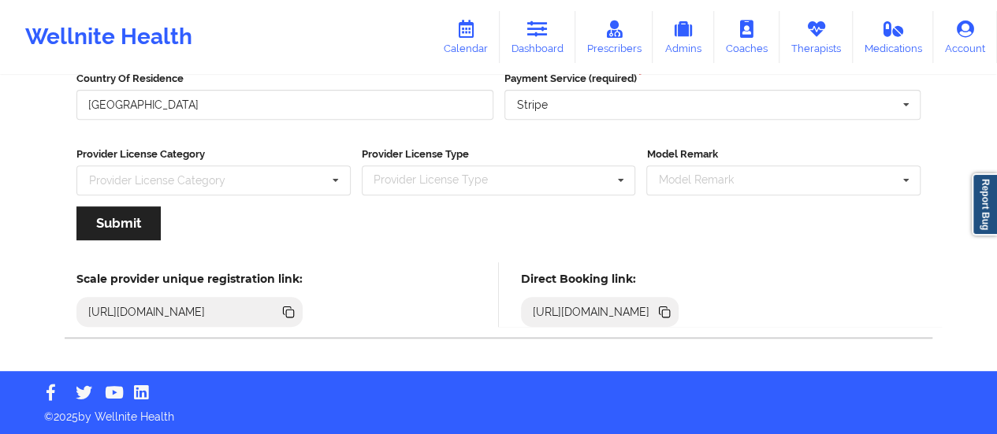
click at [668, 309] on icon at bounding box center [664, 311] width 8 height 8
click at [467, 28] on icon at bounding box center [466, 28] width 20 height 17
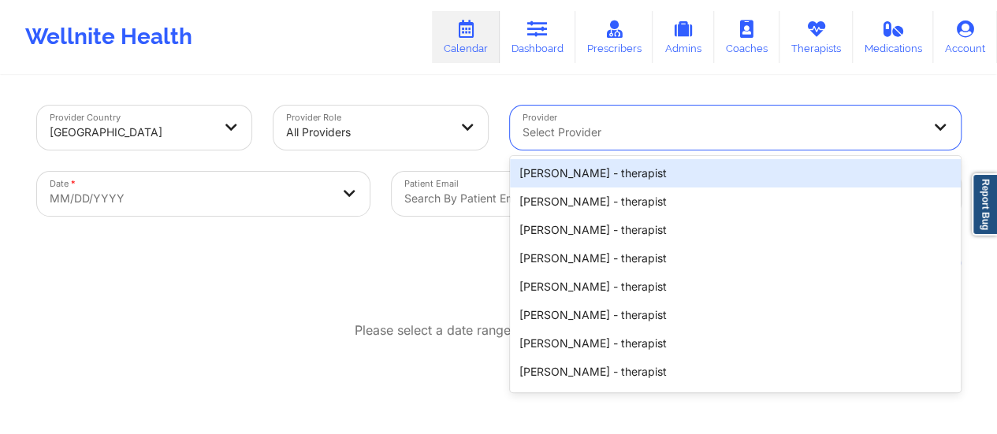
click at [560, 129] on div at bounding box center [722, 132] width 399 height 19
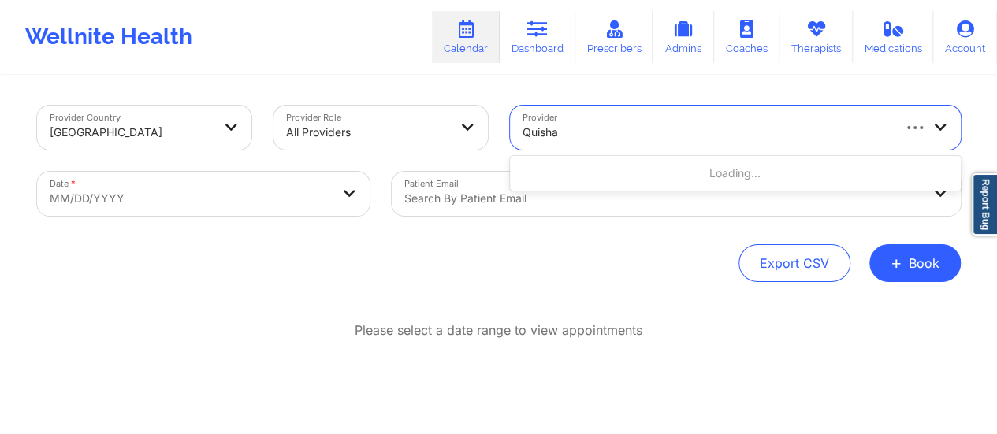
type input "[PERSON_NAME]"
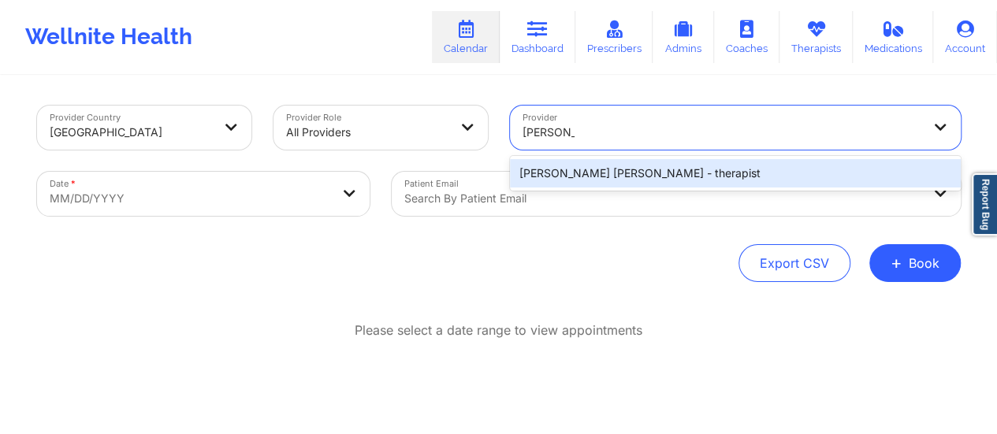
click at [589, 178] on div "[PERSON_NAME] [PERSON_NAME] - therapist" at bounding box center [735, 173] width 451 height 28
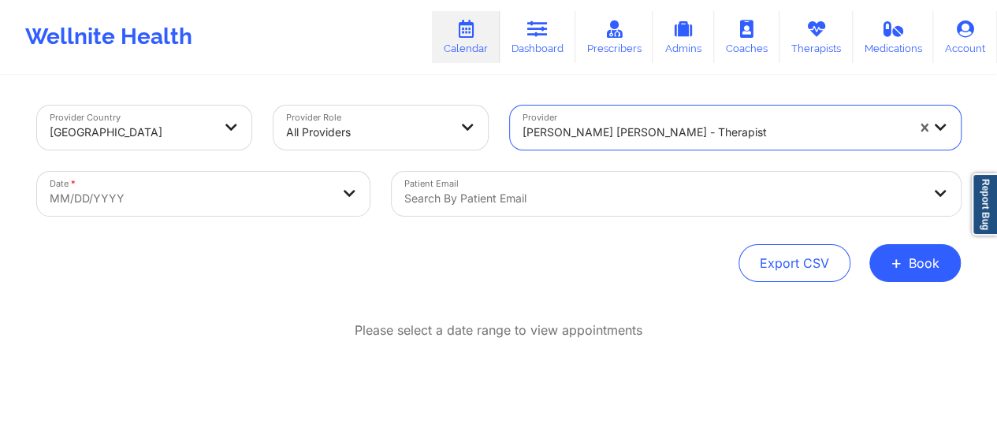
click at [233, 192] on body "Wellnite Health Calendar Dashboard Prescribers Admins Coaches Therapists Medica…" at bounding box center [498, 217] width 997 height 434
select select "2025-8"
select select "2025-9"
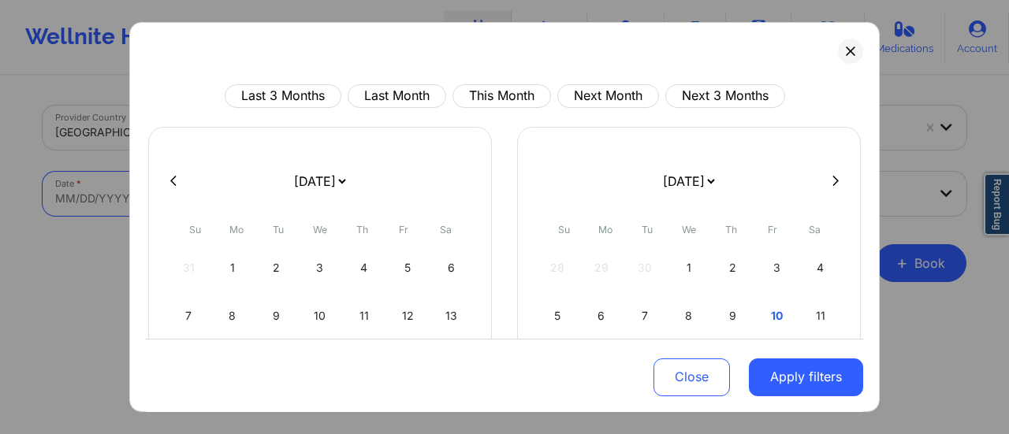
click at [310, 184] on select "[DATE] [DATE] [DATE] [DATE] [DATE] [DATE] [DATE] [DATE] [DATE] [DATE] [DATE] [D…" at bounding box center [320, 181] width 58 height 44
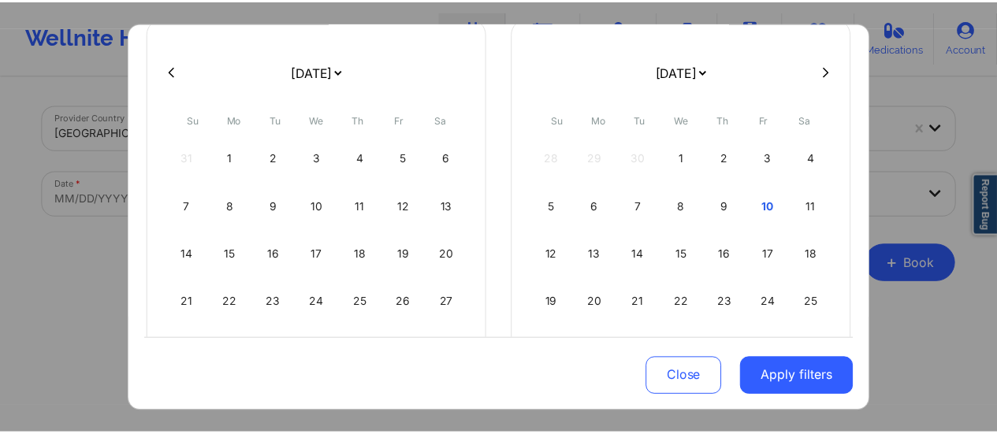
scroll to position [99, 0]
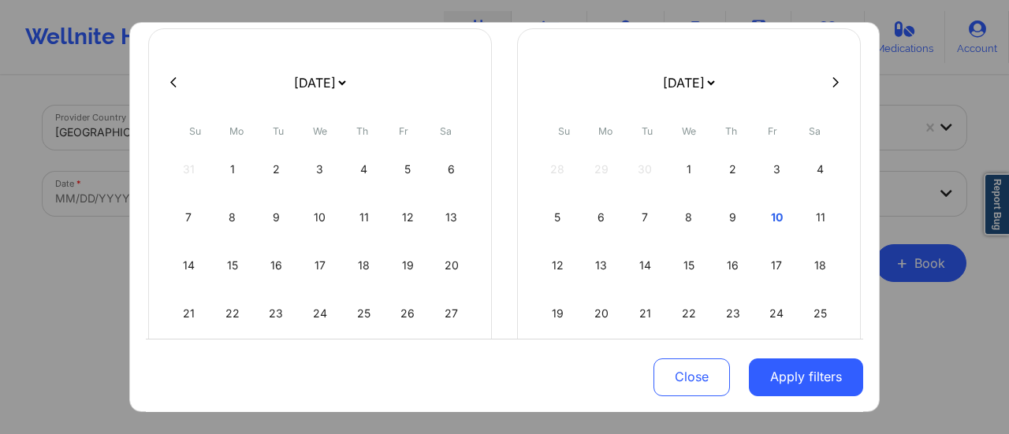
click at [330, 84] on select "[DATE] [DATE] [DATE] [DATE] [DATE] [DATE] [DATE] [DATE] [DATE] [DATE] [DATE] [D…" at bounding box center [320, 83] width 58 height 44
select select "2025-9"
select select "2025-10"
click at [402, 212] on div "10" at bounding box center [408, 218] width 40 height 44
select select "2025-9"
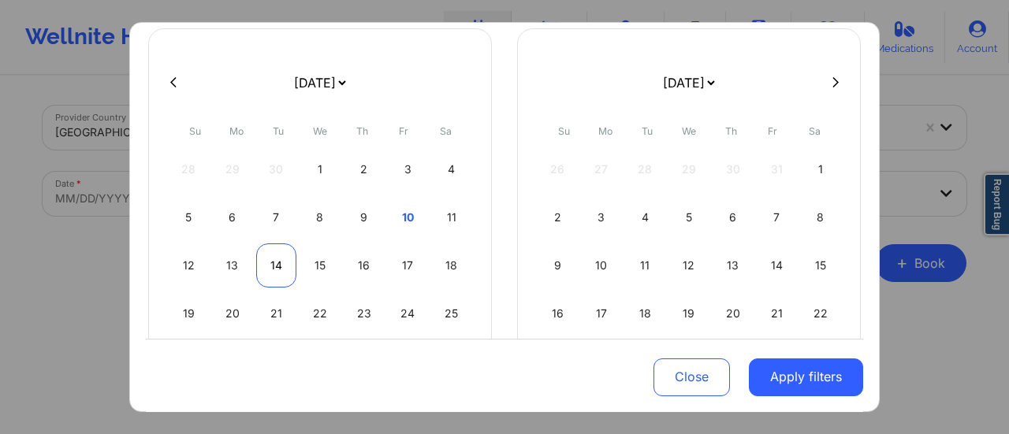
select select "2025-10"
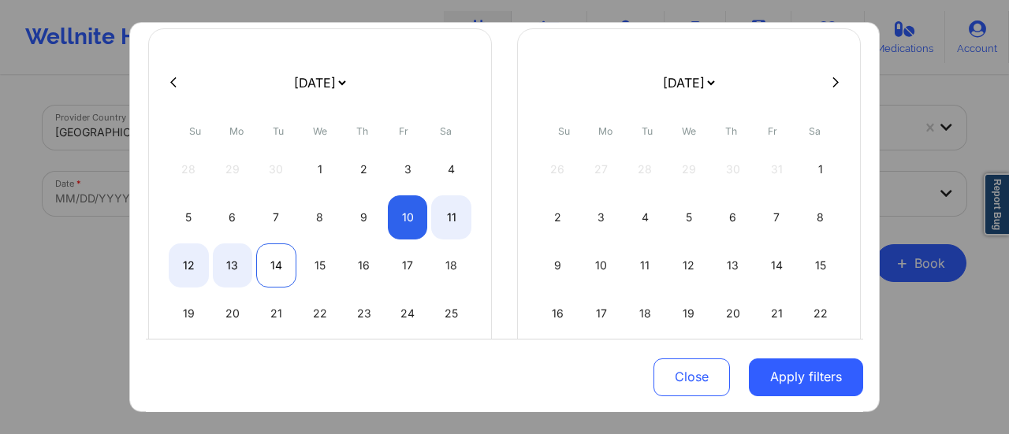
click at [270, 257] on div "14" at bounding box center [276, 266] width 40 height 44
select select "2025-9"
select select "2025-10"
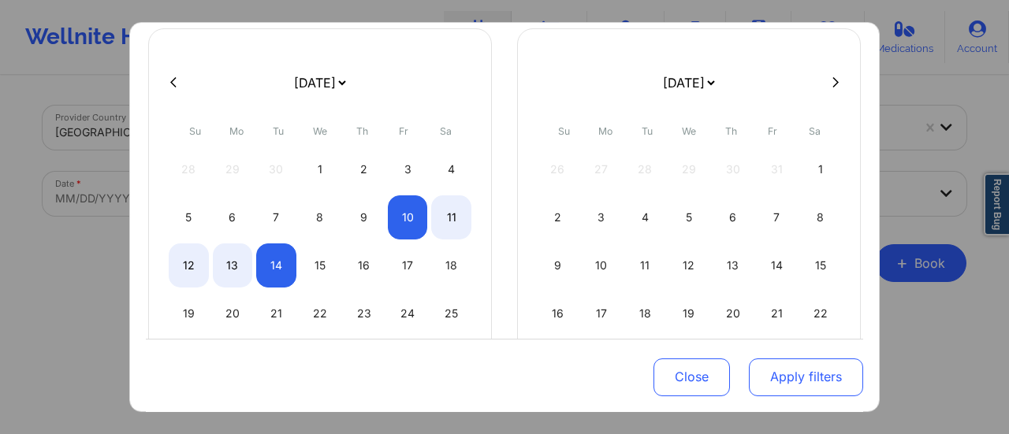
click at [766, 389] on button "Apply filters" at bounding box center [806, 377] width 114 height 38
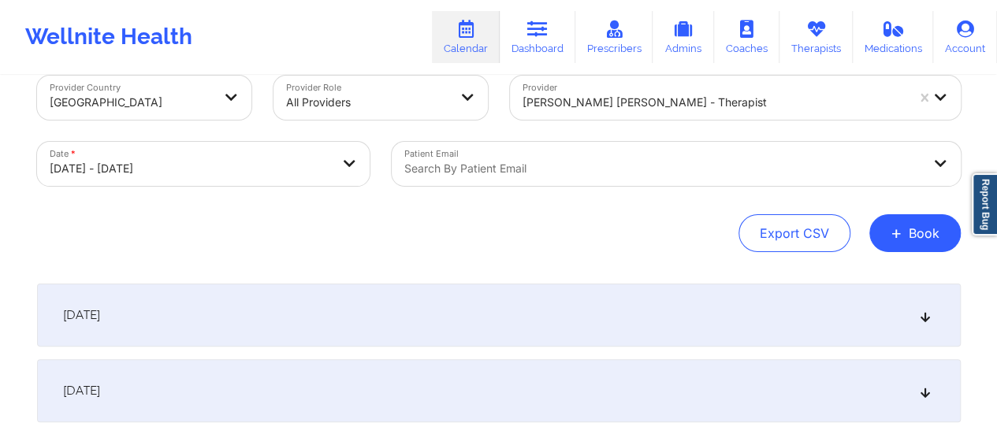
click at [594, 186] on div "Search by patient email" at bounding box center [676, 164] width 569 height 44
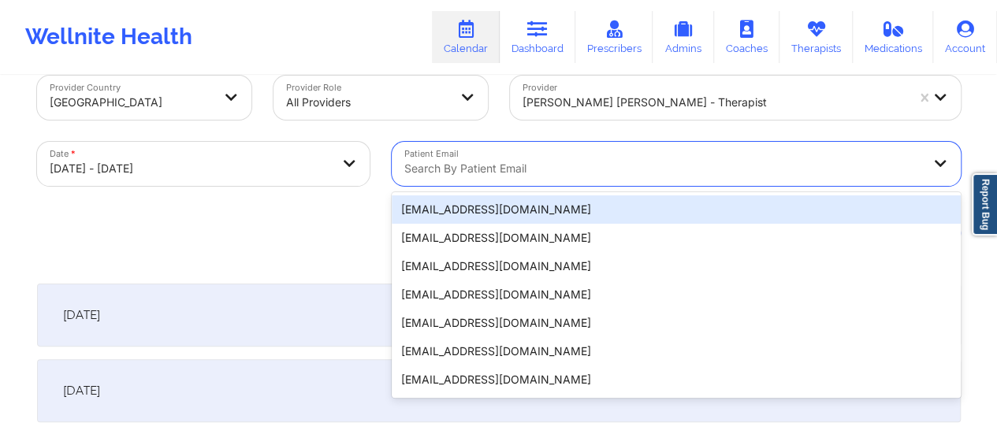
scroll to position [31, 0]
paste input "[EMAIL_ADDRESS][DOMAIN_NAME]"
type input "[EMAIL_ADDRESS][DOMAIN_NAME]"
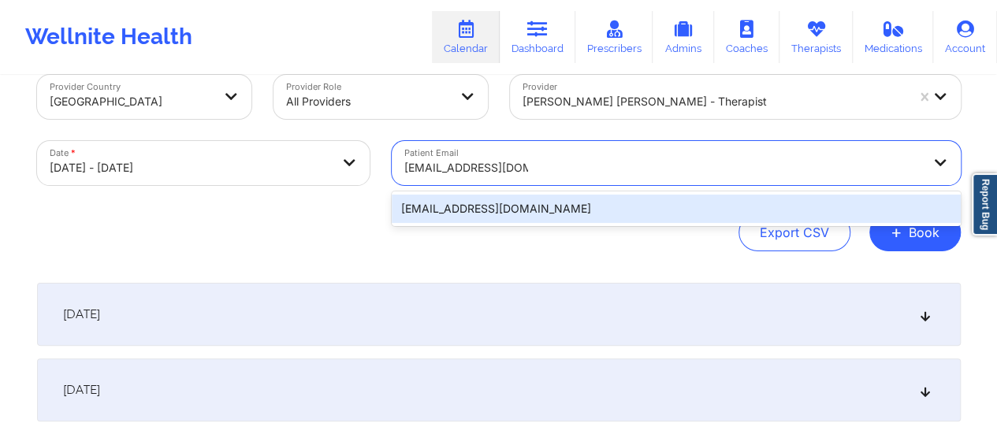
click at [556, 210] on div "[EMAIL_ADDRESS][DOMAIN_NAME]" at bounding box center [676, 209] width 569 height 28
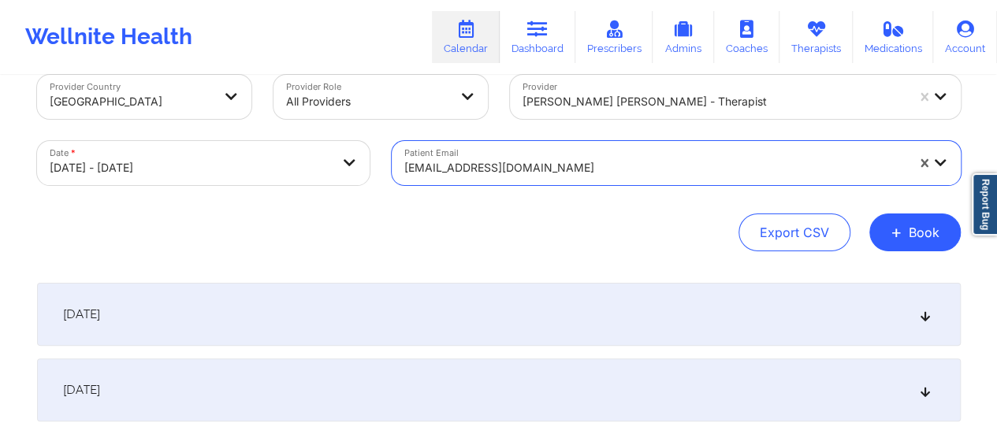
click at [449, 308] on div "[DATE]" at bounding box center [499, 314] width 924 height 63
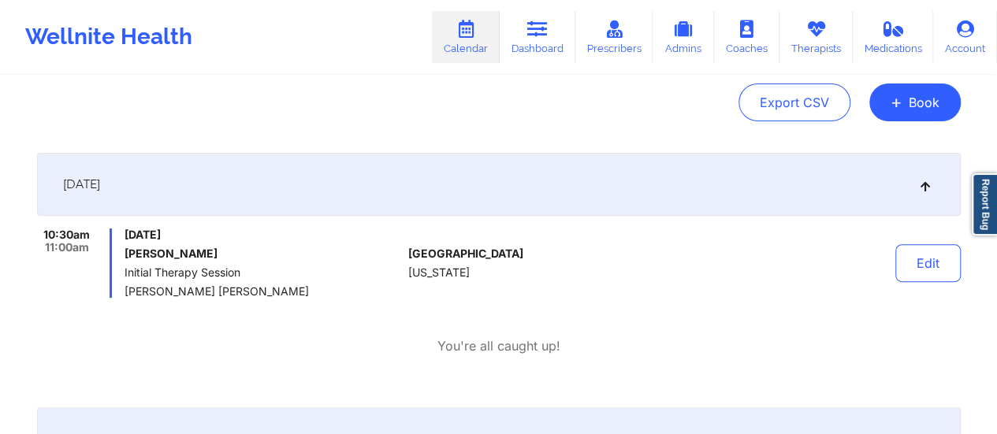
scroll to position [162, 0]
click at [911, 273] on button "Edit" at bounding box center [928, 263] width 65 height 38
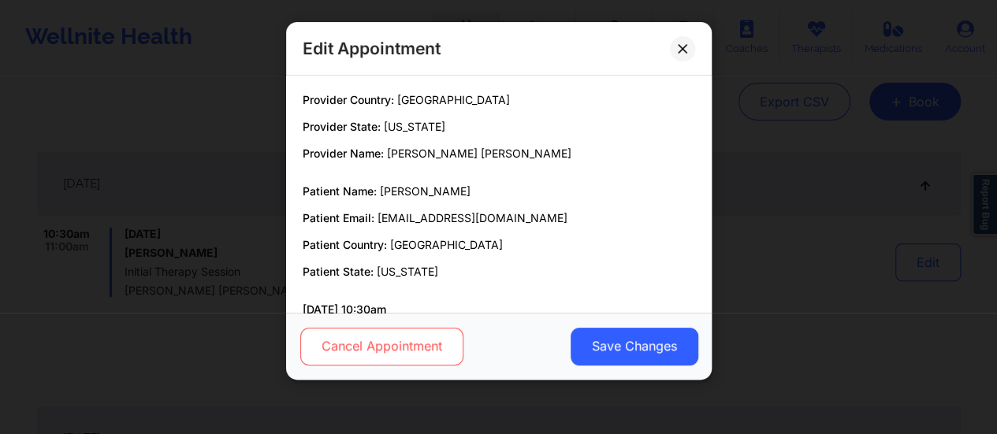
click at [406, 358] on button "Cancel Appointment" at bounding box center [381, 347] width 163 height 38
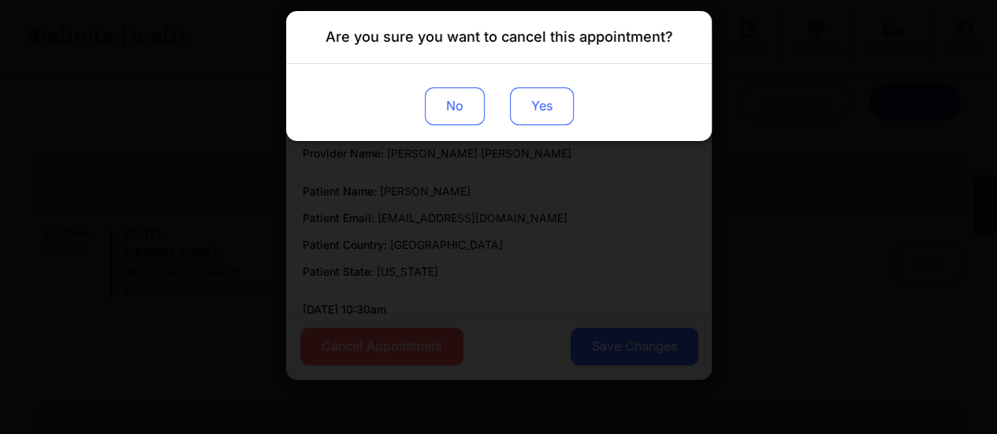
click at [535, 102] on button "Yes" at bounding box center [541, 107] width 64 height 38
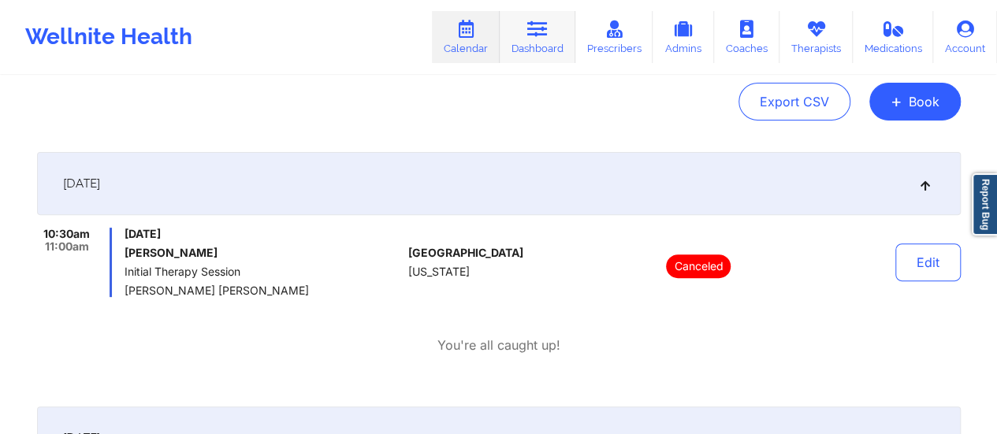
click at [542, 55] on link "Dashboard" at bounding box center [538, 37] width 76 height 52
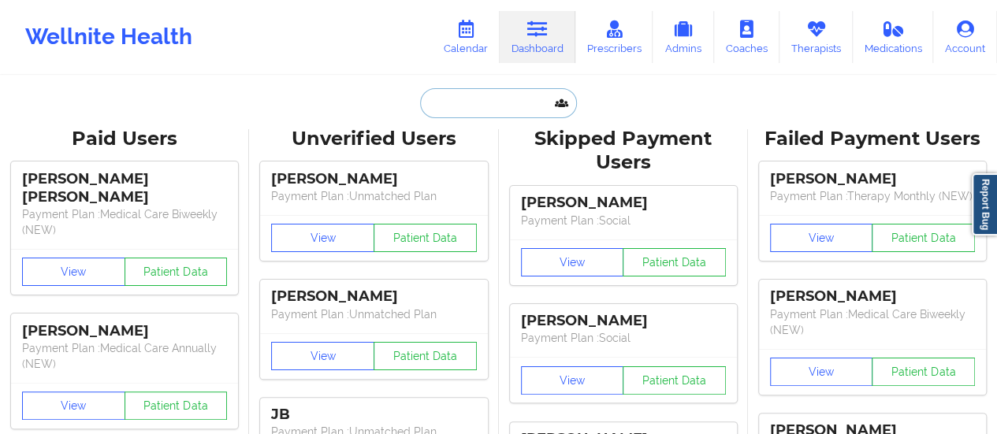
click at [484, 94] on input "text" at bounding box center [498, 103] width 156 height 30
paste input "[EMAIL_ADDRESS][DOMAIN_NAME]"
type input "[EMAIL_ADDRESS][DOMAIN_NAME]"
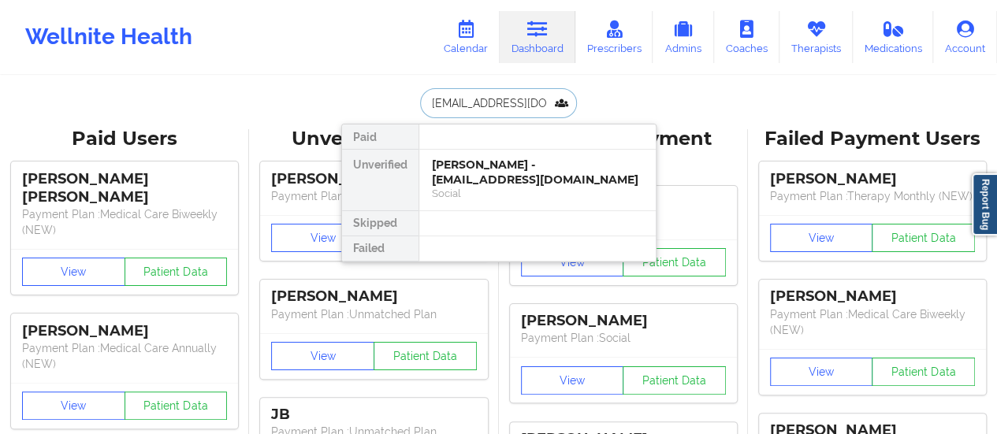
scroll to position [0, 50]
click at [473, 167] on div "[PERSON_NAME] - [EMAIL_ADDRESS][DOMAIN_NAME]" at bounding box center [537, 172] width 211 height 29
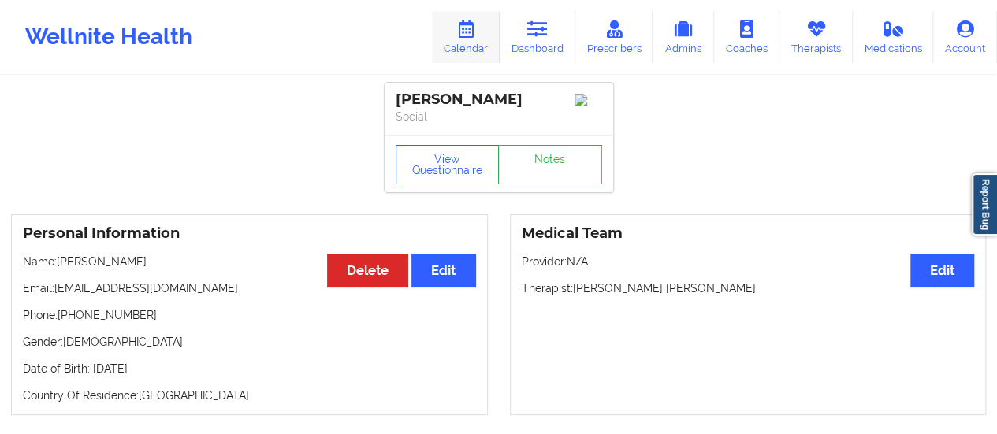
click at [449, 50] on link "Calendar" at bounding box center [466, 37] width 68 height 52
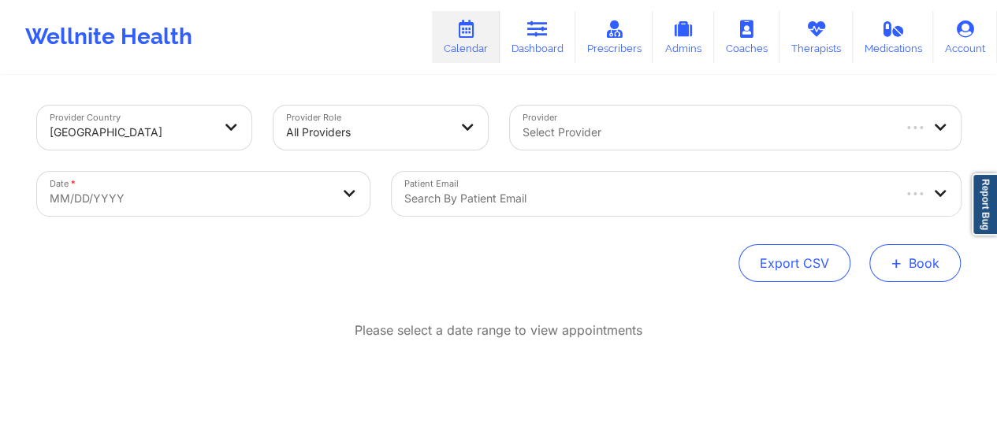
click at [949, 255] on button "+ Book" at bounding box center [915, 263] width 91 height 38
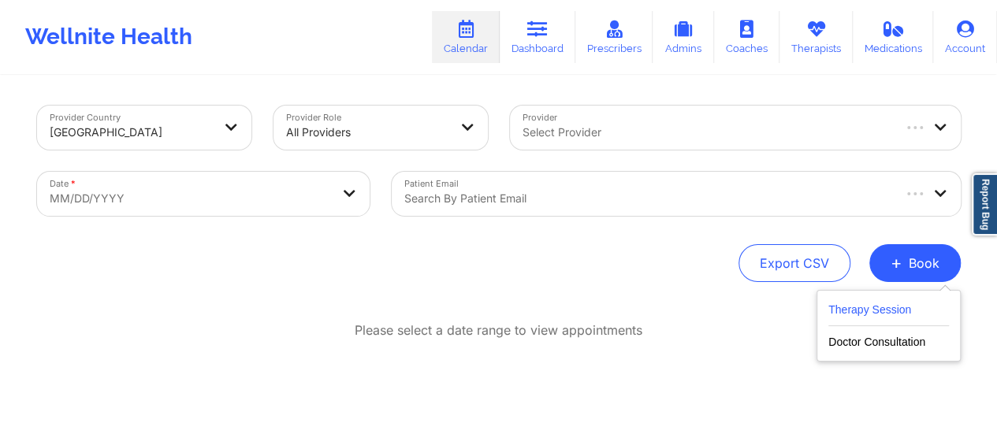
click at [864, 316] on button "Therapy Session" at bounding box center [889, 313] width 121 height 26
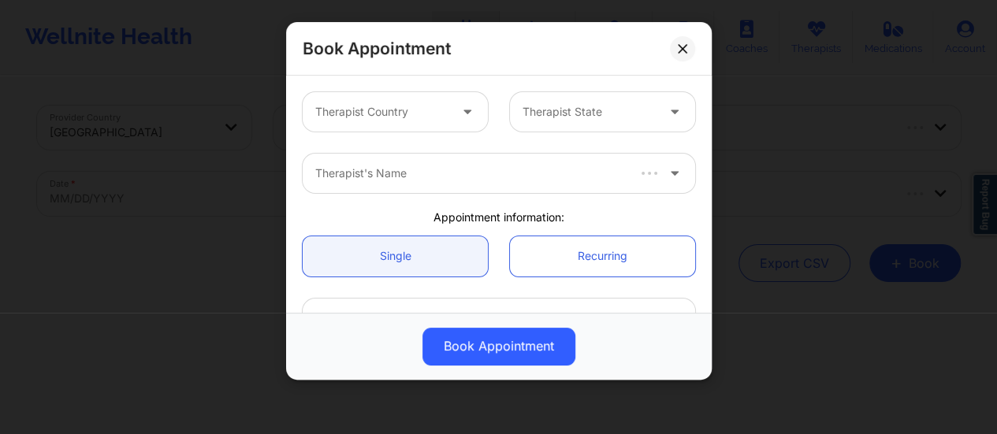
click at [507, 125] on div "Book Appointment Therapist Country Therapist State Therapist's Name Appointment…" at bounding box center [498, 217] width 997 height 434
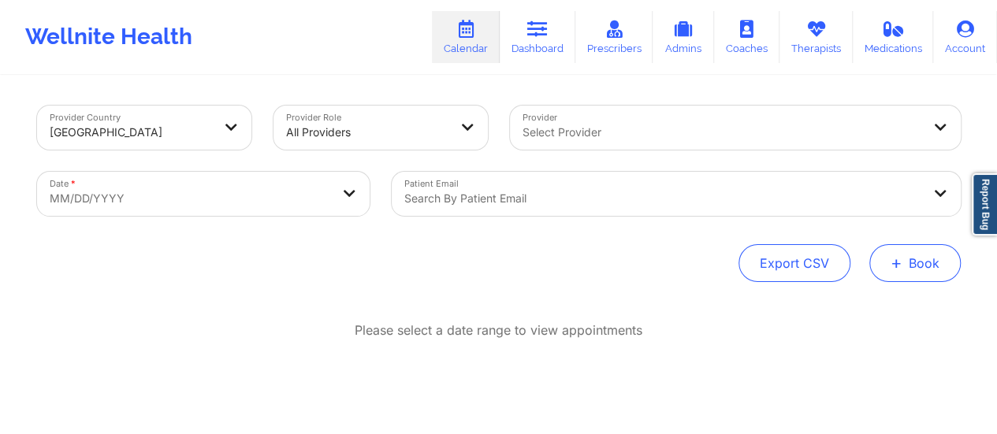
click at [921, 266] on button "+ Book" at bounding box center [915, 263] width 91 height 38
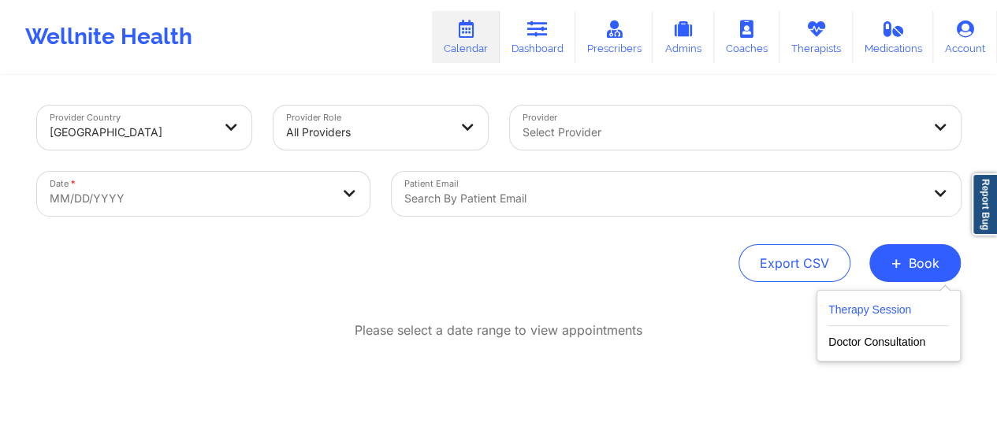
click at [863, 311] on button "Therapy Session" at bounding box center [889, 313] width 121 height 26
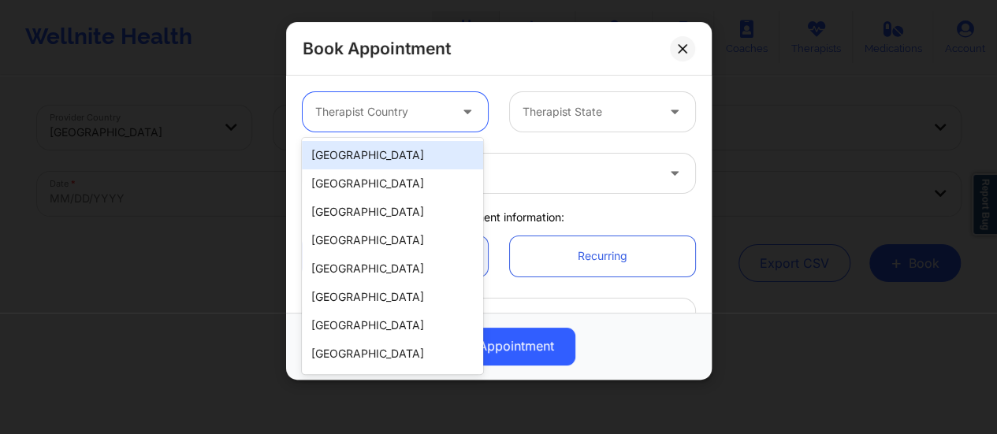
click at [401, 121] on div at bounding box center [381, 111] width 133 height 19
click at [389, 155] on div "[GEOGRAPHIC_DATA]" at bounding box center [392, 155] width 181 height 28
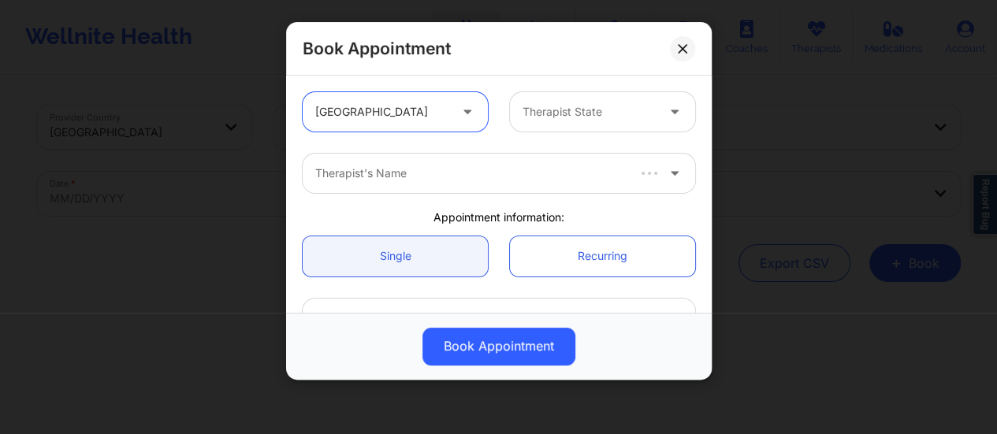
click at [553, 103] on div at bounding box center [589, 111] width 133 height 19
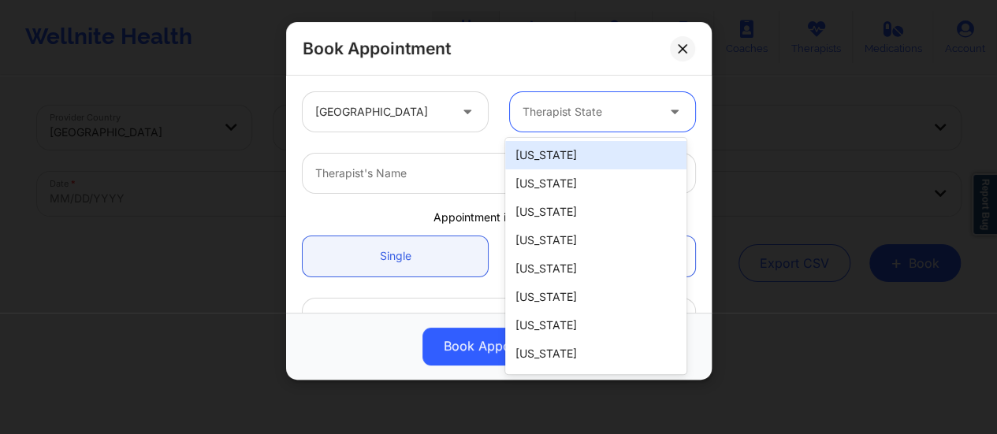
type input "X"
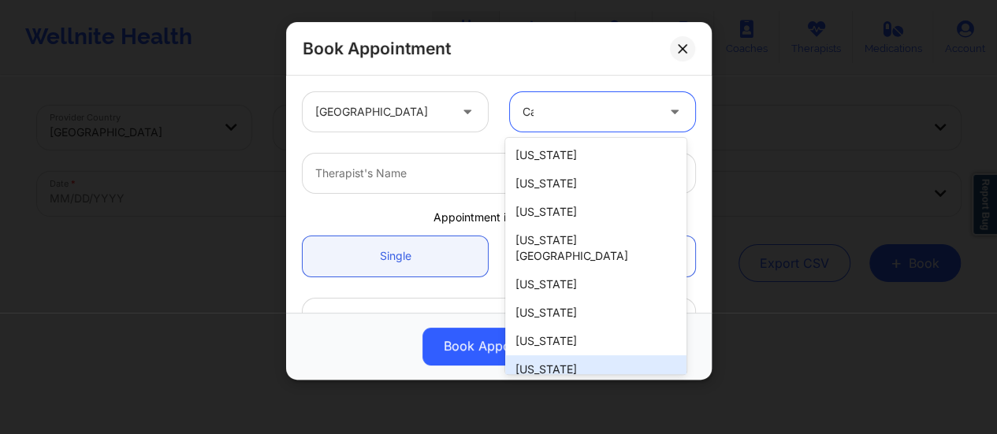
type input "Cal"
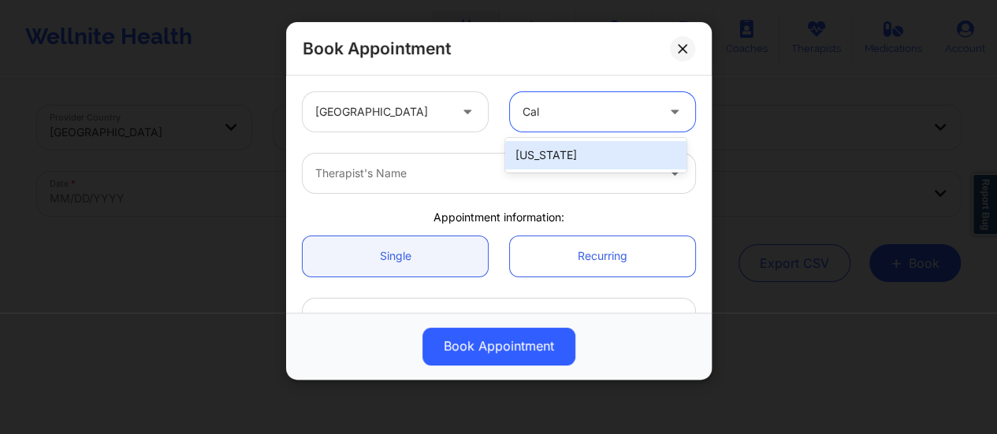
click at [571, 155] on div "[US_STATE]" at bounding box center [595, 155] width 181 height 28
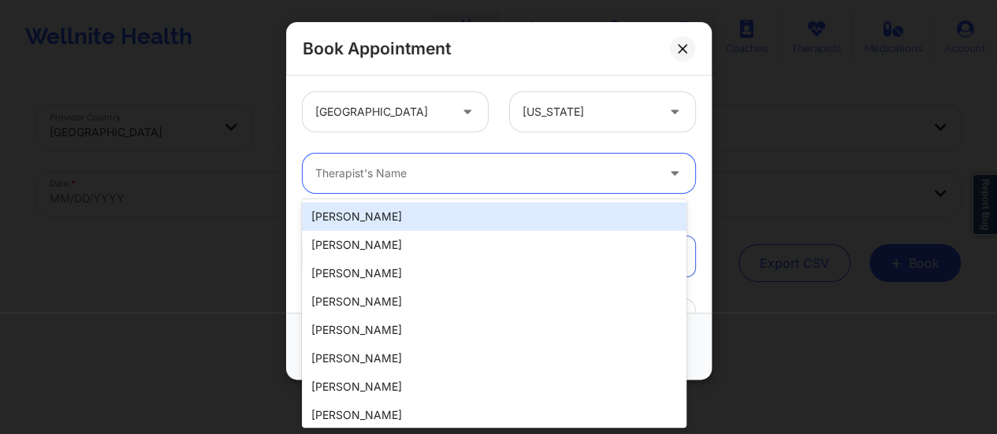
click at [490, 178] on div at bounding box center [485, 173] width 341 height 19
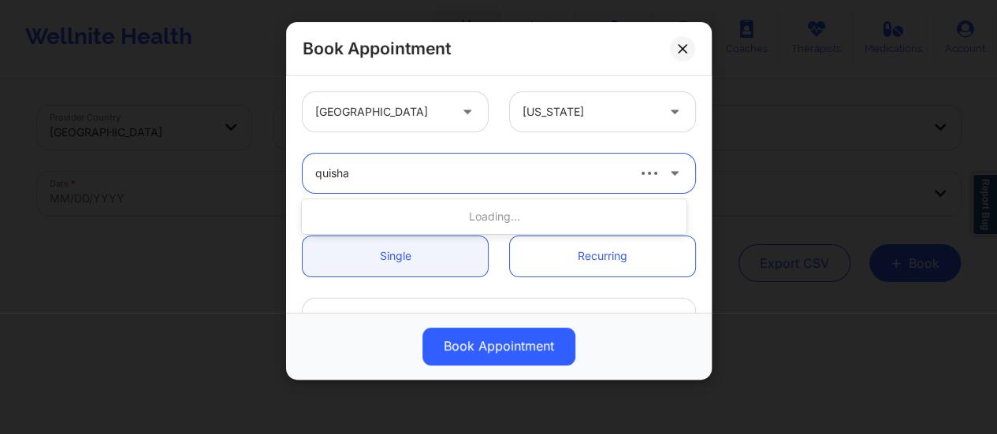
type input "quisha m"
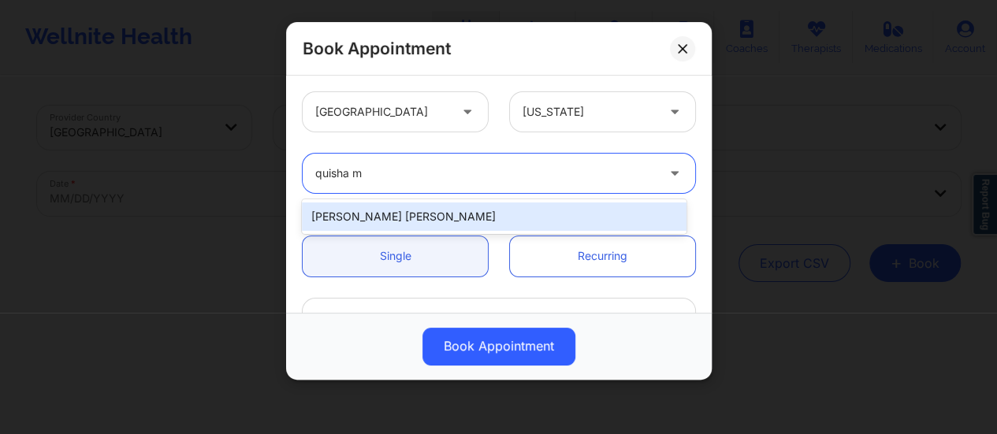
click at [492, 217] on div "[PERSON_NAME] [PERSON_NAME]" at bounding box center [494, 217] width 385 height 28
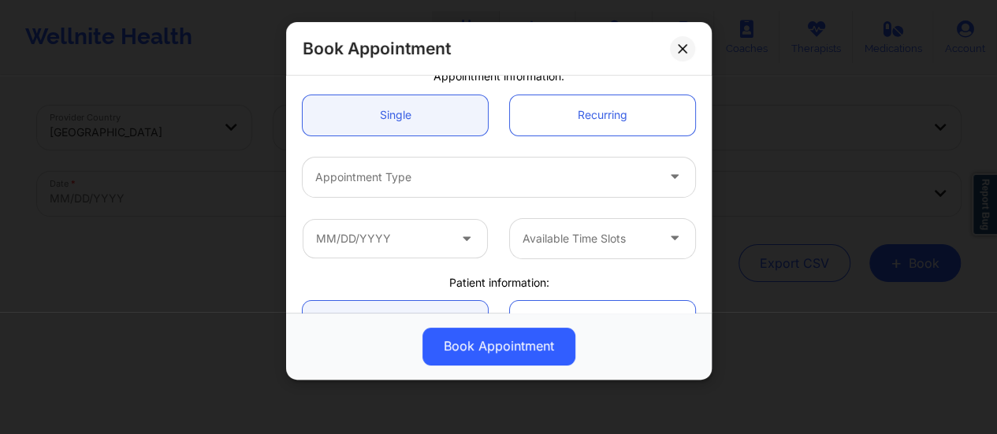
scroll to position [142, 0]
click at [445, 200] on div "Appointment Type" at bounding box center [499, 176] width 415 height 61
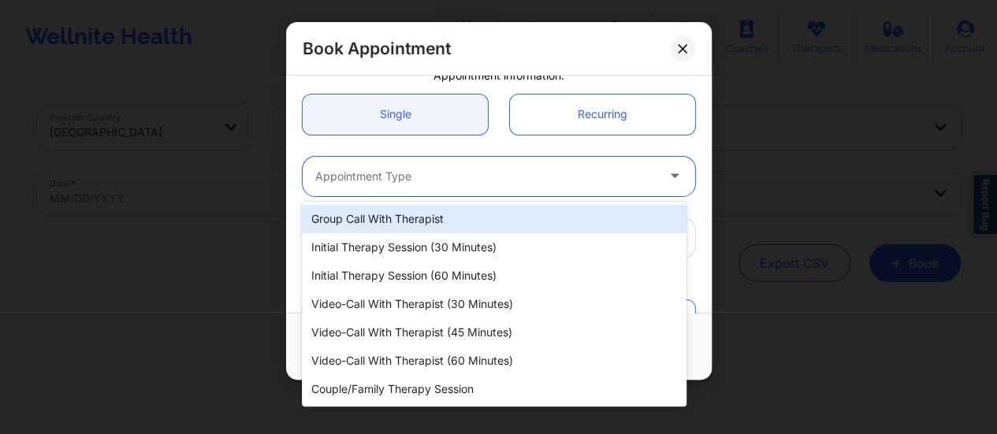
click at [433, 181] on div at bounding box center [485, 176] width 341 height 19
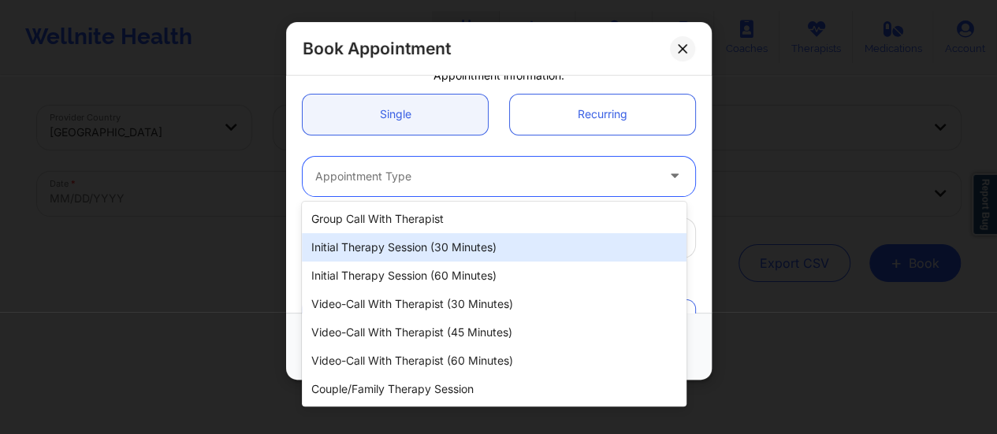
click at [442, 248] on div "Initial Therapy Session (30 minutes)" at bounding box center [494, 247] width 385 height 28
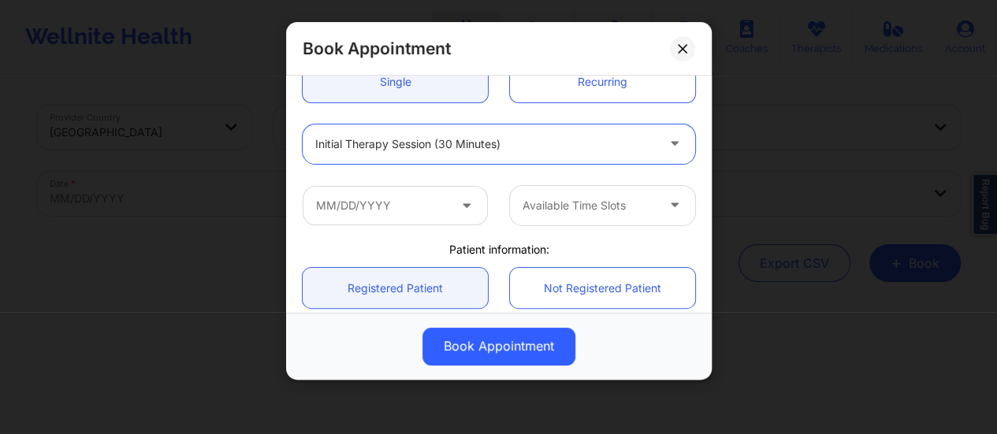
scroll to position [177, 0]
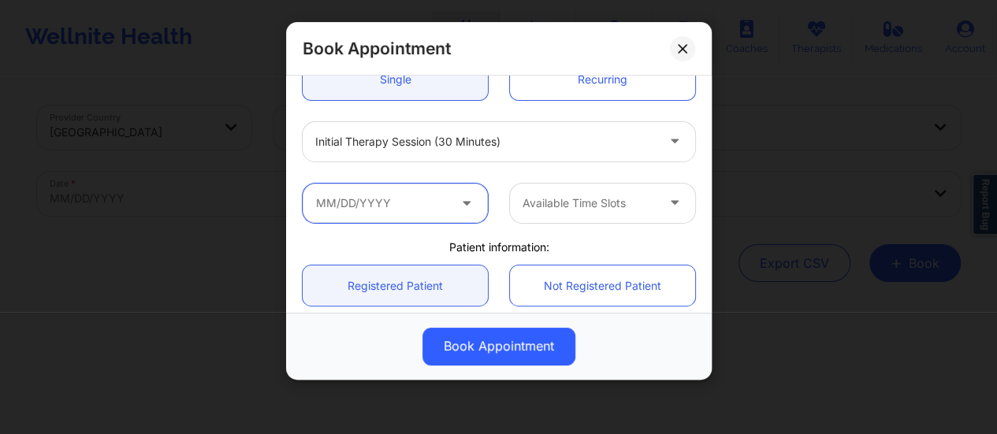
click at [434, 204] on input "text" at bounding box center [395, 203] width 185 height 39
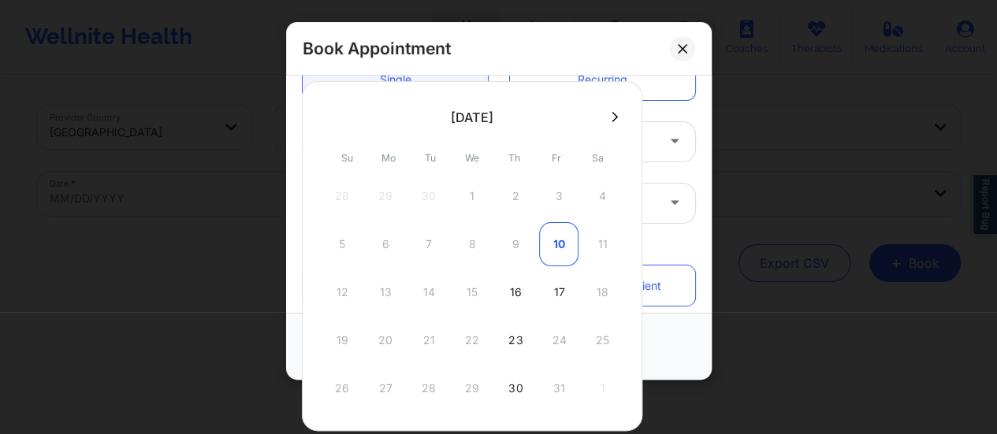
click at [562, 247] on div "10" at bounding box center [558, 244] width 39 height 44
type input "[DATE]"
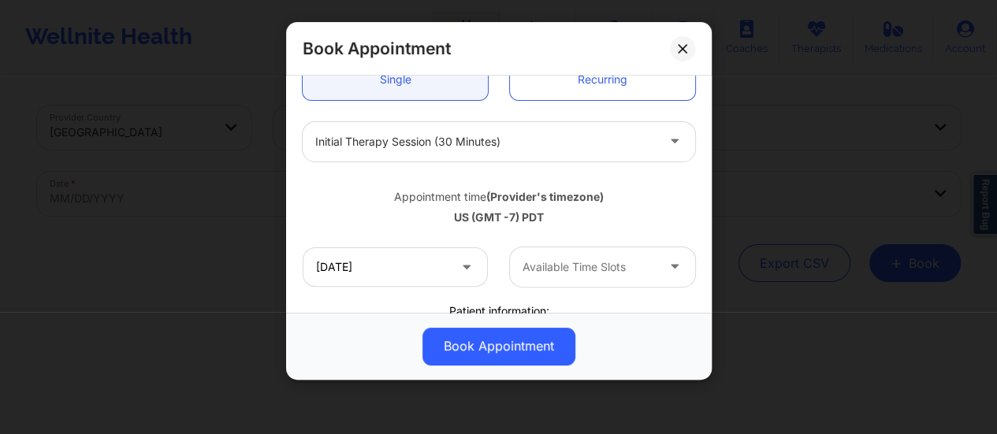
click at [609, 270] on div at bounding box center [589, 267] width 133 height 19
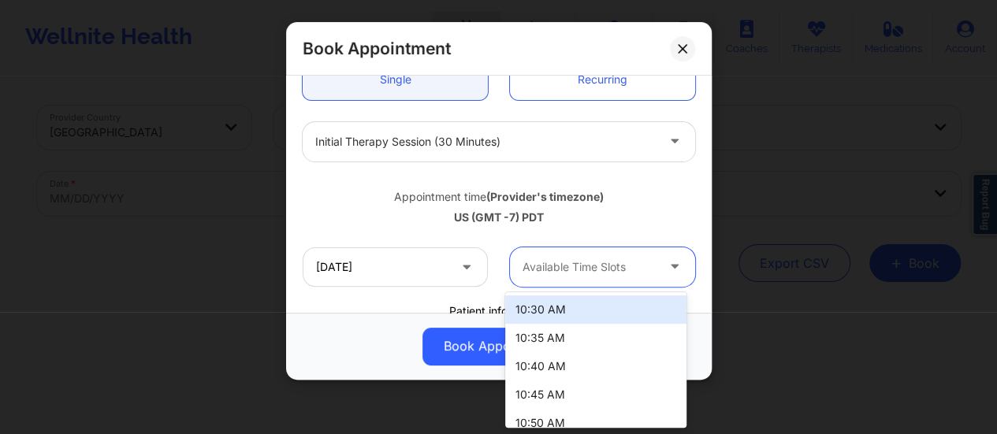
click at [598, 310] on div "10:30 AM" at bounding box center [595, 310] width 181 height 28
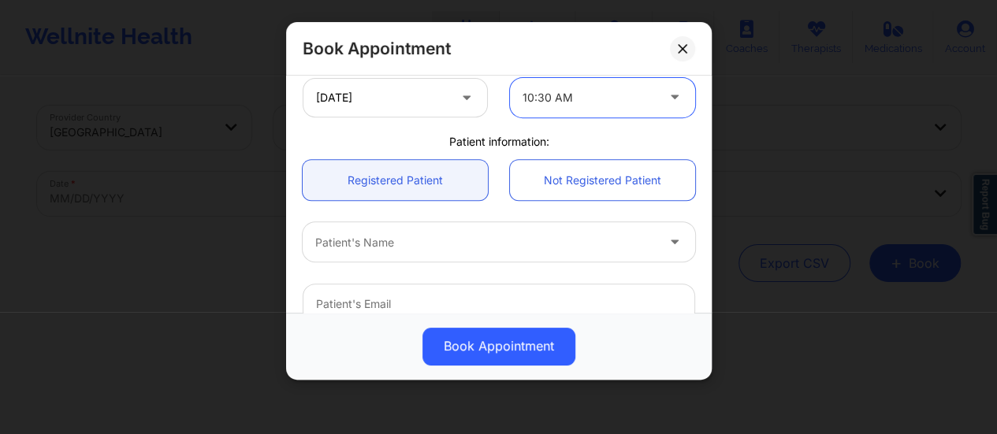
scroll to position [347, 0]
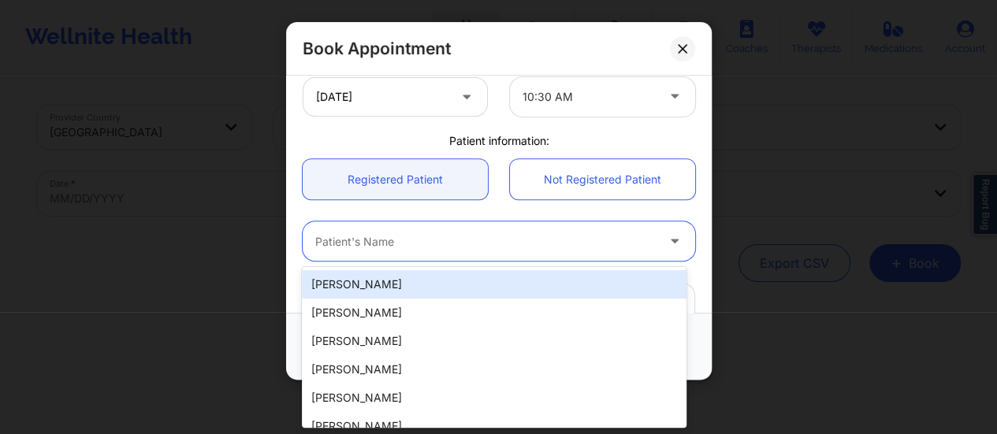
click at [449, 234] on div at bounding box center [485, 242] width 341 height 19
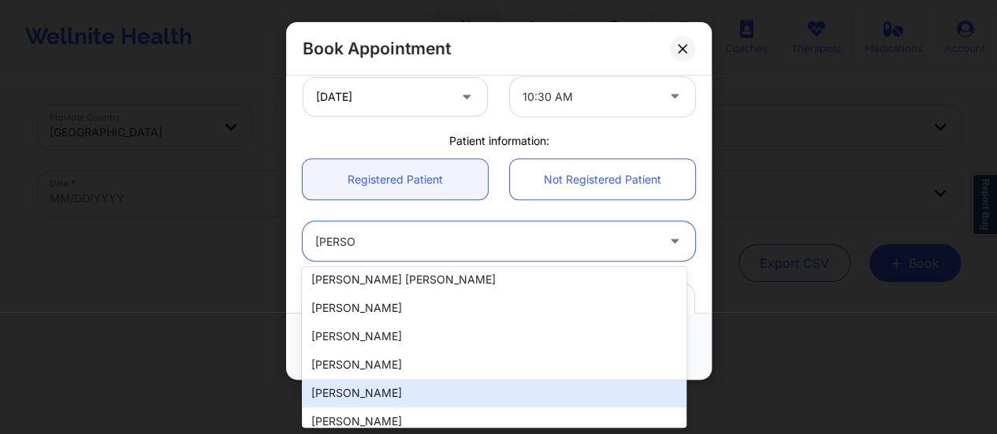
scroll to position [300, 0]
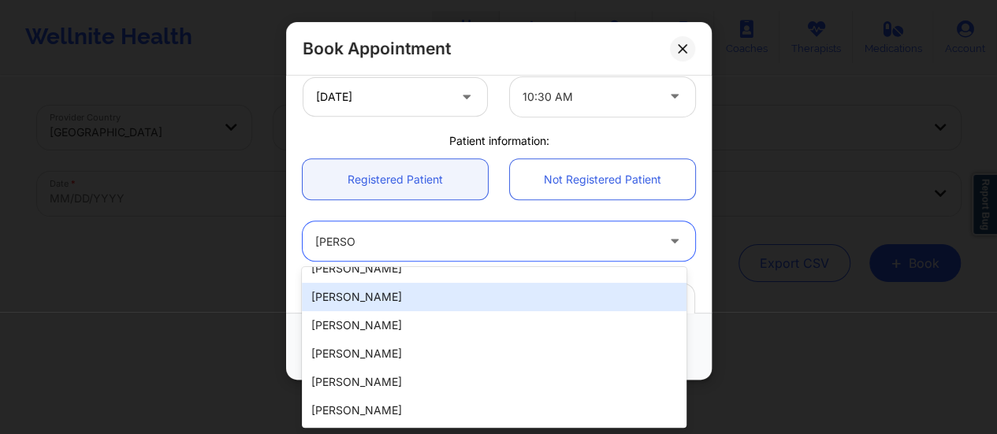
type input "[PERSON_NAME]"
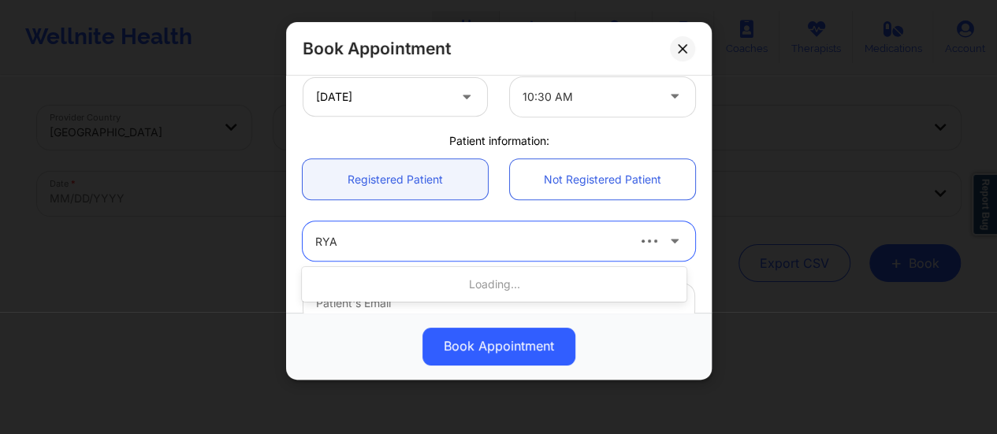
type input "[PERSON_NAME]"
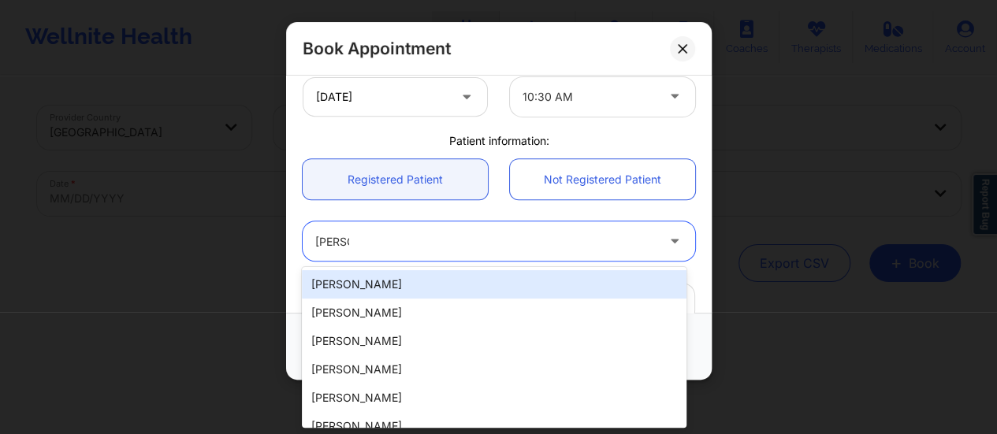
click at [365, 290] on div "[PERSON_NAME]" at bounding box center [494, 284] width 385 height 28
type input "[EMAIL_ADDRESS][DOMAIN_NAME]"
type input "[PHONE_NUMBER]"
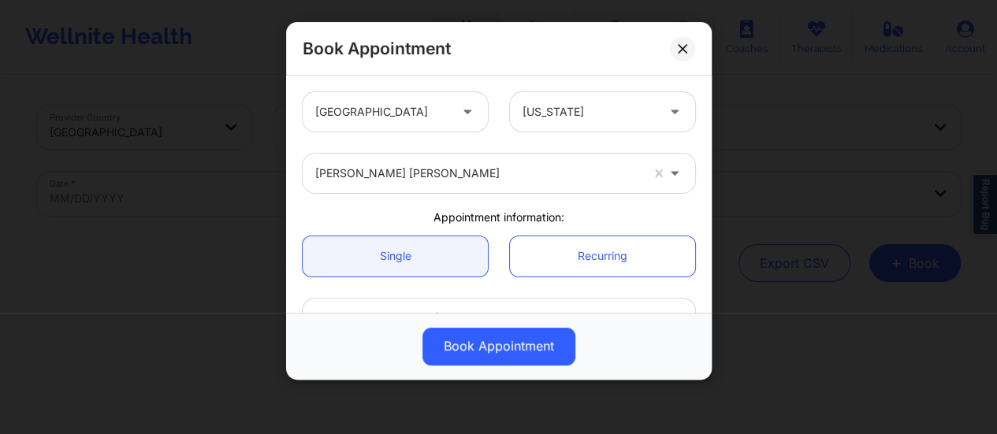
scroll to position [580, 0]
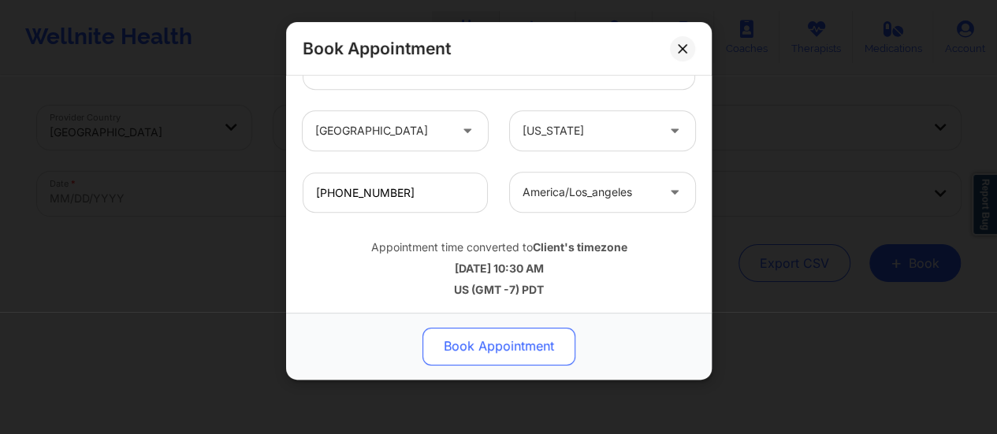
click at [485, 339] on button "Book Appointment" at bounding box center [499, 347] width 153 height 38
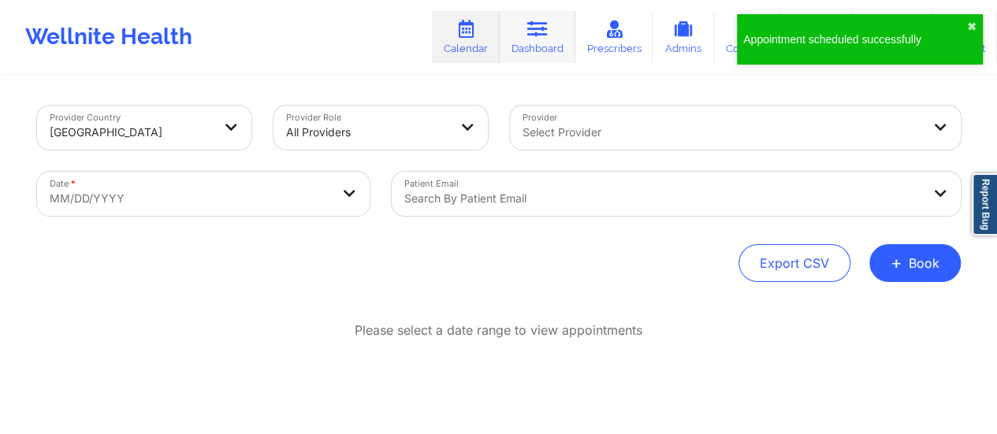
click at [548, 28] on icon at bounding box center [537, 28] width 20 height 17
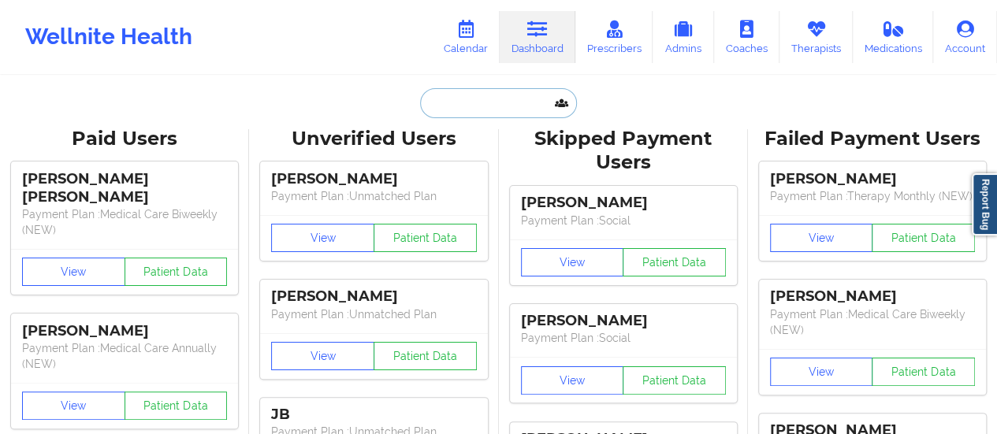
click at [487, 92] on input "text" at bounding box center [498, 103] width 156 height 30
paste input "[EMAIL_ADDRESS][PERSON_NAME][DOMAIN_NAME]"
type input "[EMAIL_ADDRESS][PERSON_NAME][DOMAIN_NAME]"
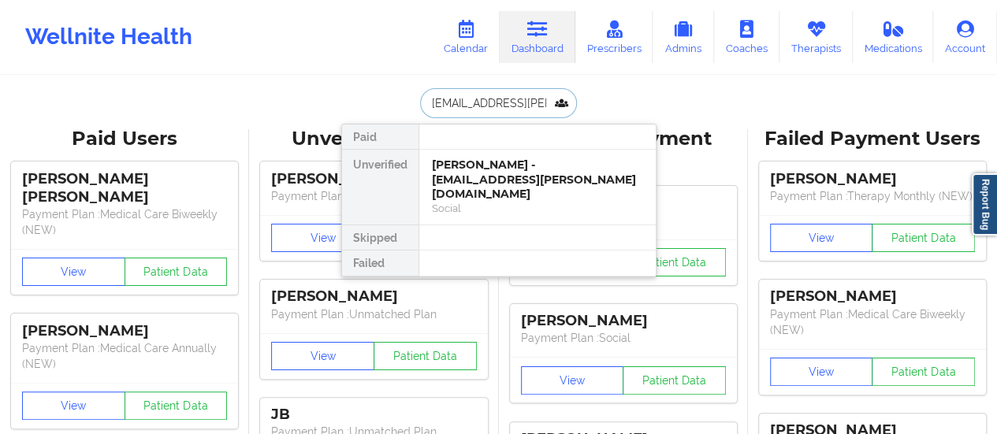
click at [486, 167] on div "[PERSON_NAME] - [EMAIL_ADDRESS][PERSON_NAME][DOMAIN_NAME]" at bounding box center [537, 180] width 211 height 44
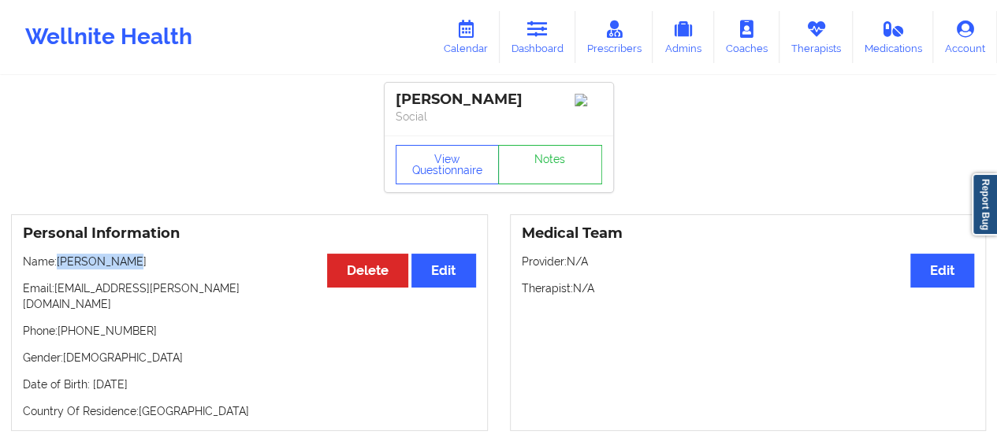
drag, startPoint x: 141, startPoint y: 270, endPoint x: 60, endPoint y: 266, distance: 81.3
click at [60, 266] on p "Name: [PERSON_NAME]" at bounding box center [249, 262] width 453 height 16
copy p "[PERSON_NAME]"
click at [470, 39] on link "Calendar" at bounding box center [466, 37] width 68 height 52
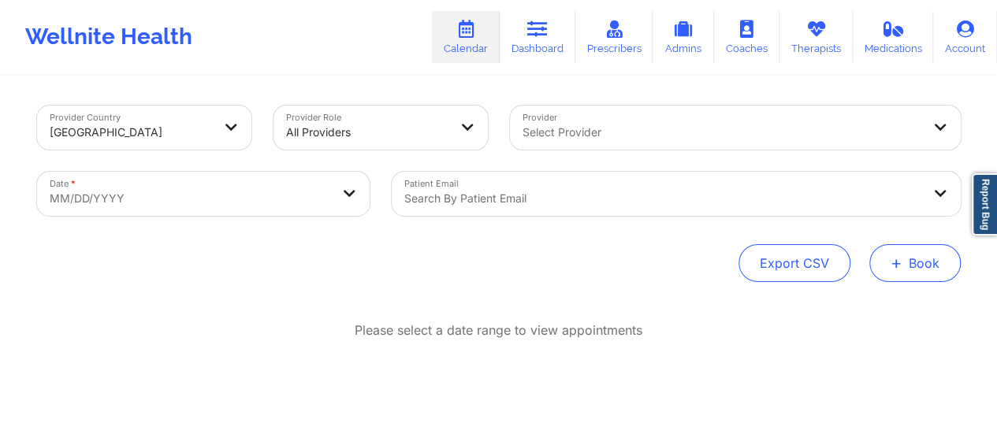
click at [919, 258] on button "+ Book" at bounding box center [915, 263] width 91 height 38
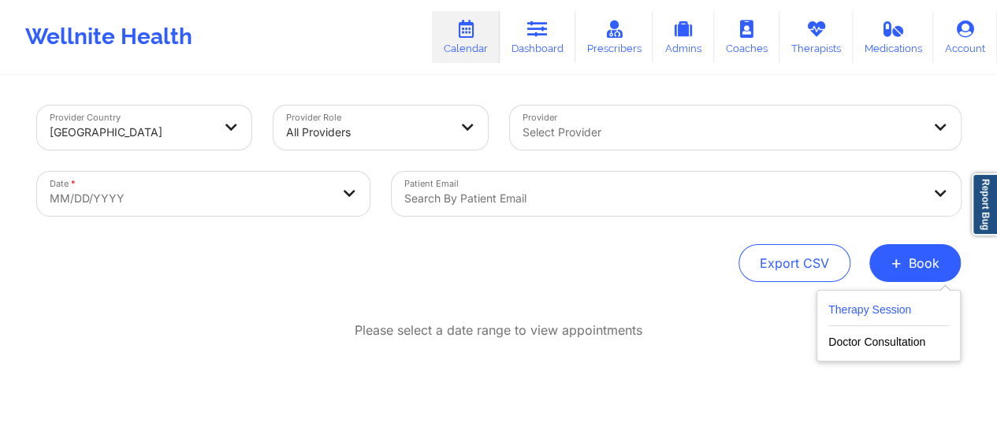
click at [874, 305] on button "Therapy Session" at bounding box center [889, 313] width 121 height 26
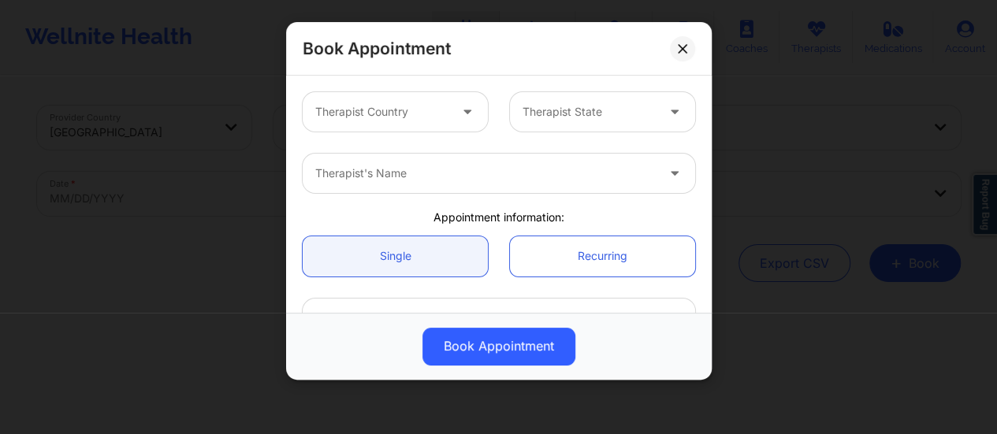
click at [438, 111] on div at bounding box center [381, 111] width 133 height 19
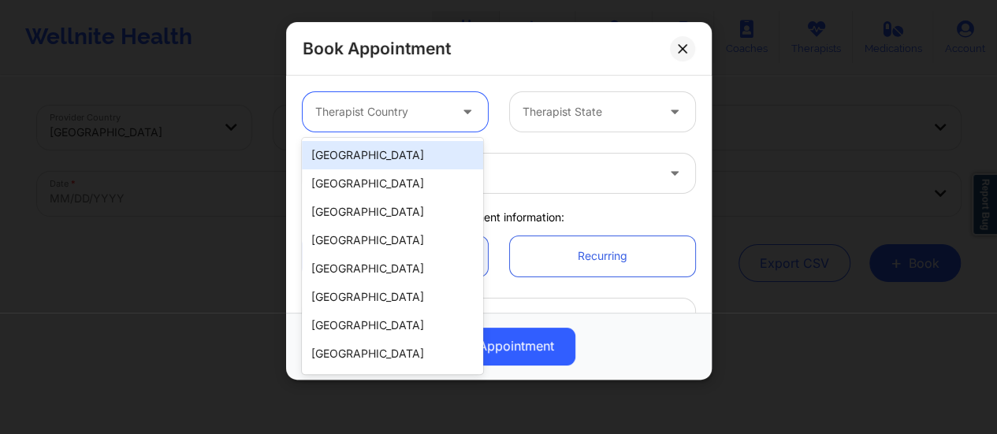
click at [366, 149] on div "[GEOGRAPHIC_DATA]" at bounding box center [392, 155] width 181 height 28
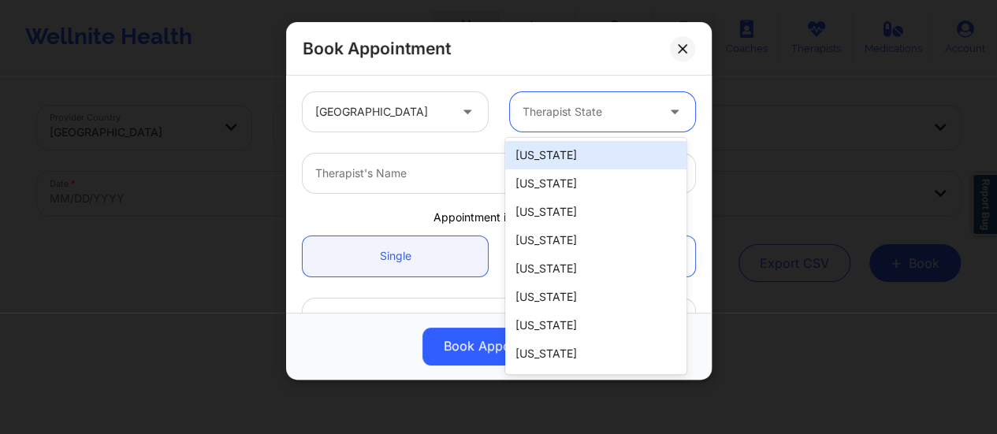
click at [619, 121] on div "Therapist State" at bounding box center [583, 111] width 147 height 39
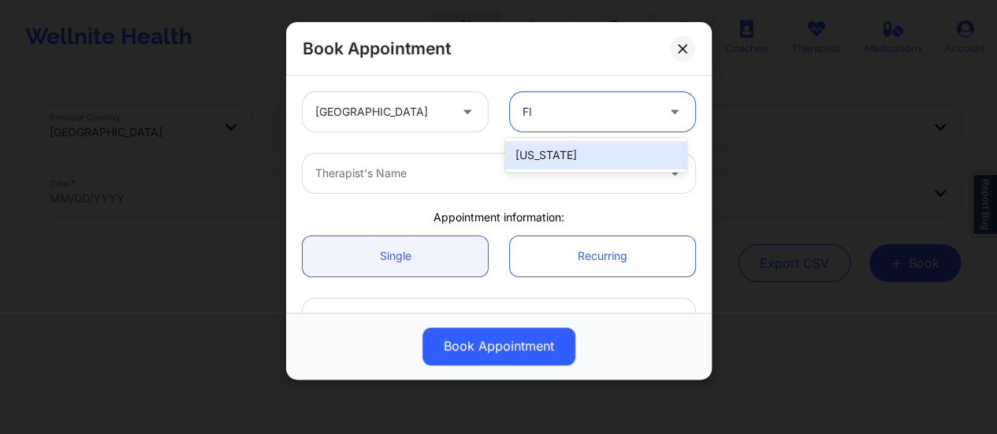
type input "Flo"
click at [613, 147] on div "[US_STATE]" at bounding box center [595, 155] width 181 height 28
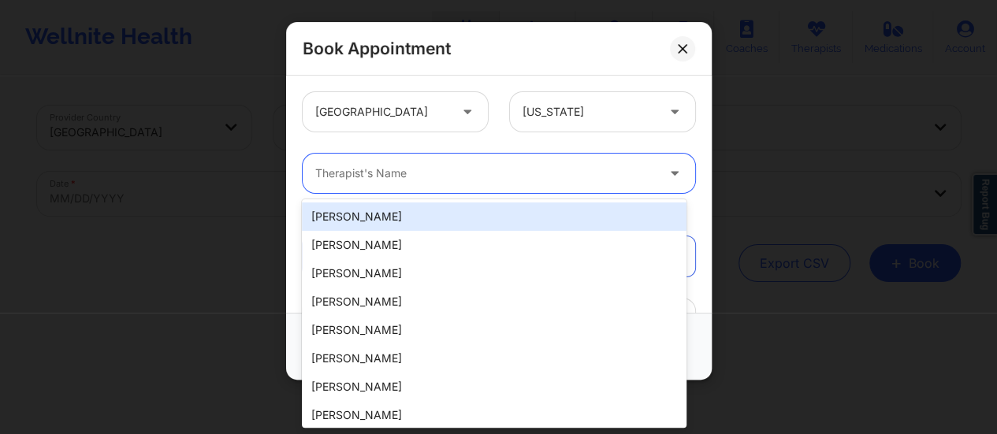
click at [538, 168] on div at bounding box center [485, 173] width 341 height 19
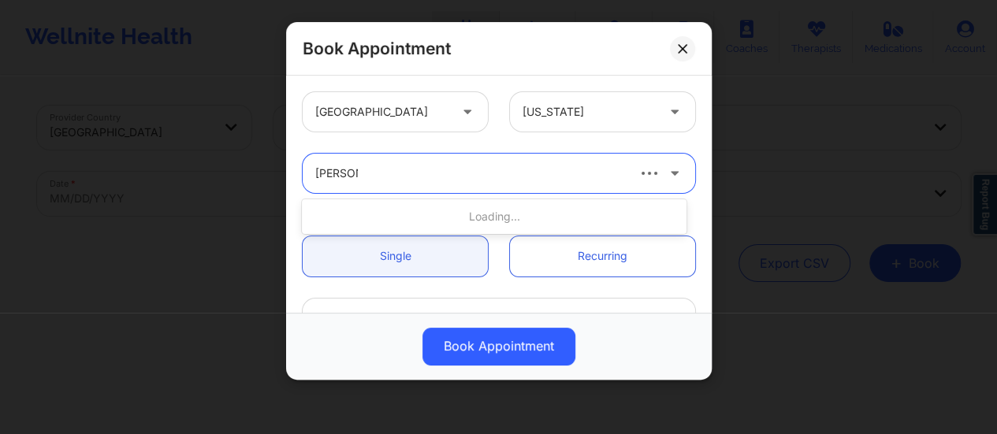
type input "[PERSON_NAME]"
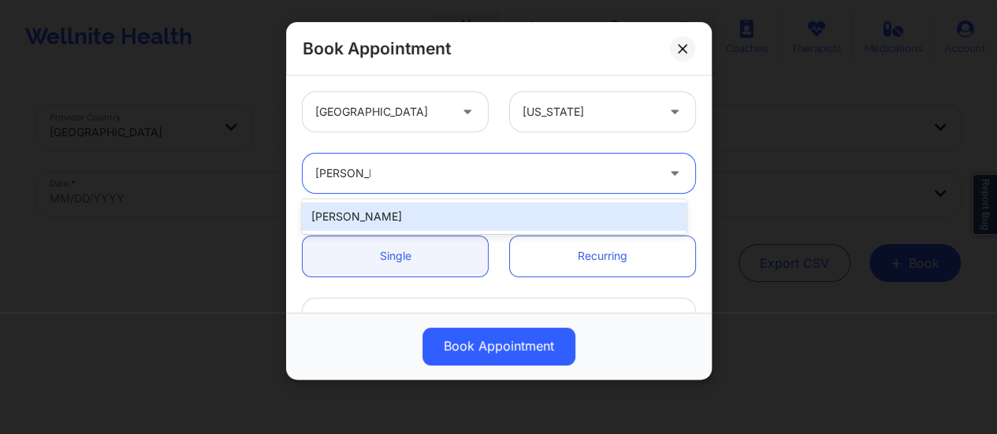
click at [520, 214] on div "[PERSON_NAME]" at bounding box center [494, 217] width 385 height 28
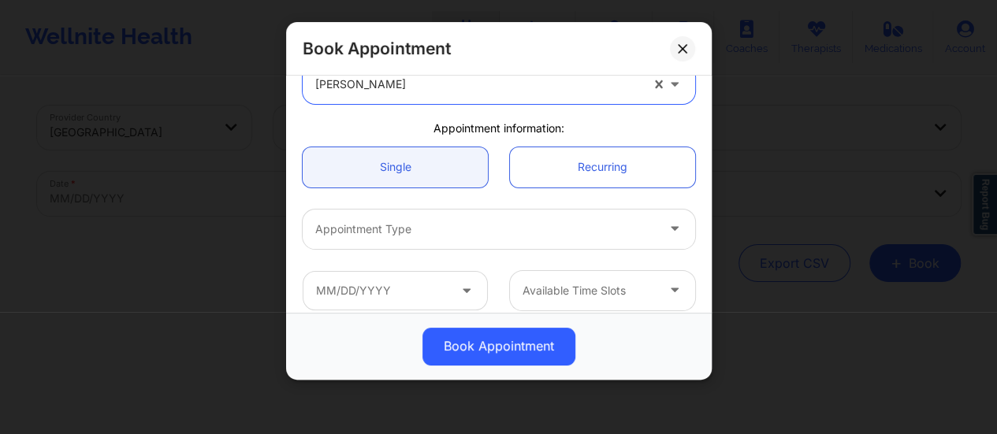
scroll to position [90, 0]
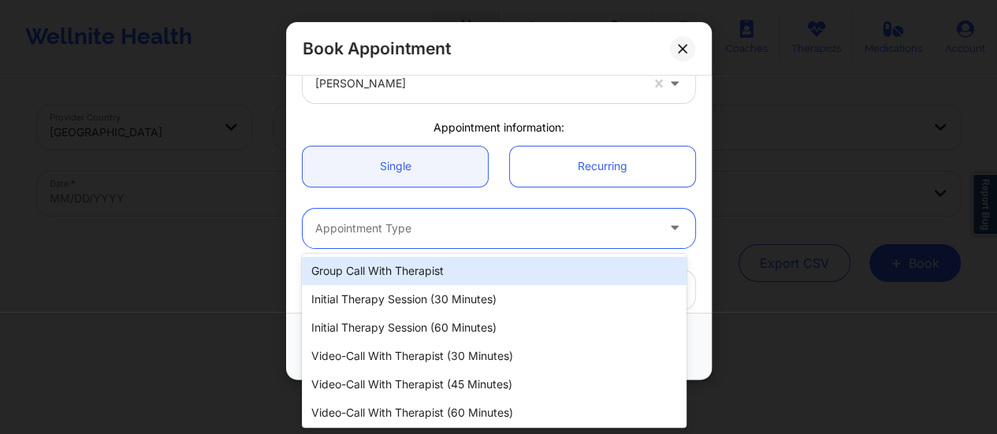
click at [440, 233] on div at bounding box center [485, 228] width 341 height 19
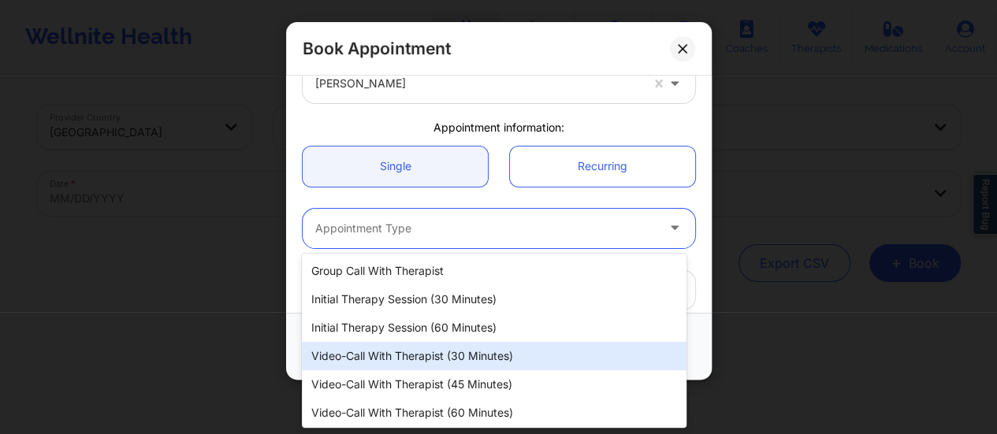
scroll to position [31, 0]
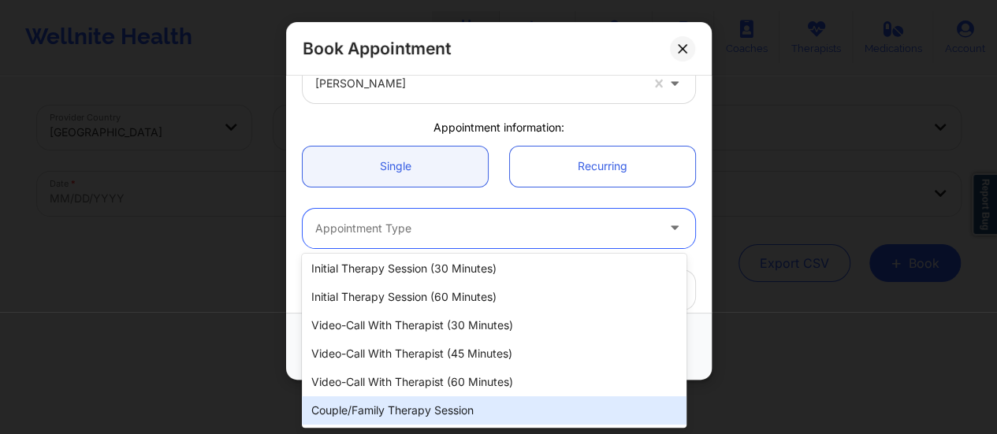
click at [453, 406] on div "Couple/Family Therapy Session" at bounding box center [494, 411] width 385 height 28
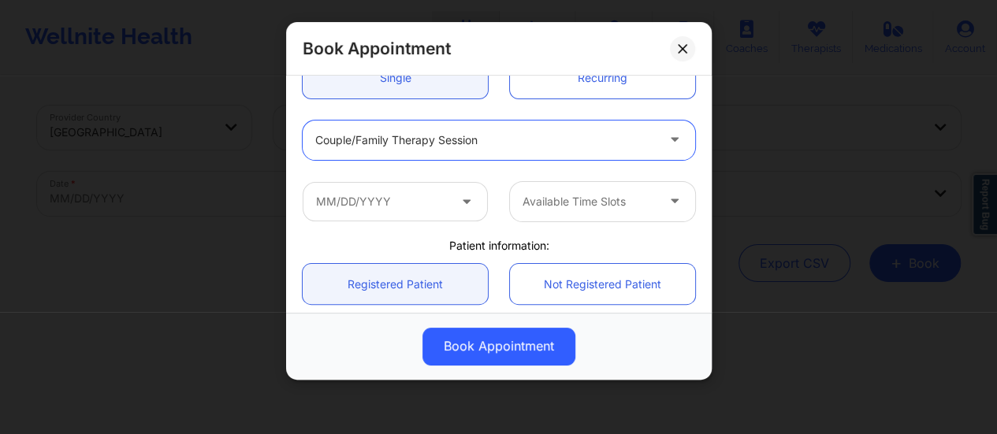
scroll to position [179, 0]
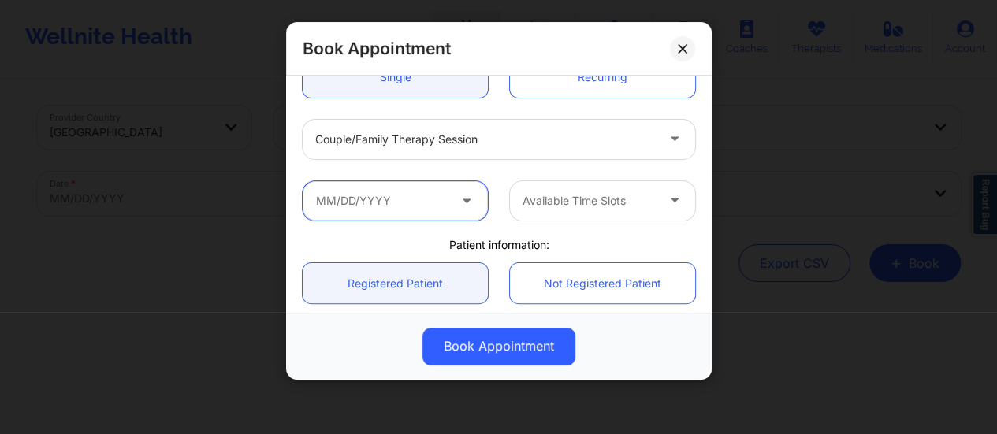
click at [434, 198] on input "text" at bounding box center [395, 200] width 185 height 39
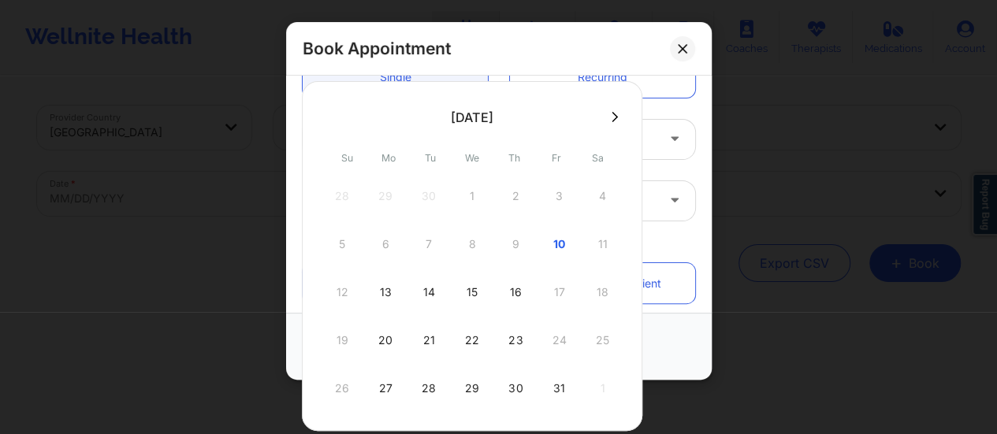
click at [616, 119] on button at bounding box center [615, 116] width 16 height 13
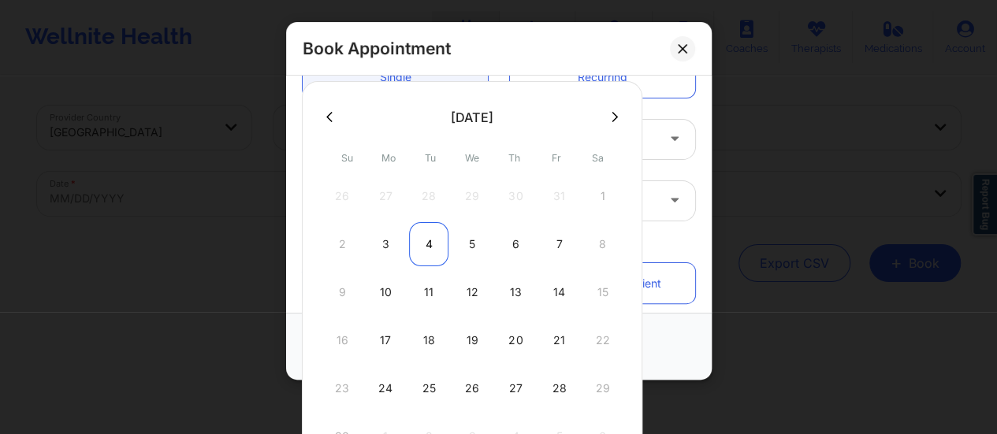
click at [424, 243] on div "4" at bounding box center [428, 244] width 39 height 44
type input "[DATE]"
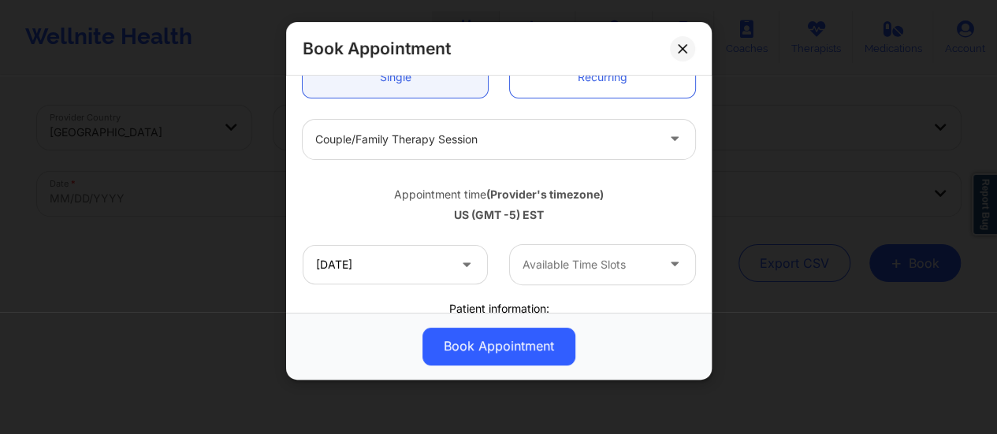
click at [606, 270] on div at bounding box center [589, 264] width 133 height 19
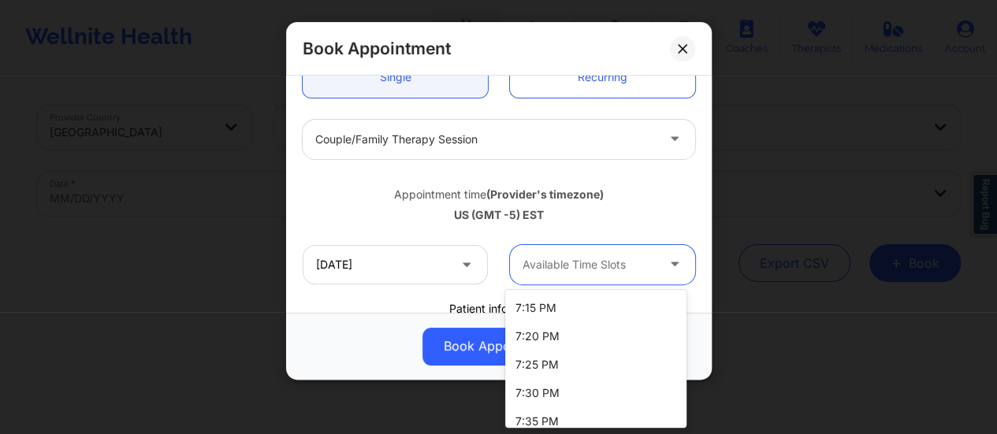
scroll to position [0, 0]
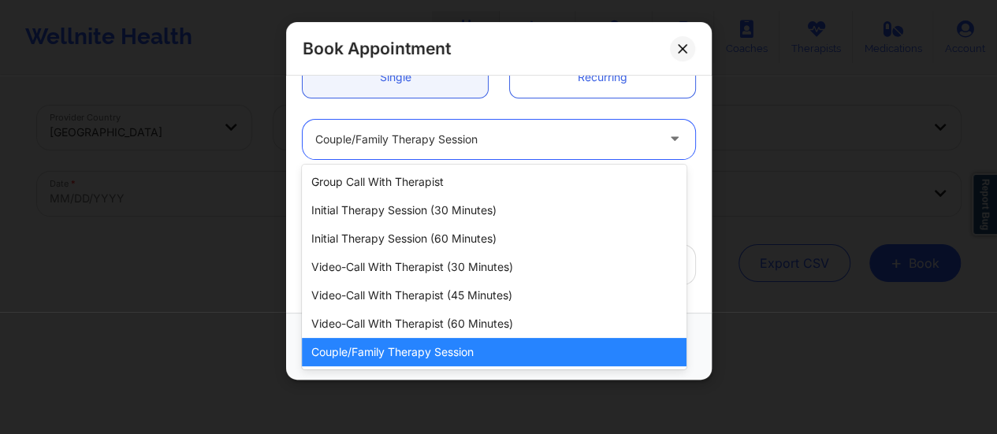
click at [427, 132] on div at bounding box center [485, 139] width 341 height 19
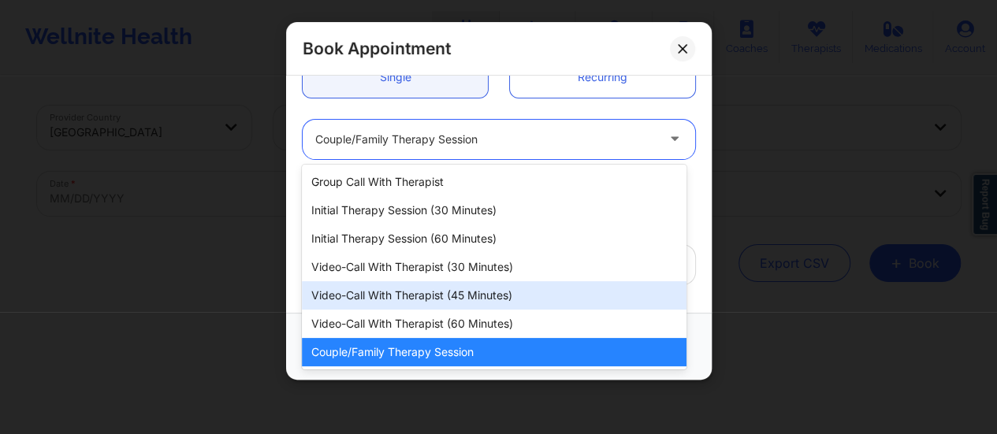
click at [419, 290] on div "Video-Call with Therapist (45 minutes)" at bounding box center [494, 295] width 385 height 28
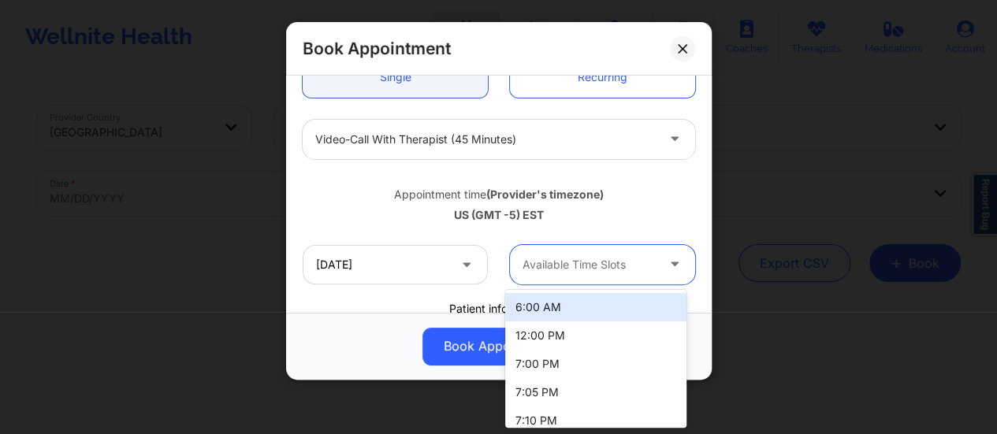
click at [601, 267] on div at bounding box center [589, 264] width 133 height 19
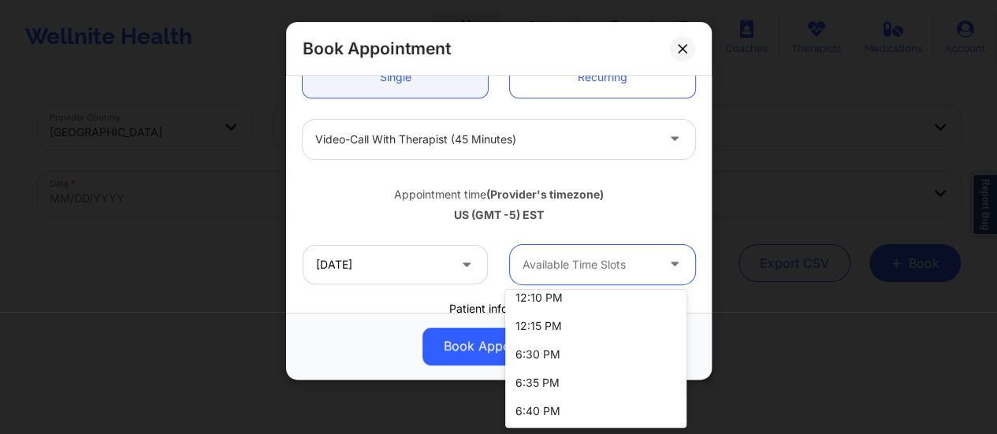
scroll to position [531, 0]
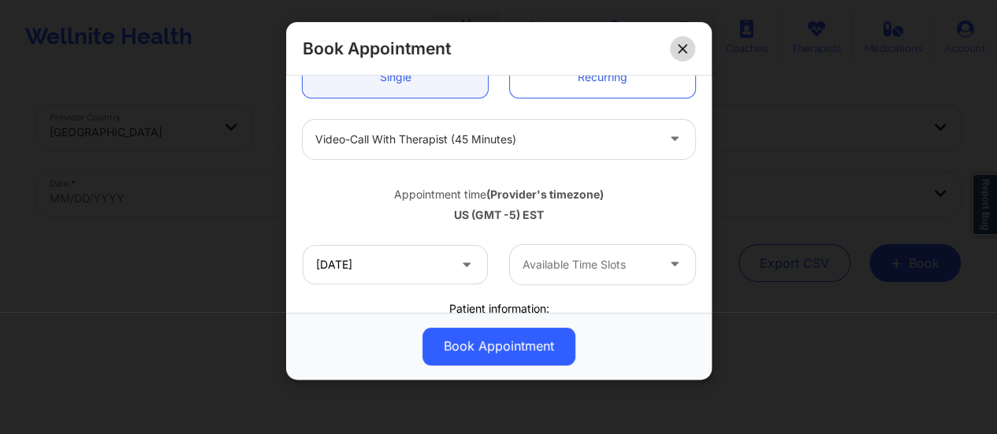
click at [677, 42] on button at bounding box center [682, 48] width 25 height 25
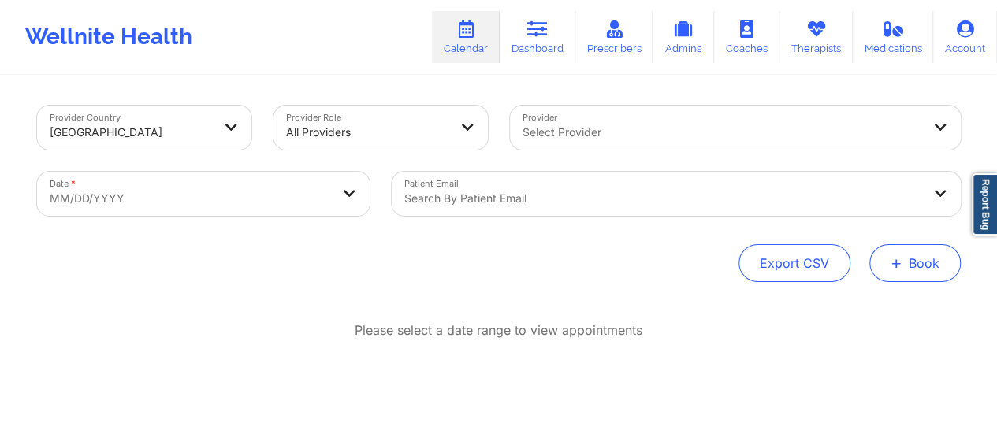
click at [914, 266] on button "+ Book" at bounding box center [915, 263] width 91 height 38
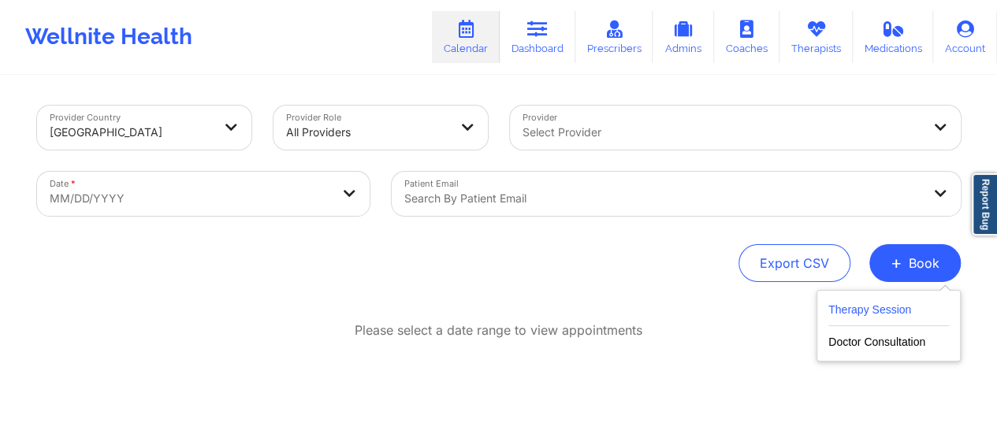
click at [859, 310] on button "Therapy Session" at bounding box center [889, 313] width 121 height 26
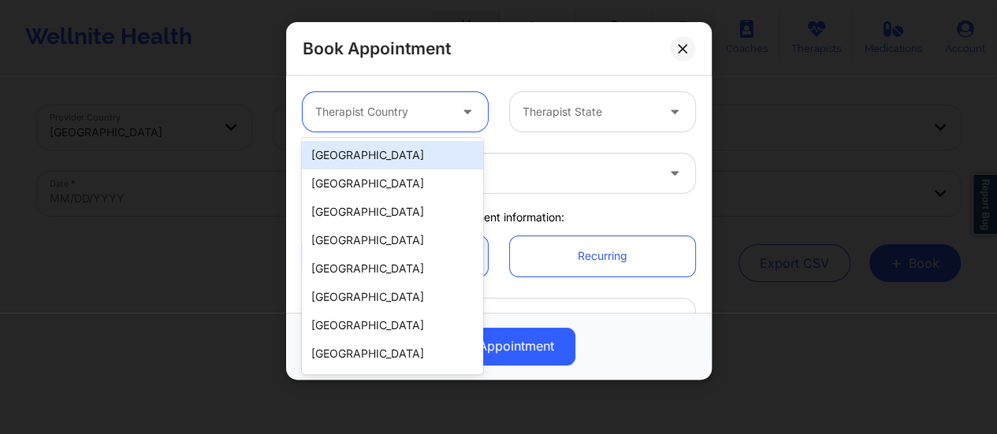
click at [409, 110] on div at bounding box center [381, 111] width 133 height 19
click at [399, 151] on div "[GEOGRAPHIC_DATA]" at bounding box center [392, 155] width 181 height 28
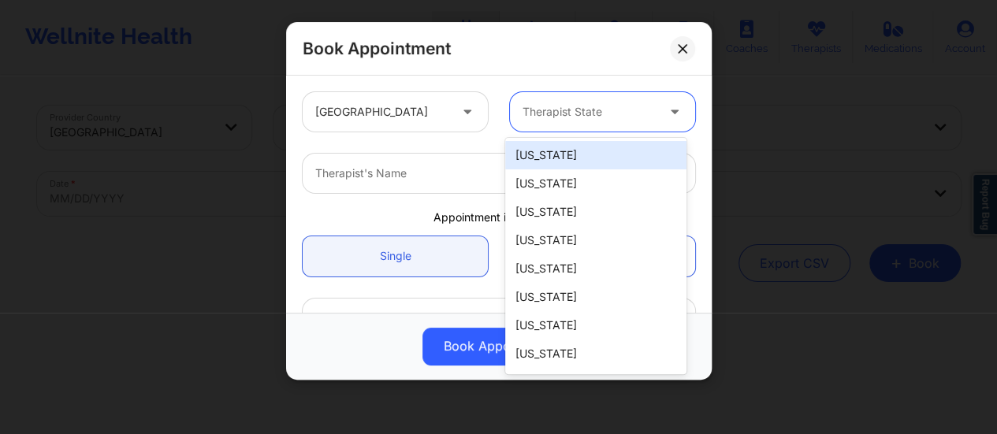
click at [585, 121] on div at bounding box center [589, 111] width 133 height 19
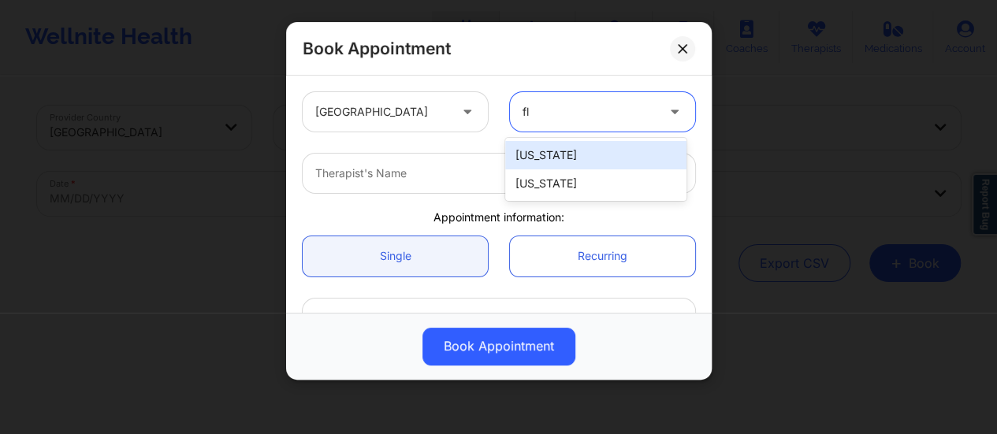
type input "flo"
click at [582, 155] on div "[US_STATE]" at bounding box center [595, 155] width 181 height 28
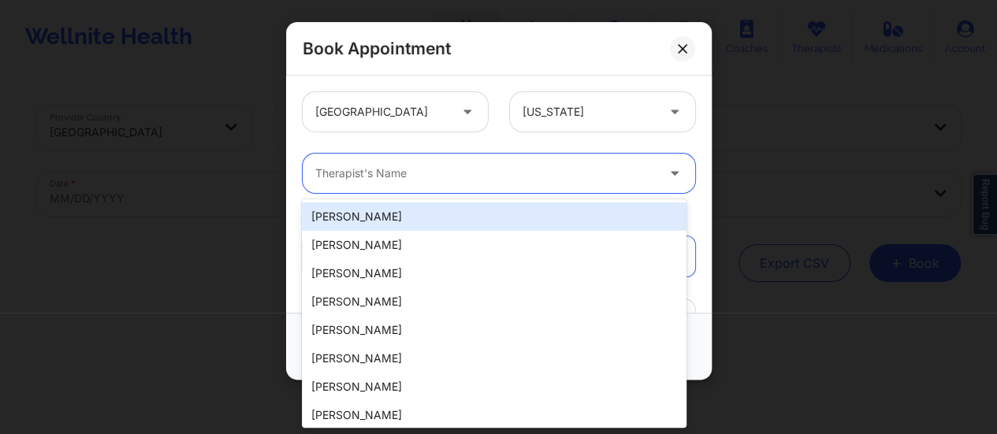
click at [512, 179] on div at bounding box center [485, 173] width 341 height 19
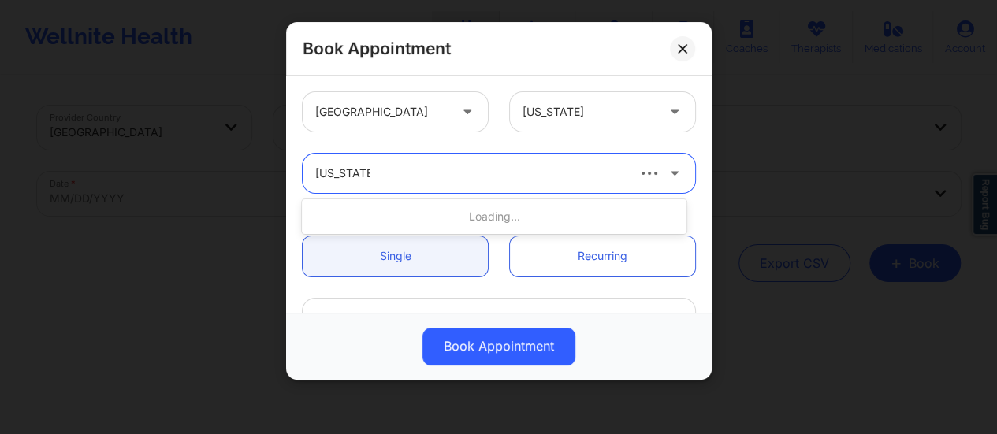
type input "[US_STATE] gib"
click at [479, 220] on div "Loading..." at bounding box center [494, 217] width 385 height 28
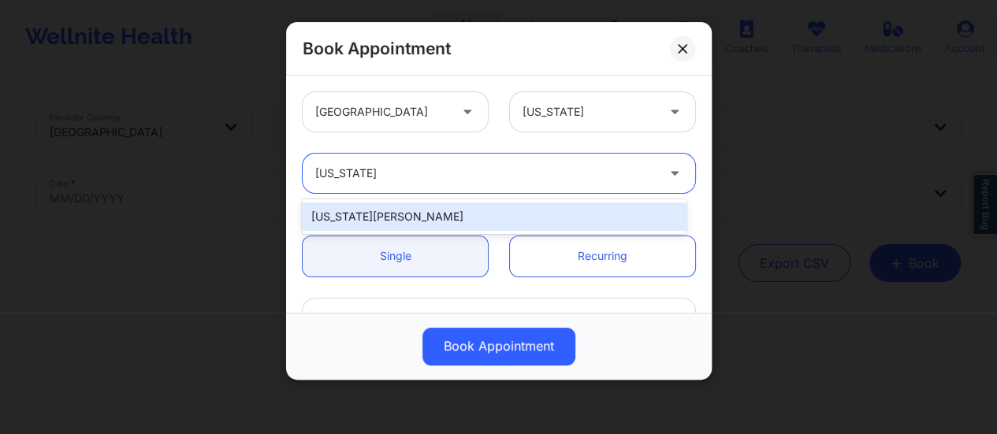
click at [479, 220] on div "[US_STATE][PERSON_NAME]" at bounding box center [494, 217] width 385 height 28
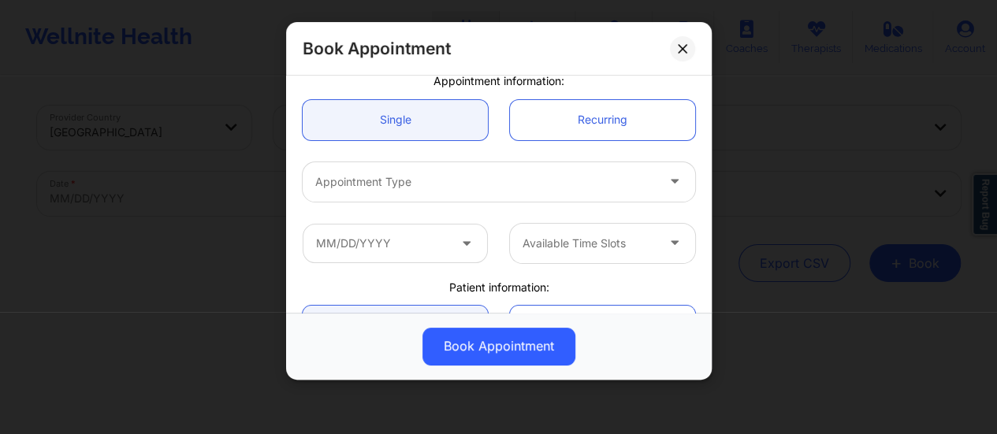
scroll to position [140, 0]
click at [449, 188] on div "Appointment Type" at bounding box center [480, 178] width 355 height 39
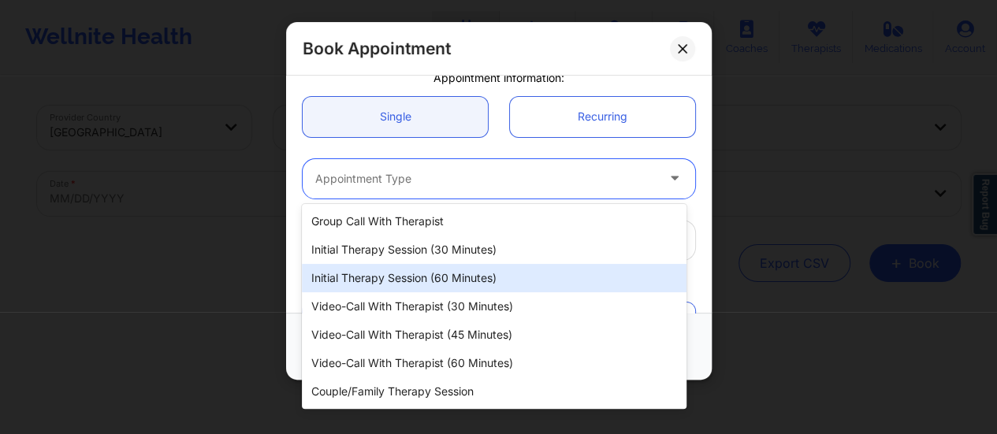
click at [464, 291] on div "Initial Therapy Session (60 minutes)" at bounding box center [494, 278] width 385 height 28
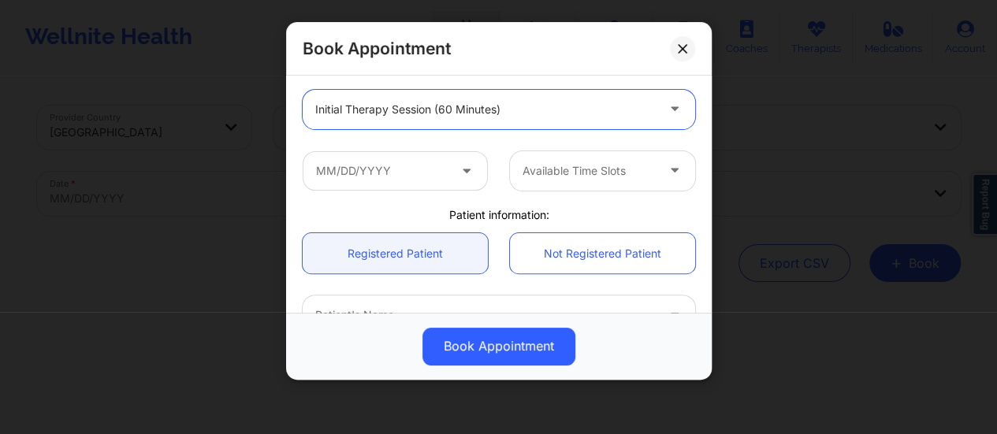
scroll to position [212, 0]
click at [449, 157] on input "text" at bounding box center [395, 167] width 185 height 39
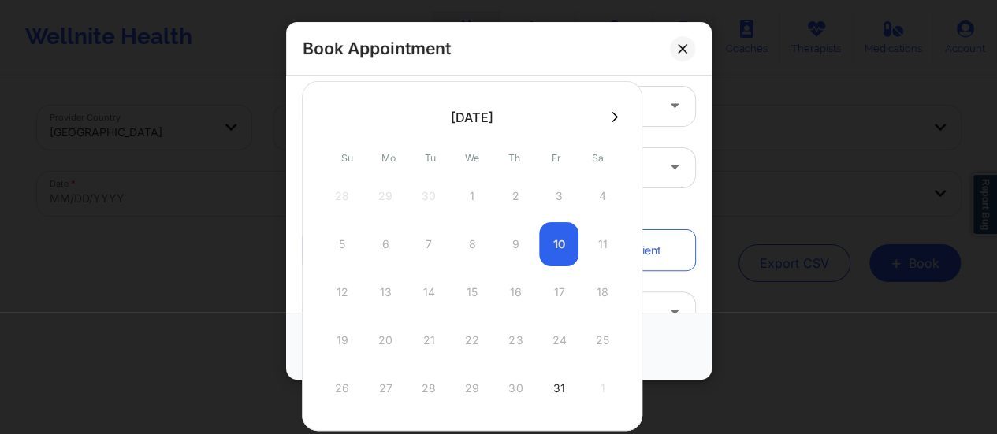
click at [612, 119] on icon at bounding box center [615, 117] width 6 height 12
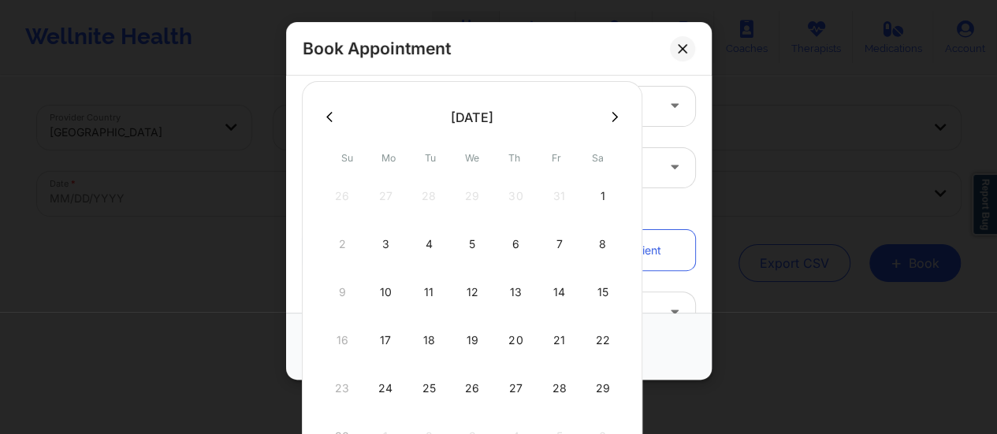
click at [335, 114] on button at bounding box center [330, 116] width 16 height 13
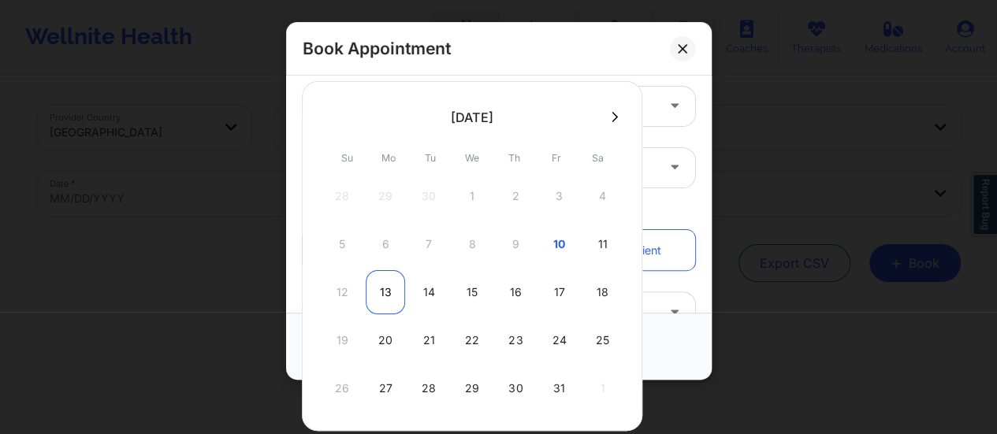
click at [397, 285] on div "13" at bounding box center [385, 292] width 39 height 44
type input "[DATE]"
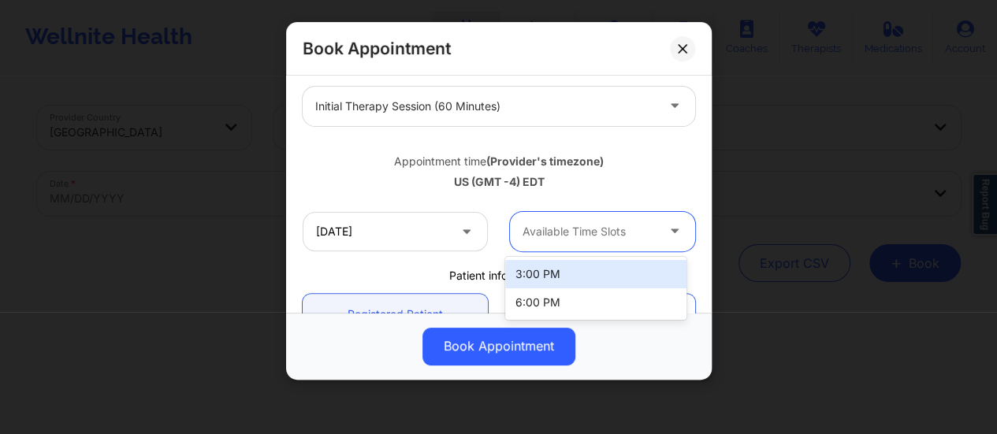
click at [578, 225] on div at bounding box center [589, 231] width 133 height 19
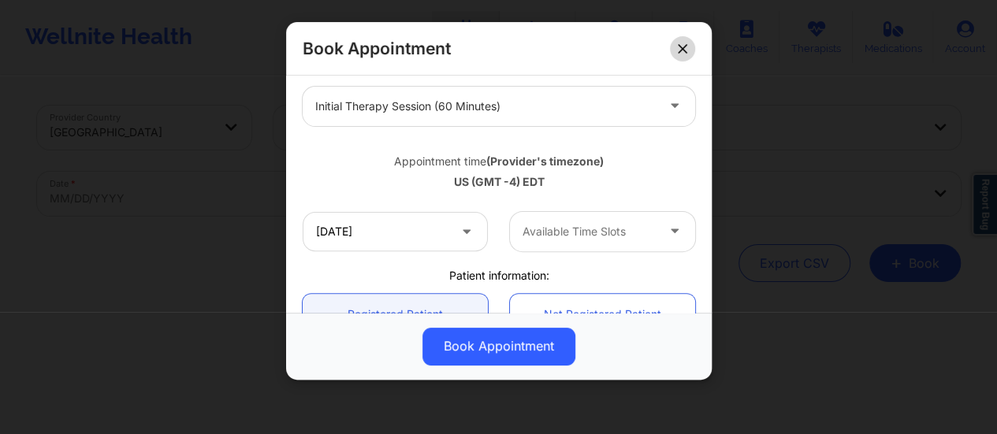
click at [670, 53] on button at bounding box center [682, 48] width 25 height 25
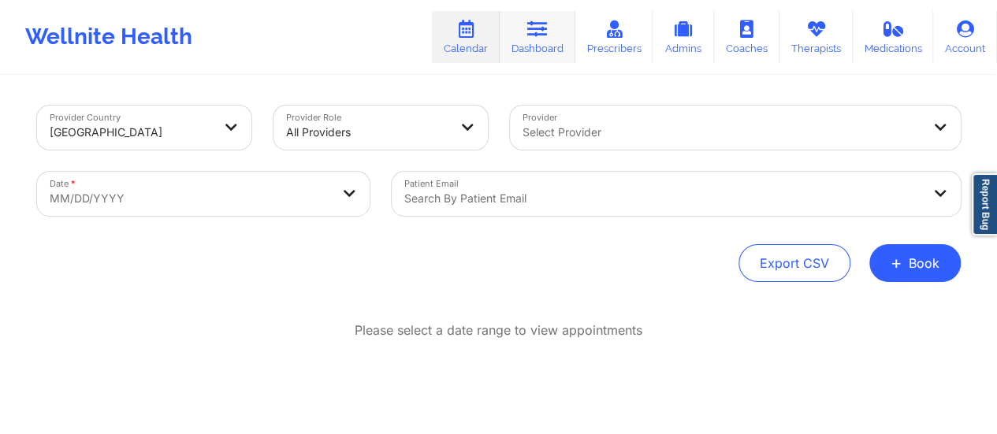
click at [538, 56] on link "Dashboard" at bounding box center [538, 37] width 76 height 52
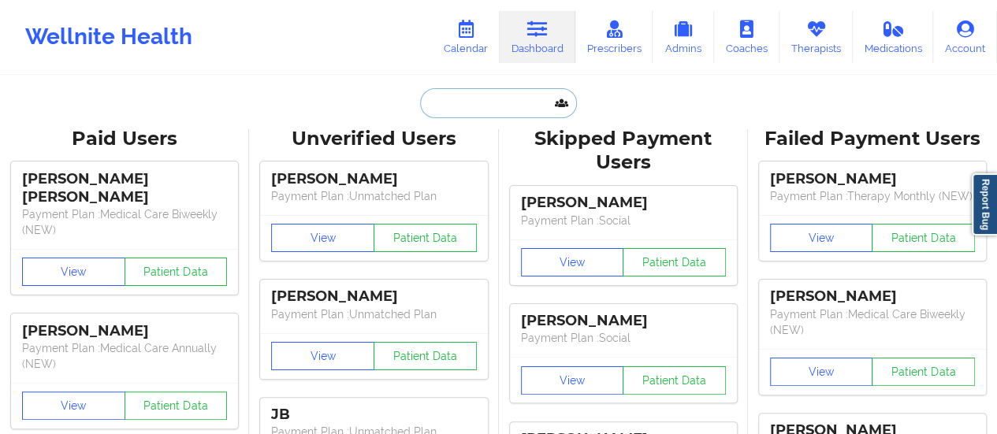
click at [508, 101] on input "text" at bounding box center [498, 103] width 156 height 30
paste input "[EMAIL_ADDRESS][DOMAIN_NAME]"
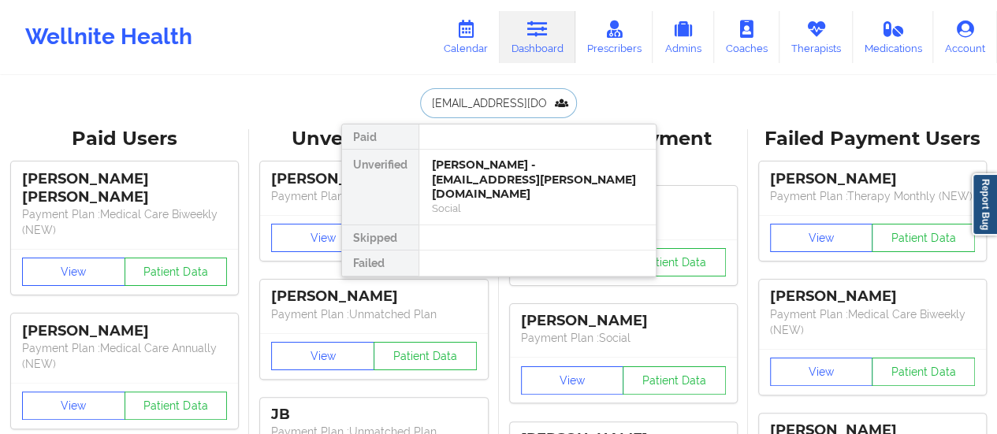
scroll to position [0, 11]
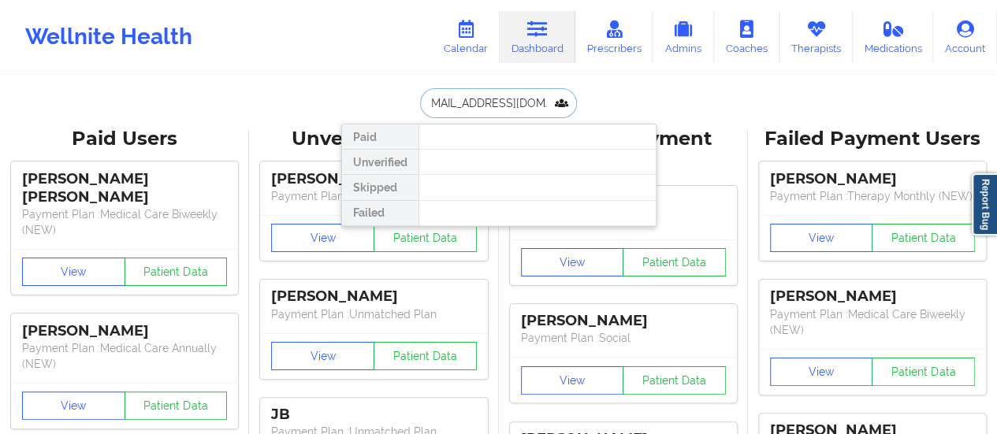
type input "[EMAIL_ADDRESS][DOMAIN_NAME]"
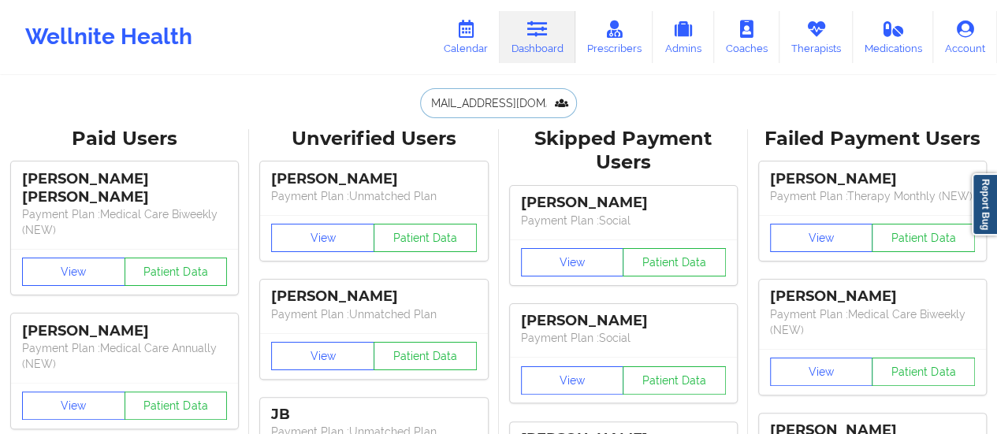
scroll to position [0, 0]
click at [468, 26] on icon at bounding box center [466, 28] width 20 height 17
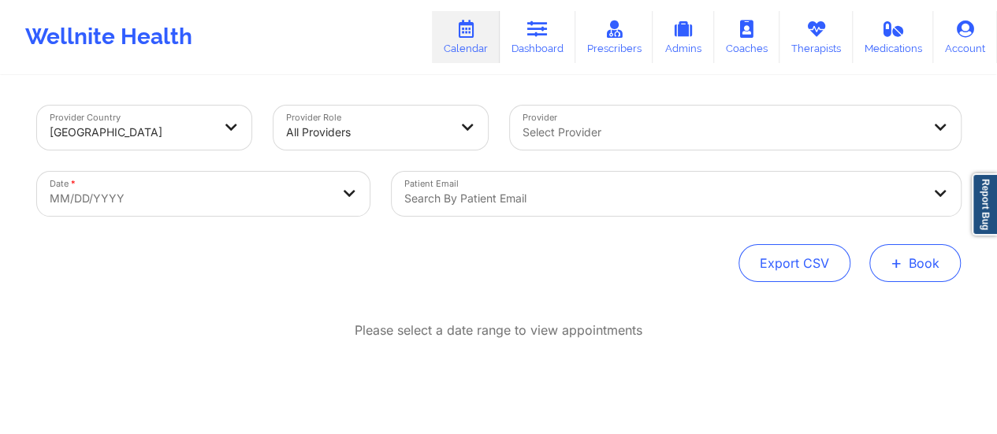
click at [917, 274] on button "+ Book" at bounding box center [915, 263] width 91 height 38
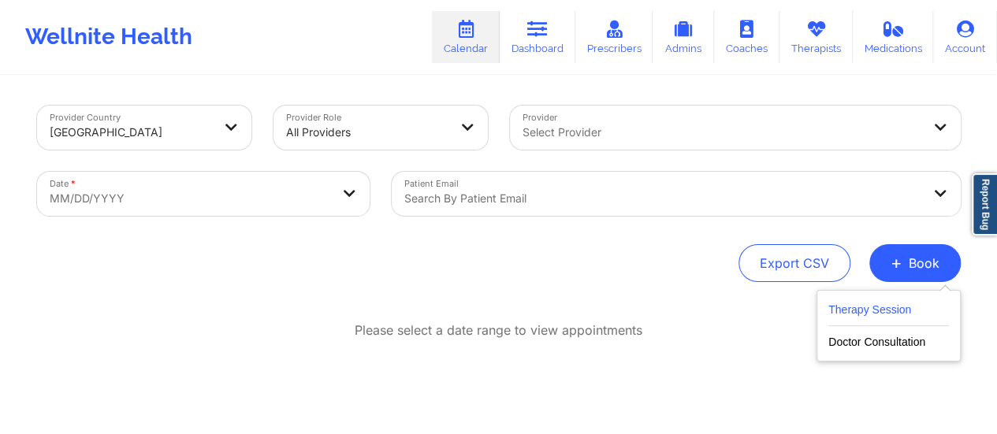
click at [876, 311] on button "Therapy Session" at bounding box center [889, 313] width 121 height 26
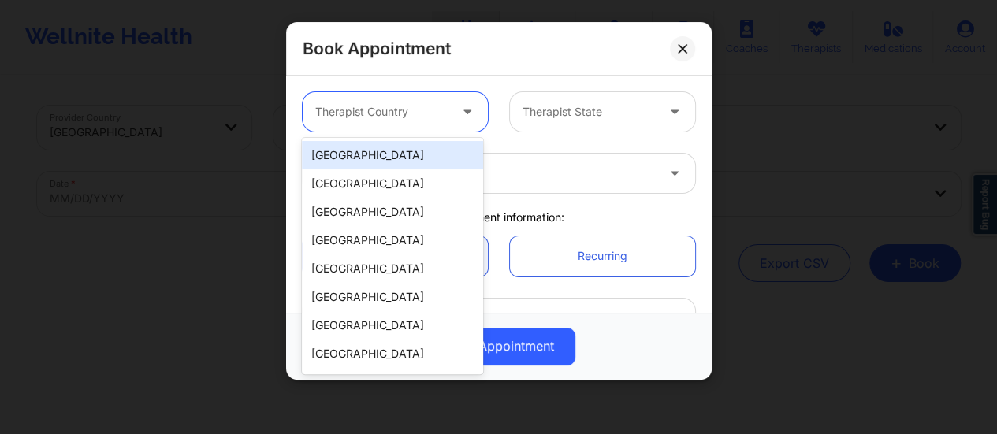
click at [441, 100] on div "Therapist Country" at bounding box center [376, 111] width 147 height 39
click at [399, 157] on div "[GEOGRAPHIC_DATA]" at bounding box center [392, 155] width 181 height 28
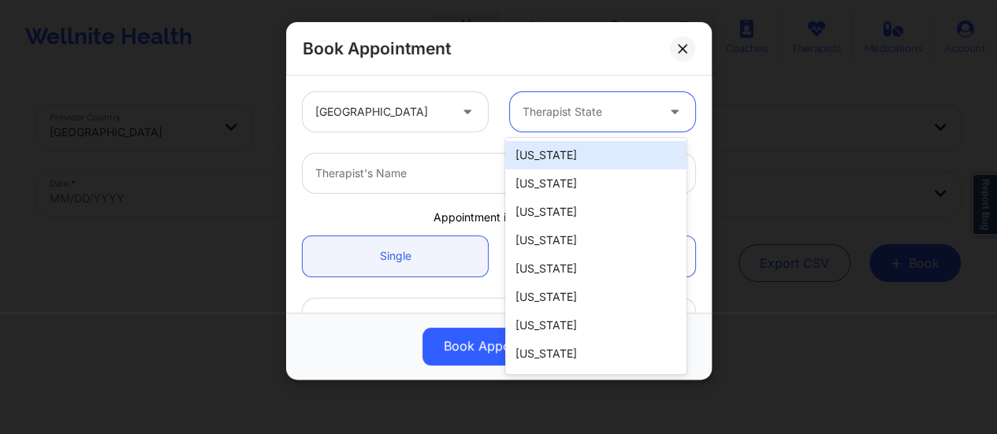
click at [588, 110] on div at bounding box center [589, 111] width 133 height 19
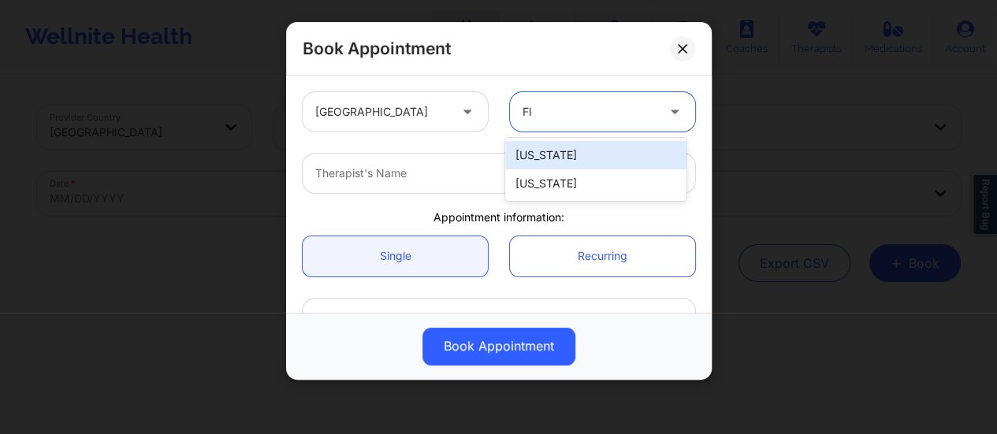
type input "[PERSON_NAME]"
click at [580, 154] on div "[US_STATE]" at bounding box center [595, 155] width 181 height 28
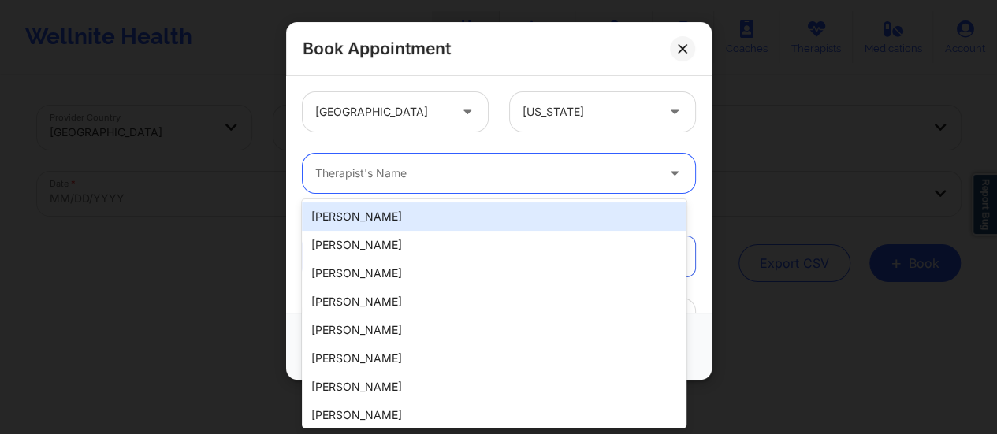
click at [419, 176] on div at bounding box center [485, 173] width 341 height 19
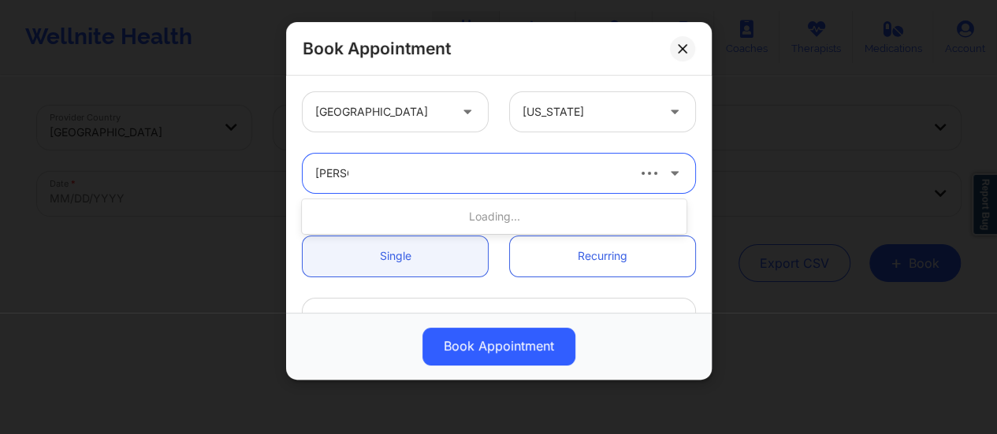
type input "[PERSON_NAME]"
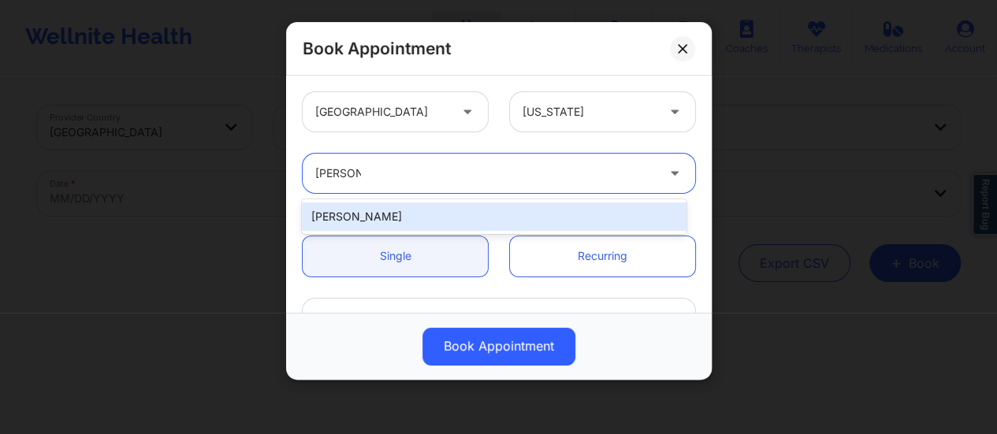
click at [478, 212] on div "[PERSON_NAME]" at bounding box center [494, 217] width 385 height 28
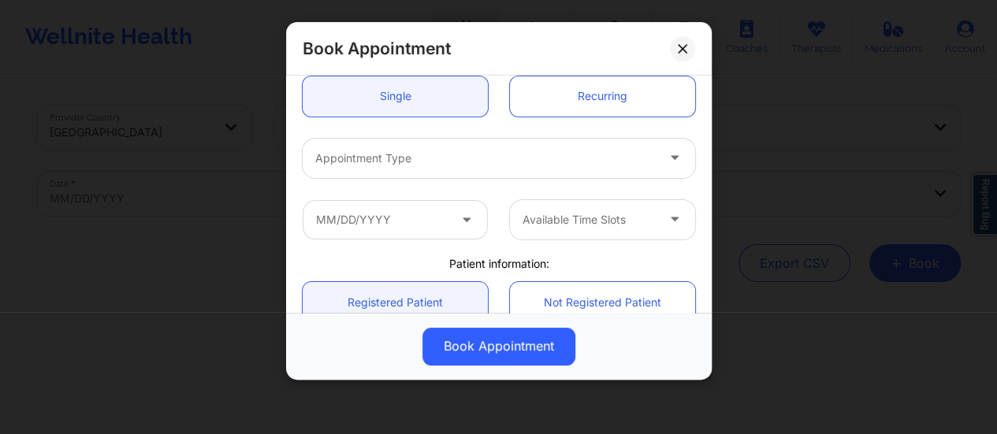
scroll to position [162, 0]
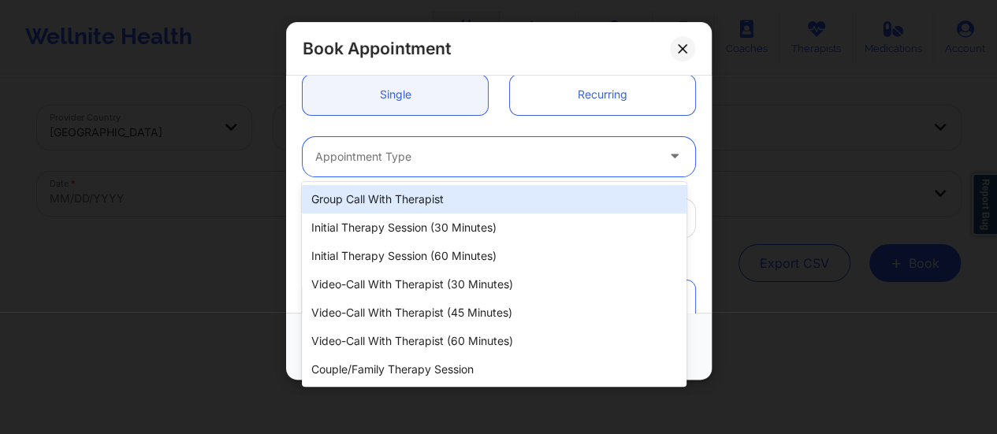
click at [449, 161] on div at bounding box center [485, 156] width 341 height 19
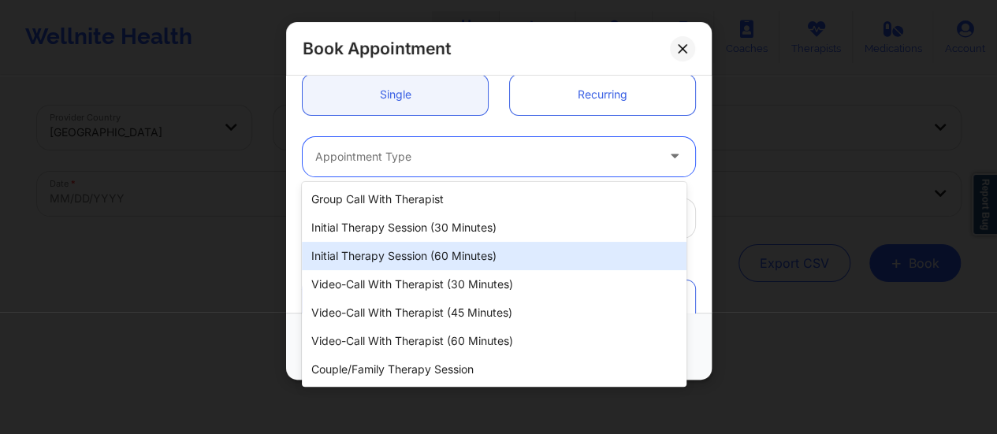
click at [458, 251] on div "Initial Therapy Session (60 minutes)" at bounding box center [494, 256] width 385 height 28
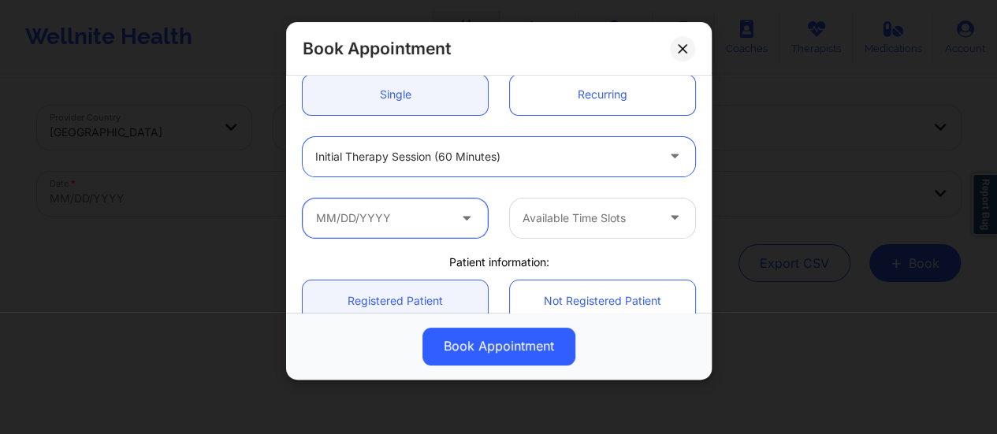
click at [422, 222] on input "text" at bounding box center [395, 218] width 185 height 39
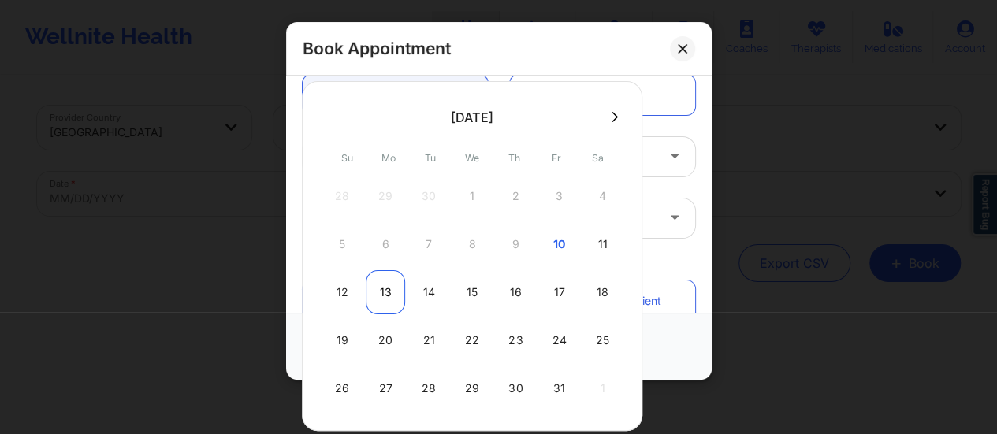
click at [379, 293] on div "13" at bounding box center [385, 292] width 39 height 44
type input "[DATE]"
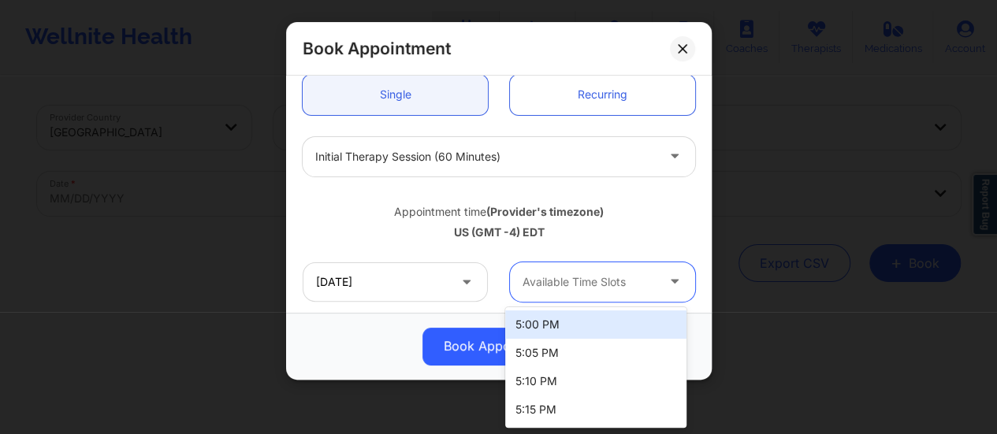
click at [647, 274] on div at bounding box center [589, 282] width 133 height 19
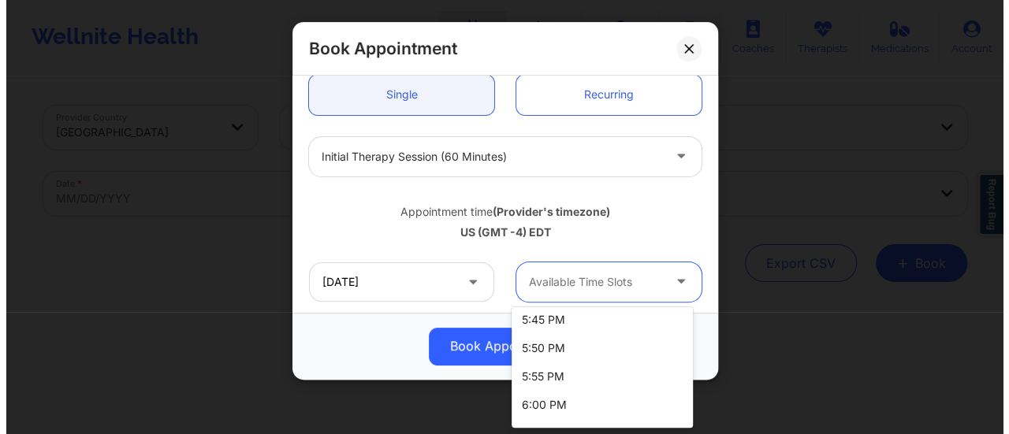
scroll to position [259, 0]
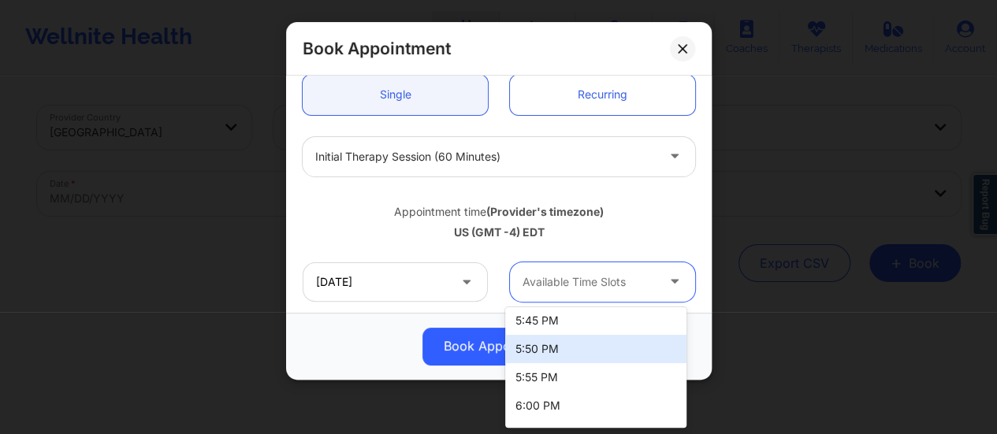
drag, startPoint x: 578, startPoint y: 357, endPoint x: 413, endPoint y: -95, distance: 481.6
click at [413, 0] on html "Wellnite Health Calendar Dashboard Prescribers Admins Coaches Therapists Medica…" at bounding box center [498, 217] width 997 height 434
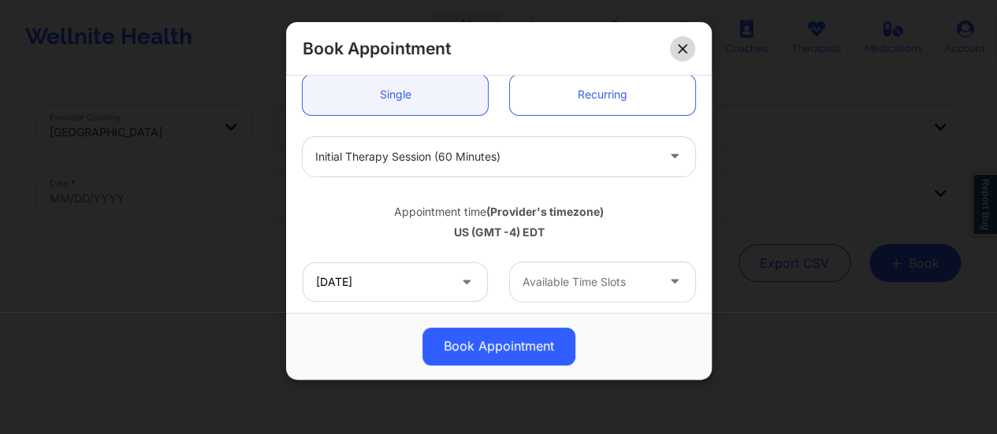
click at [676, 46] on button at bounding box center [682, 48] width 25 height 25
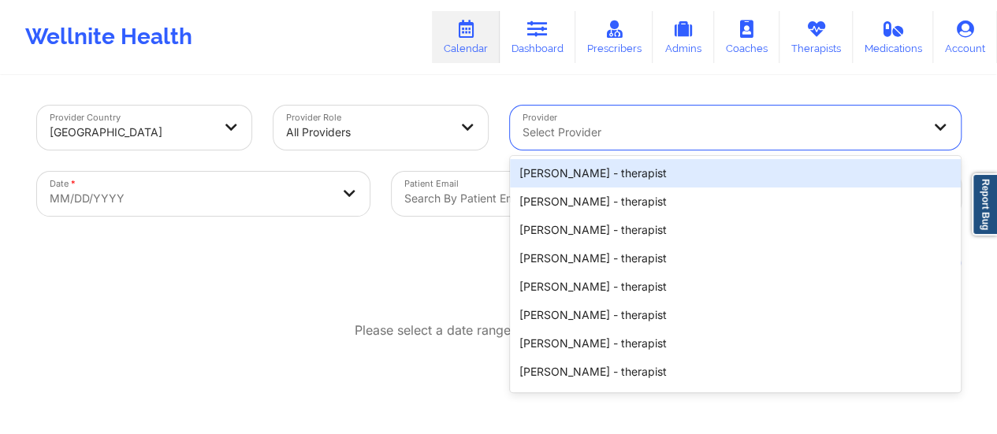
click at [541, 136] on div at bounding box center [722, 132] width 399 height 19
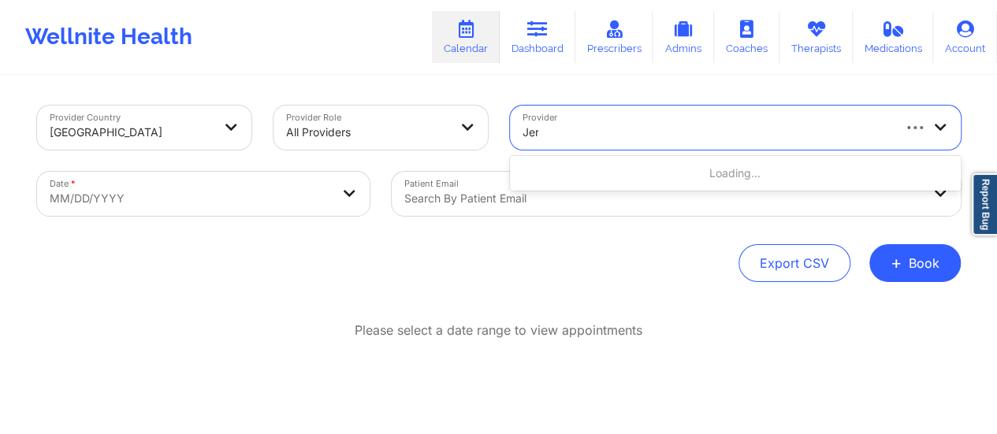
type input "[PERSON_NAME]"
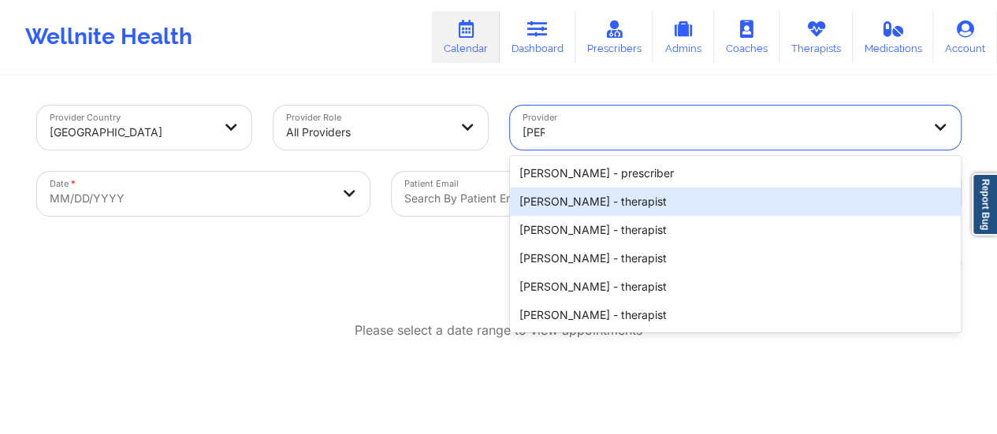
click at [596, 202] on div "[PERSON_NAME] - therapist" at bounding box center [735, 202] width 451 height 28
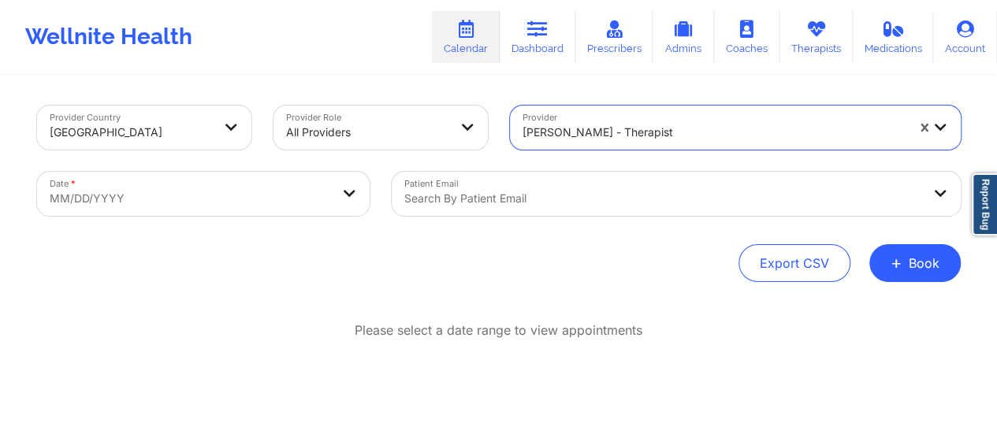
click at [348, 206] on body "Wellnite Health Calendar Dashboard Prescribers Admins Coaches Therapists Medica…" at bounding box center [498, 217] width 997 height 434
select select "2025-8"
select select "2025-9"
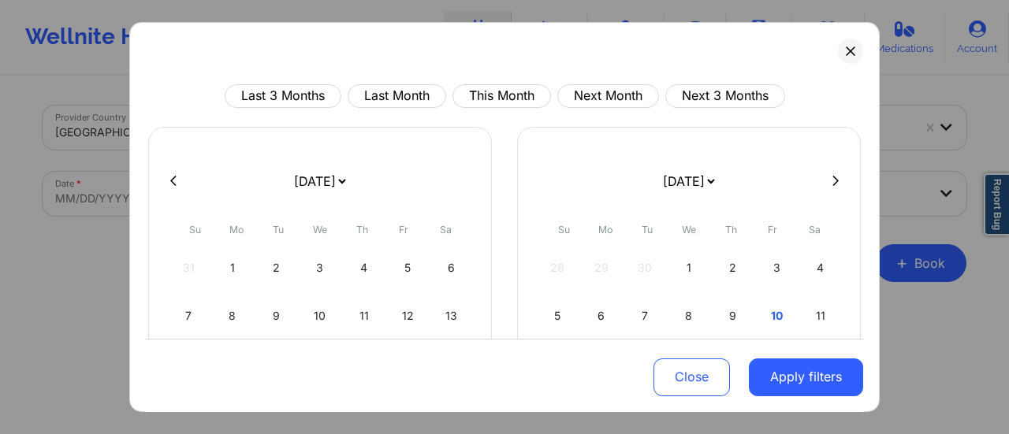
click at [320, 187] on select "[DATE] [DATE] [DATE] [DATE] [DATE] [DATE] [DATE] [DATE] [DATE] [DATE] [DATE] [D…" at bounding box center [320, 181] width 58 height 44
select select "2025-9"
select select "2025-10"
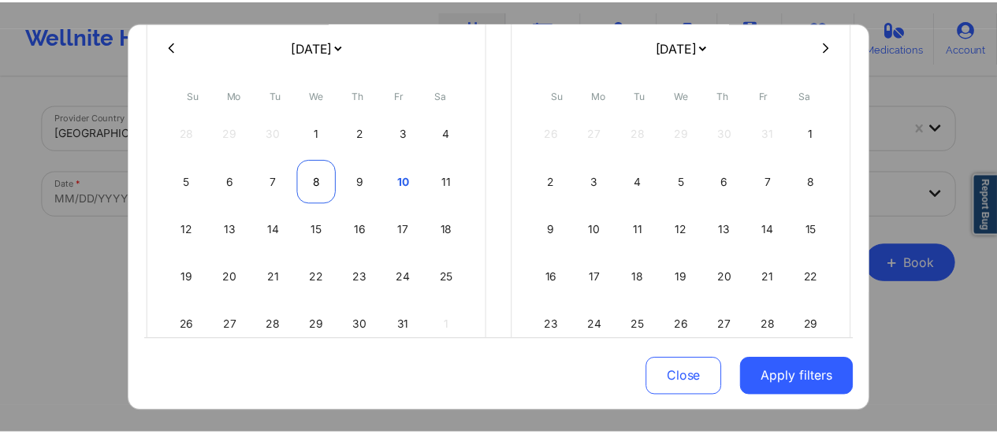
scroll to position [155, 0]
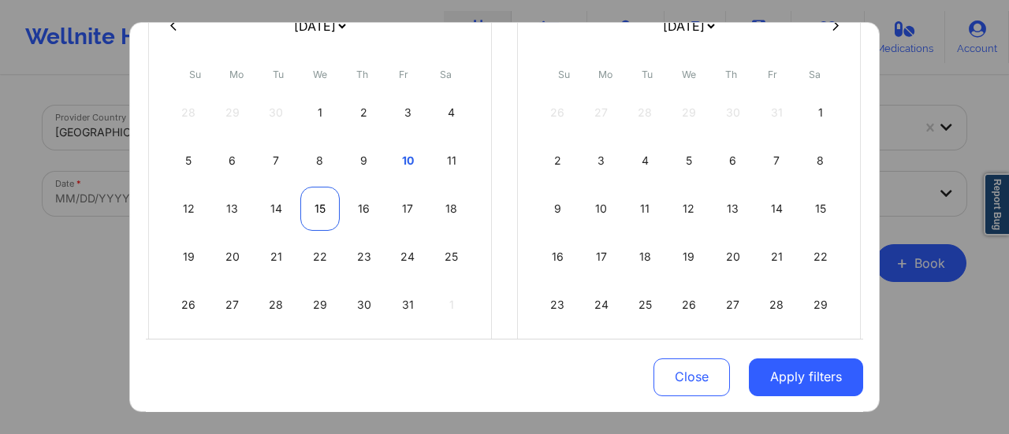
click at [315, 201] on div "15" at bounding box center [320, 209] width 40 height 44
select select "2025-9"
select select "2025-10"
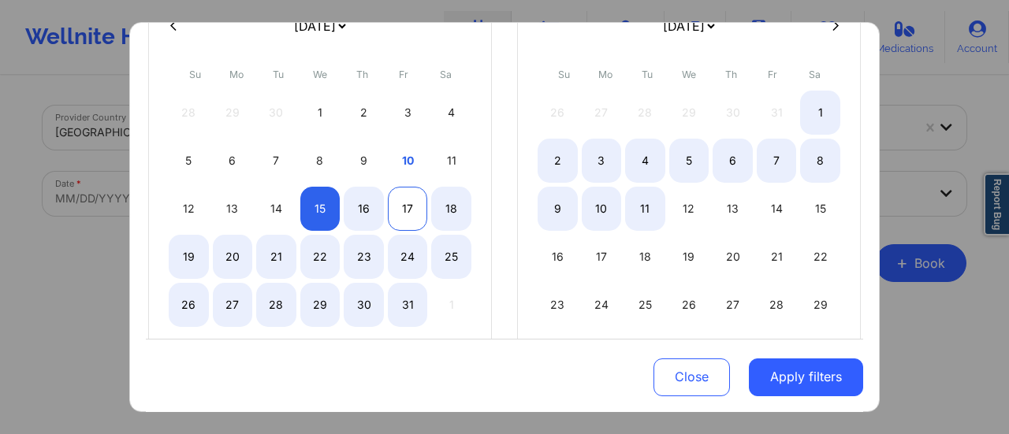
select select "2025-9"
select select "2025-10"
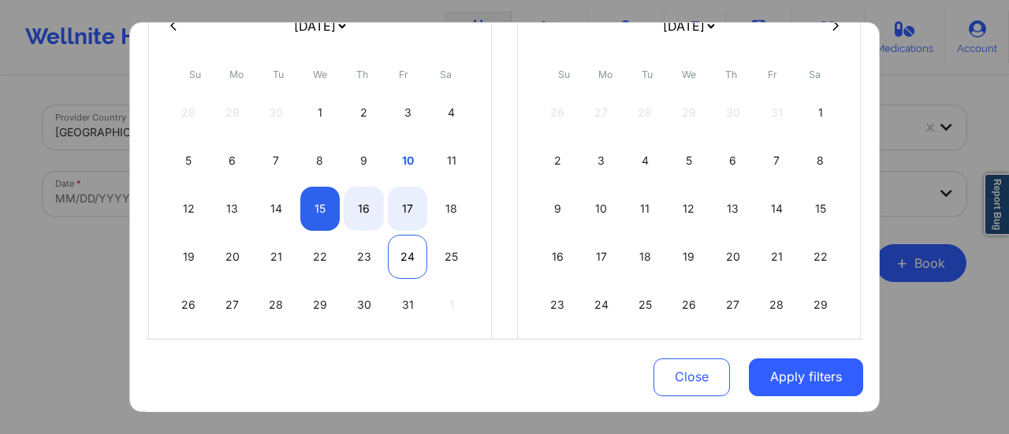
select select "2025-9"
select select "2025-10"
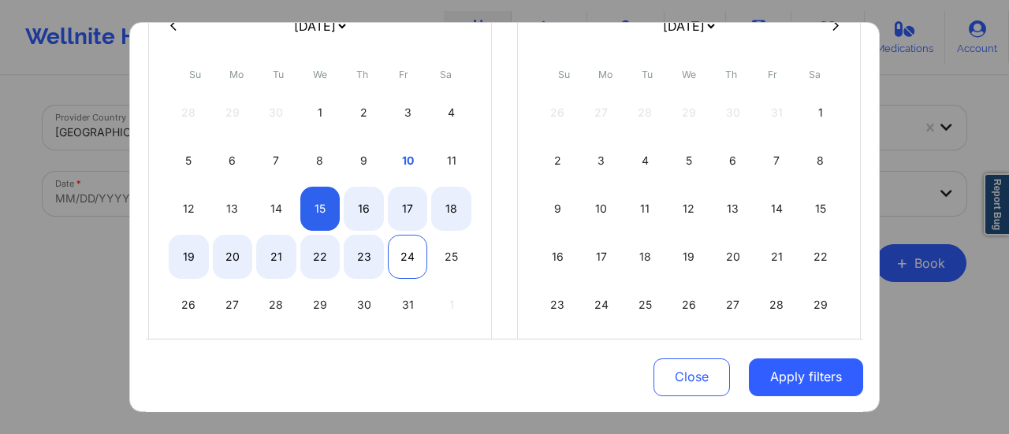
click at [393, 252] on div "24" at bounding box center [408, 257] width 40 height 44
select select "2025-9"
select select "2025-10"
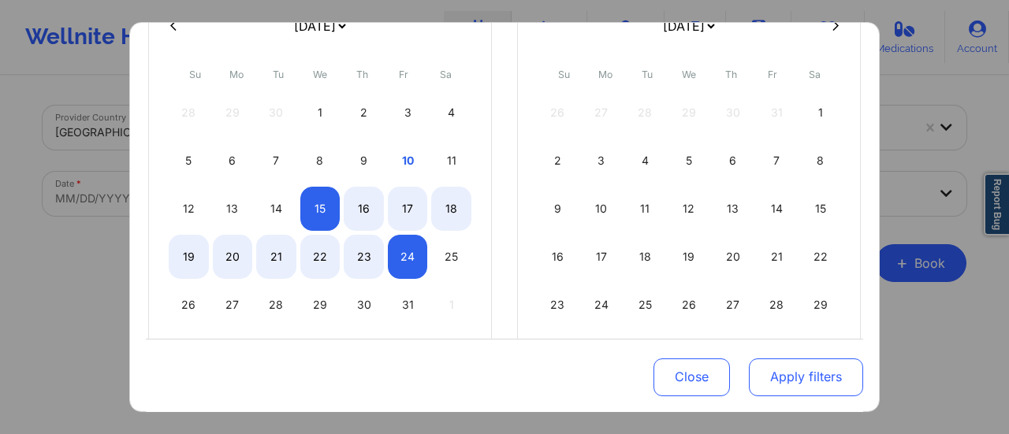
click at [769, 379] on button "Apply filters" at bounding box center [806, 377] width 114 height 38
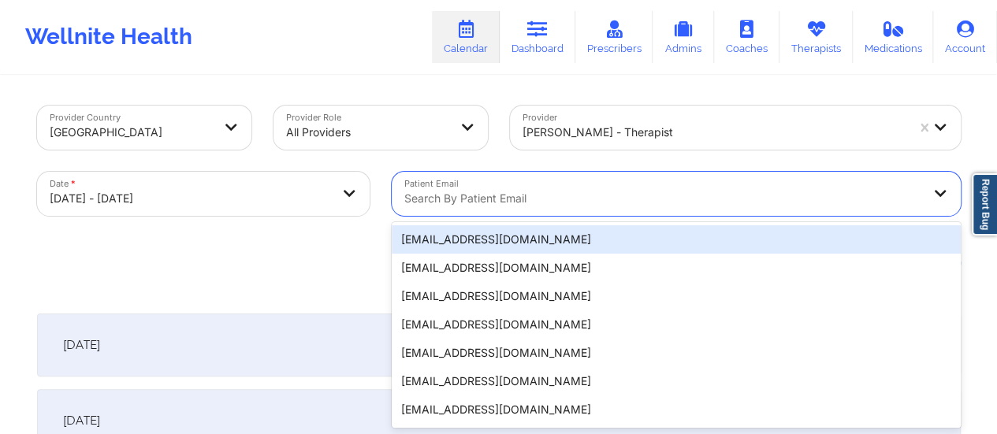
scroll to position [31, 0]
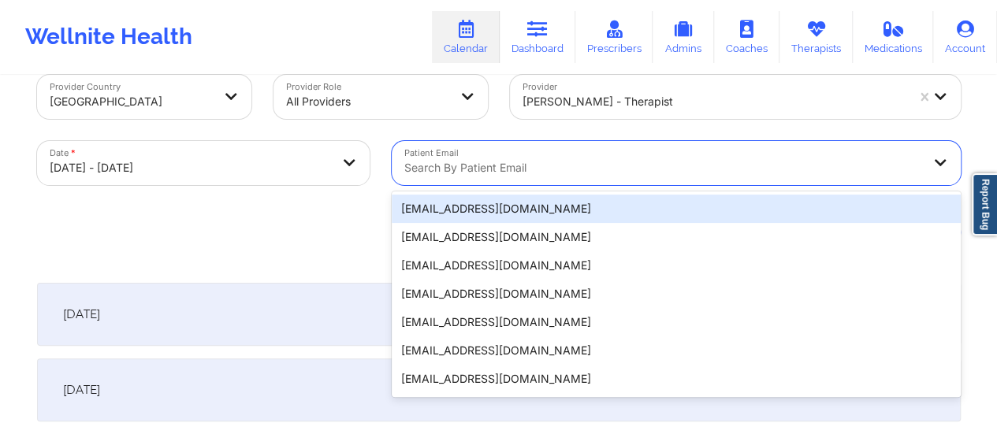
click at [622, 185] on div "20 results available. Use Up and Down to choose options, press Enter to select …" at bounding box center [676, 163] width 569 height 44
paste input "[EMAIL_ADDRESS][DOMAIN_NAME]"
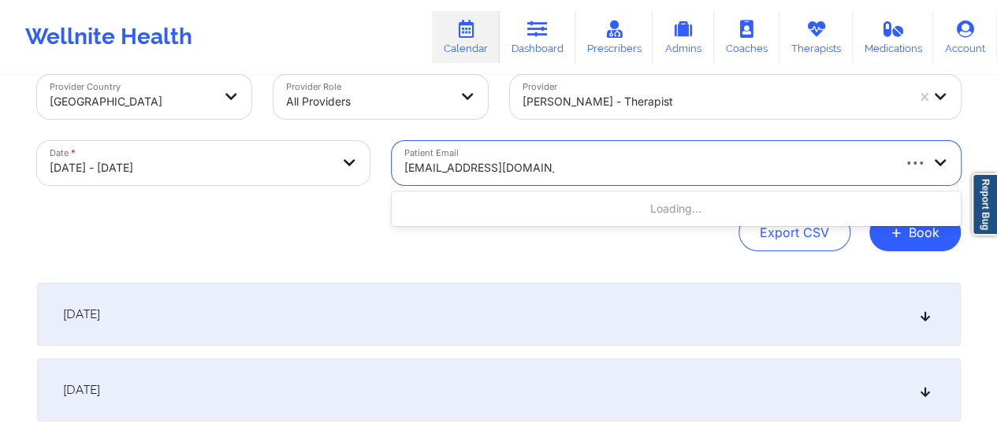
click at [546, 220] on div "Loading..." at bounding box center [676, 209] width 569 height 28
type input "[EMAIL_ADDRESS][DOMAIN_NAME]"
click at [457, 307] on div "[DATE]" at bounding box center [499, 314] width 924 height 63
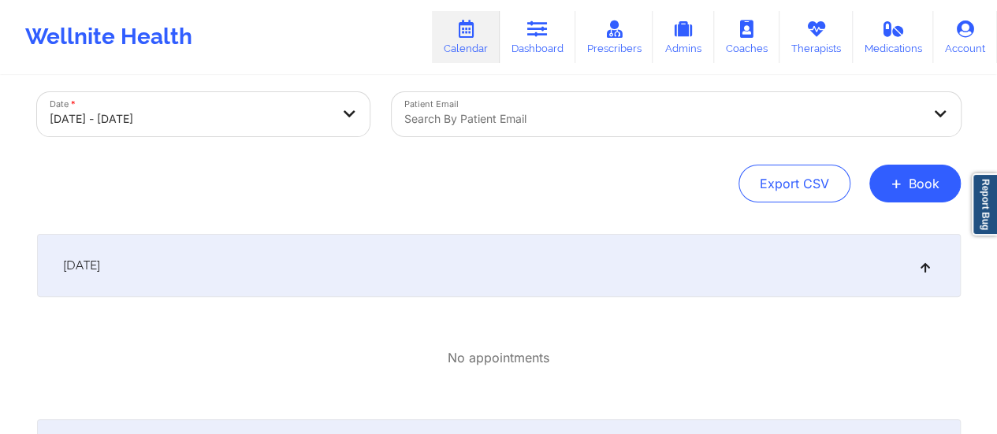
scroll to position [0, 0]
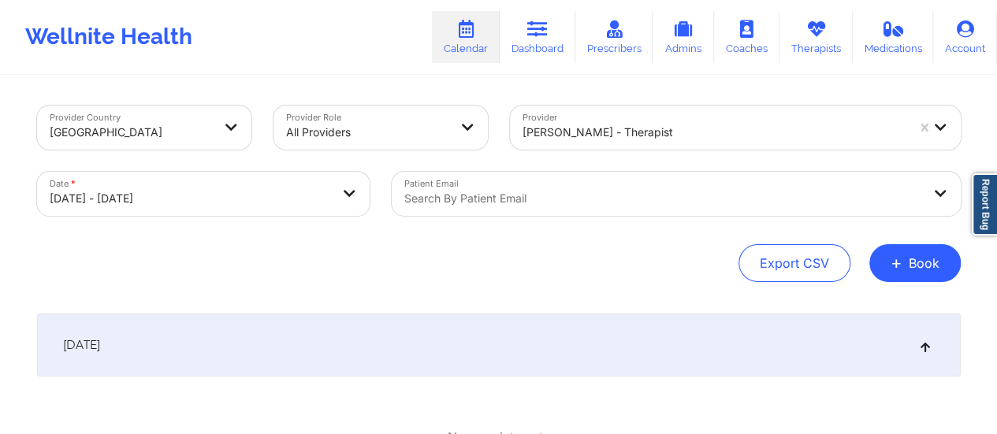
click at [404, 245] on div "Export CSV + Book" at bounding box center [499, 263] width 924 height 38
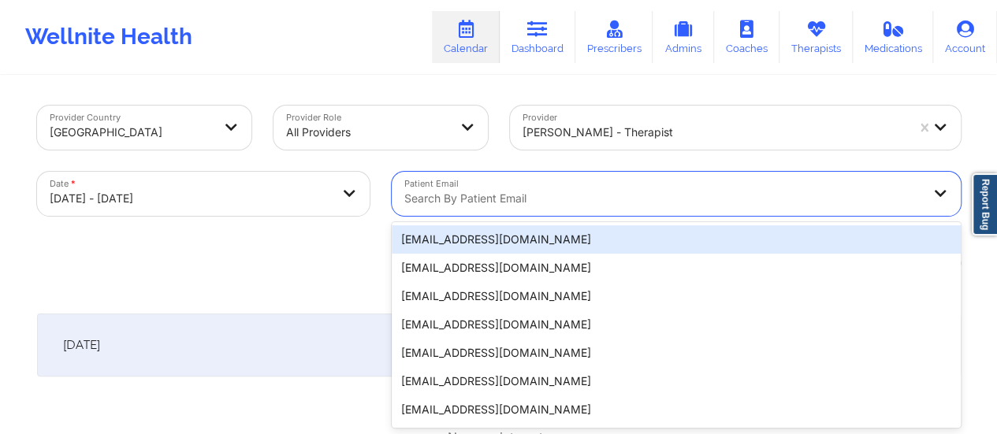
scroll to position [31, 0]
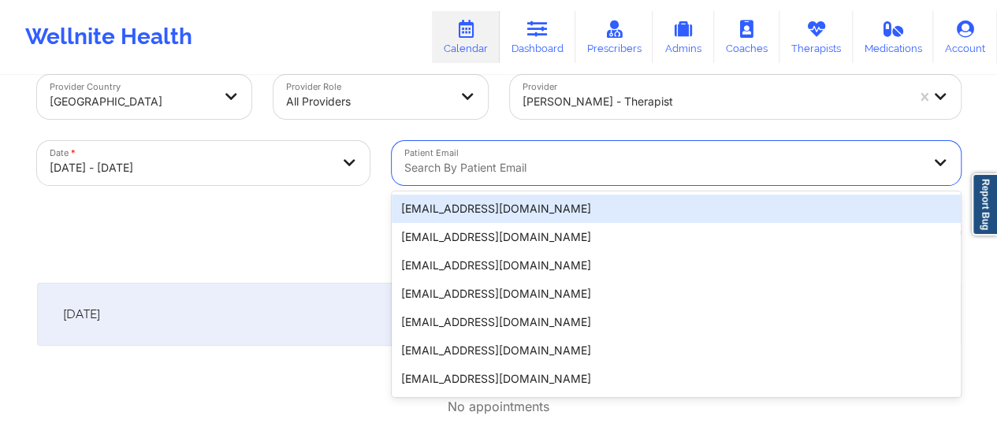
click at [426, 185] on div "20 results available. Use Up and Down to choose options, press Enter to select …" at bounding box center [676, 163] width 569 height 44
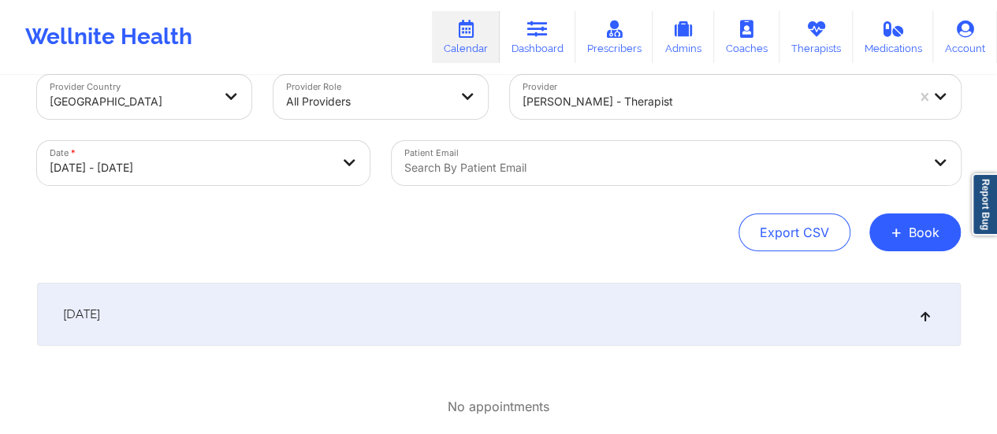
click at [306, 195] on div "Date * [DATE] - [DATE]" at bounding box center [203, 163] width 355 height 66
click at [333, 289] on div "[DATE]" at bounding box center [499, 314] width 924 height 63
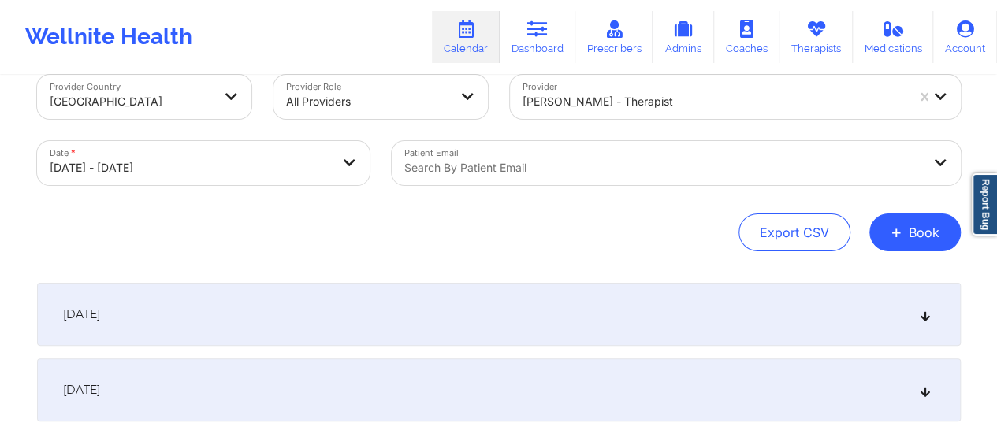
click at [333, 289] on div "[DATE]" at bounding box center [499, 314] width 924 height 63
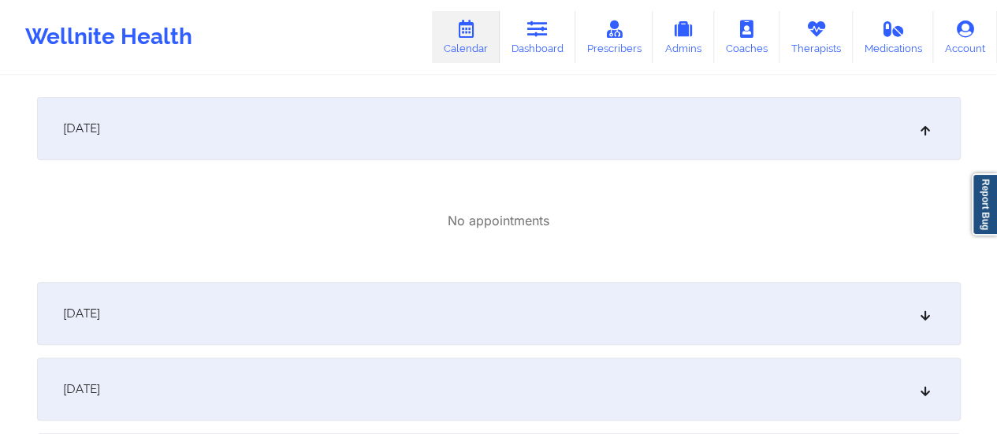
scroll to position [0, 0]
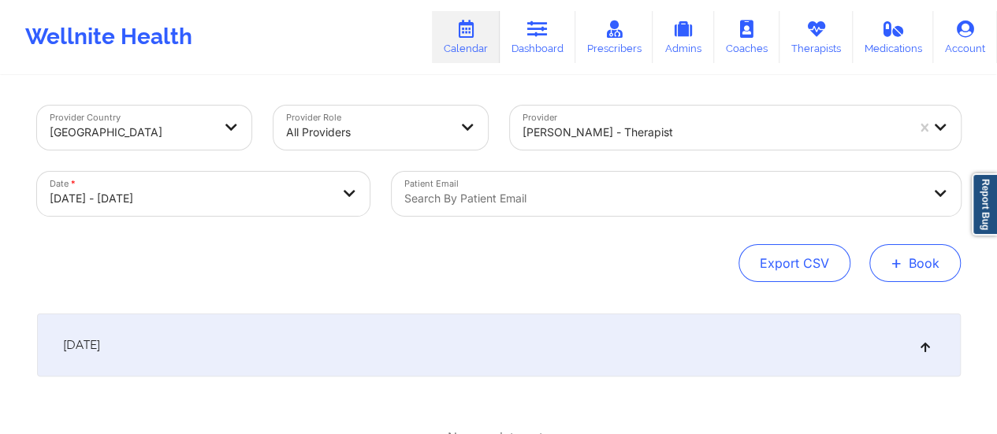
click at [922, 260] on button "+ Book" at bounding box center [915, 263] width 91 height 38
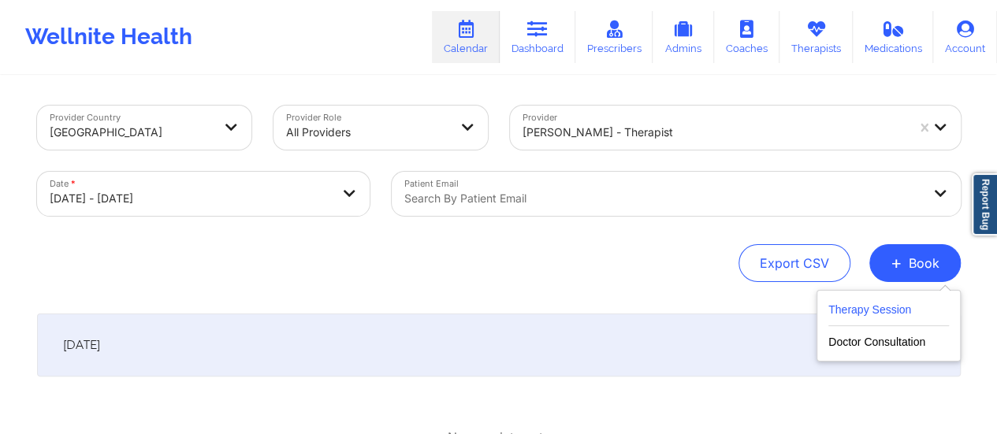
click at [880, 309] on button "Therapy Session" at bounding box center [889, 313] width 121 height 26
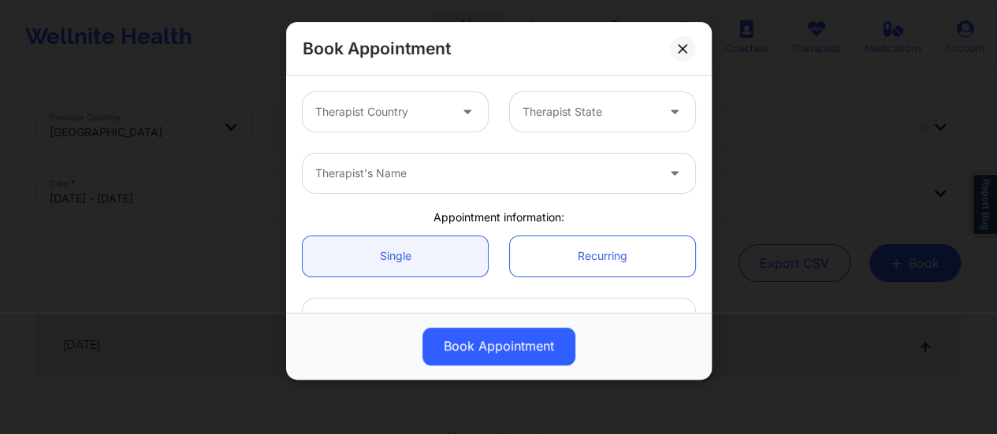
click at [460, 120] on div at bounding box center [469, 112] width 19 height 20
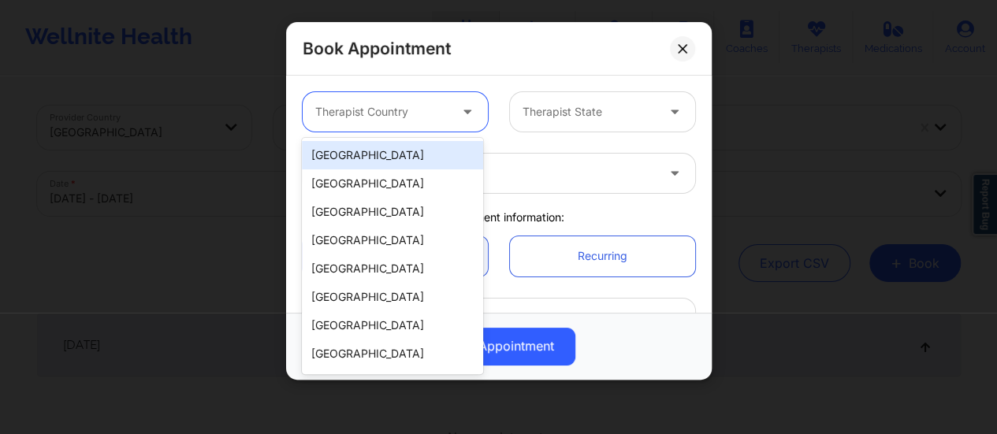
click at [416, 160] on div "[GEOGRAPHIC_DATA]" at bounding box center [392, 155] width 181 height 28
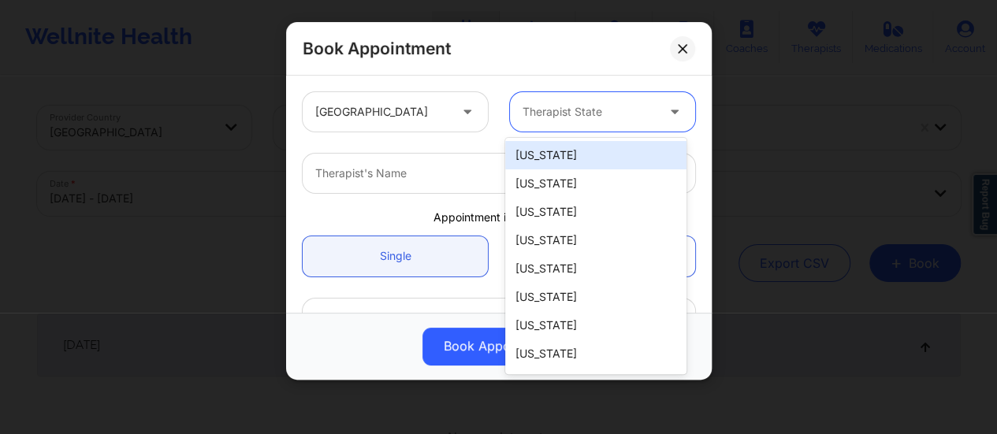
click at [574, 114] on div at bounding box center [589, 111] width 133 height 19
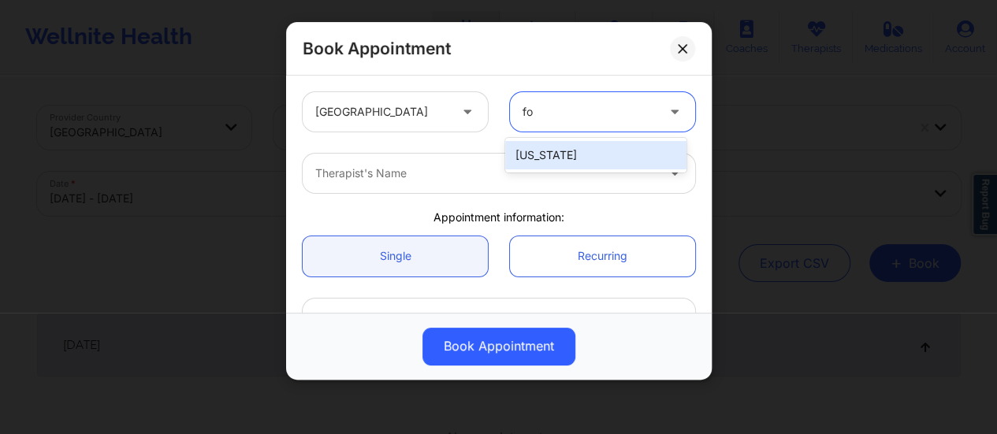
type input "f"
type input "[PERSON_NAME]"
click at [591, 158] on div "[US_STATE]" at bounding box center [595, 155] width 181 height 28
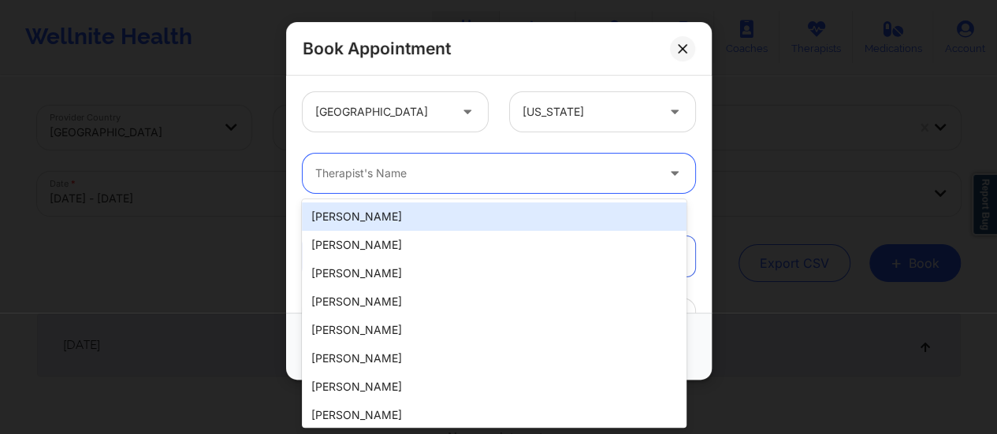
click at [512, 179] on div at bounding box center [485, 173] width 341 height 19
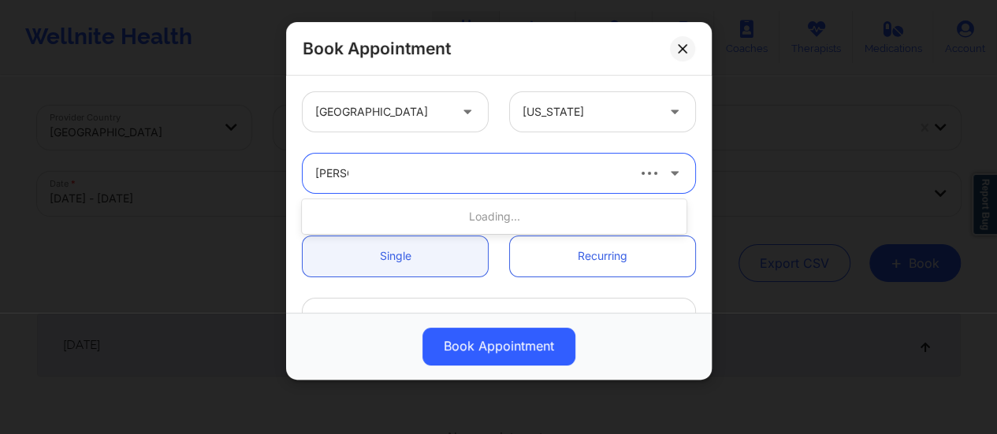
type input "[PERSON_NAME] DE"
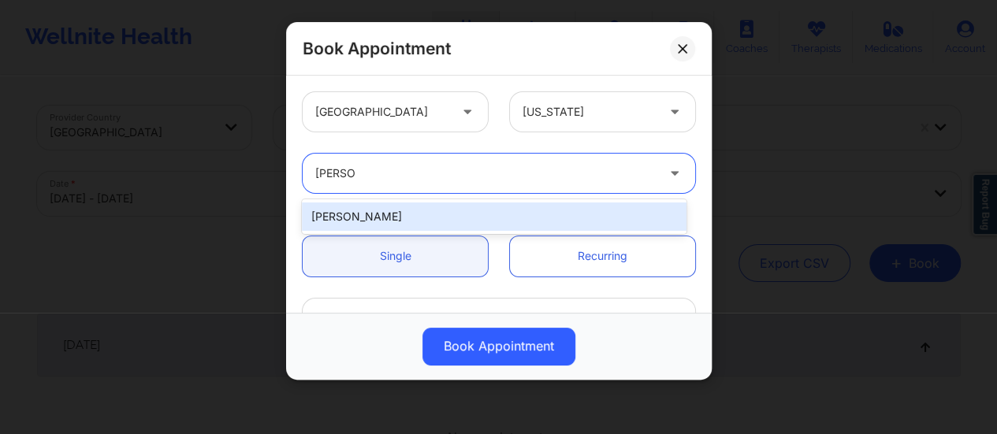
click at [457, 219] on div "[PERSON_NAME]" at bounding box center [494, 217] width 385 height 28
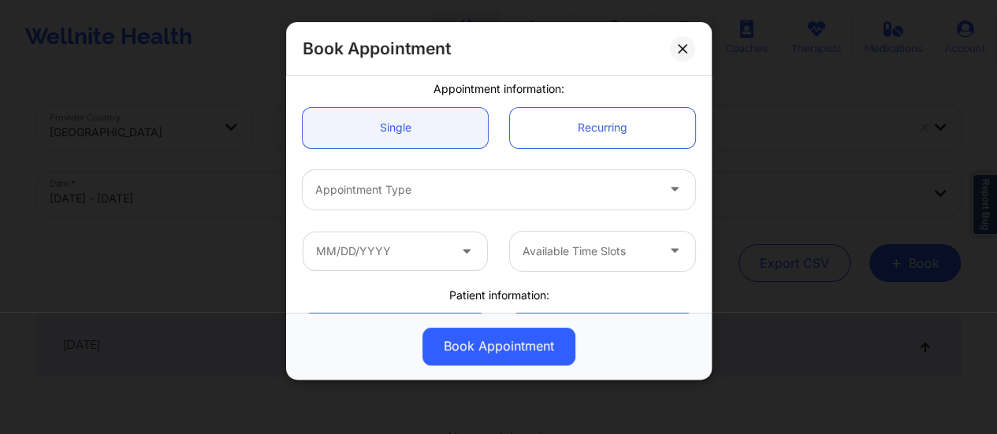
scroll to position [134, 0]
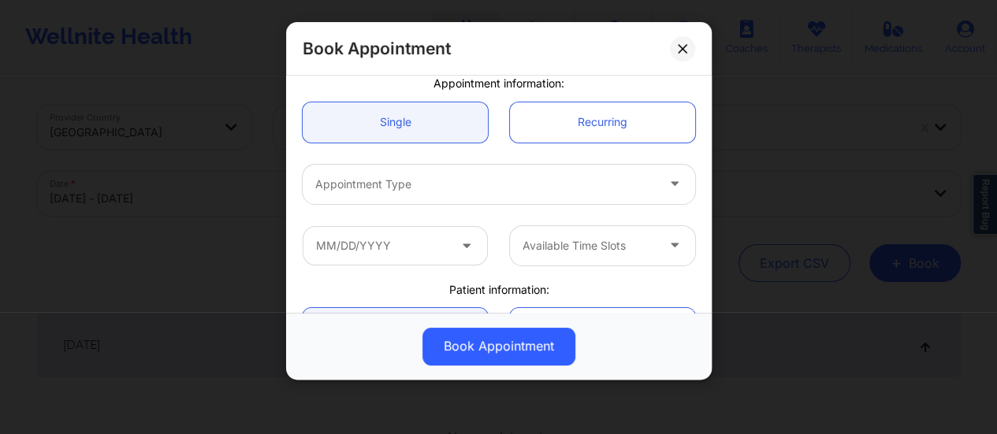
drag, startPoint x: 454, startPoint y: 207, endPoint x: 443, endPoint y: 188, distance: 21.2
click at [443, 188] on div "Appointment Type" at bounding box center [499, 184] width 415 height 61
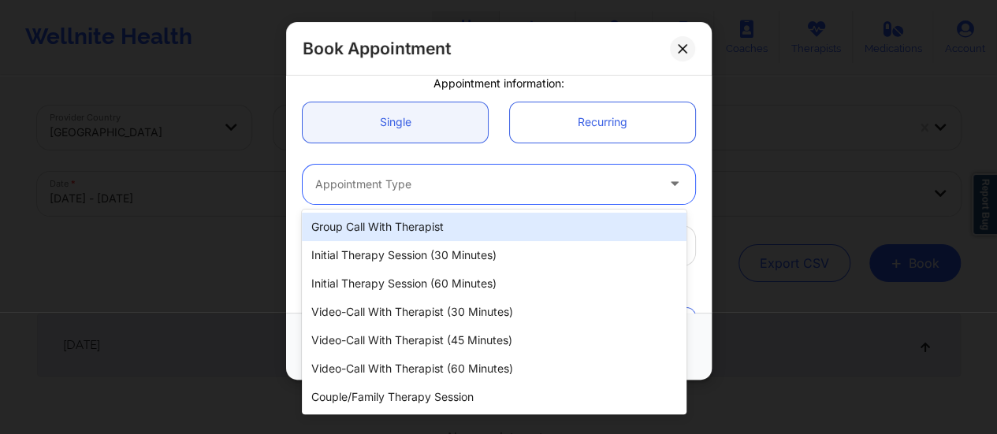
click at [443, 188] on div at bounding box center [485, 184] width 341 height 19
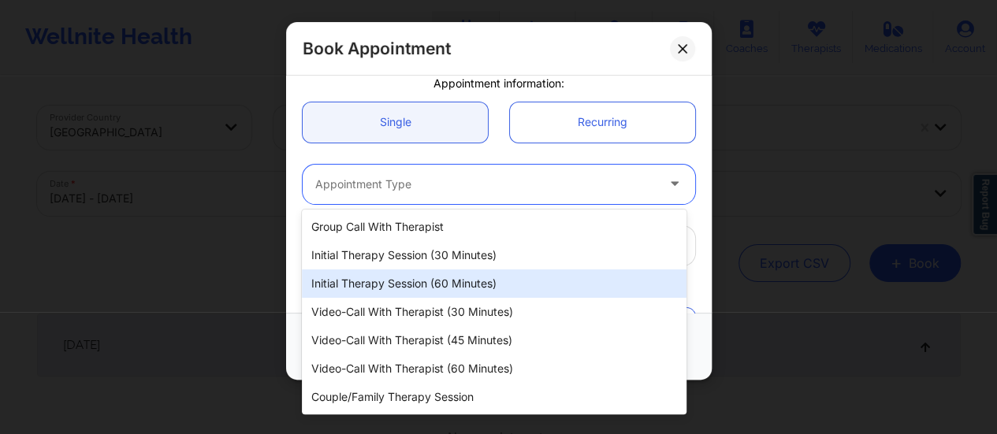
drag, startPoint x: 465, startPoint y: 267, endPoint x: 461, endPoint y: 278, distance: 11.0
click at [461, 278] on div "Group Call with Therapist Initial Therapy Session (30 minutes) Initial Therapy …" at bounding box center [494, 312] width 385 height 205
click at [461, 278] on div "Initial Therapy Session (60 minutes)" at bounding box center [494, 284] width 385 height 28
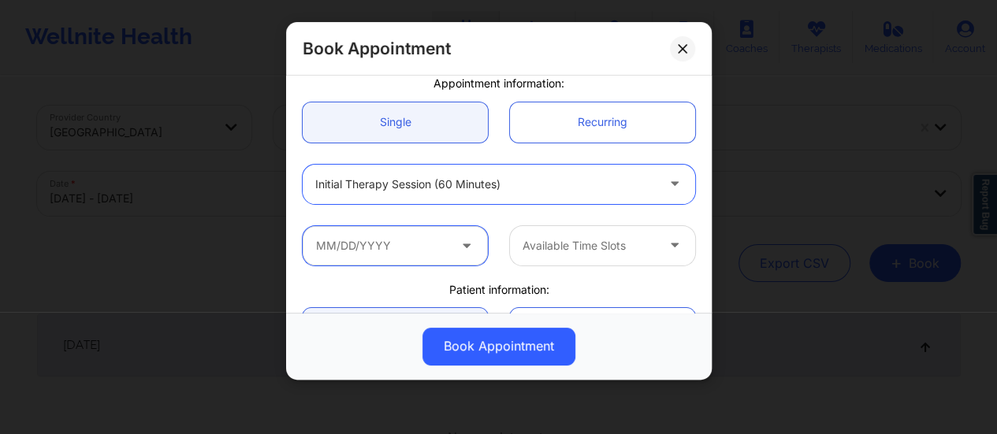
click at [445, 242] on input "text" at bounding box center [395, 245] width 185 height 39
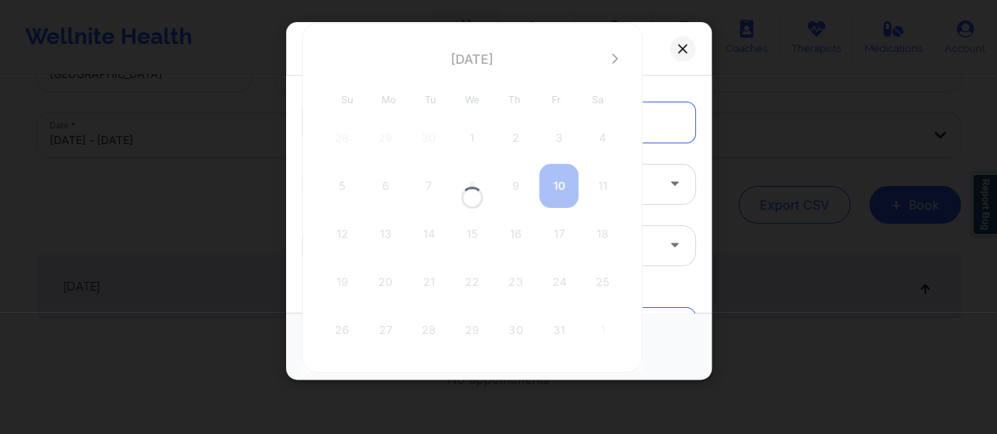
scroll to position [59, 0]
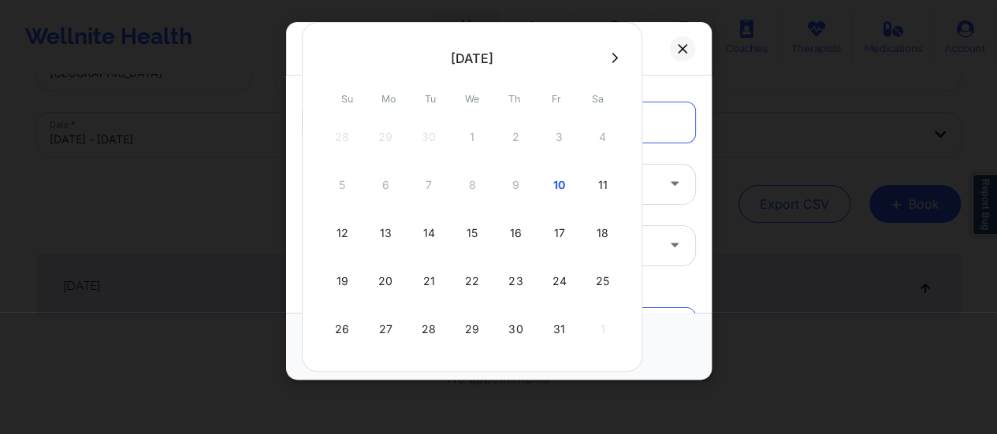
click at [470, 225] on div "15" at bounding box center [472, 233] width 39 height 44
type input "[DATE]"
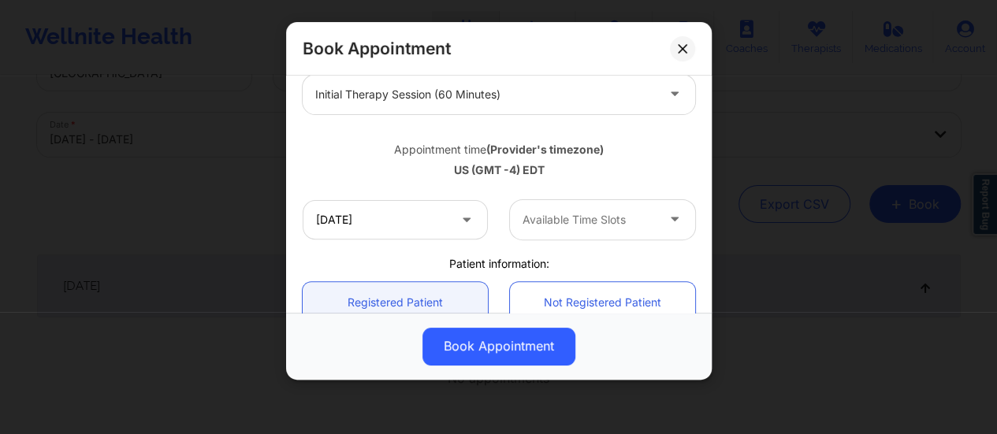
scroll to position [228, 0]
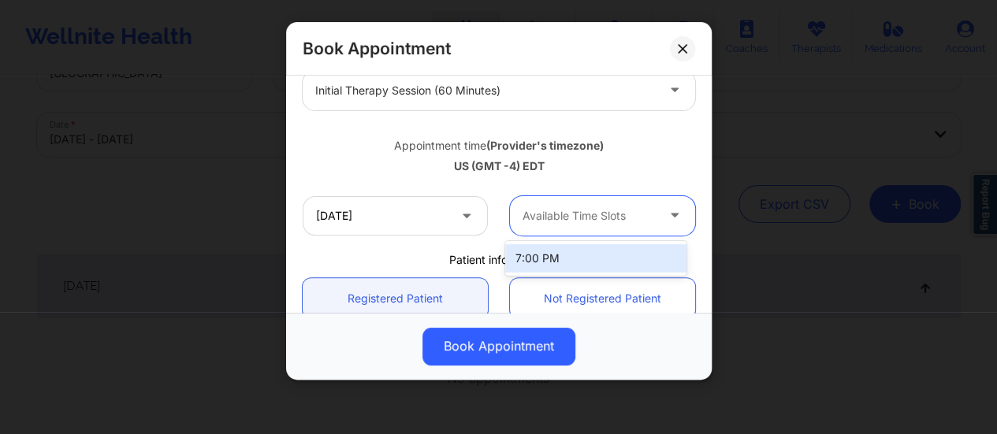
click at [568, 220] on div at bounding box center [589, 216] width 133 height 19
click at [598, 265] on div "7:00 PM" at bounding box center [595, 258] width 181 height 28
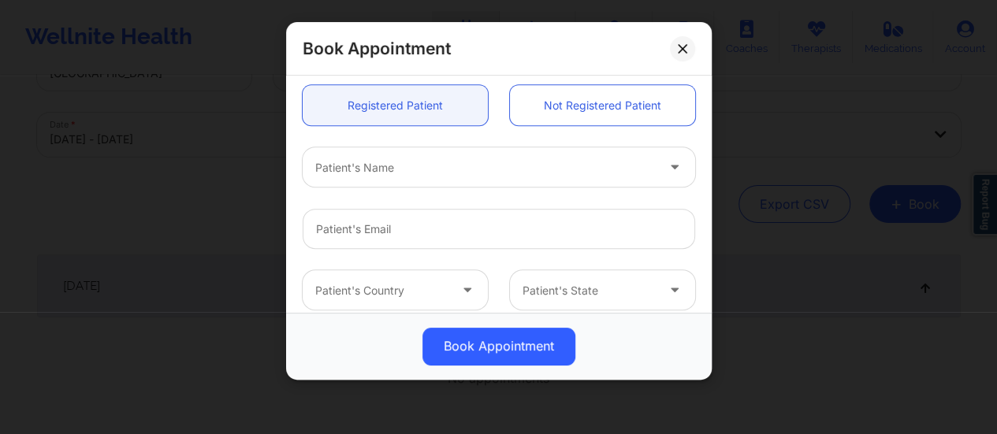
scroll to position [422, 0]
click at [529, 106] on link "Not Registered Patient" at bounding box center [602, 104] width 185 height 40
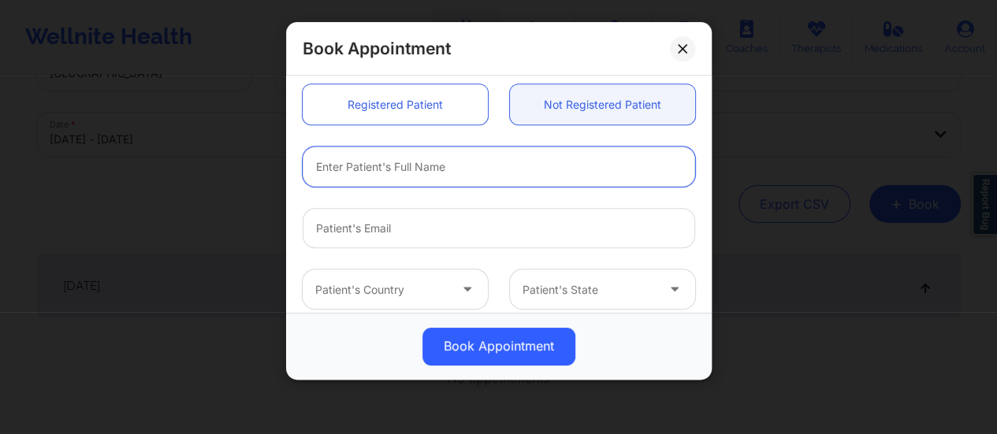
click at [430, 167] on input "text" at bounding box center [499, 167] width 393 height 40
paste input "[PERSON_NAME]"
type input "[PERSON_NAME]"
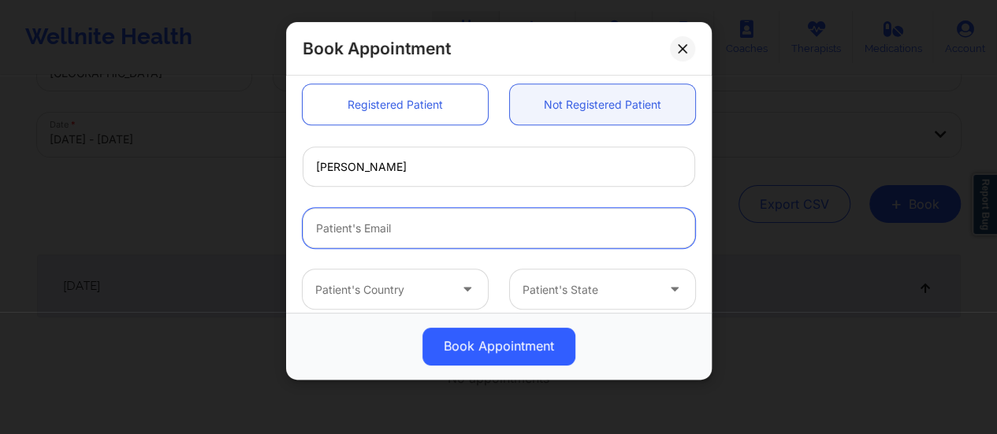
click at [408, 222] on input "Patient Email" at bounding box center [499, 228] width 393 height 40
paste input "[EMAIL_ADDRESS][DOMAIN_NAME]"
type input "[EMAIL_ADDRESS][DOMAIN_NAME]"
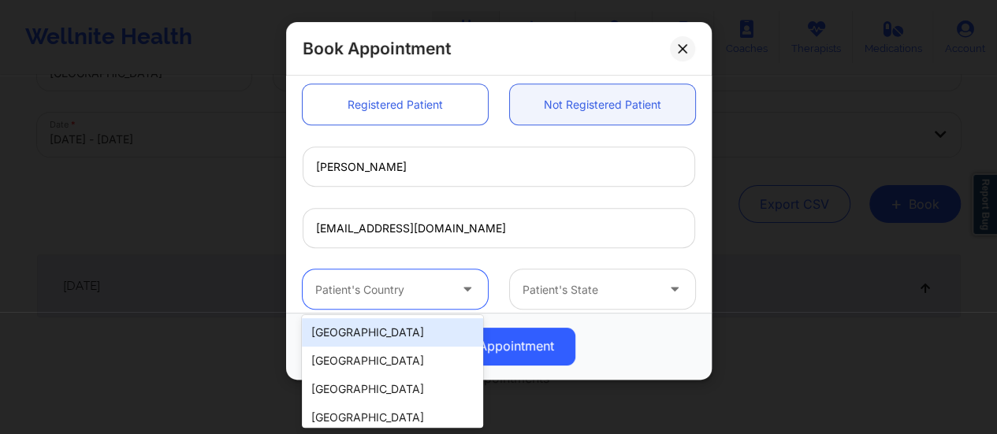
click at [408, 296] on div at bounding box center [381, 290] width 133 height 19
click at [389, 327] on div "[GEOGRAPHIC_DATA]" at bounding box center [392, 333] width 181 height 28
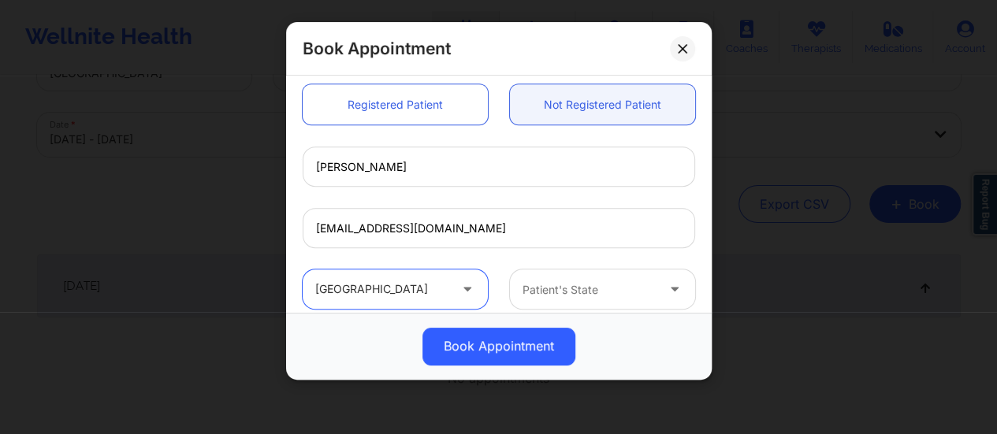
click at [609, 288] on div at bounding box center [589, 290] width 133 height 19
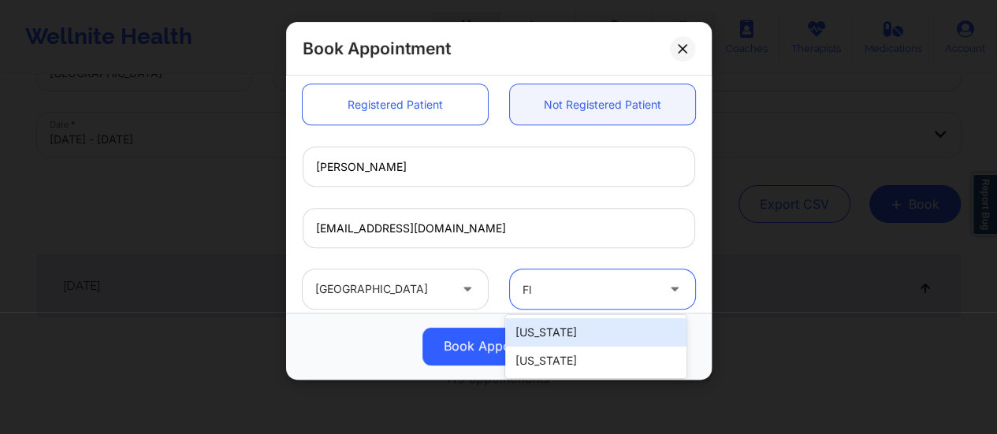
type input "Flo"
click at [606, 338] on div "[US_STATE]" at bounding box center [595, 333] width 181 height 28
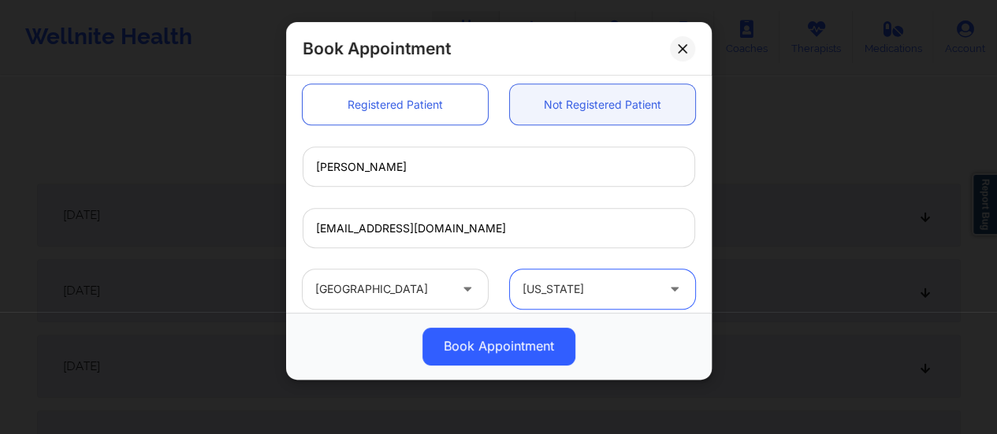
scroll to position [496, 0]
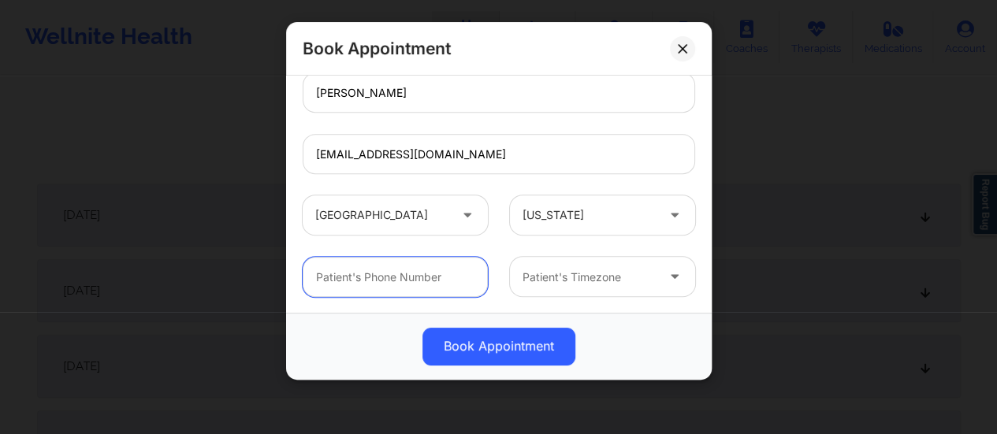
click at [443, 259] on input "text" at bounding box center [395, 277] width 185 height 40
paste input "[PHONE_NUMBER]"
type input "[PHONE_NUMBER]"
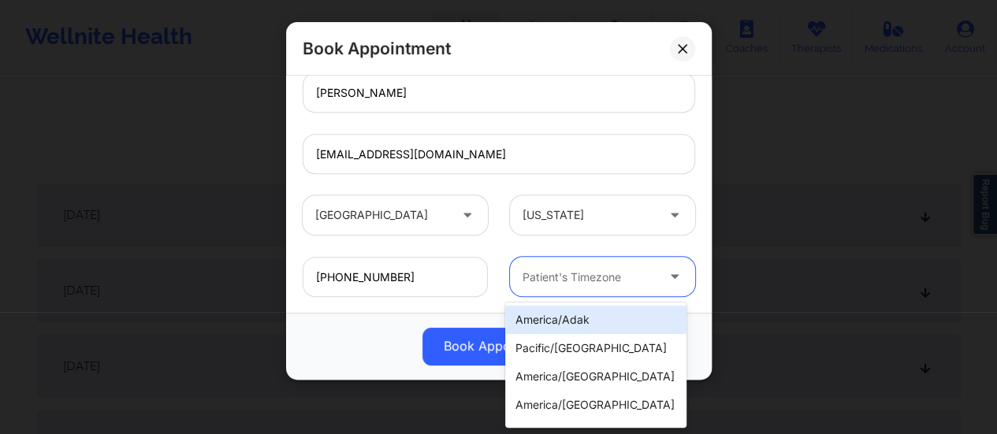
click at [587, 278] on div at bounding box center [589, 277] width 133 height 19
type input "new"
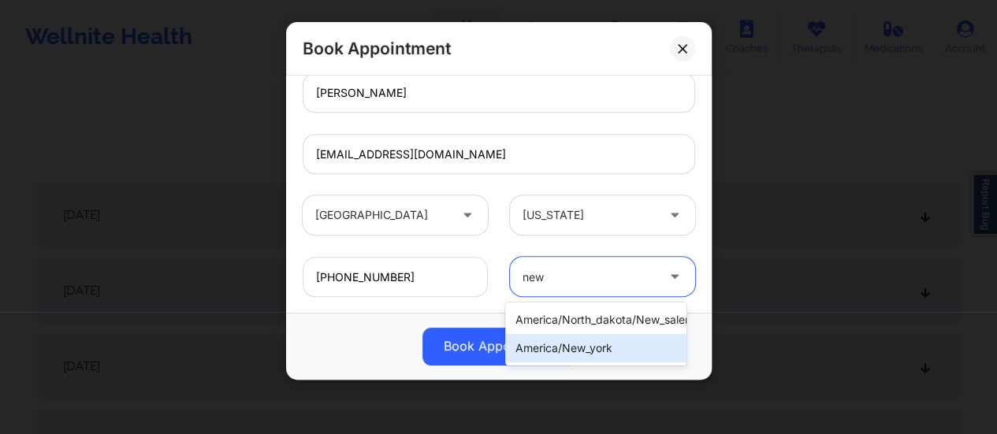
click at [606, 351] on div "america/new_york" at bounding box center [595, 348] width 181 height 28
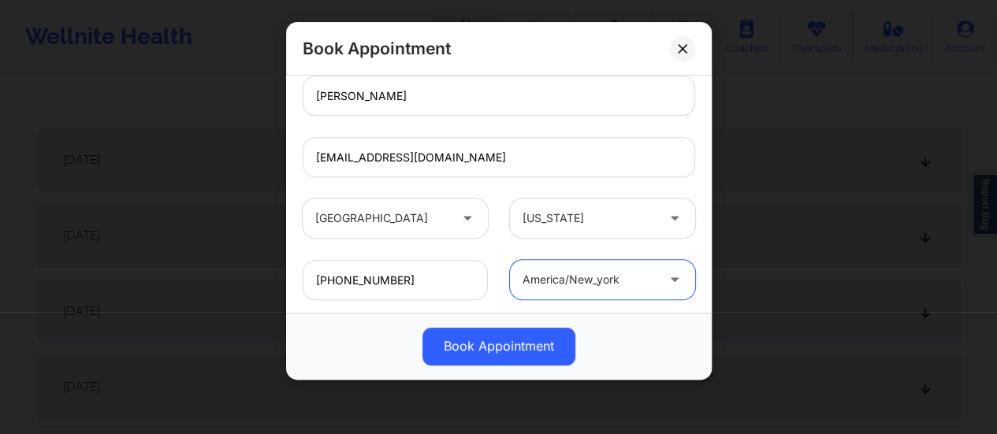
scroll to position [580, 0]
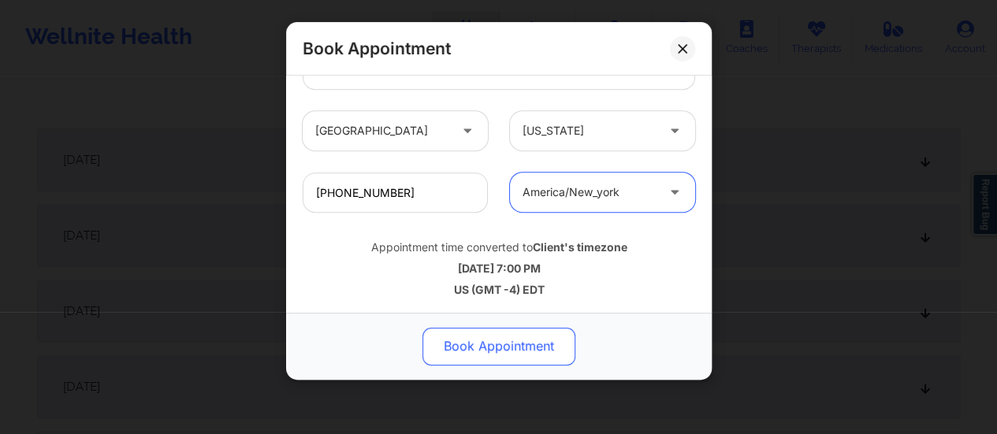
click at [495, 346] on button "Book Appointment" at bounding box center [499, 347] width 153 height 38
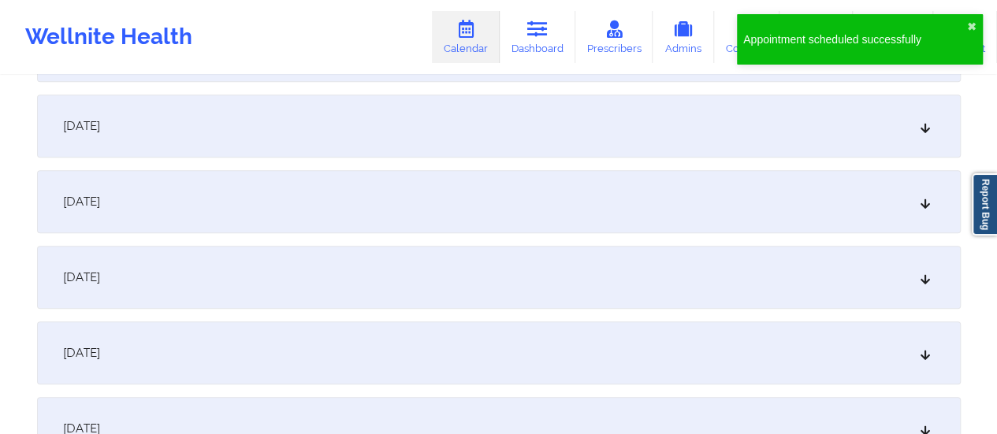
scroll to position [0, 0]
